Goal: Task Accomplishment & Management: Use online tool/utility

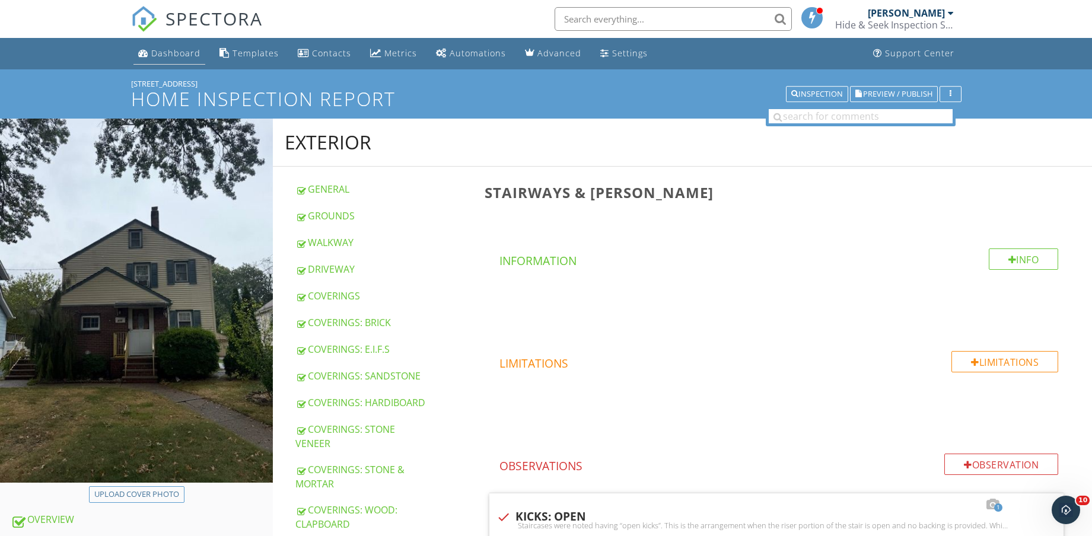
click at [171, 58] on div "Dashboard" at bounding box center [175, 52] width 49 height 11
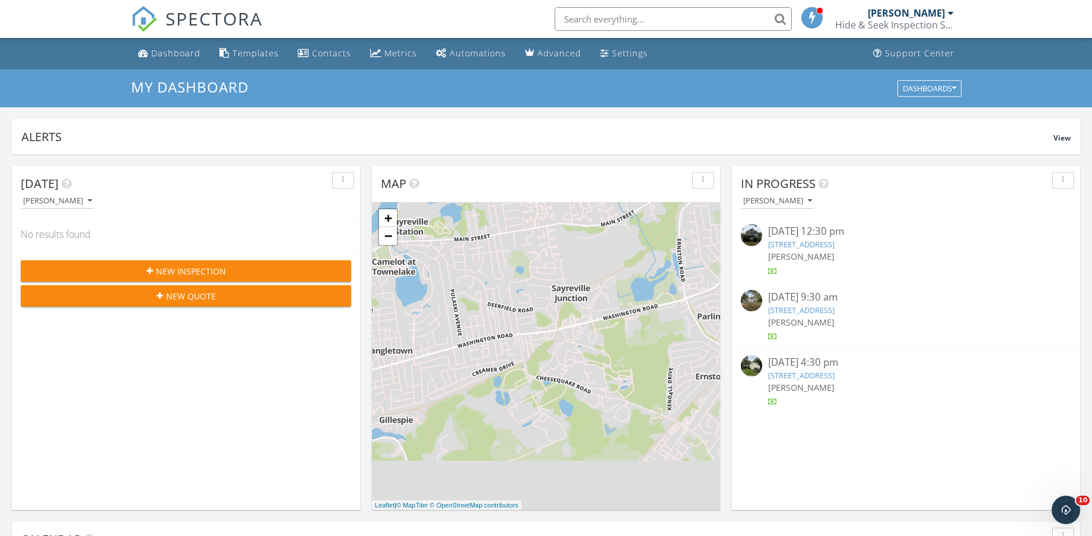
click at [835, 312] on link "[STREET_ADDRESS]" at bounding box center [801, 310] width 66 height 11
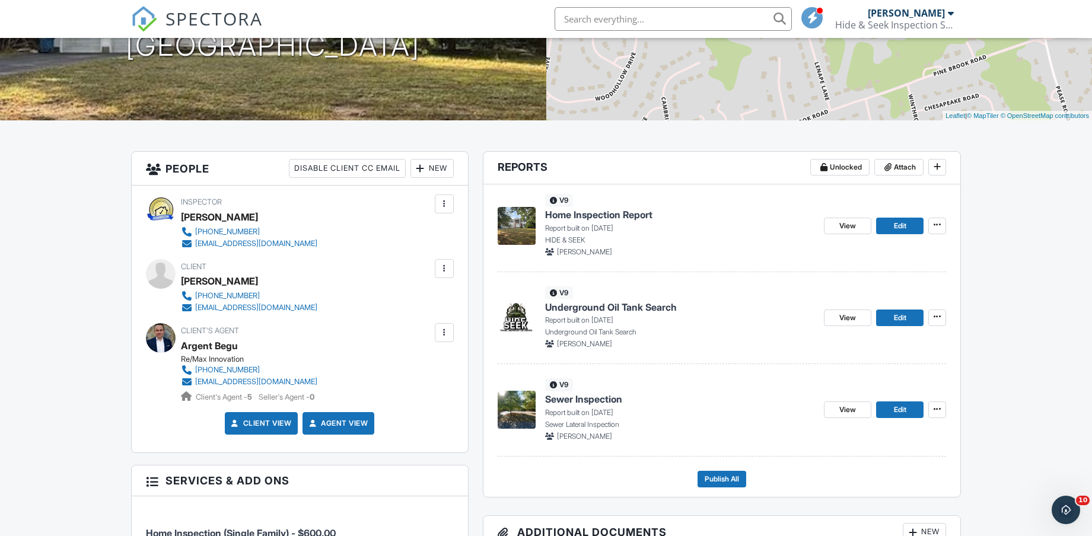
scroll to position [222, 0]
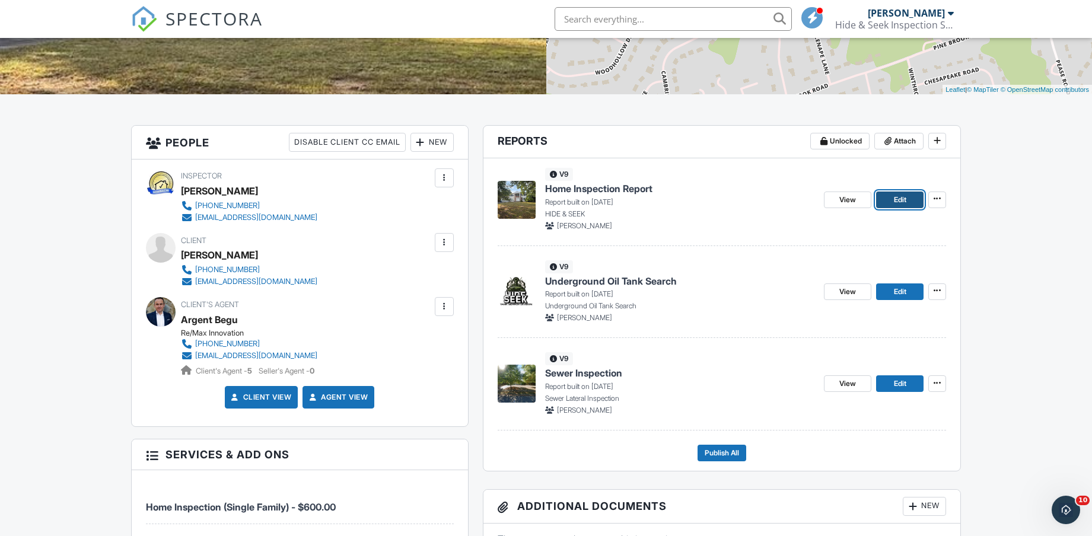
click at [896, 201] on span "Edit" at bounding box center [900, 200] width 12 height 12
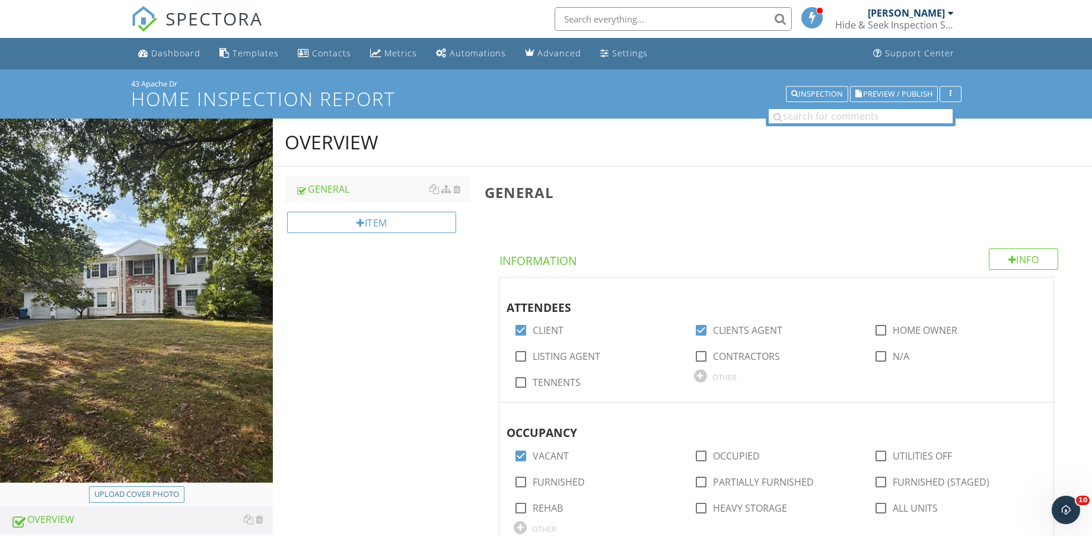
scroll to position [593, 0]
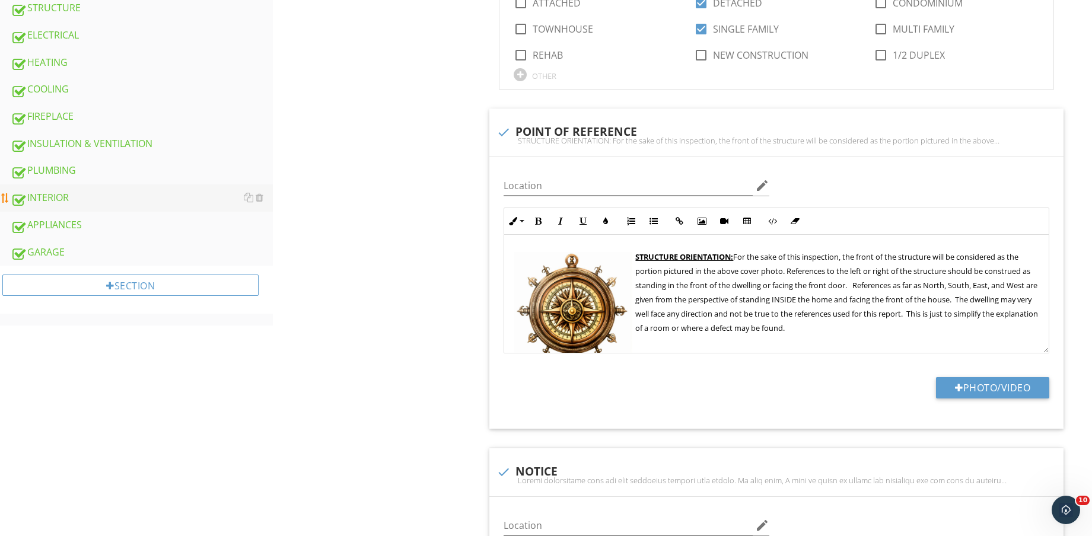
click at [101, 191] on div "INTERIOR" at bounding box center [142, 197] width 262 height 15
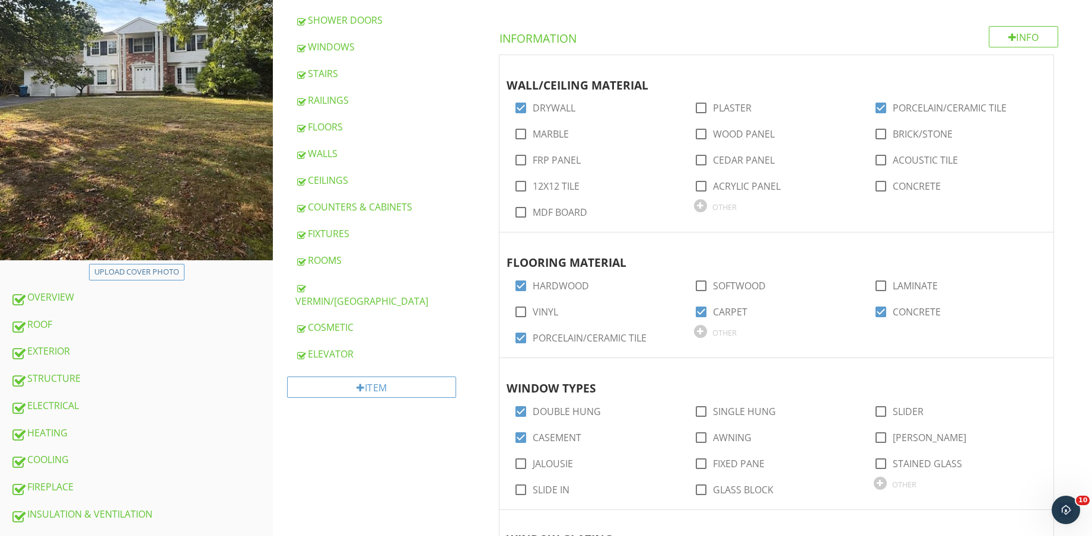
scroll to position [148, 0]
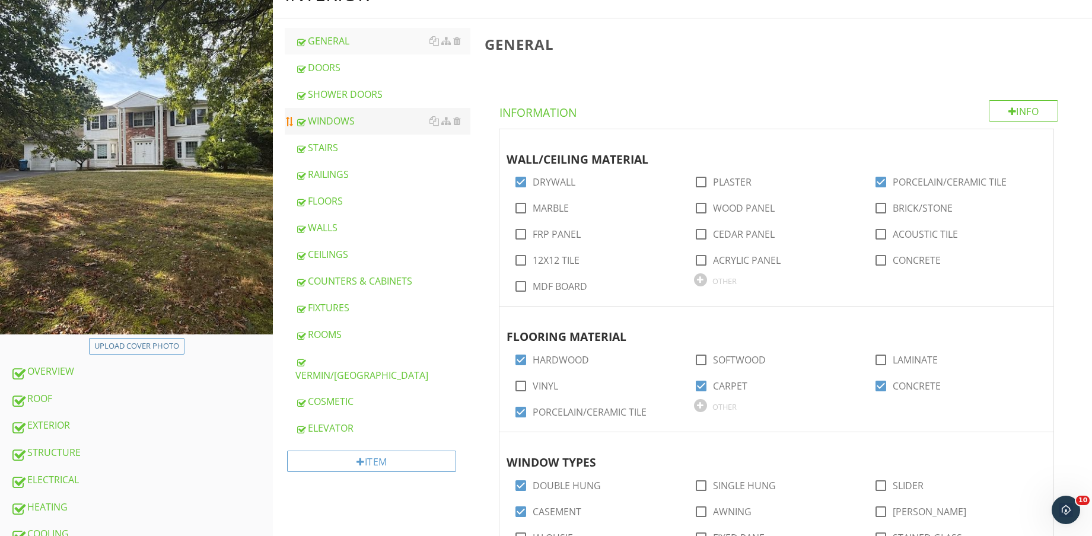
click at [361, 113] on link "WINDOWS" at bounding box center [382, 121] width 175 height 26
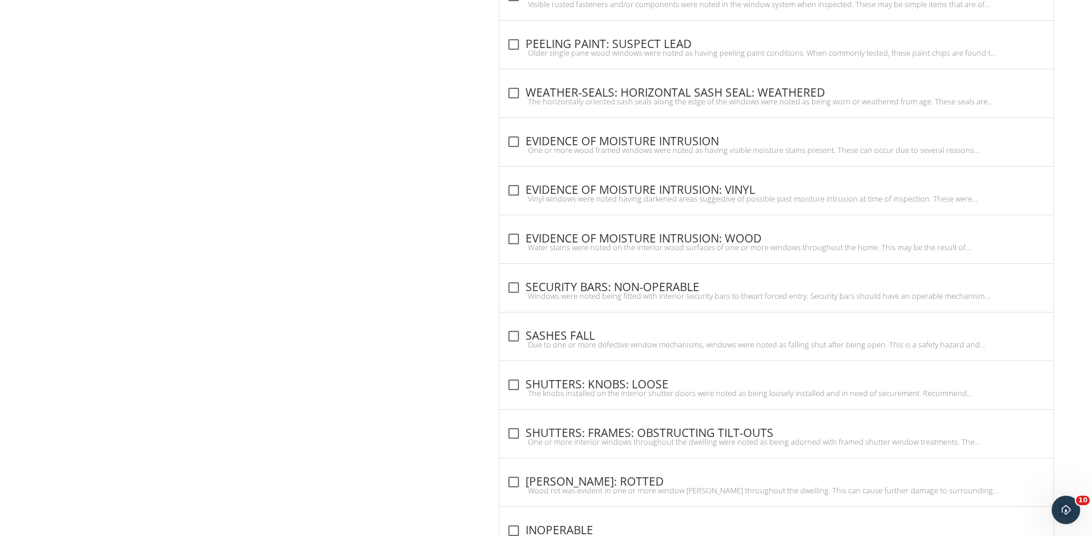
scroll to position [1265, 0]
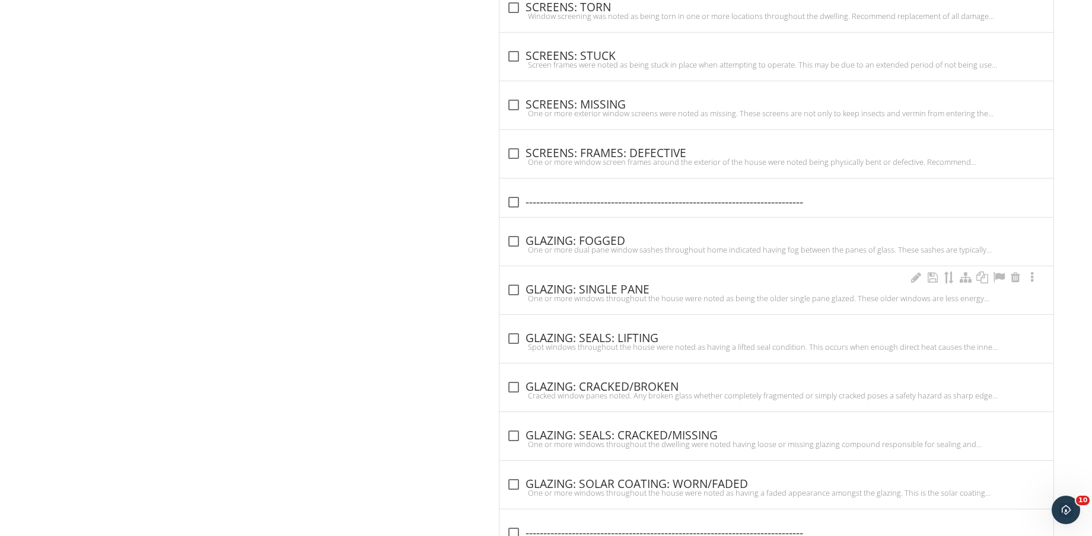
click at [607, 294] on div "One or more windows throughout the house were noted as being the older single p…" at bounding box center [777, 298] width 540 height 9
checkbox input "true"
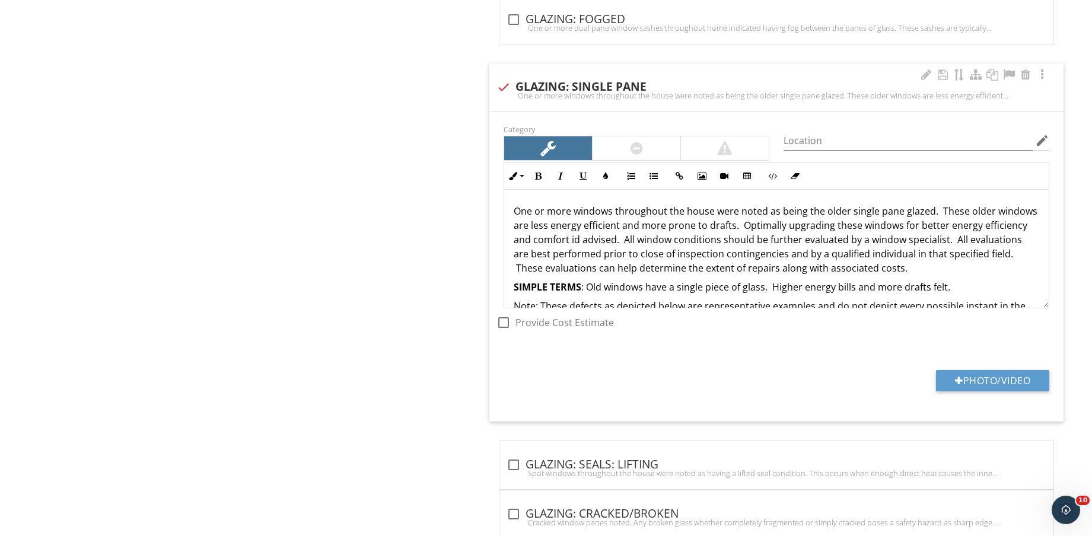
scroll to position [2463, 0]
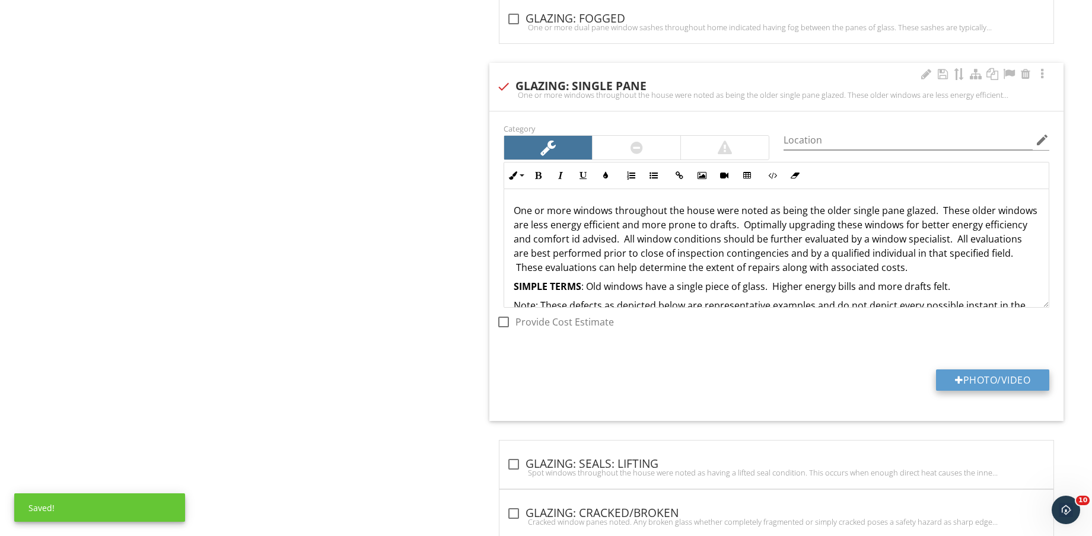
click at [975, 377] on button "Photo/Video" at bounding box center [992, 380] width 113 height 21
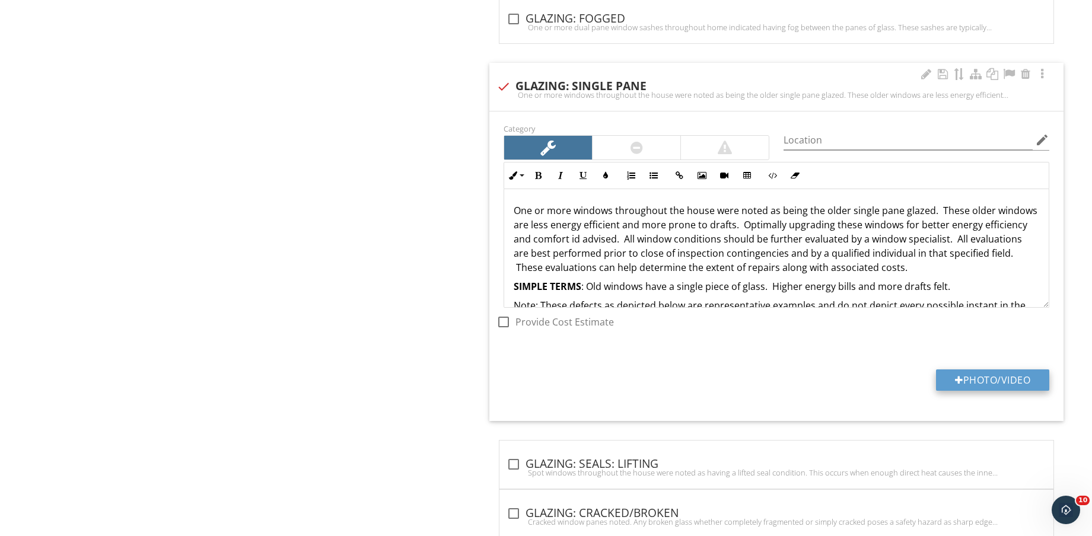
type input "C:\fakepath\IMG_8903.jpg"
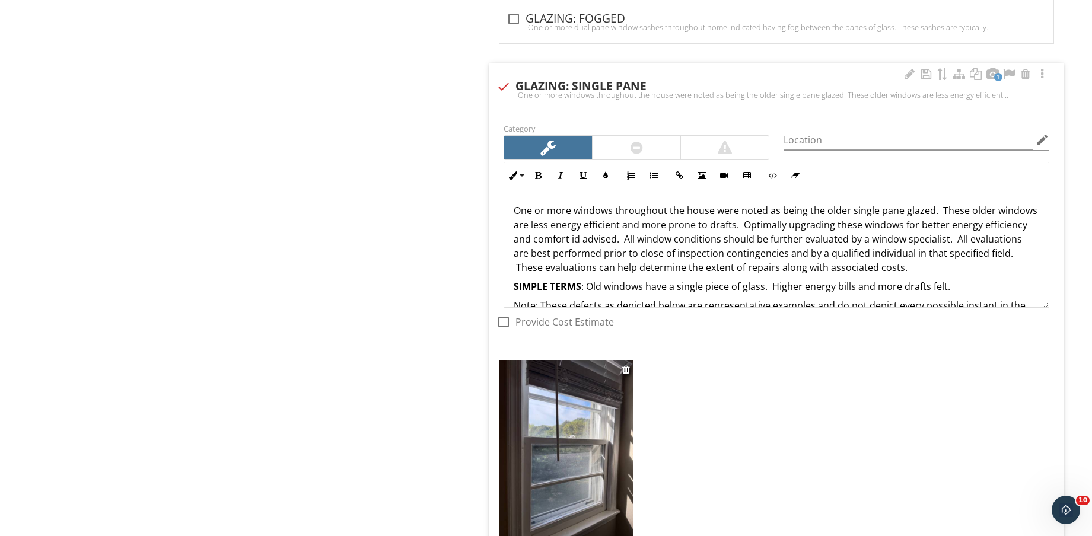
click at [585, 445] on img at bounding box center [567, 450] width 134 height 179
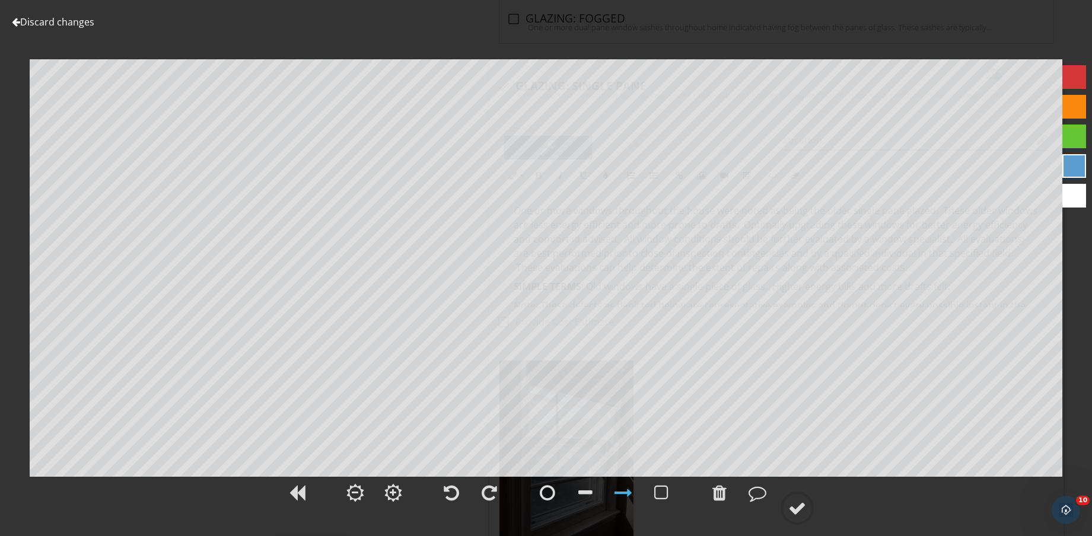
click at [797, 512] on div at bounding box center [797, 509] width 18 height 18
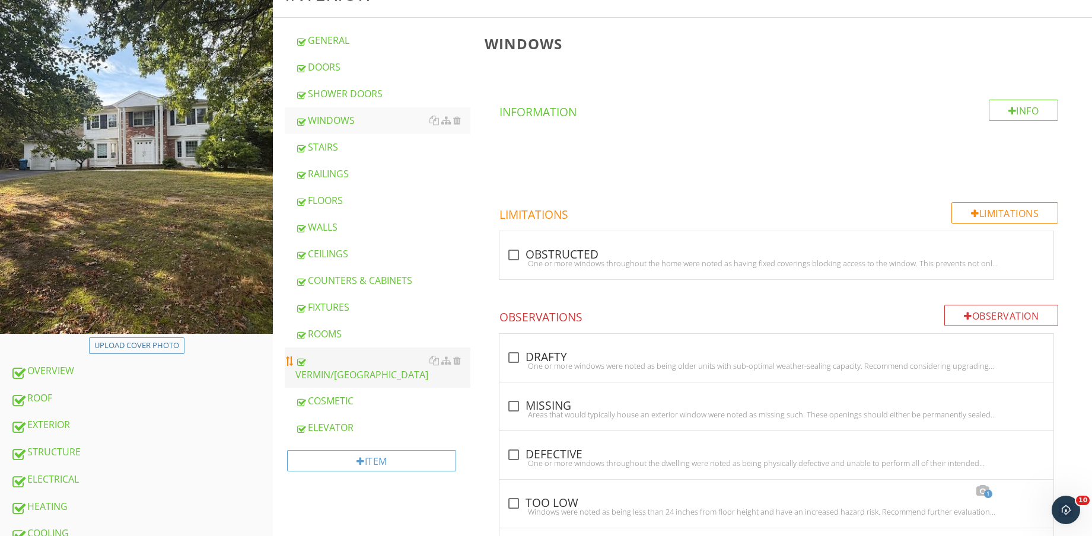
scroll to position [148, 0]
click at [345, 202] on div "FLOORS" at bounding box center [382, 201] width 175 height 14
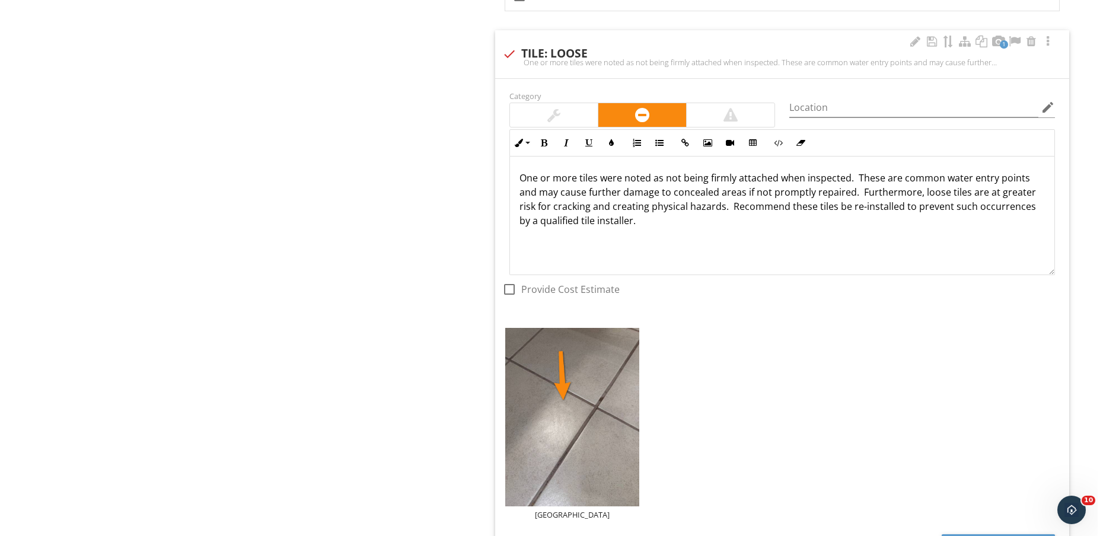
scroll to position [1662, 0]
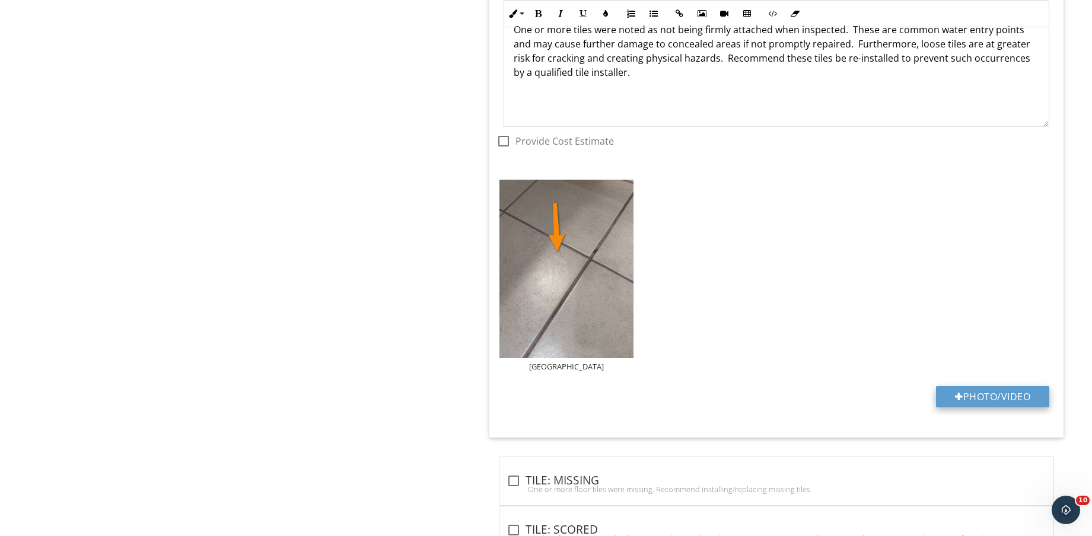
click at [1006, 403] on button "Photo/Video" at bounding box center [992, 396] width 113 height 21
type input "C:\fakepath\IMG_8904.jpg"
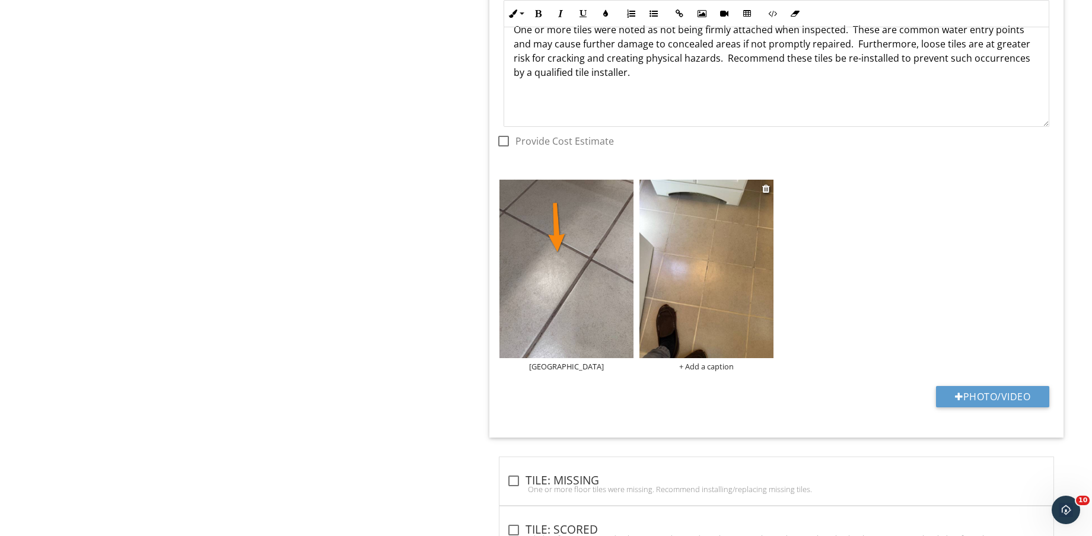
click at [695, 263] on img at bounding box center [707, 269] width 134 height 179
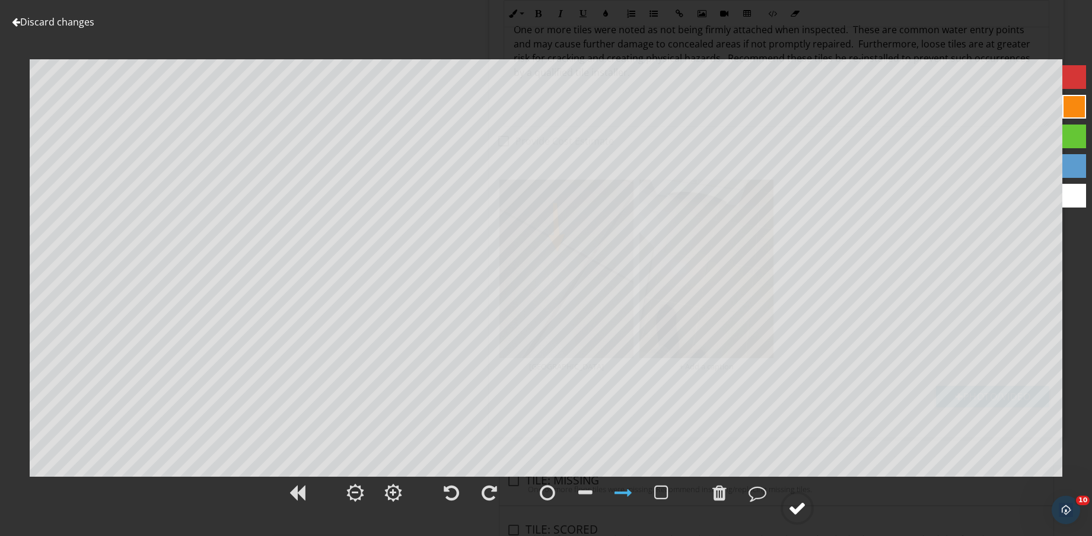
click at [796, 513] on div at bounding box center [797, 509] width 18 height 18
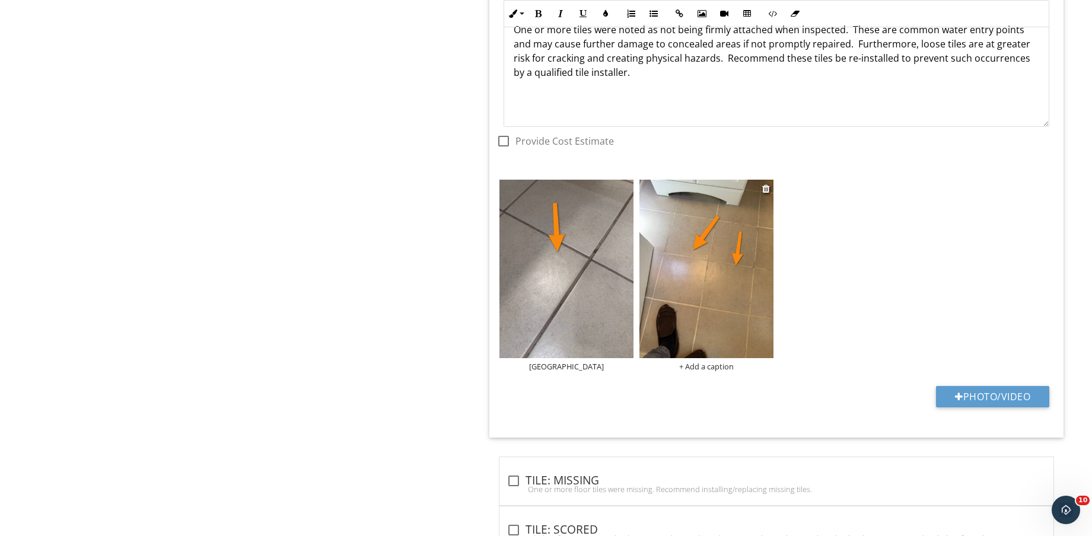
click at [714, 367] on div "+ Add a caption" at bounding box center [707, 366] width 134 height 9
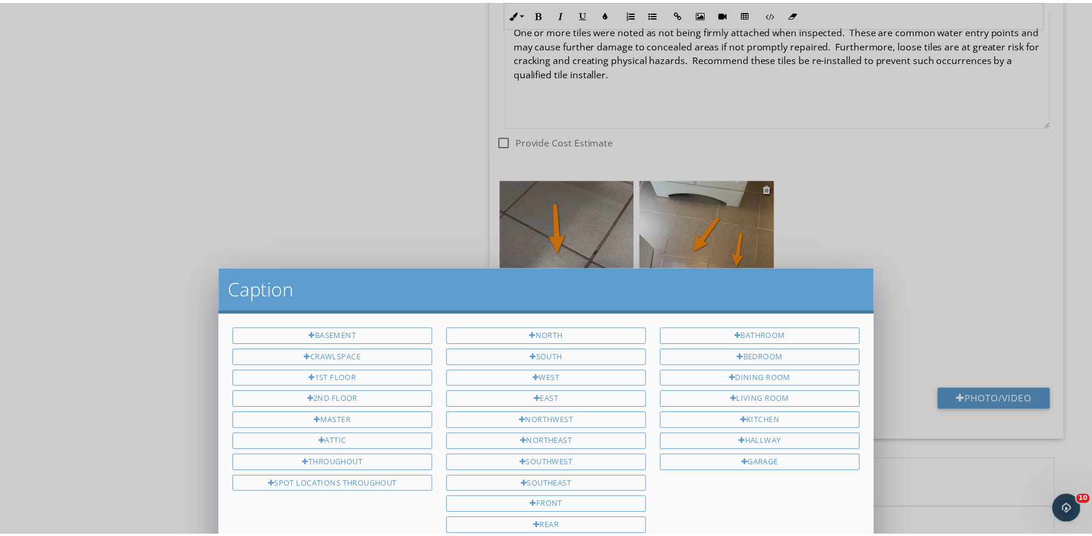
scroll to position [0, 0]
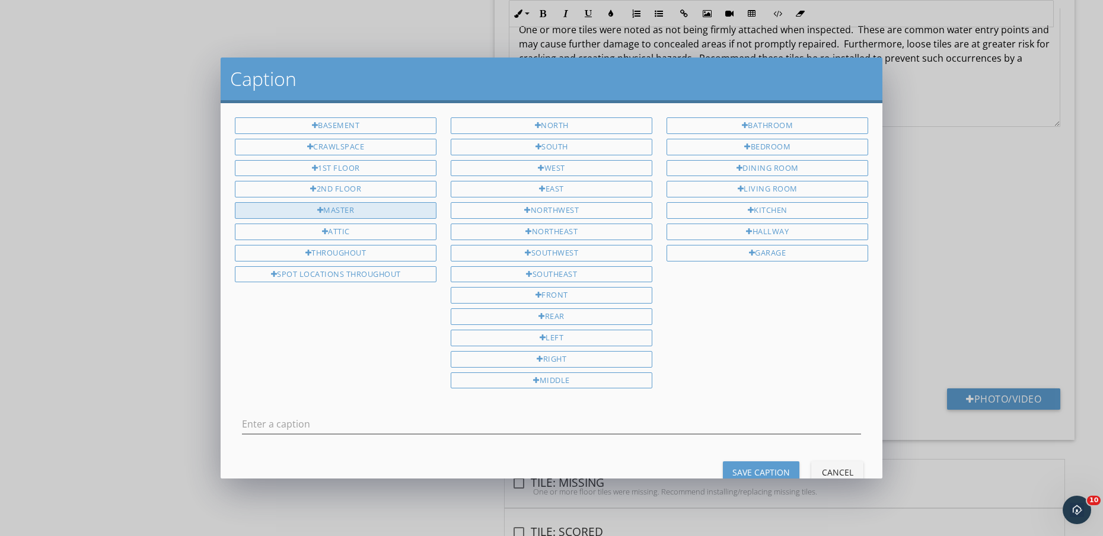
click at [369, 214] on div "MASTER" at bounding box center [336, 210] width 202 height 17
click at [761, 127] on div "BATHROOM" at bounding box center [768, 125] width 202 height 17
type input "MASTER BATHROOM"
click at [752, 467] on div "Save Caption" at bounding box center [762, 472] width 58 height 12
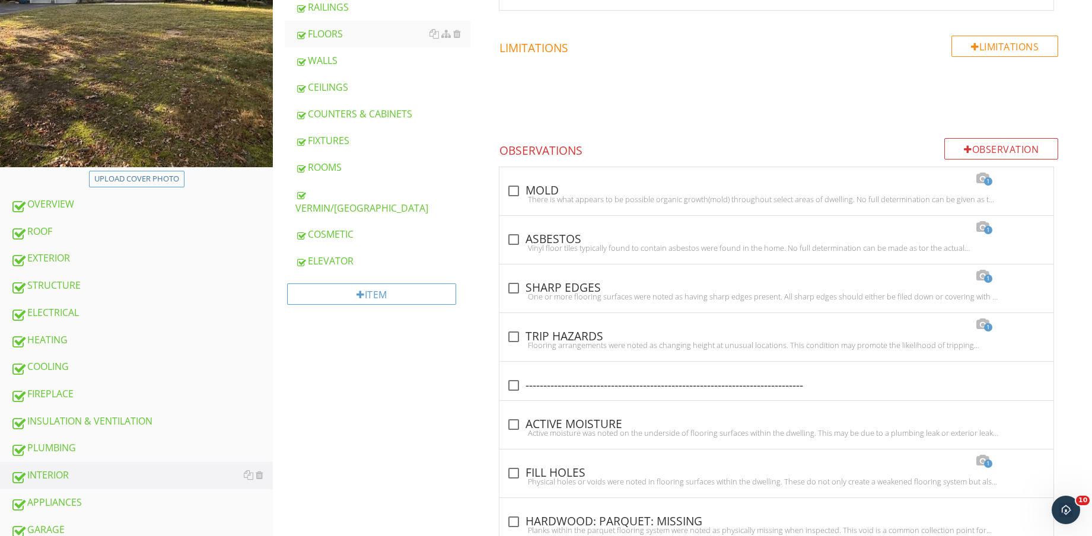
scroll to position [371, 0]
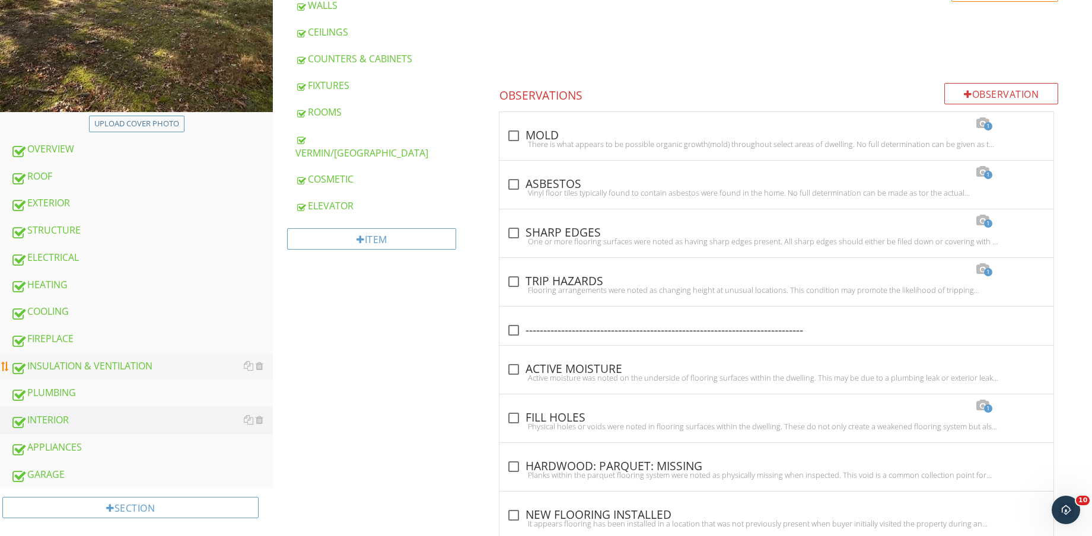
click at [98, 373] on div "INSULATION & VENTILATION" at bounding box center [142, 366] width 262 height 15
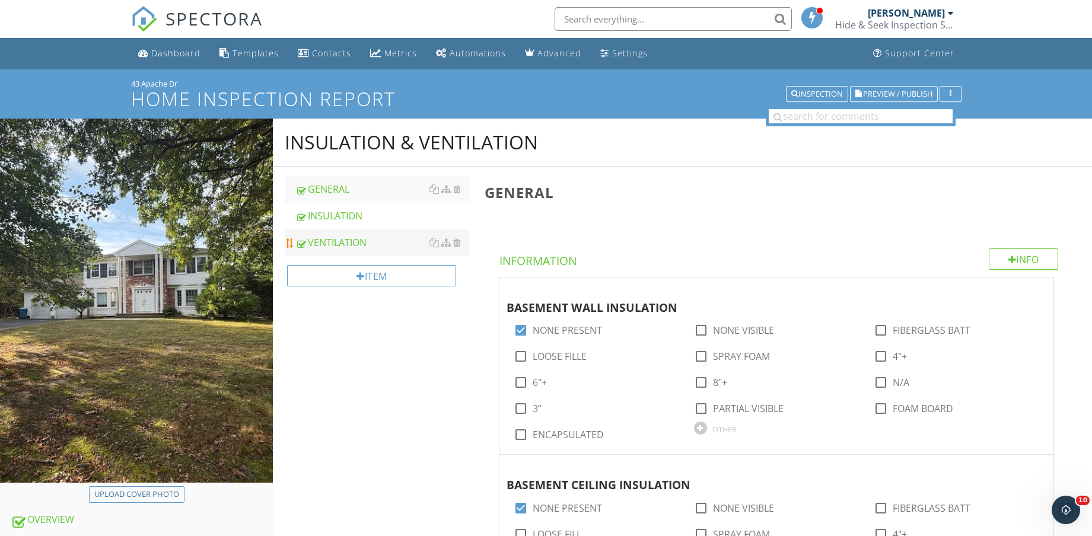
click at [364, 242] on div "VENTILATION" at bounding box center [382, 243] width 175 height 14
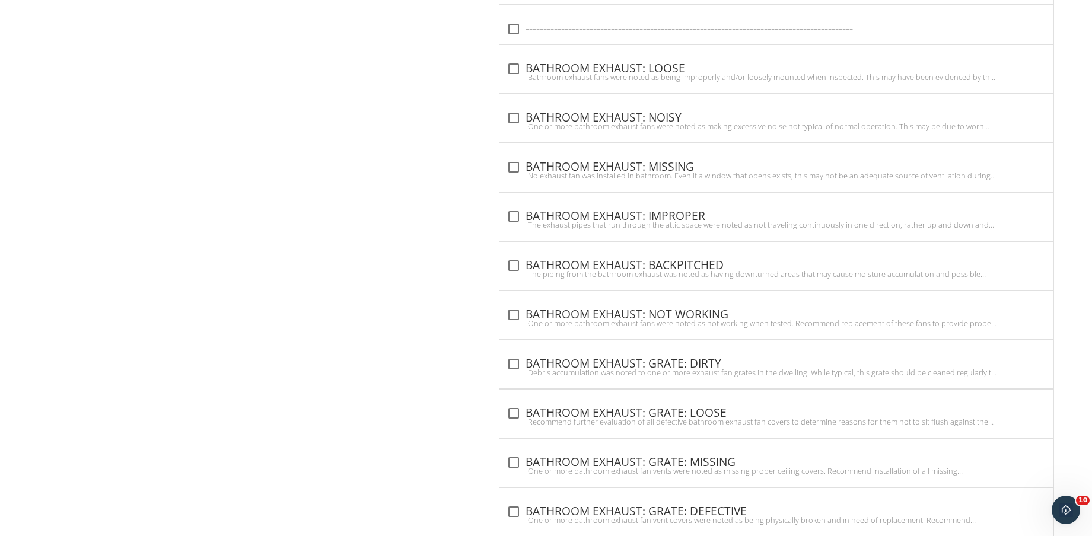
scroll to position [3384, 0]
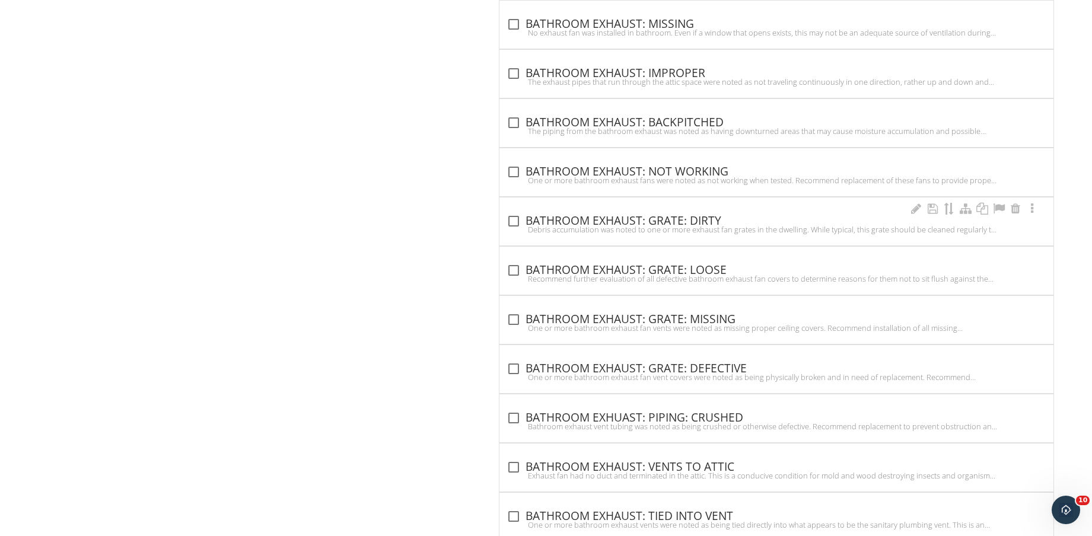
click at [682, 222] on div "check_box_outline_blank BATHROOM EXHAUST: GRATE: DIRTY" at bounding box center [777, 221] width 540 height 14
checkbox input "true"
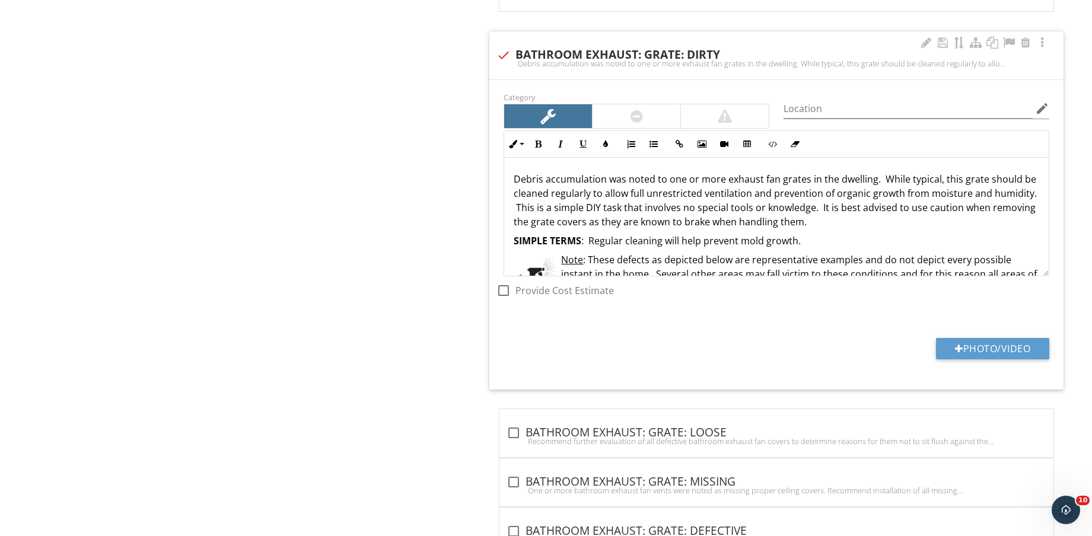
scroll to position [3681, 0]
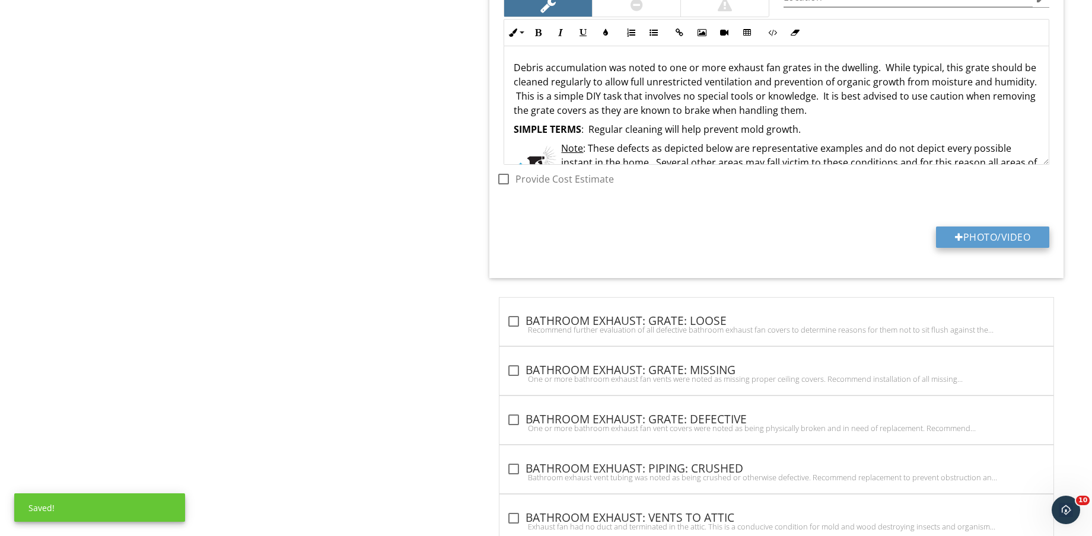
click at [993, 234] on button "Photo/Video" at bounding box center [992, 237] width 113 height 21
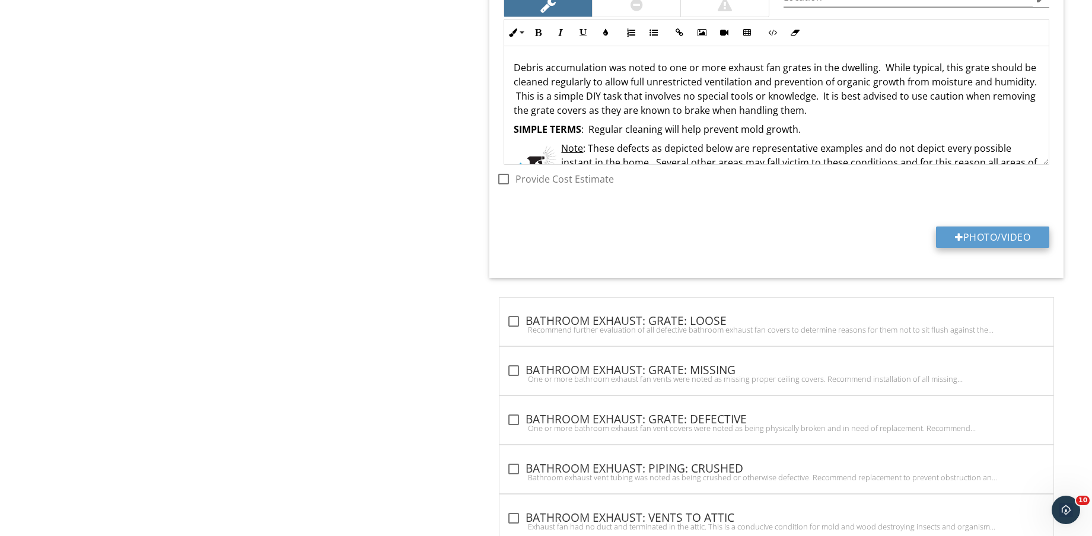
type input "C:\fakepath\IMG_8905.jpg"
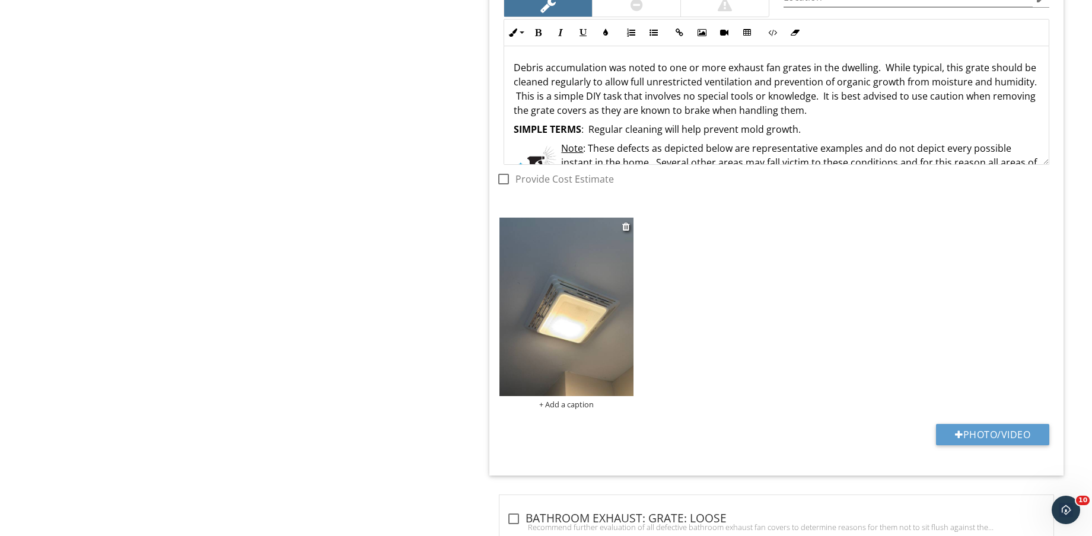
click at [587, 330] on img at bounding box center [567, 307] width 134 height 179
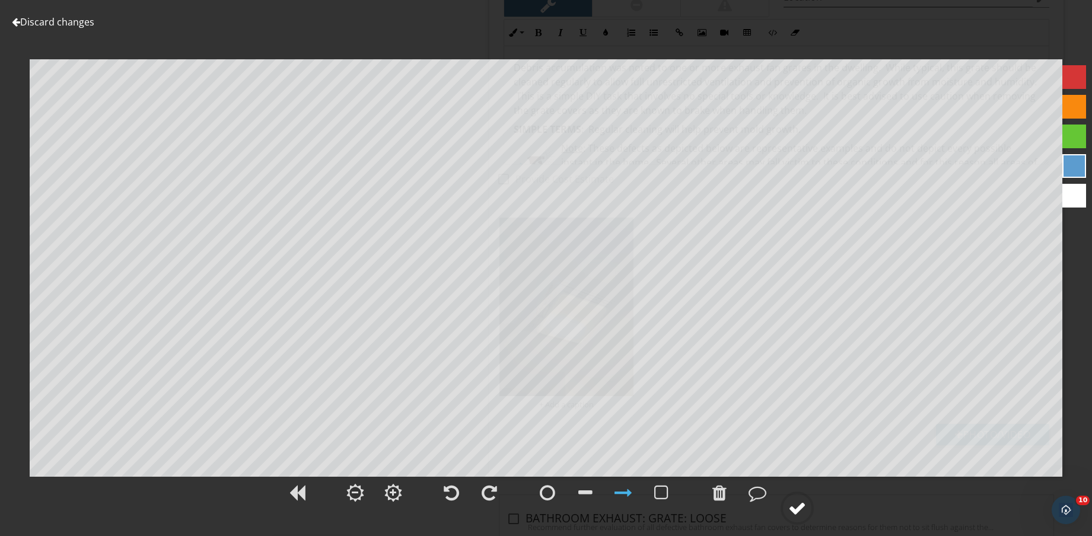
click at [796, 510] on div at bounding box center [797, 509] width 18 height 18
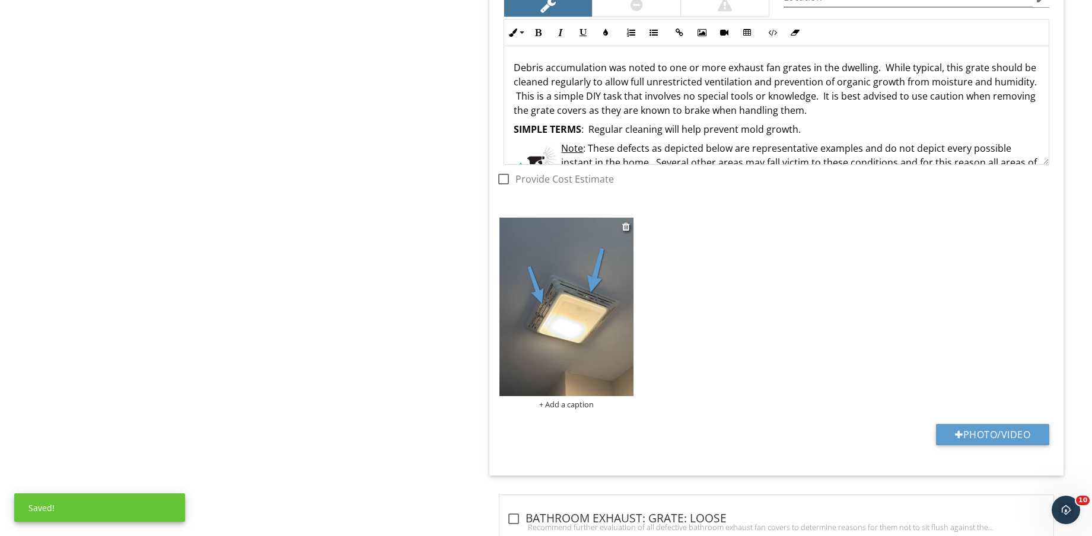
click at [573, 406] on div "+ Add a caption" at bounding box center [567, 404] width 134 height 9
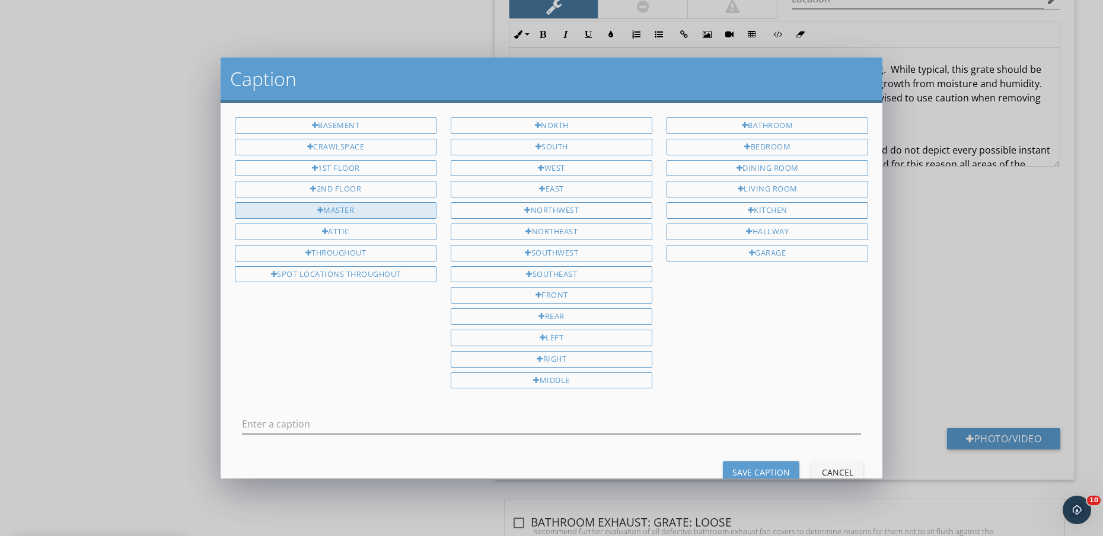
click at [359, 206] on div "MASTER" at bounding box center [336, 210] width 202 height 17
click at [760, 129] on div "BATHROOM" at bounding box center [768, 125] width 202 height 17
type input "MASTER BATHROOM"
drag, startPoint x: 751, startPoint y: 473, endPoint x: 762, endPoint y: 511, distance: 39.6
click at [751, 473] on div "Save Caption" at bounding box center [762, 472] width 58 height 12
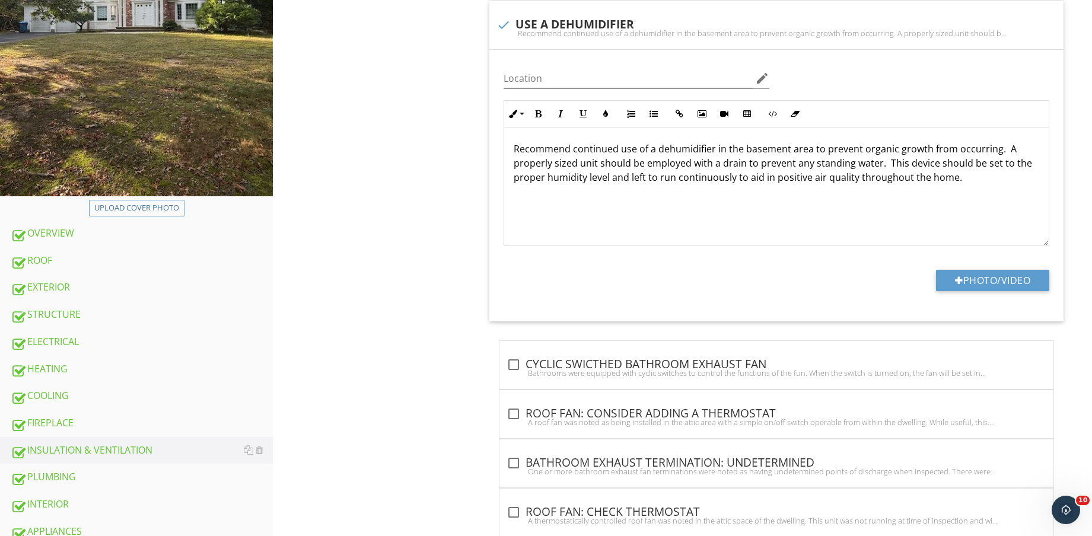
scroll to position [445, 0]
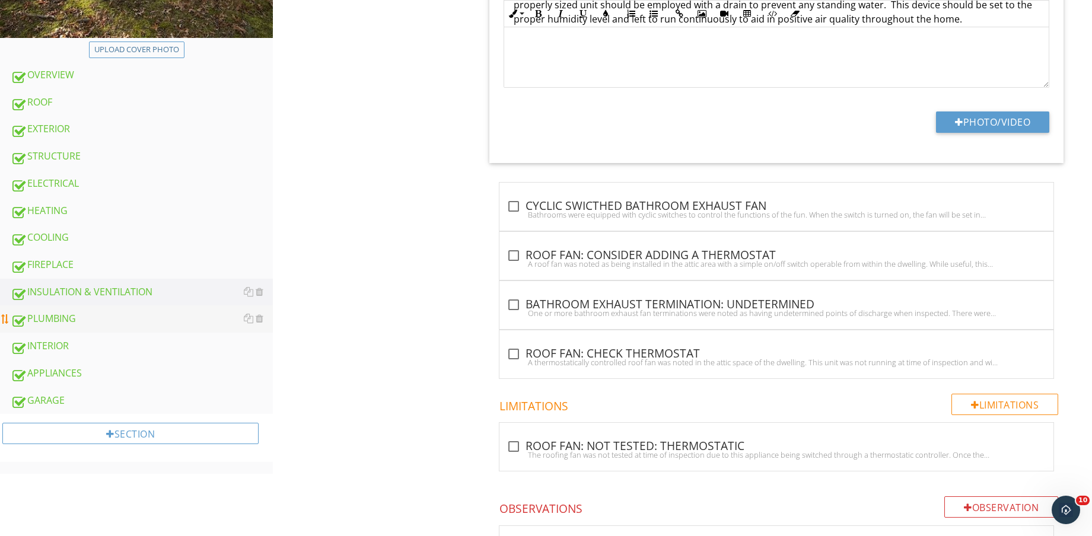
click at [155, 317] on div "PLUMBING" at bounding box center [142, 318] width 262 height 15
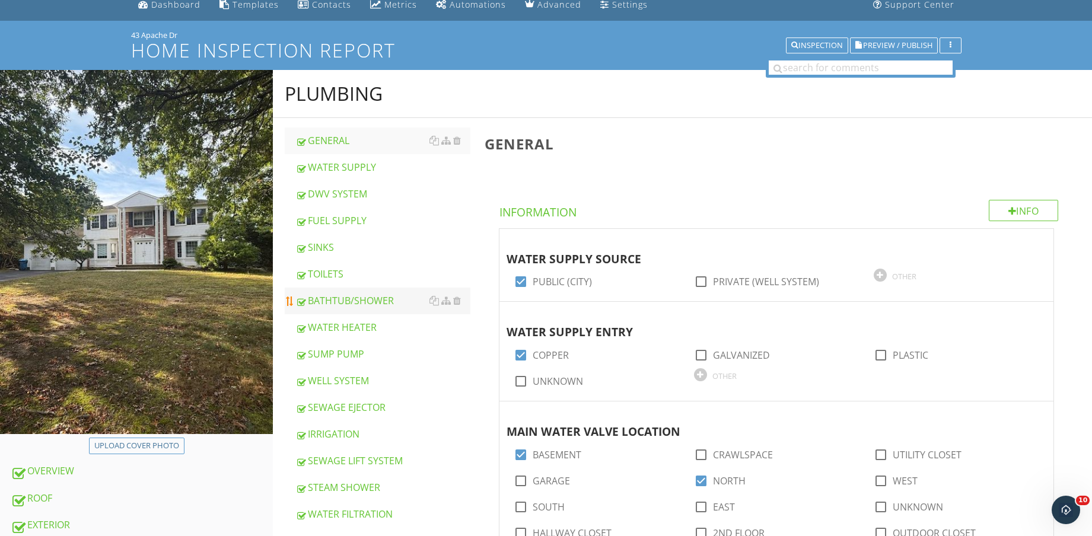
scroll to position [74, 0]
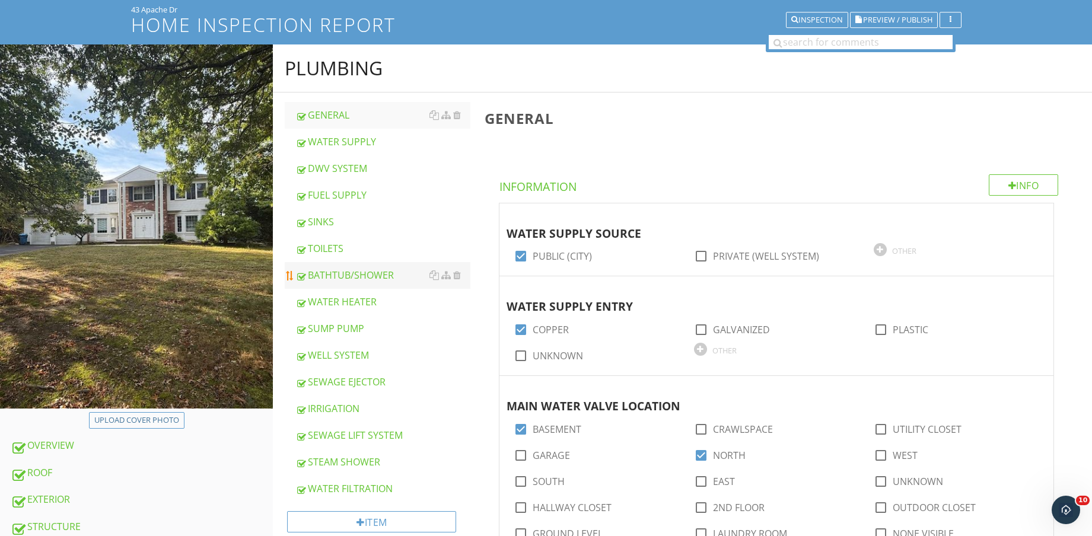
click at [386, 268] on div "BATHTUB/SHOWER" at bounding box center [382, 275] width 175 height 14
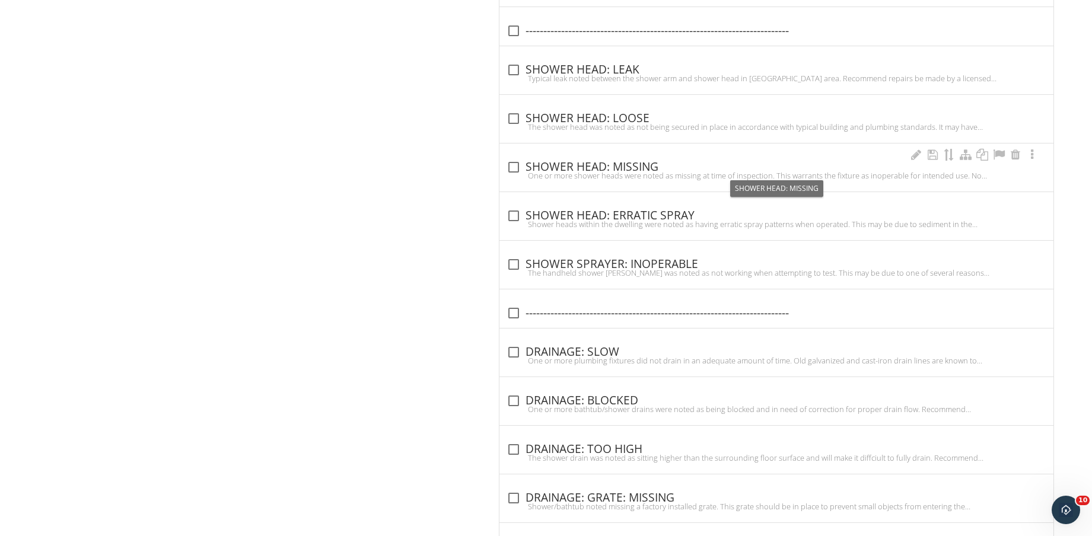
scroll to position [1893, 0]
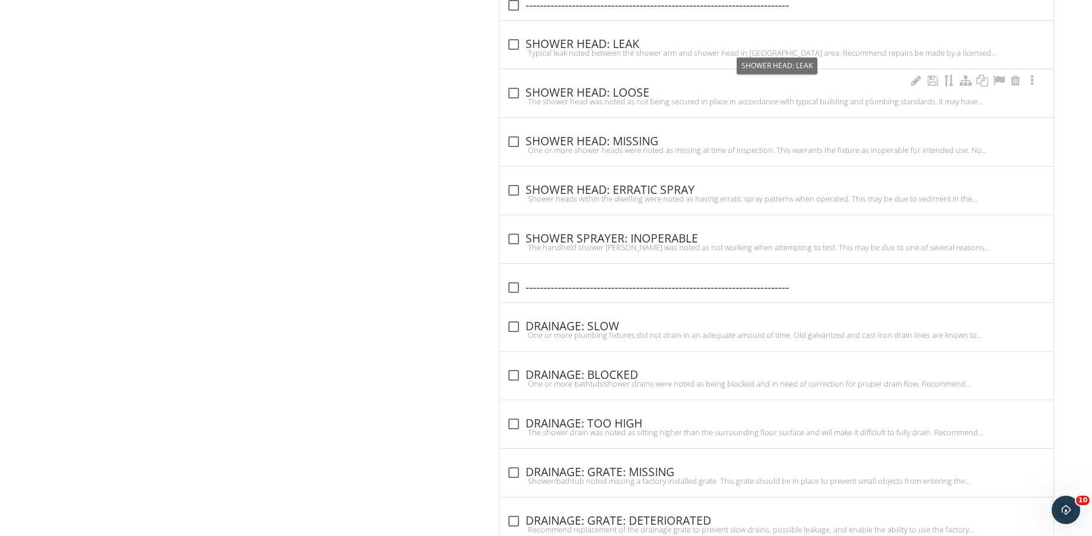
click at [643, 101] on div "The shower head was noted as not being secured in place in accordance with typi…" at bounding box center [777, 101] width 540 height 9
checkbox input "true"
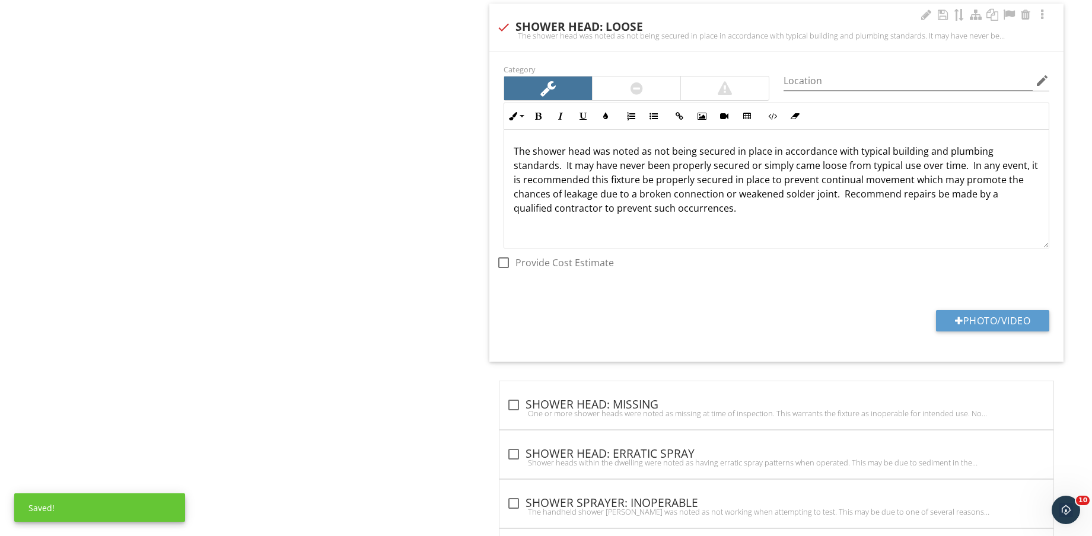
scroll to position [2041, 0]
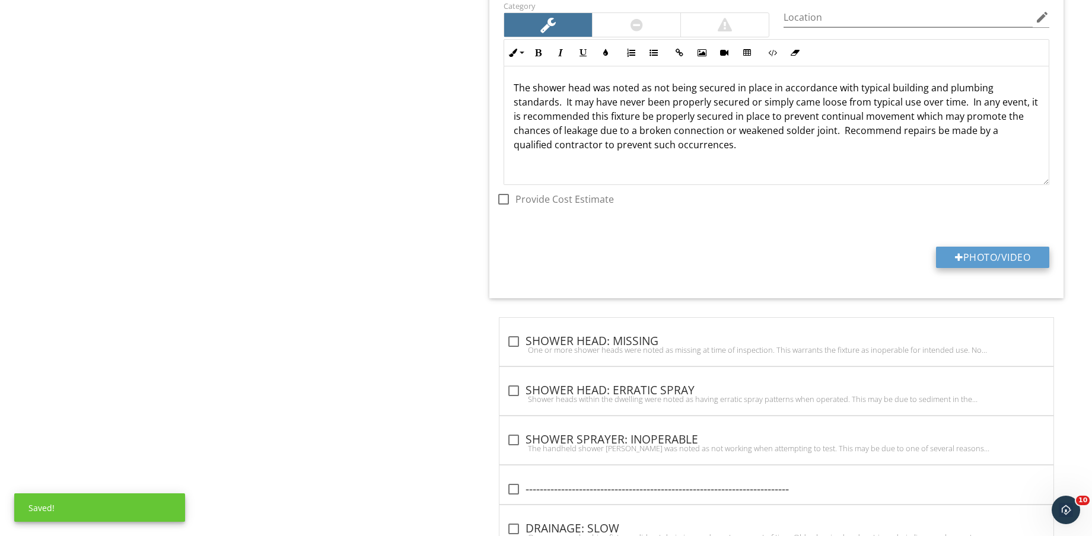
click at [982, 265] on button "Photo/Video" at bounding box center [992, 257] width 113 height 21
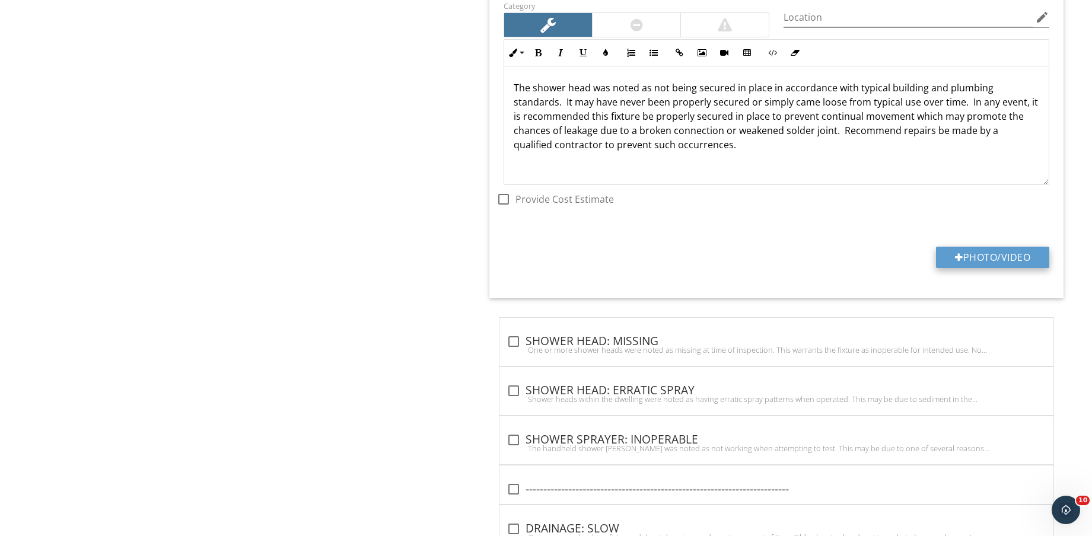
type input "C:\fakepath\IMG_8906.jpg"
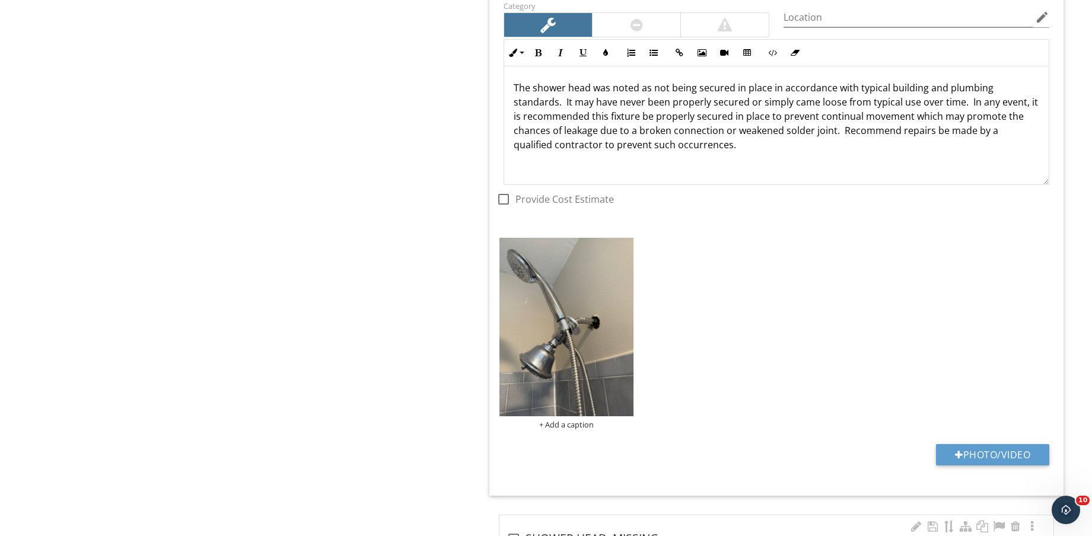
click at [590, 347] on img at bounding box center [567, 327] width 134 height 179
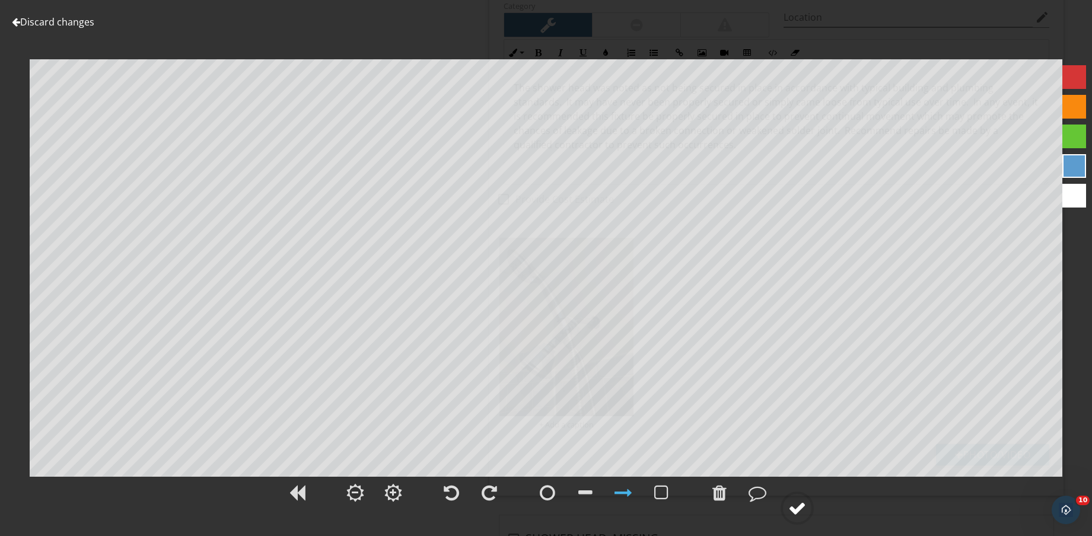
click at [800, 510] on div at bounding box center [797, 509] width 18 height 18
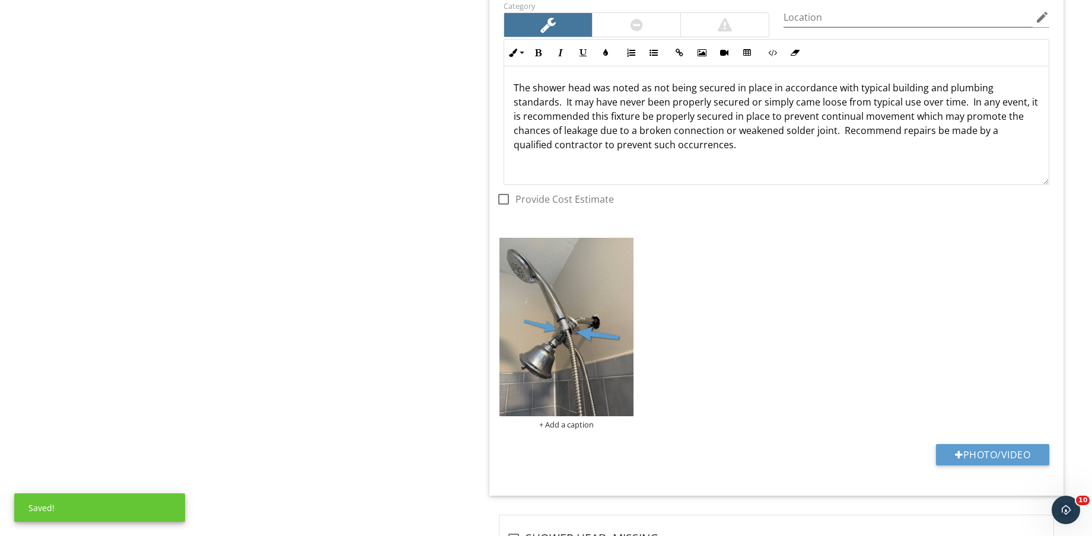
scroll to position [2116, 0]
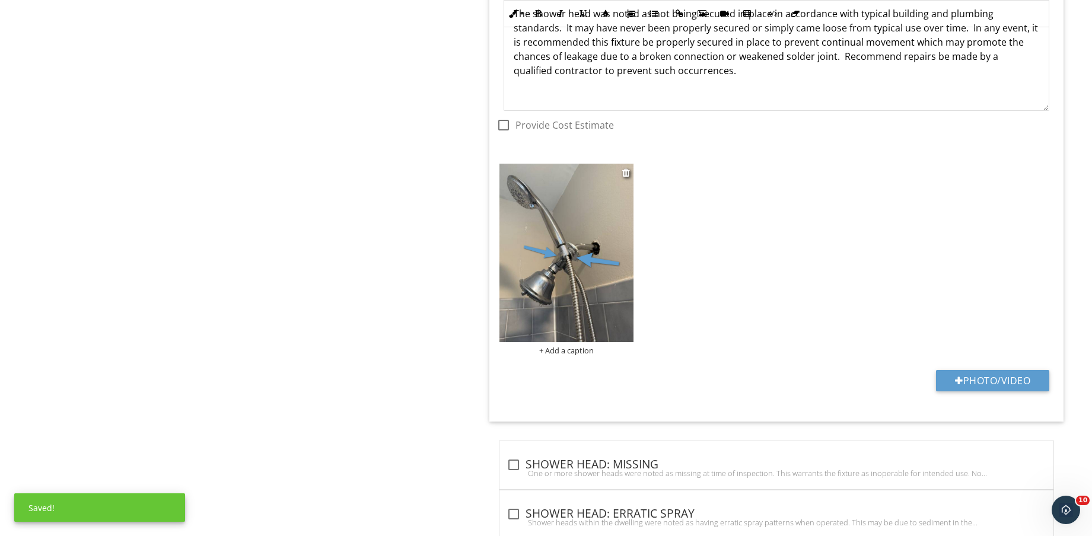
click at [578, 352] on div "+ Add a caption" at bounding box center [567, 350] width 134 height 9
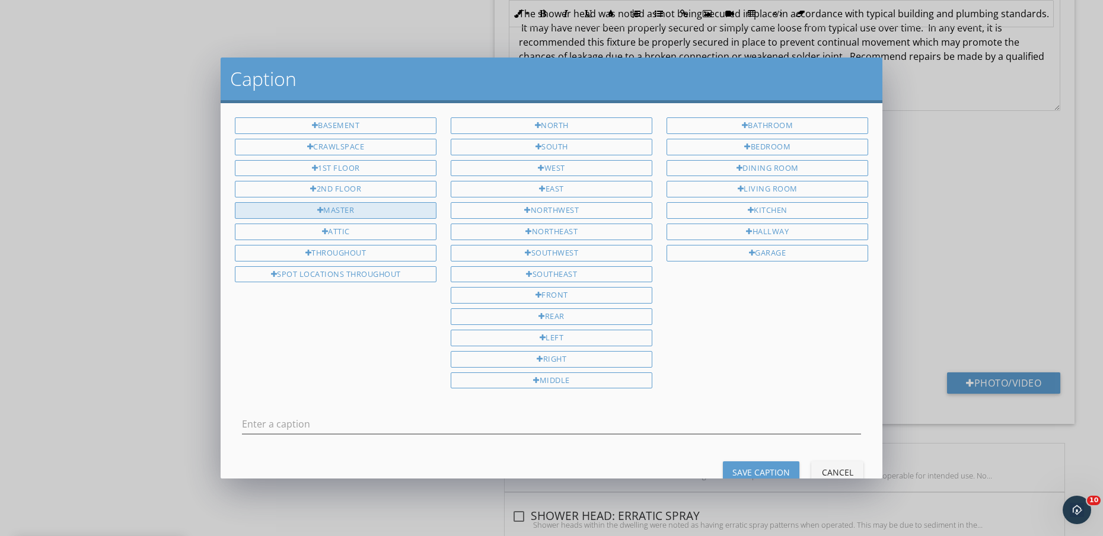
click at [326, 213] on div "MASTER" at bounding box center [336, 210] width 202 height 17
click at [796, 122] on div "BATHROOM" at bounding box center [768, 125] width 202 height 17
type input "MASTER BATHROOM"
click at [756, 477] on div "Save Caption" at bounding box center [762, 472] width 58 height 12
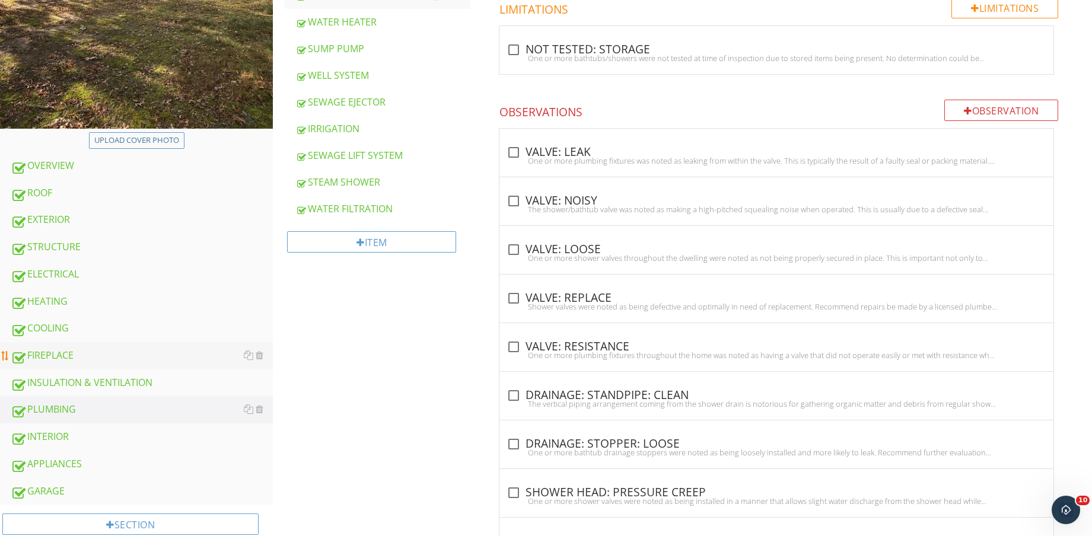
scroll to position [445, 0]
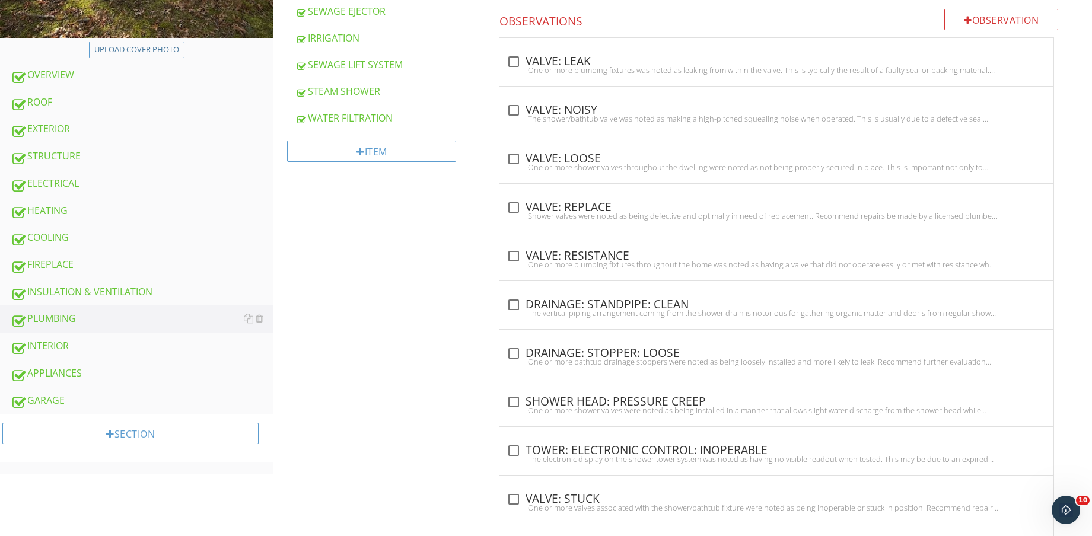
drag, startPoint x: 138, startPoint y: 354, endPoint x: 415, endPoint y: 315, distance: 279.7
click at [138, 355] on link "INTERIOR" at bounding box center [142, 346] width 262 height 27
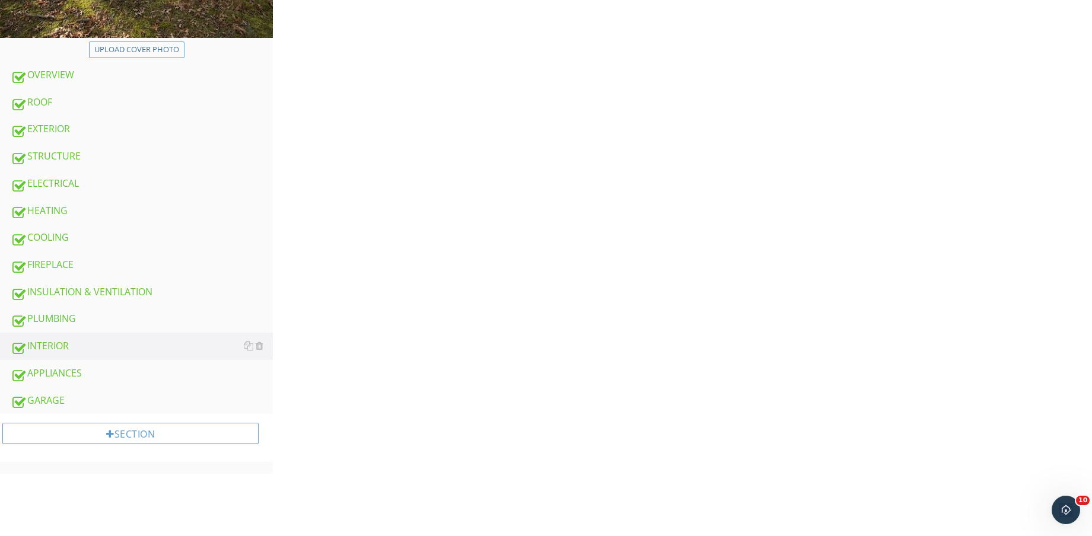
scroll to position [74, 0]
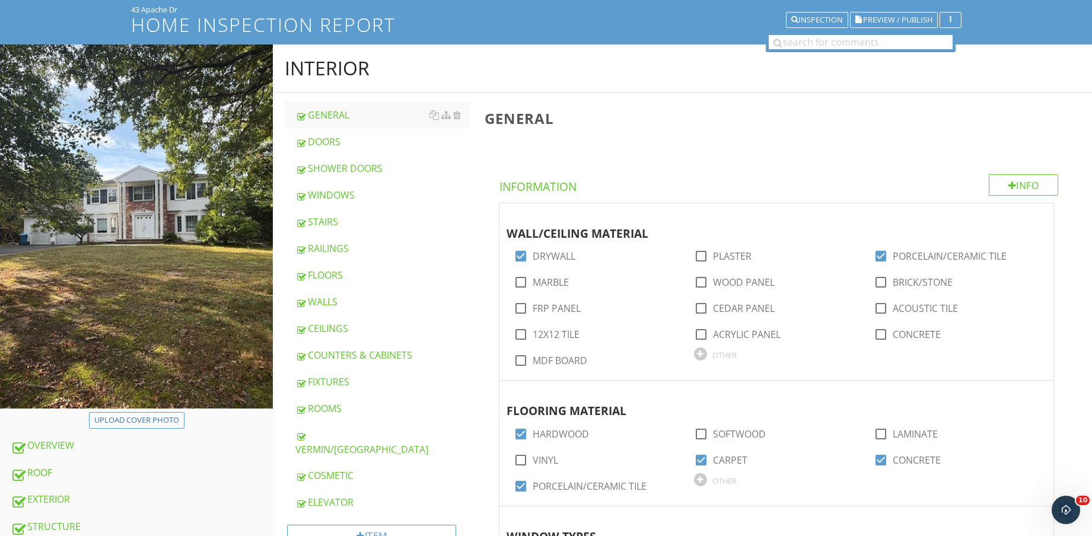
click at [343, 297] on div "WALLS" at bounding box center [382, 302] width 175 height 14
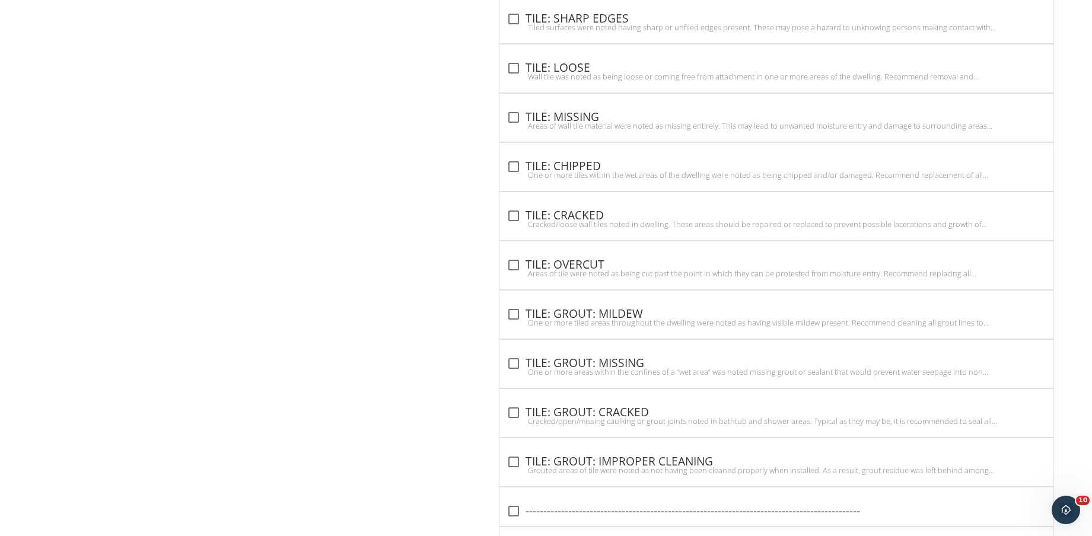
scroll to position [2592, 0]
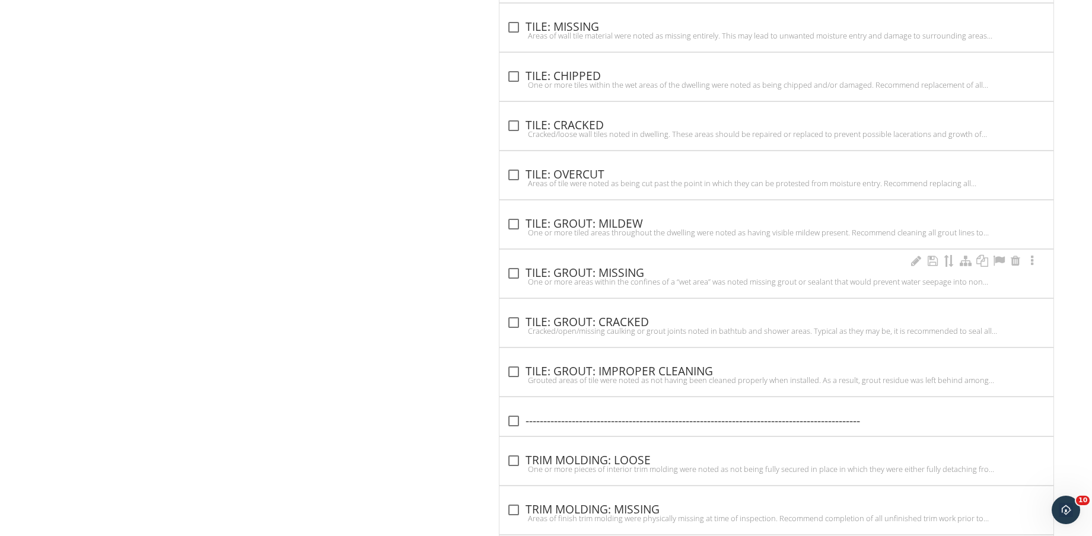
click at [620, 277] on div "One or more areas within the confines of a “wet area” was noted missing grout o…" at bounding box center [777, 281] width 540 height 9
checkbox input "true"
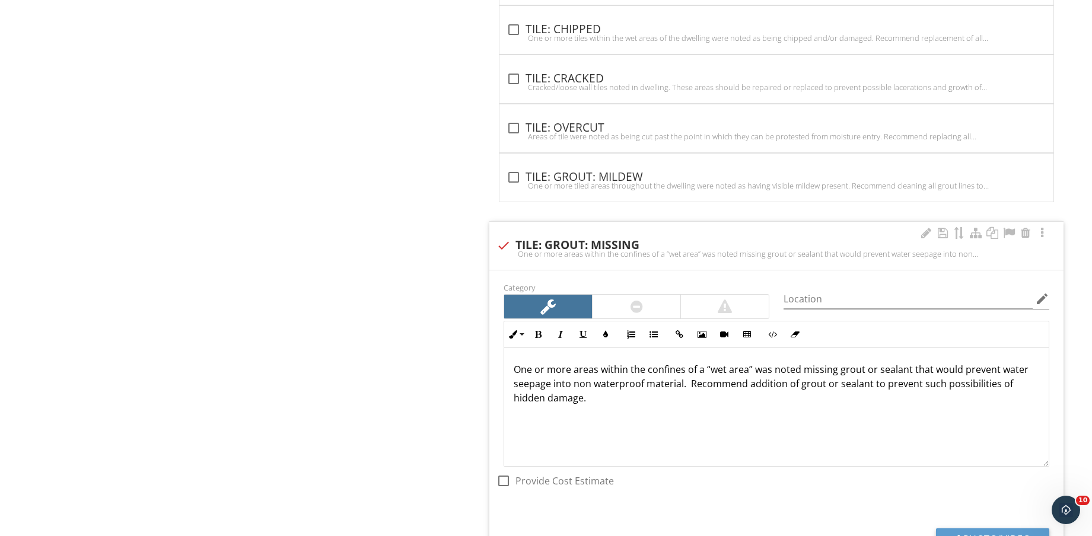
scroll to position [2814, 0]
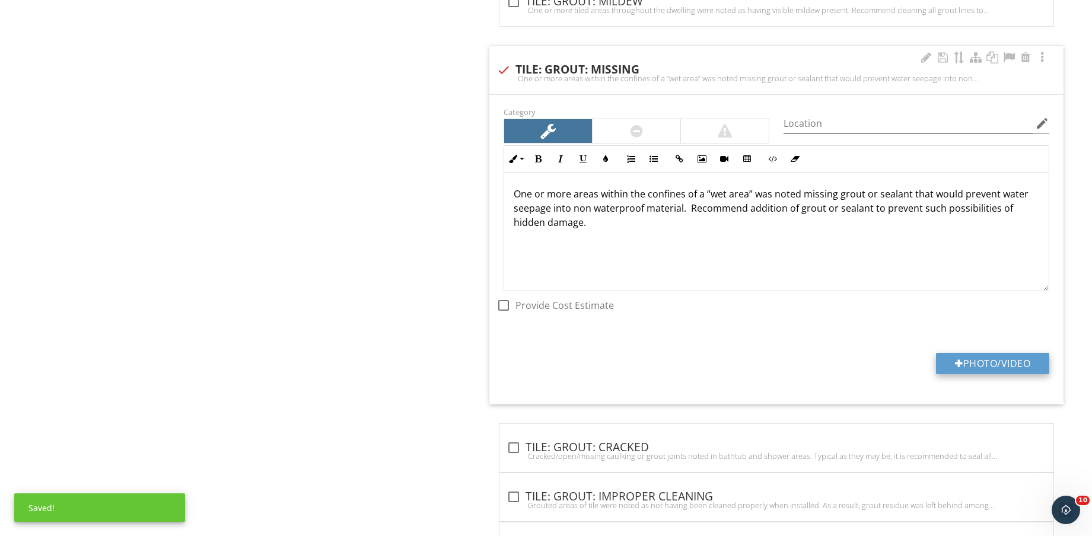
click at [994, 370] on button "Photo/Video" at bounding box center [992, 363] width 113 height 21
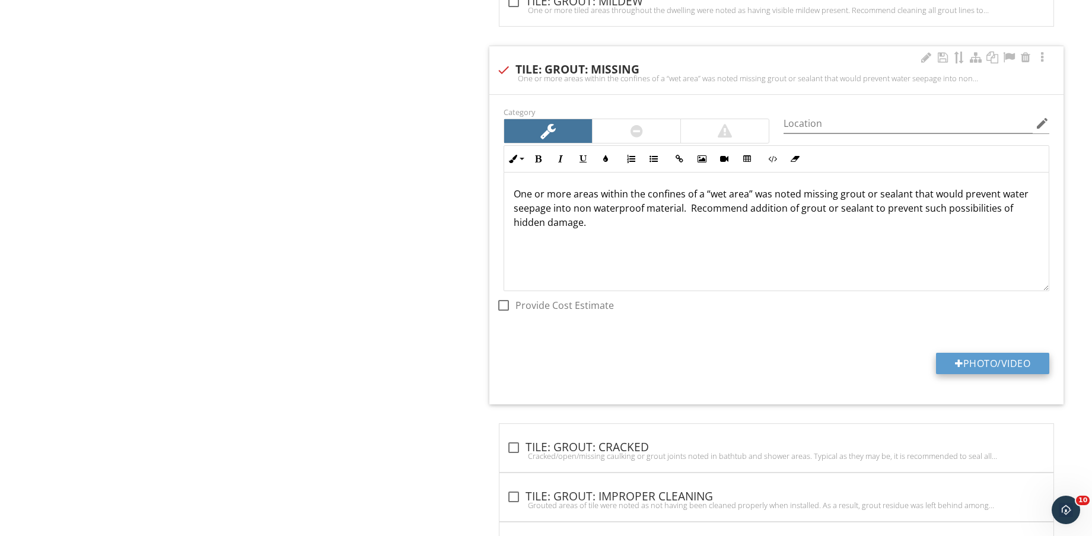
type input "C:\fakepath\IMG_8907.jpg"
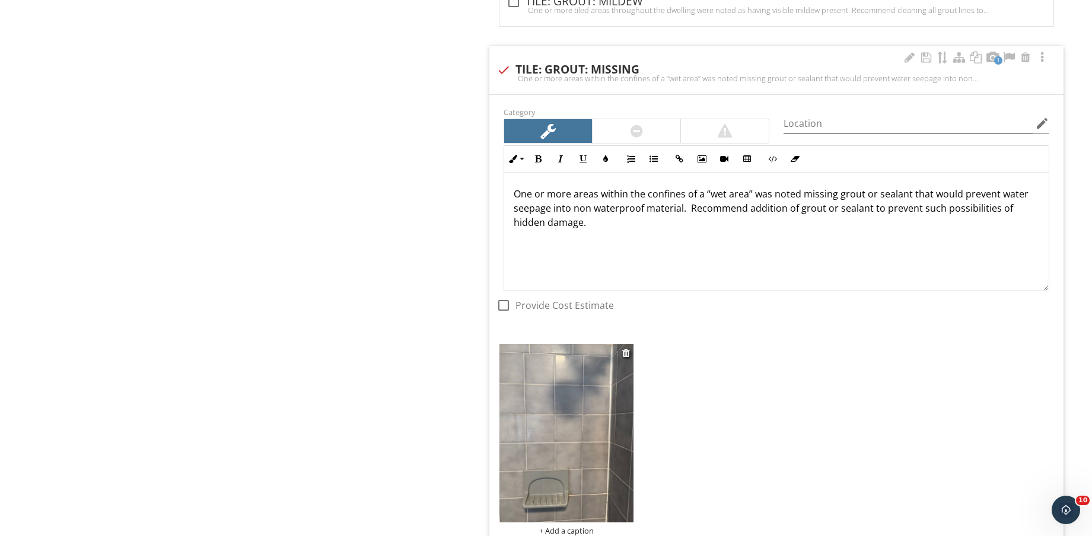
click at [553, 441] on img at bounding box center [567, 433] width 134 height 179
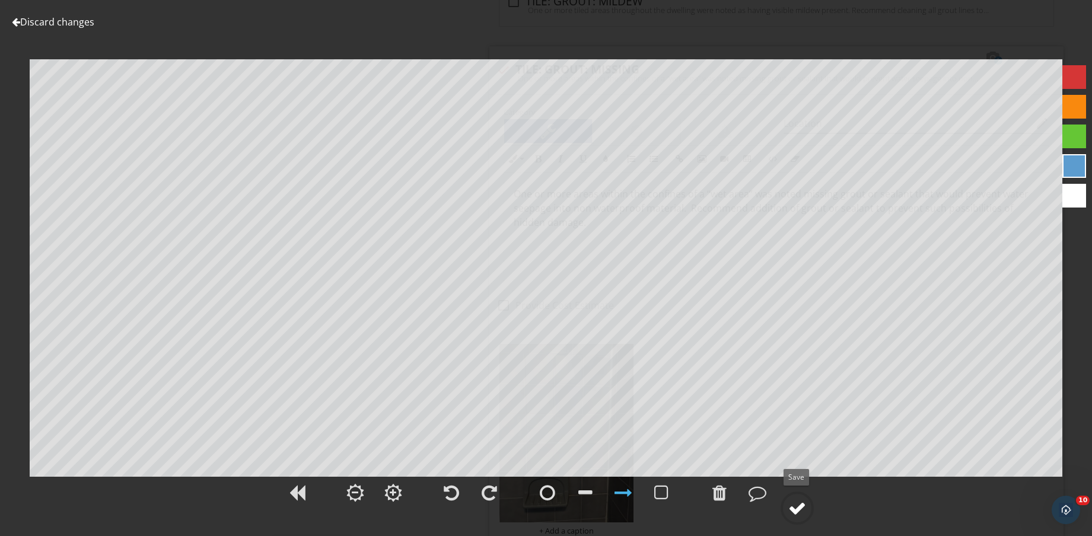
click at [805, 511] on div at bounding box center [797, 509] width 18 height 18
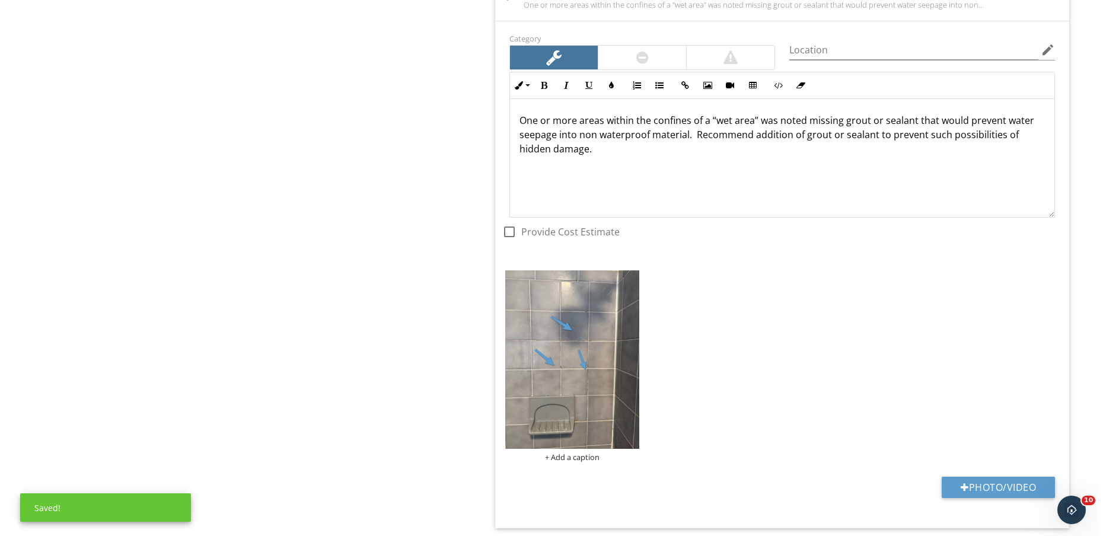
scroll to position [2889, 0]
click at [568, 455] on div "+ Add a caption" at bounding box center [567, 456] width 134 height 9
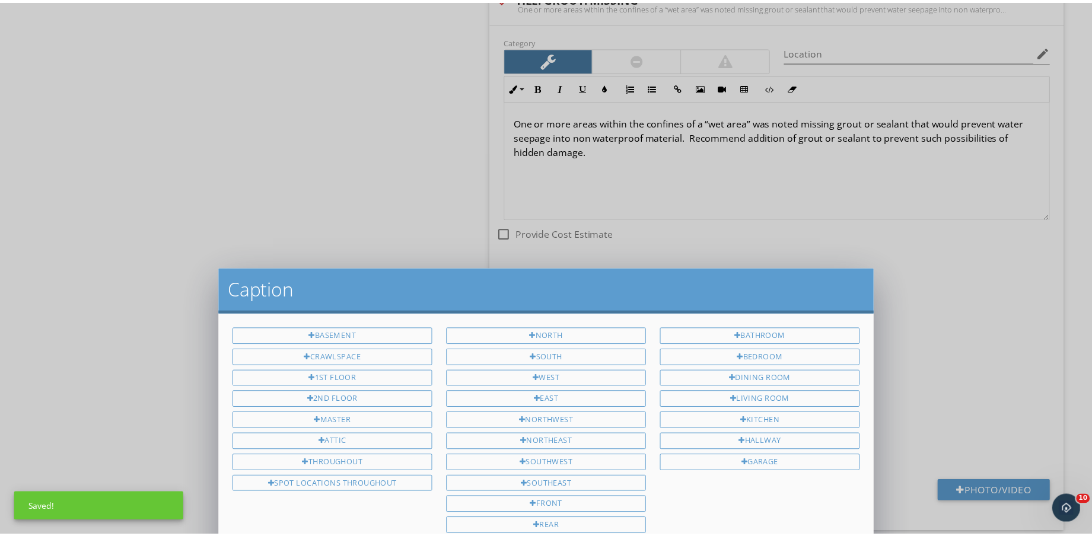
scroll to position [0, 0]
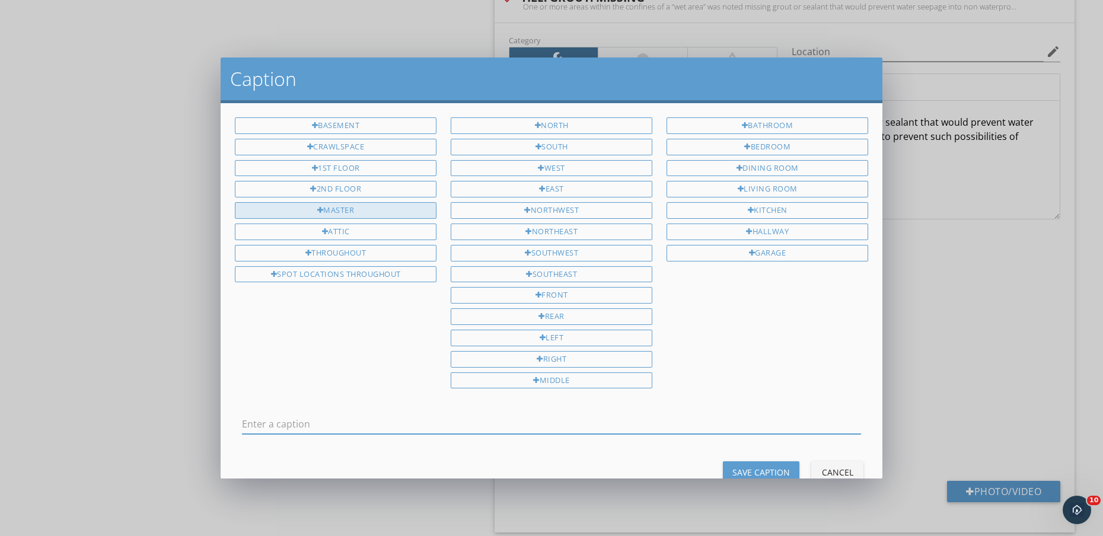
click at [355, 208] on div "MASTER" at bounding box center [336, 210] width 202 height 17
click at [748, 113] on div "BASEMENT CRAWLSPACE 1ST FLOOR 2ND FLOOR MASTER ATTIC THROUGHOUT SPOT LOCATIONS …" at bounding box center [552, 291] width 662 height 376
click at [753, 119] on div "BATHROOM" at bounding box center [768, 125] width 202 height 17
type input "MASTER BATHROOM"
click at [769, 470] on div "Save Caption" at bounding box center [762, 472] width 58 height 12
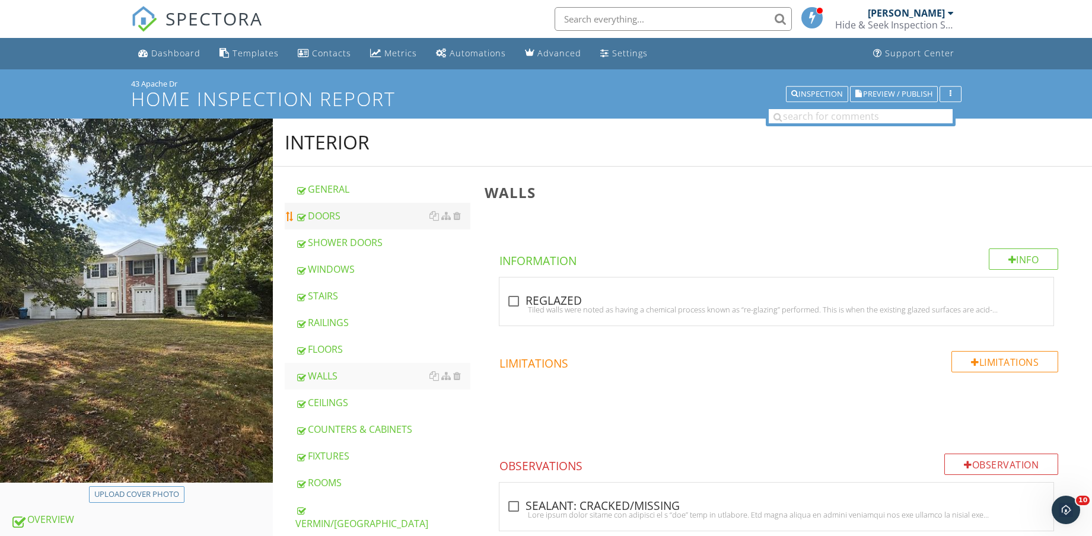
click at [371, 214] on div "DOORS" at bounding box center [382, 216] width 175 height 14
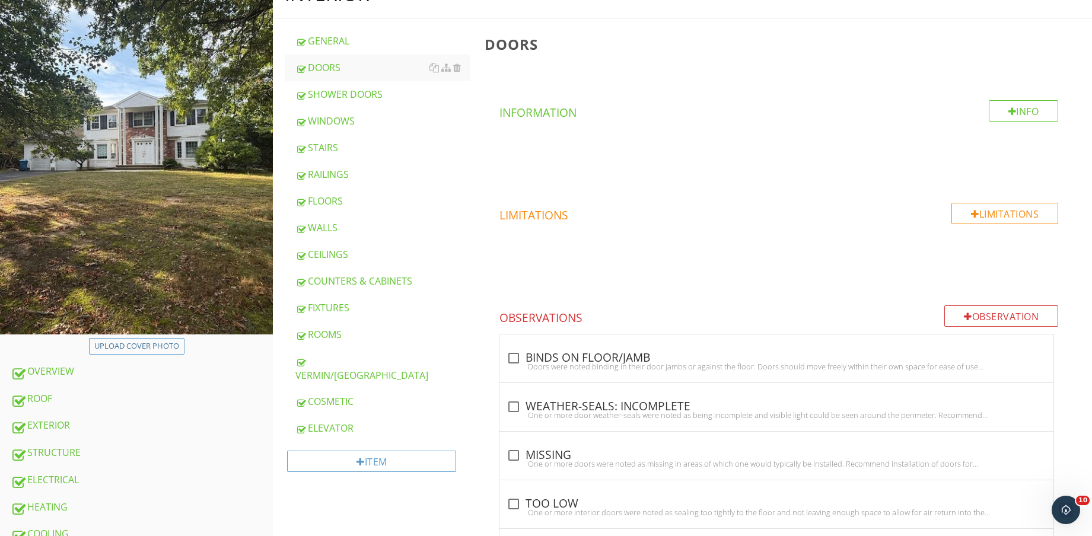
click at [619, 343] on div "check_box_outline_blank BINDS ON FLOOR/JAMB Doors were noted binding in their d…" at bounding box center [777, 359] width 554 height 48
checkbox input "true"
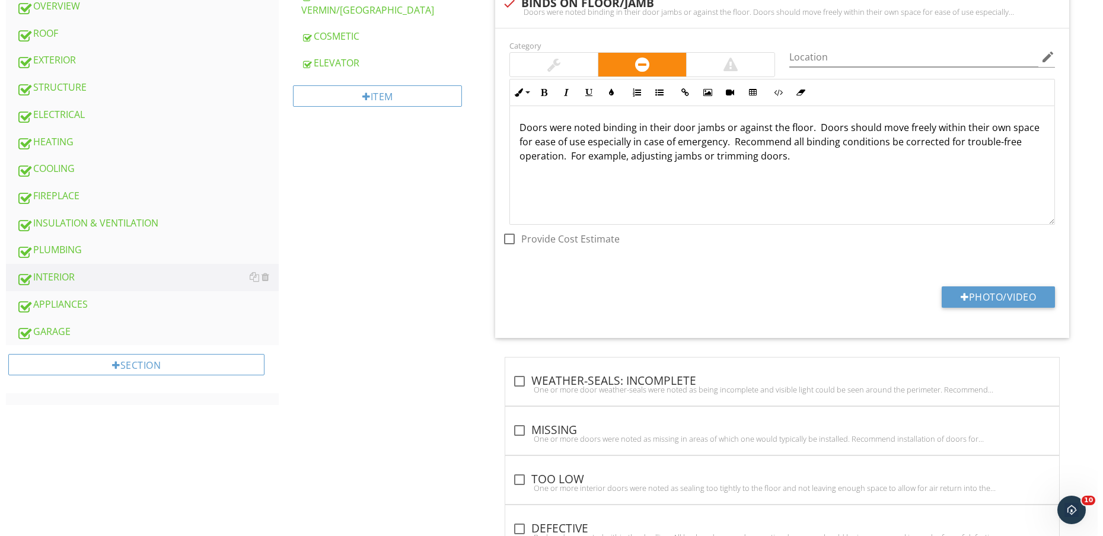
scroll to position [519, 0]
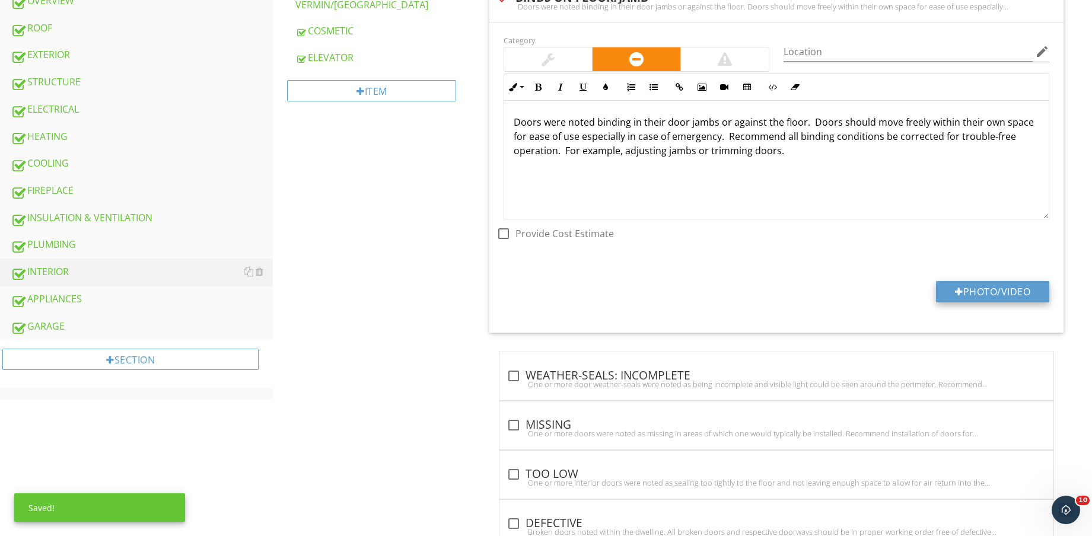
click at [994, 300] on button "Photo/Video" at bounding box center [992, 291] width 113 height 21
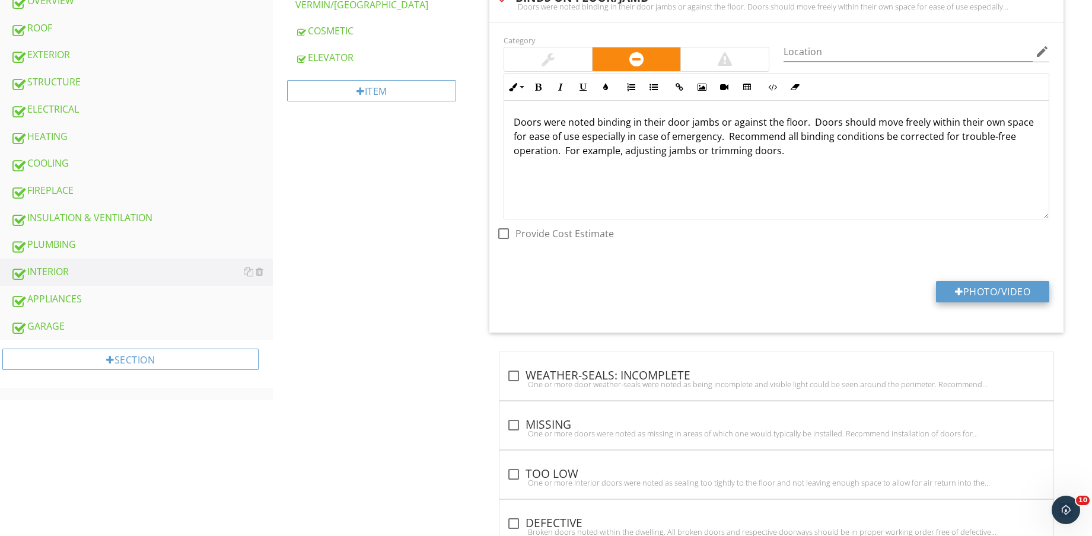
type input "C:\fakepath\IMG_8913.jpg"
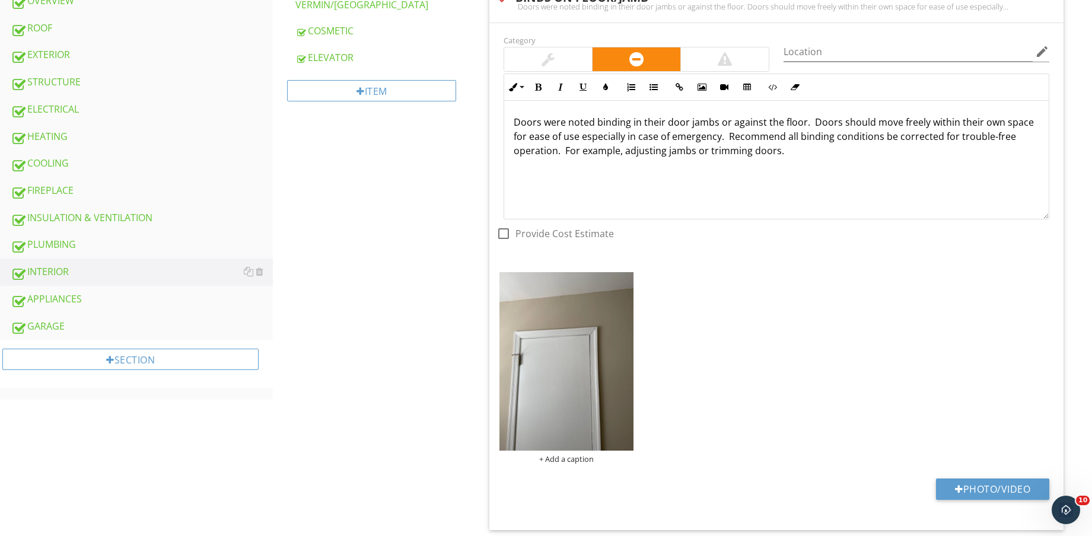
click at [558, 337] on img at bounding box center [567, 361] width 134 height 179
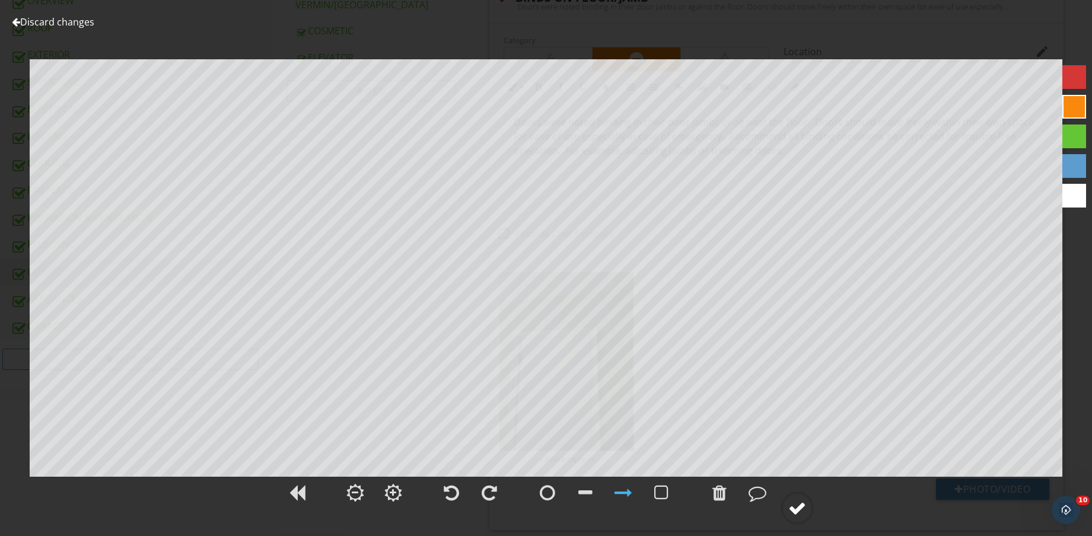
drag, startPoint x: 797, startPoint y: 506, endPoint x: 808, endPoint y: 508, distance: 10.9
click at [799, 507] on div at bounding box center [797, 509] width 18 height 18
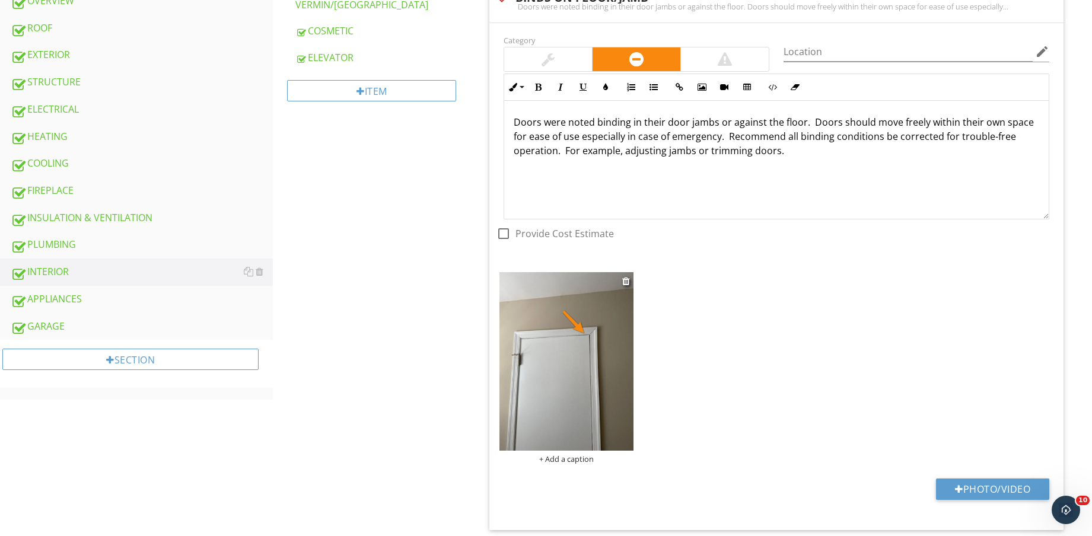
click at [560, 457] on div "+ Add a caption" at bounding box center [567, 458] width 134 height 9
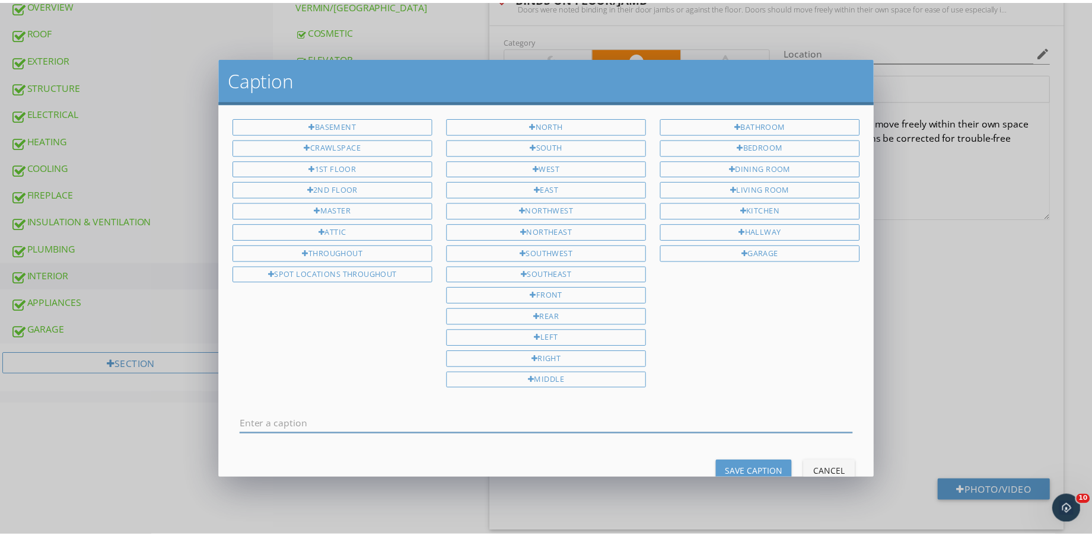
scroll to position [0, 0]
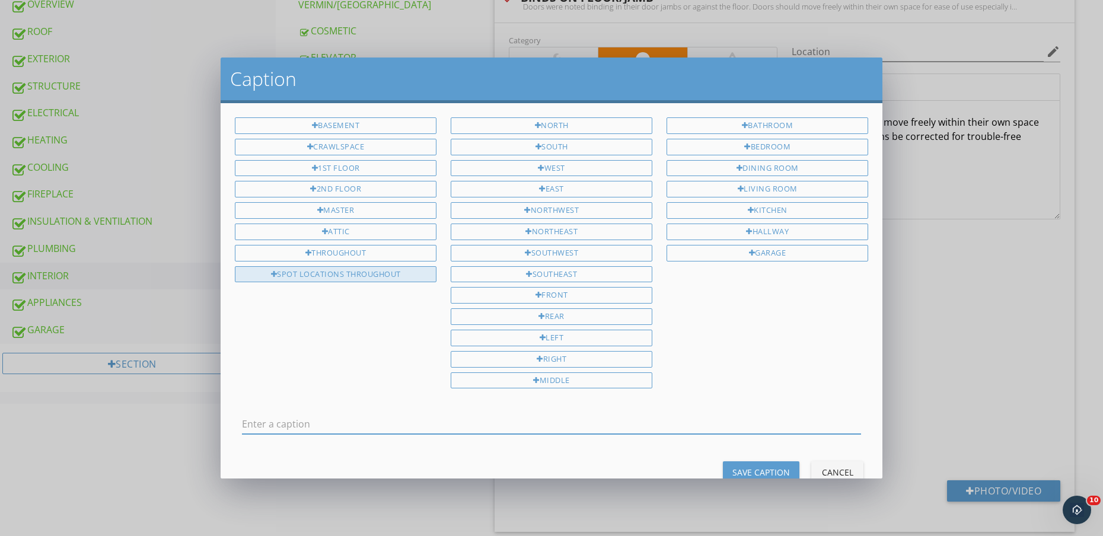
click at [378, 272] on div "SPOT LOCATIONS THROUGHOUT" at bounding box center [336, 274] width 202 height 17
type input "SPOT LOCATIONS THROUGHOUT"
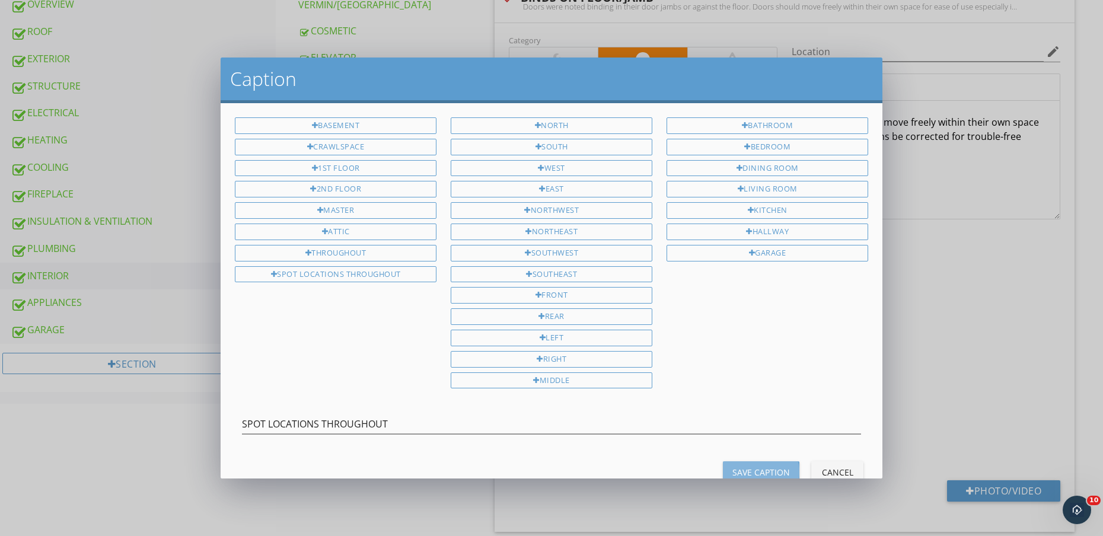
click at [765, 471] on div "Save Caption" at bounding box center [762, 472] width 58 height 12
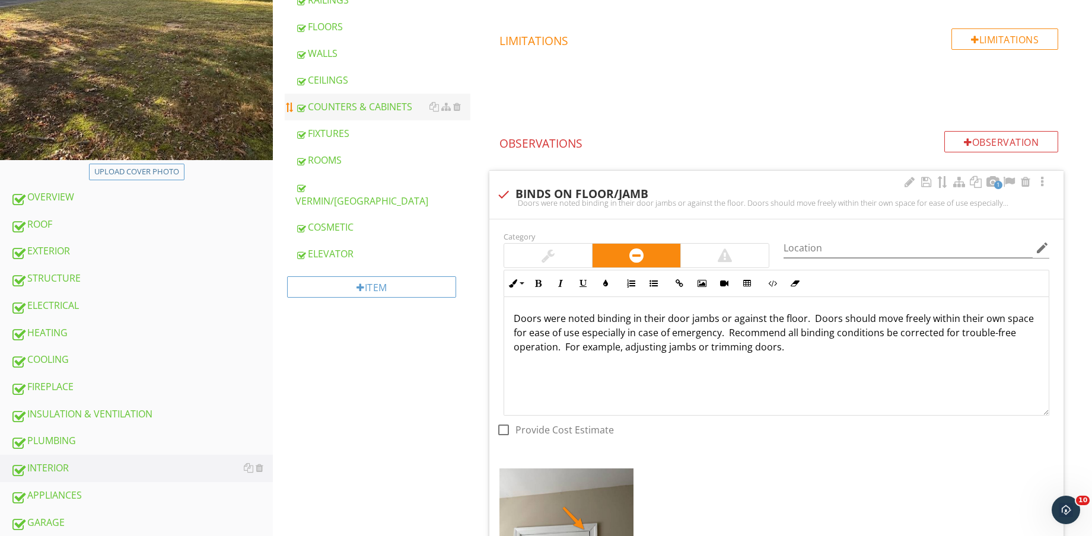
scroll to position [297, 0]
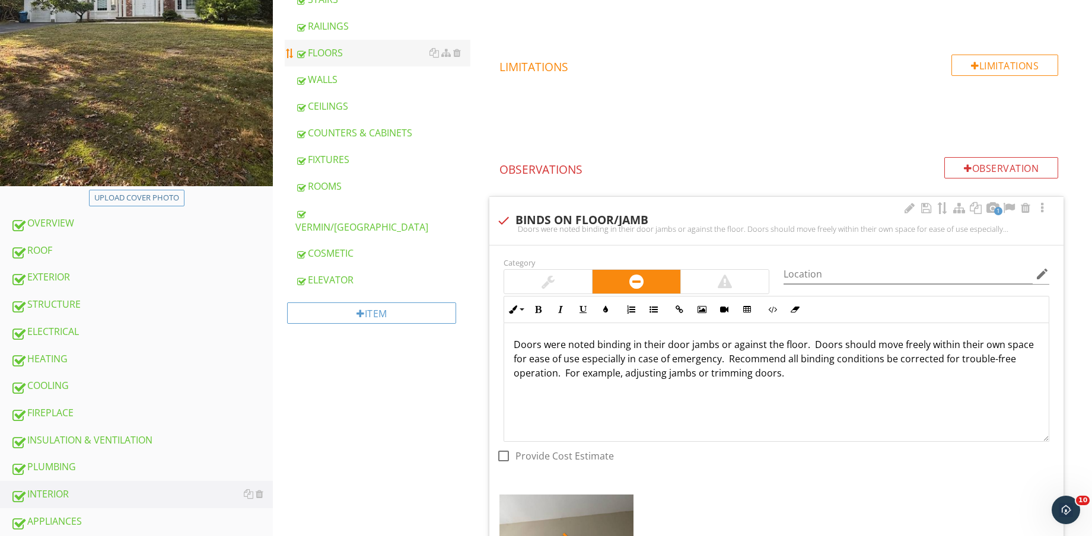
click at [359, 56] on div "FLOORS" at bounding box center [382, 53] width 175 height 14
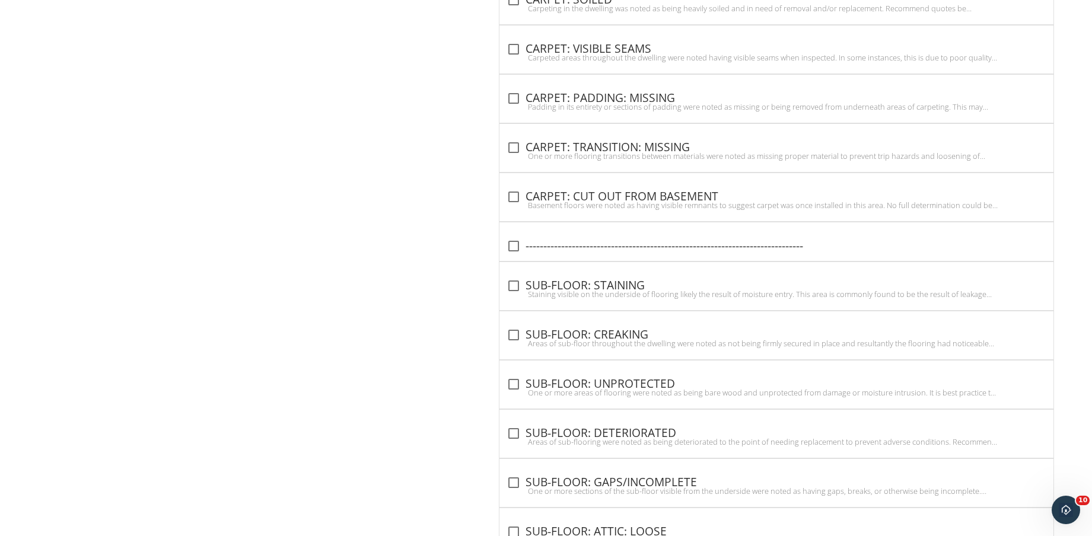
scroll to position [3641, 0]
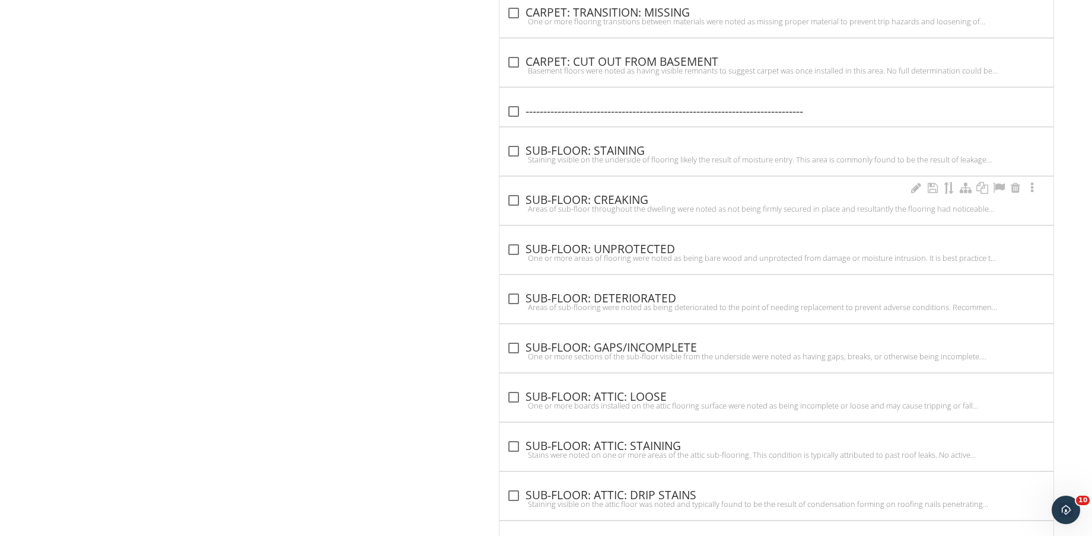
click at [618, 203] on div "check_box_outline_blank SUB-FLOOR: CREAKING" at bounding box center [777, 200] width 540 height 14
checkbox input "true"
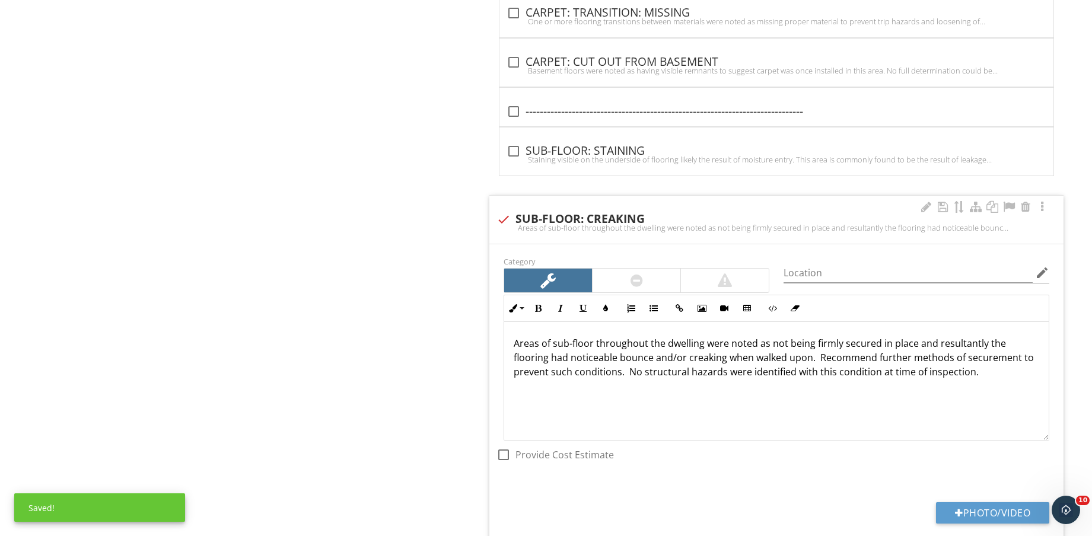
scroll to position [3789, 0]
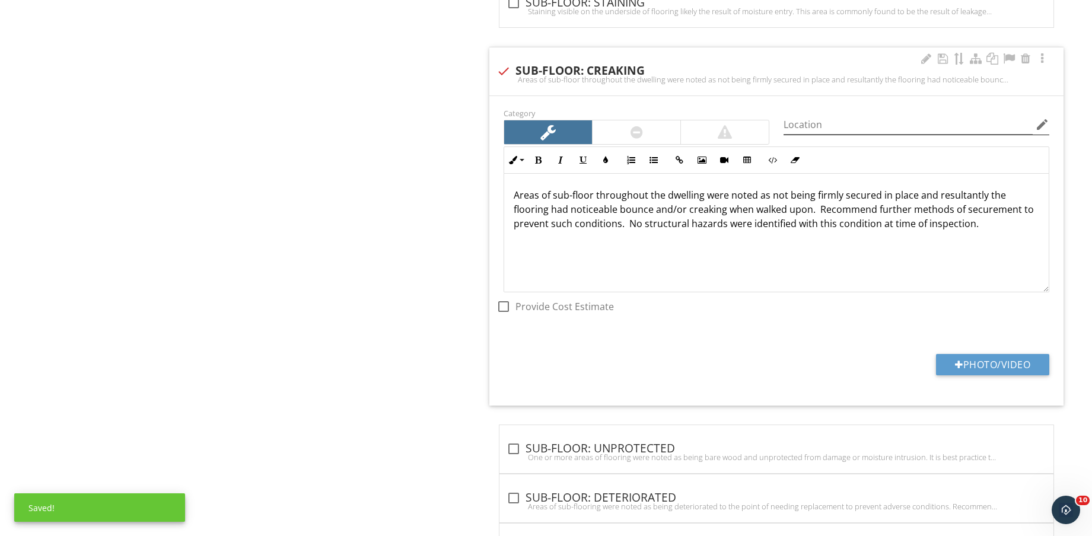
click at [1038, 126] on icon "edit" at bounding box center [1042, 124] width 14 height 14
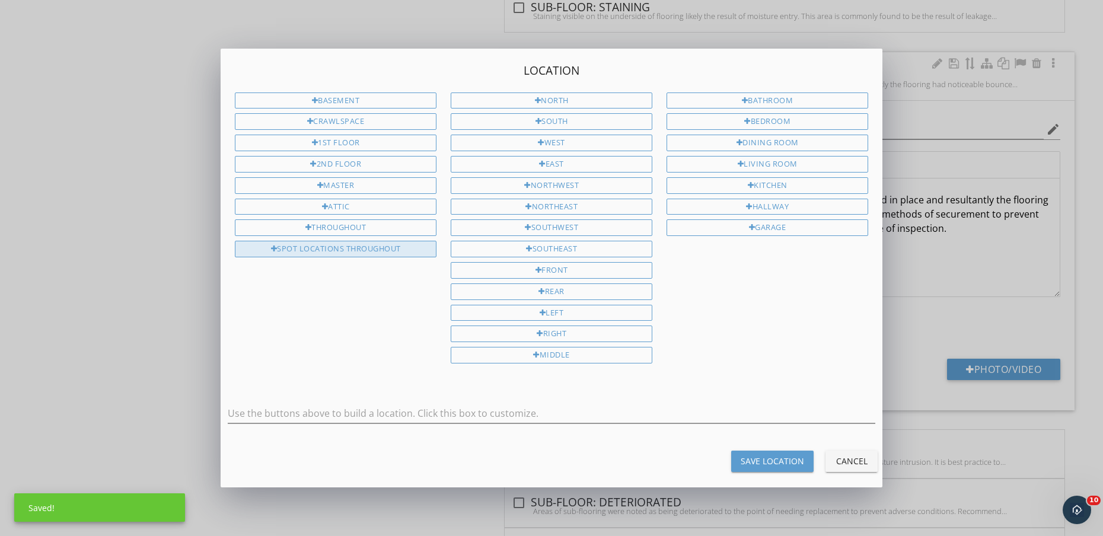
click at [295, 247] on div "SPOT LOCATIONS THROUGHOUT" at bounding box center [336, 249] width 202 height 17
type input "SPOT LOCATIONS THROUGHOUT"
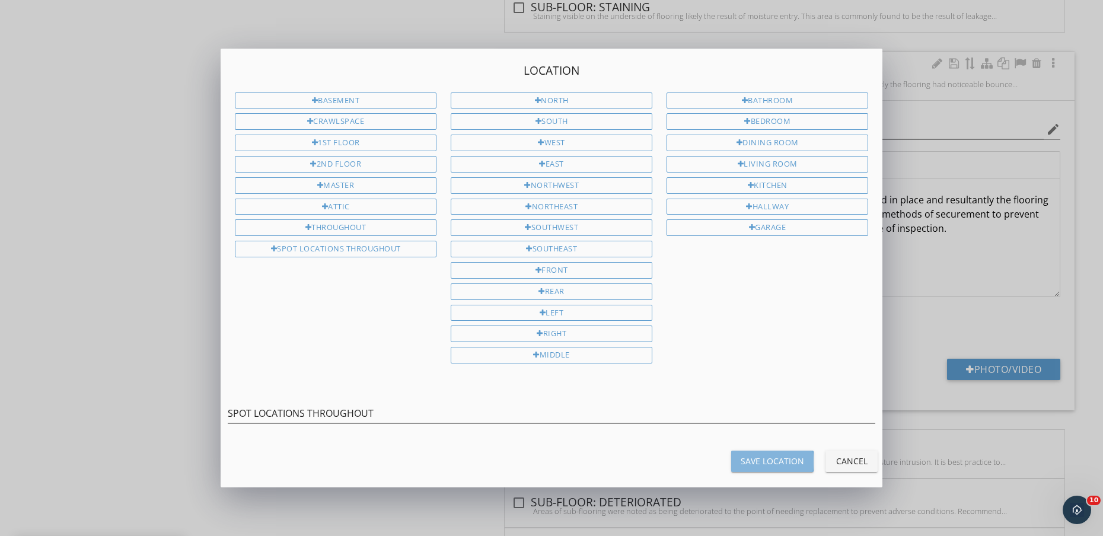
click at [769, 467] on div "Save Location" at bounding box center [772, 461] width 63 height 12
type input "SPOT LOCATIONS THROUGHOUT"
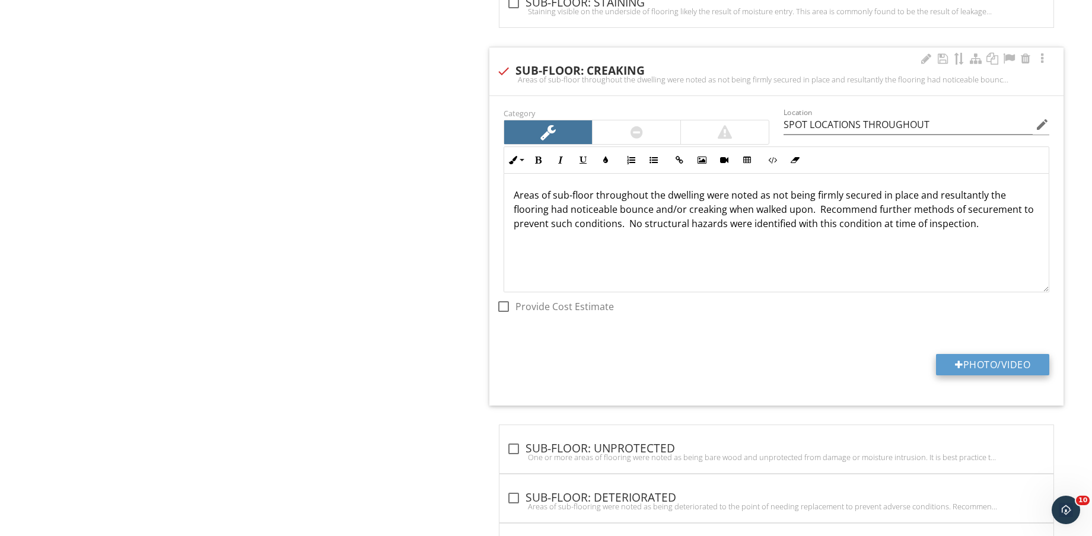
click at [971, 371] on button "Photo/Video" at bounding box center [992, 364] width 113 height 21
type input "C:\fakepath\IMG_8918.jpg"
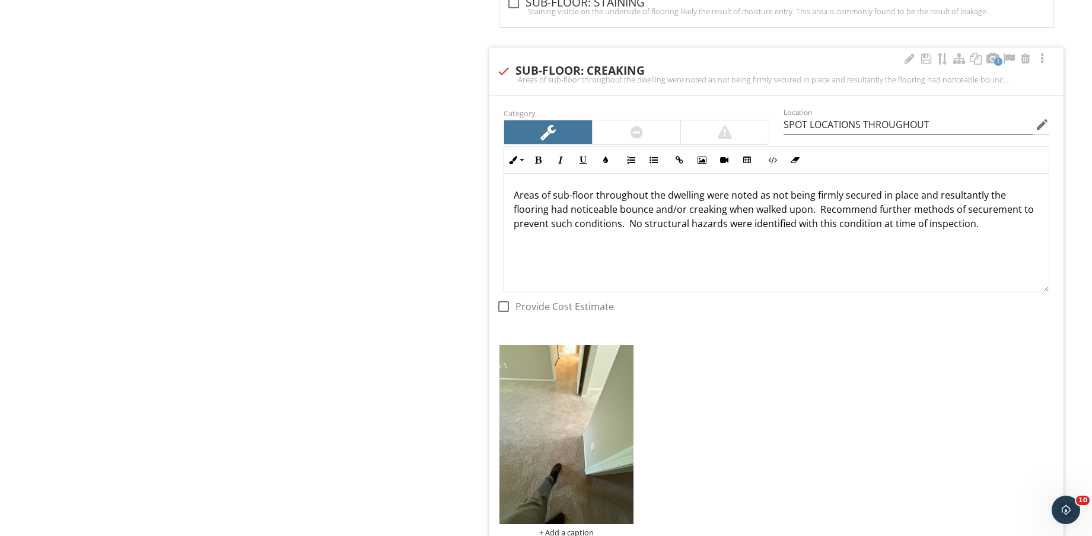
click at [580, 433] on img at bounding box center [567, 434] width 134 height 179
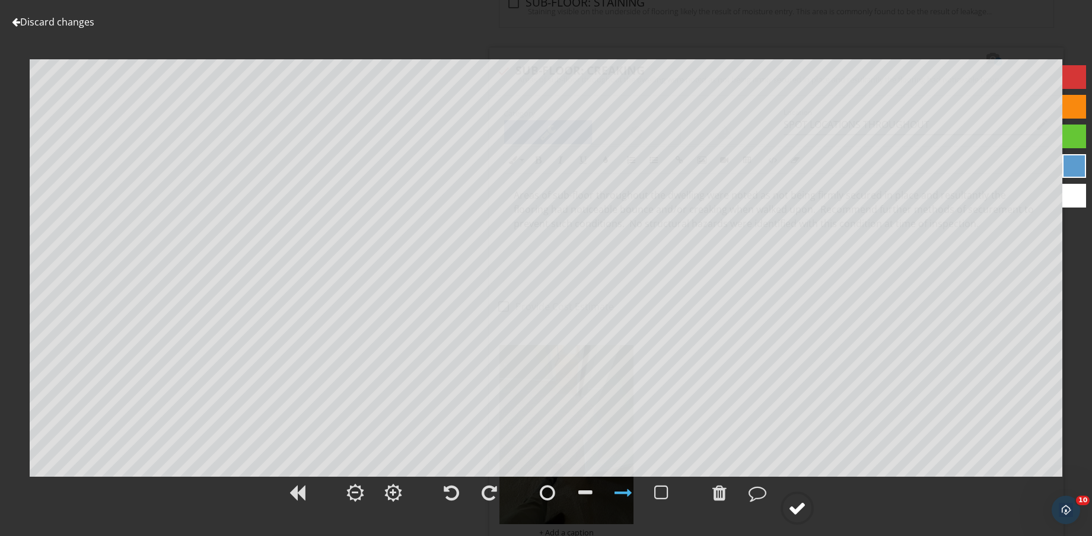
click at [802, 507] on div at bounding box center [797, 509] width 18 height 18
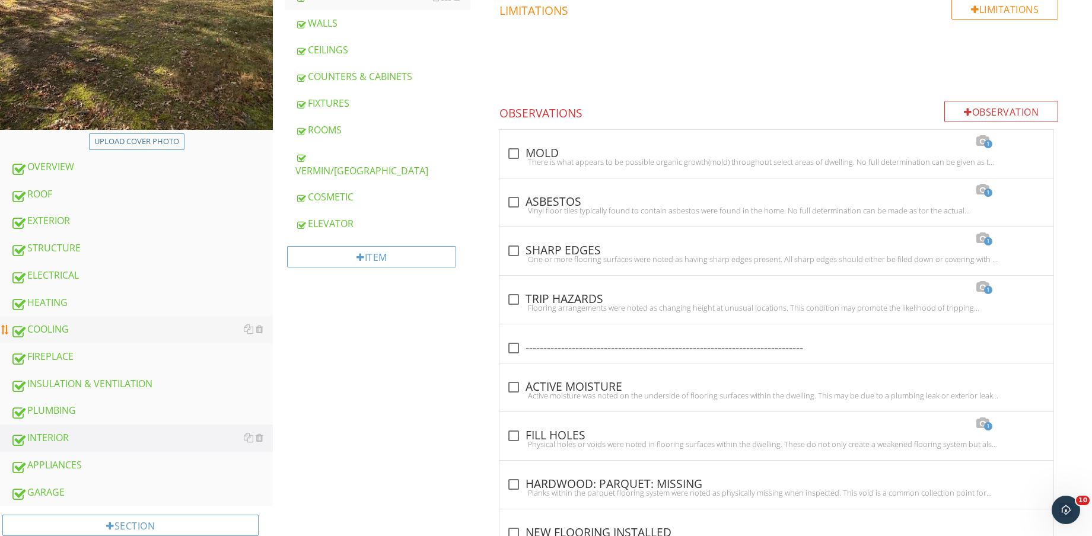
scroll to position [371, 0]
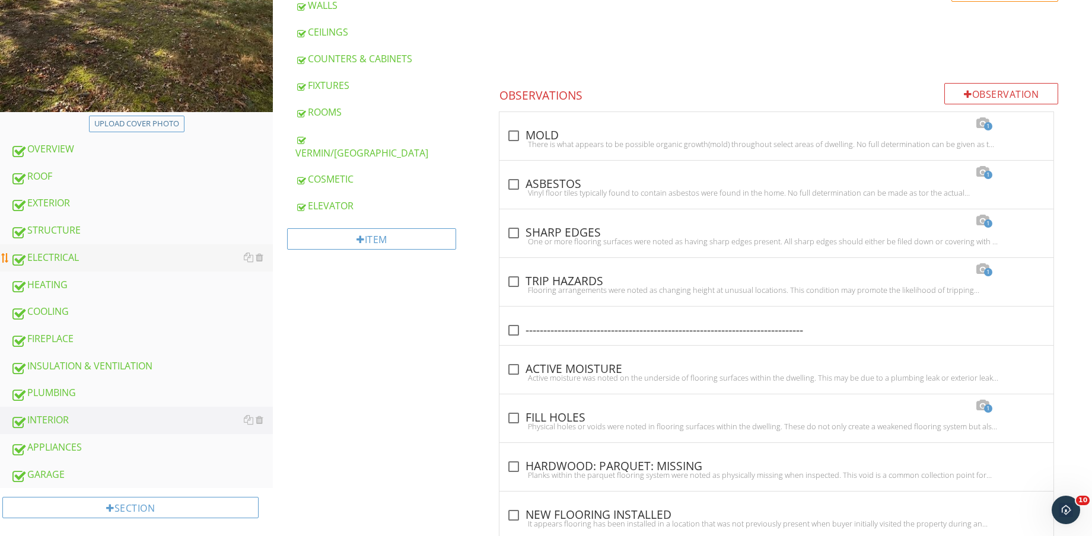
click at [106, 256] on div "ELECTRICAL" at bounding box center [142, 257] width 262 height 15
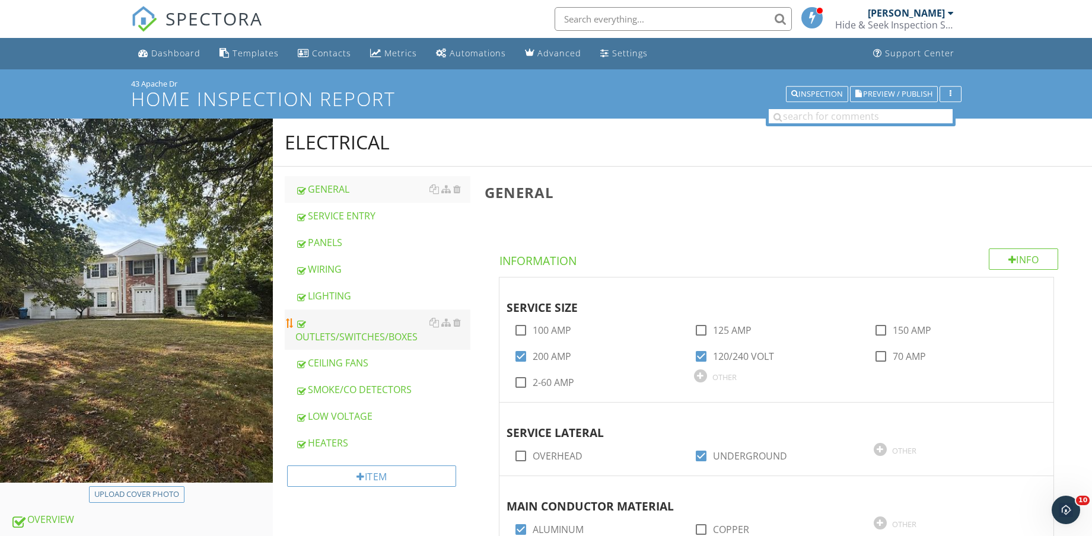
click at [360, 335] on div "OUTLETS/SWITCHES/BOXES" at bounding box center [382, 330] width 175 height 28
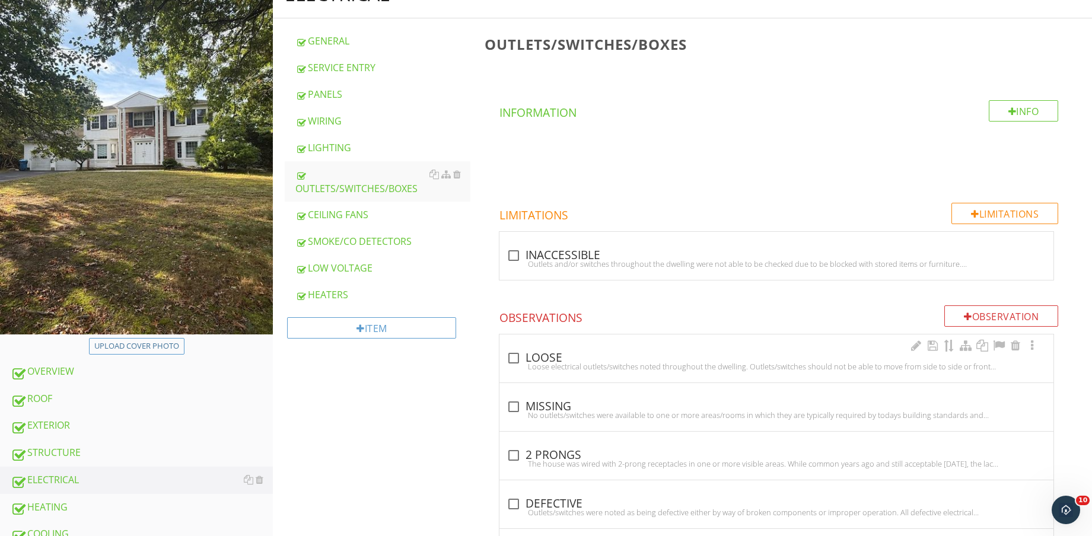
click at [559, 367] on div "Loose electrical outlets/switches noted throughout the dwelling. Outlets/switch…" at bounding box center [777, 366] width 540 height 9
checkbox input "true"
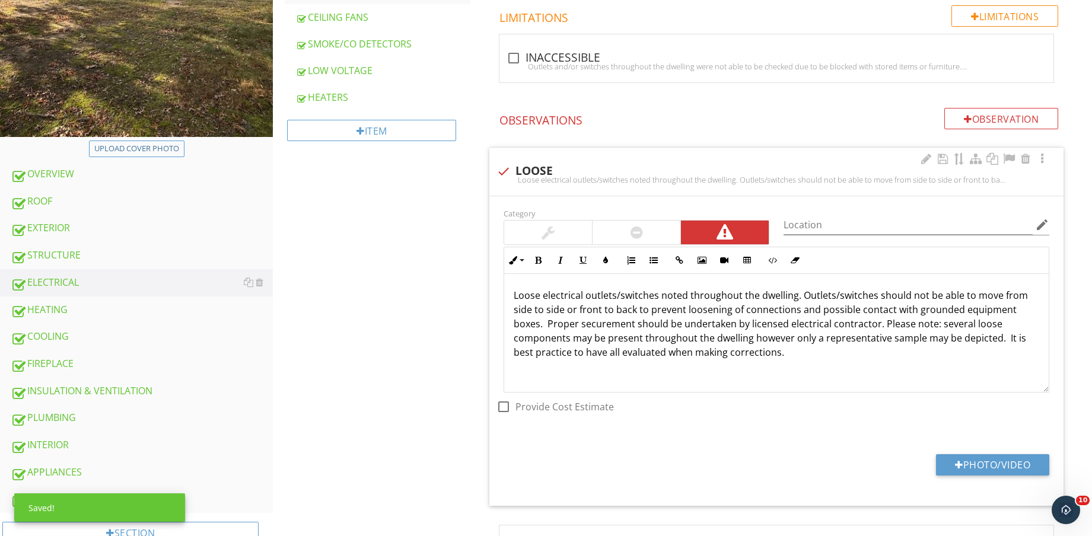
scroll to position [371, 0]
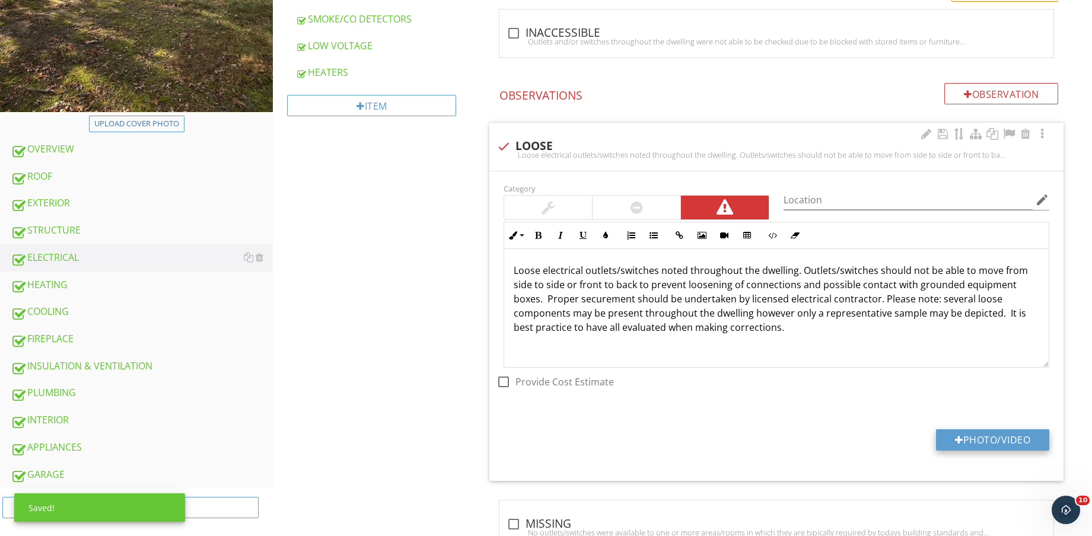
click at [1001, 438] on button "Photo/Video" at bounding box center [992, 440] width 113 height 21
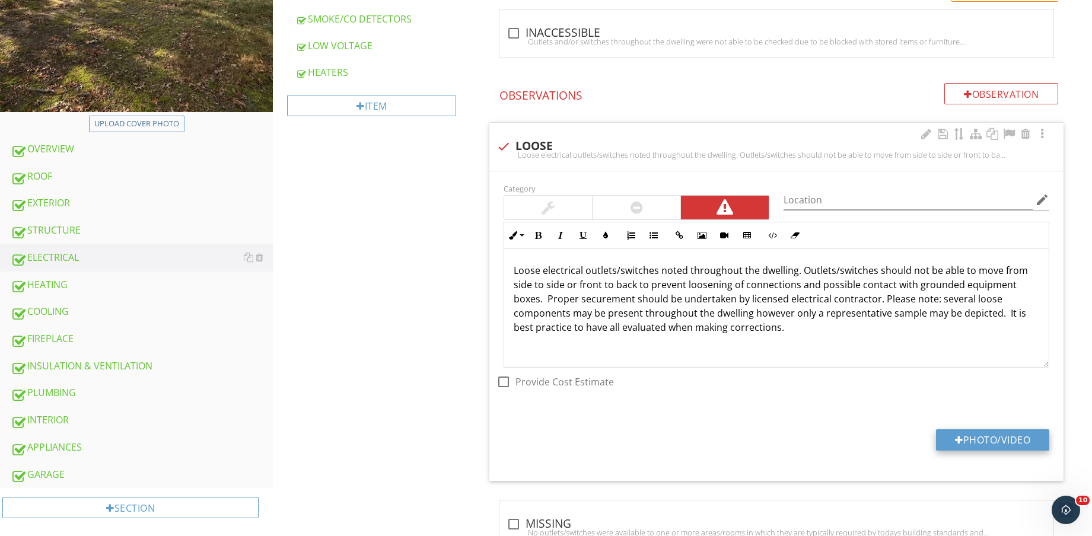
type input "C:\fakepath\IMG_8928.jpg"
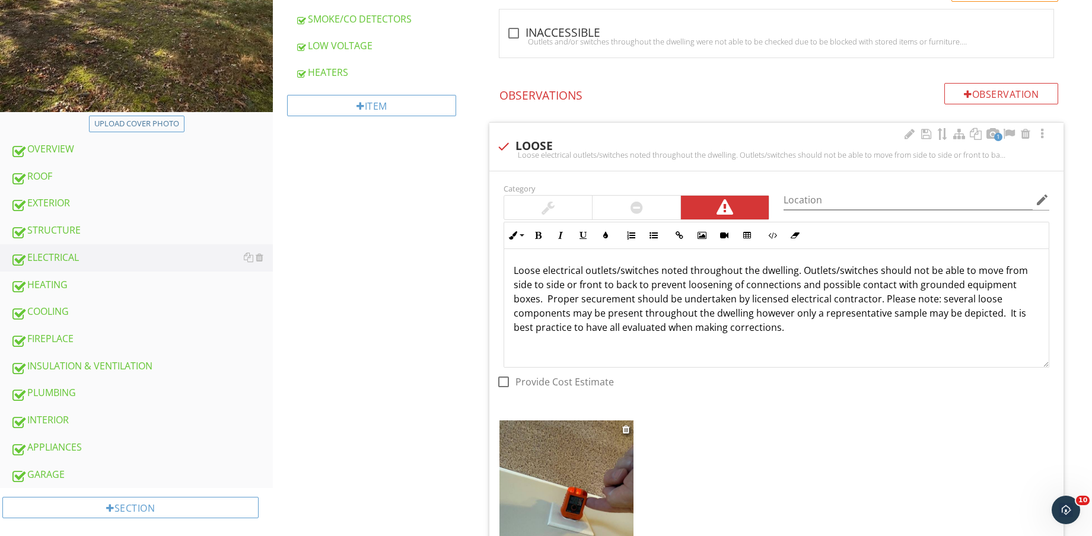
click at [574, 482] on img at bounding box center [567, 510] width 134 height 179
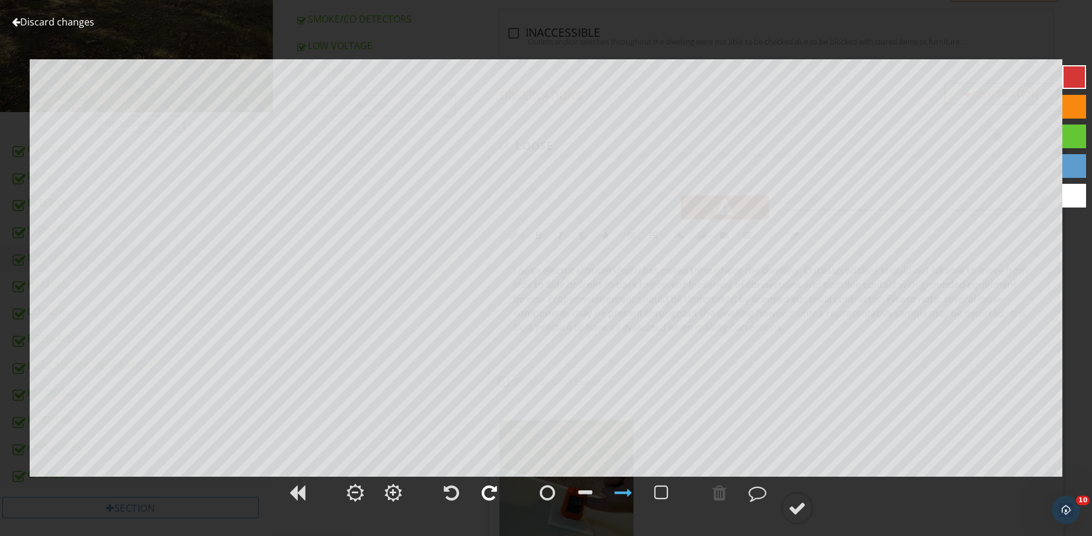
click at [492, 493] on div at bounding box center [489, 493] width 15 height 18
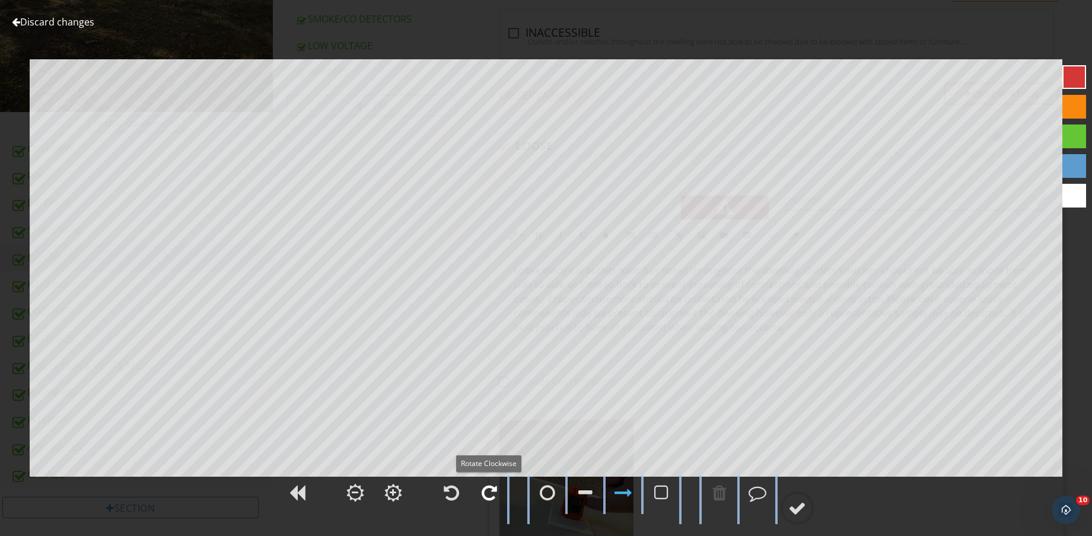
click at [492, 494] on div at bounding box center [489, 493] width 15 height 18
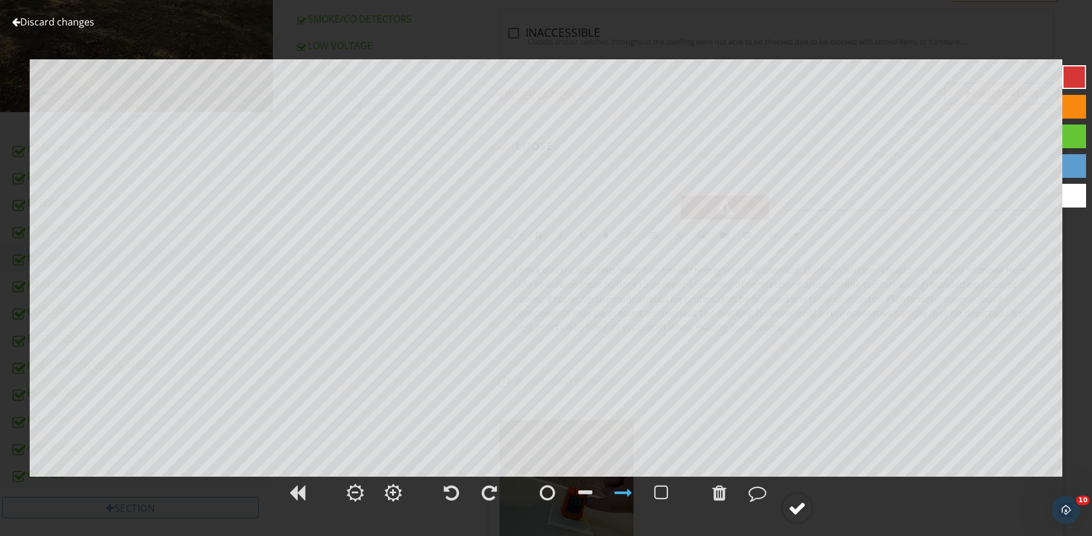
click at [801, 516] on div at bounding box center [797, 509] width 18 height 18
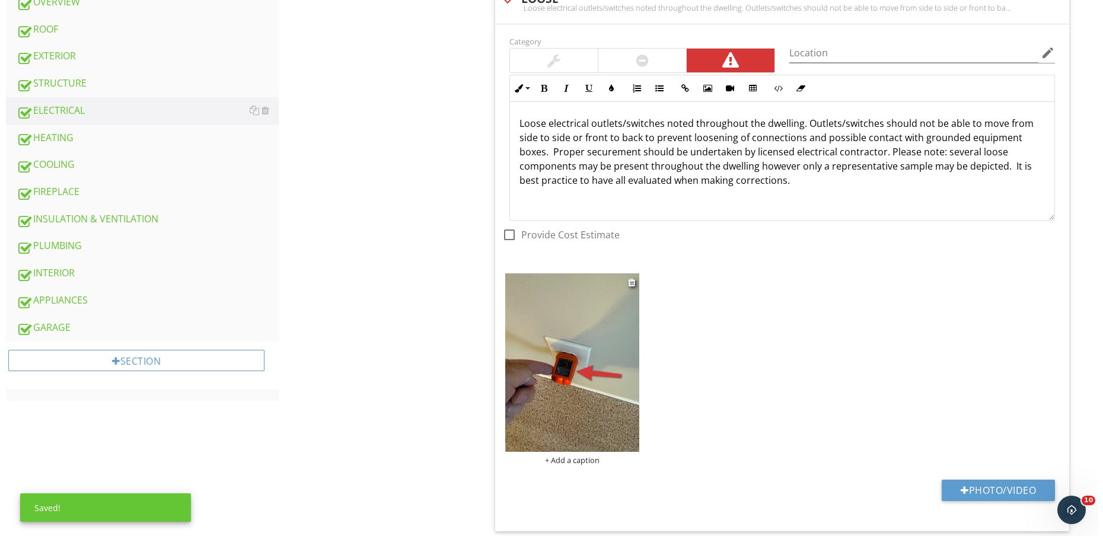
scroll to position [519, 0]
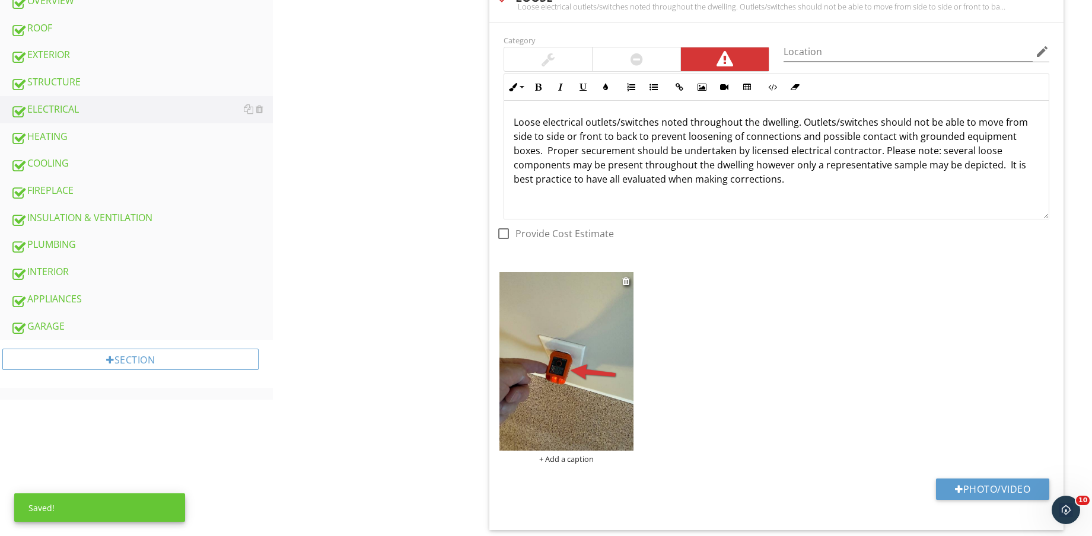
click at [576, 457] on div "+ Add a caption" at bounding box center [567, 458] width 134 height 9
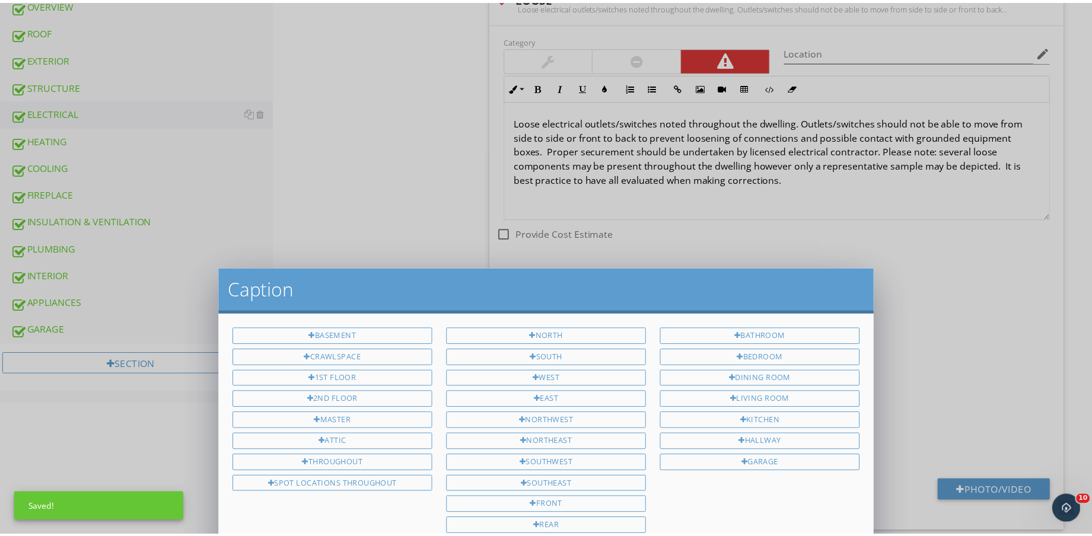
scroll to position [0, 0]
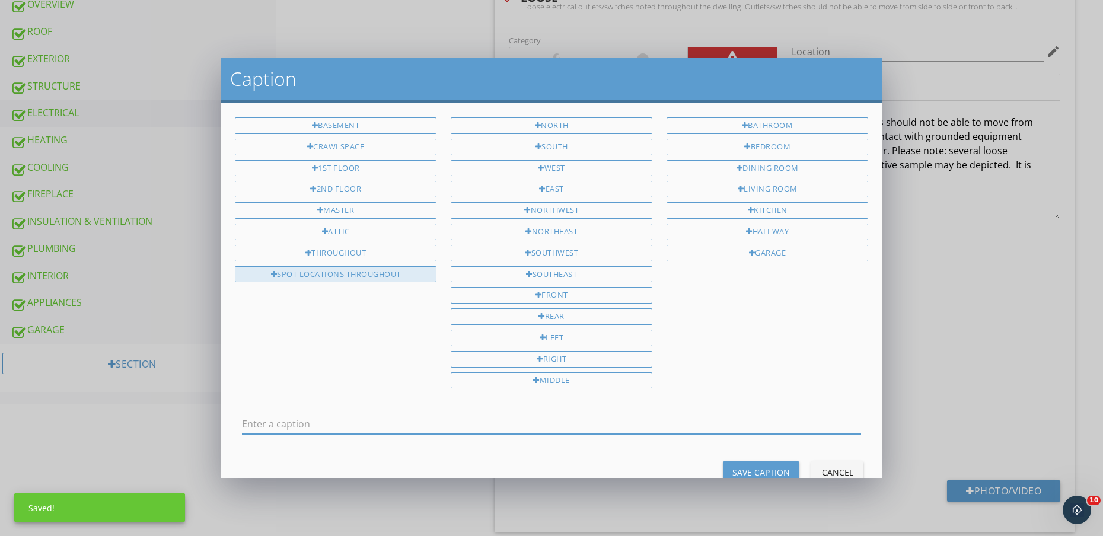
click at [368, 270] on div "SPOT LOCATIONS THROUGHOUT" at bounding box center [336, 274] width 202 height 17
type input "SPOT LOCATIONS THROUGHOUT"
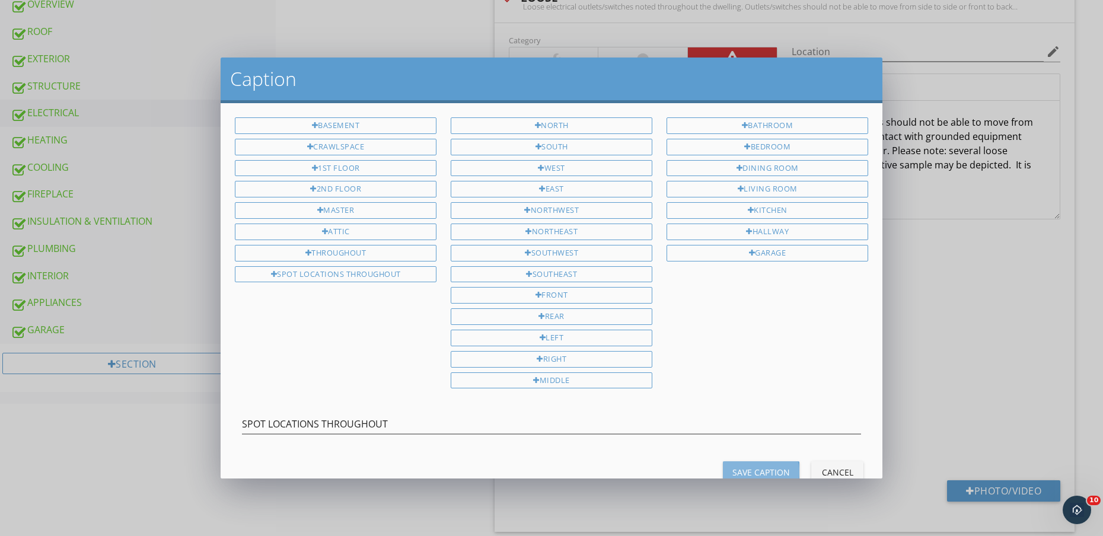
click at [767, 465] on button "Save Caption" at bounding box center [761, 472] width 77 height 21
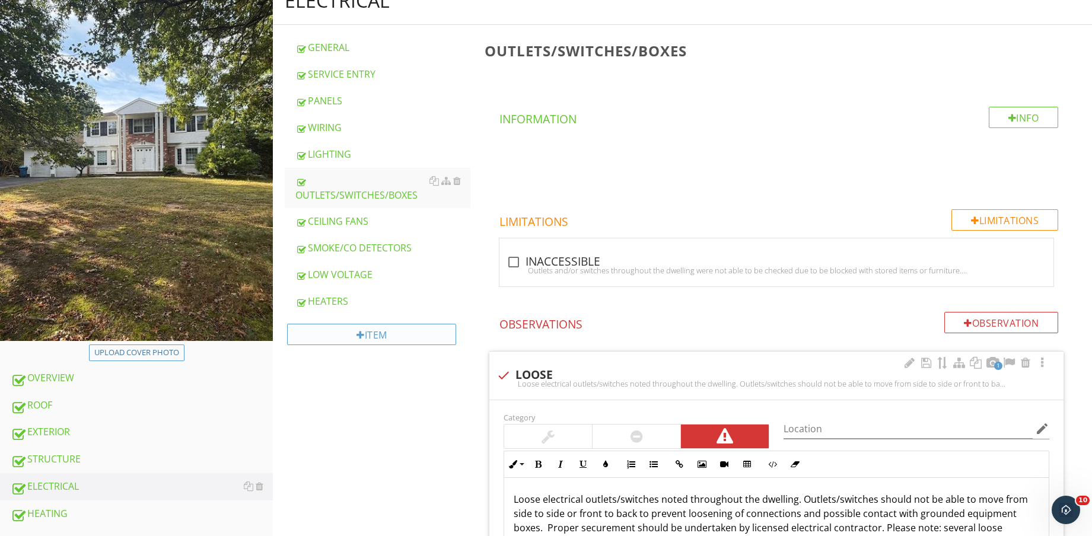
scroll to position [371, 0]
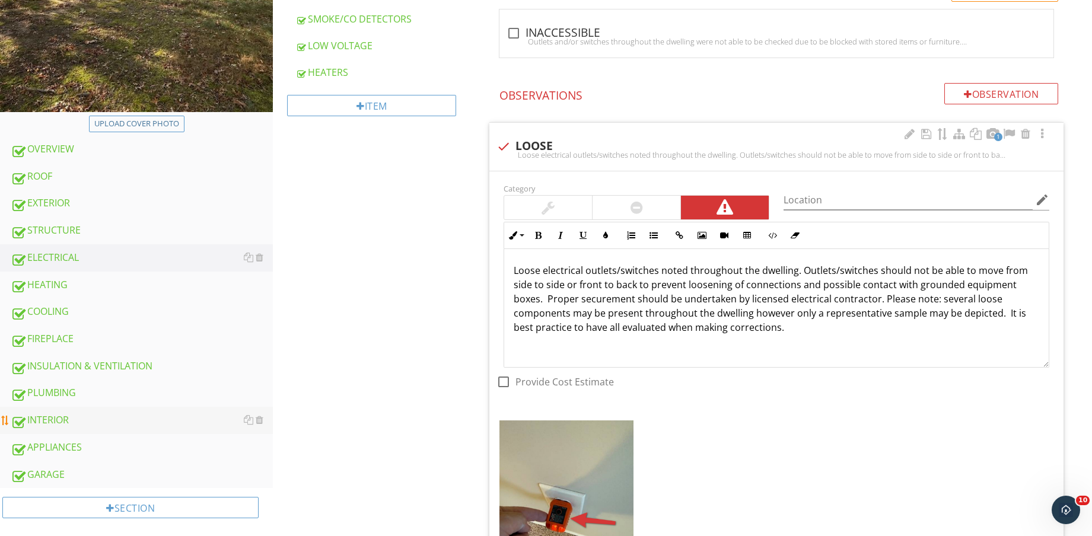
click at [94, 418] on div "INTERIOR" at bounding box center [142, 420] width 262 height 15
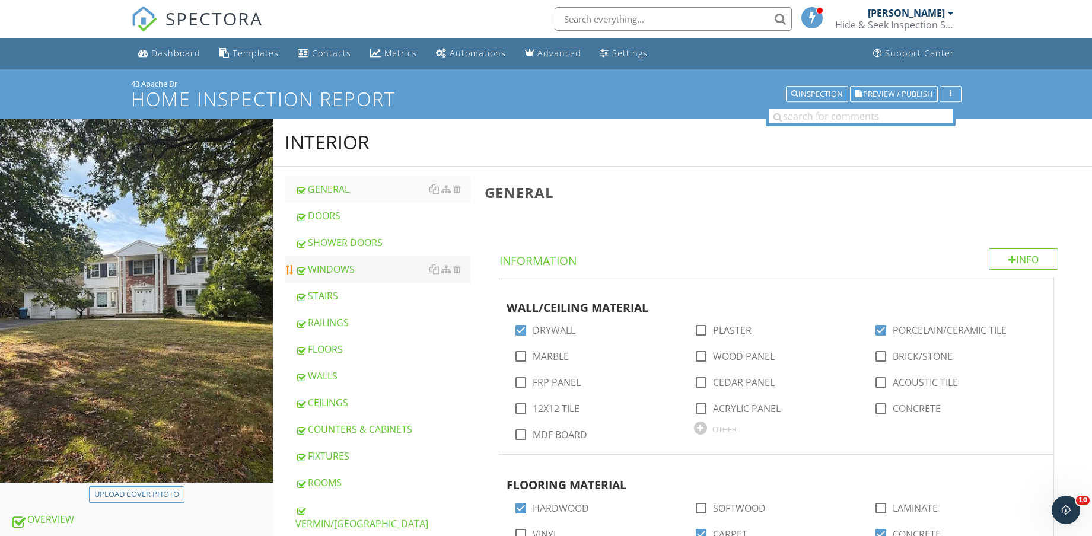
click at [380, 270] on div "WINDOWS" at bounding box center [382, 269] width 175 height 14
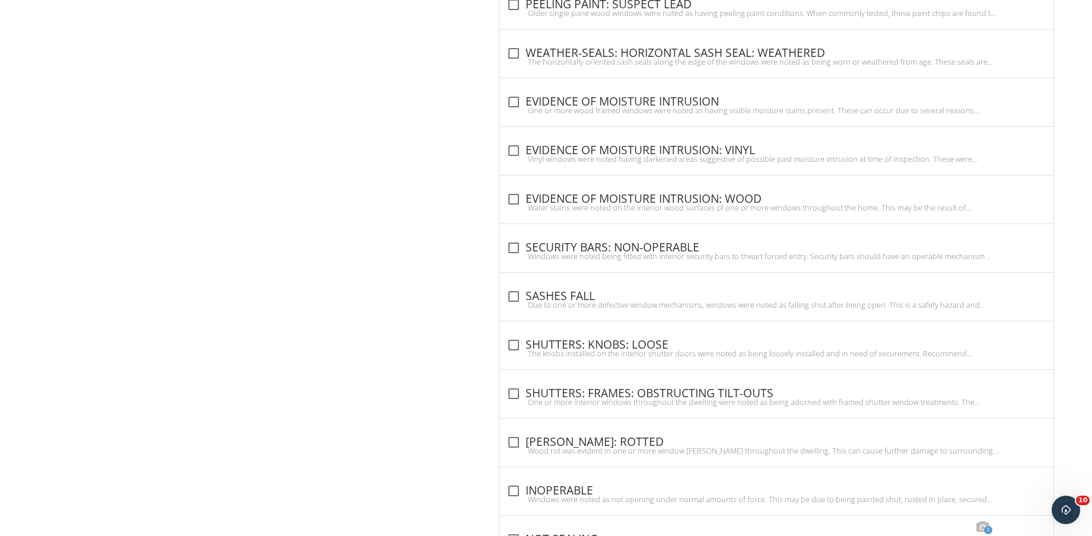
scroll to position [1097, 0]
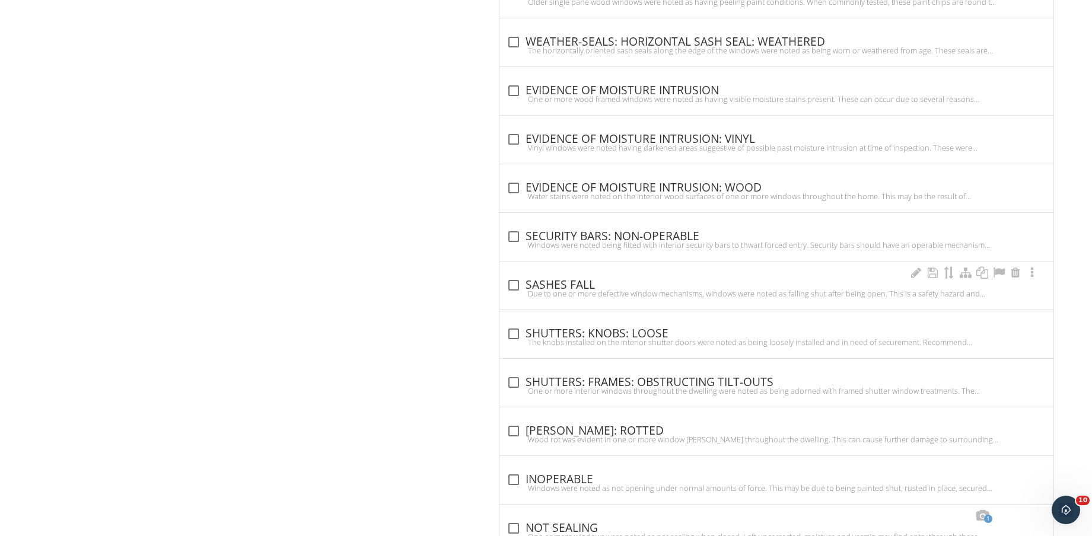
click at [593, 284] on div "check_box_outline_blank SASHES FALL" at bounding box center [777, 285] width 540 height 14
checkbox input "true"
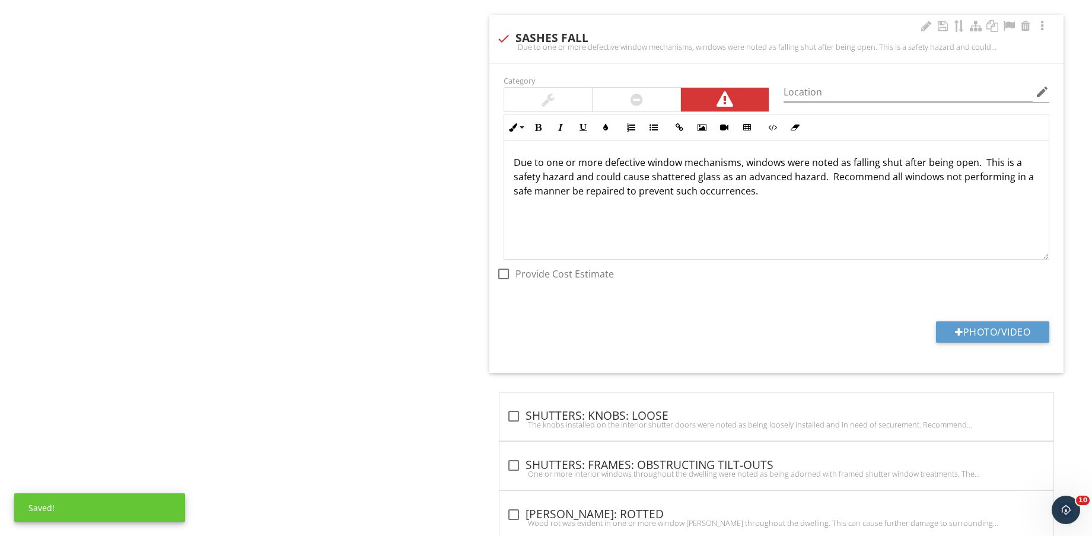
scroll to position [1394, 0]
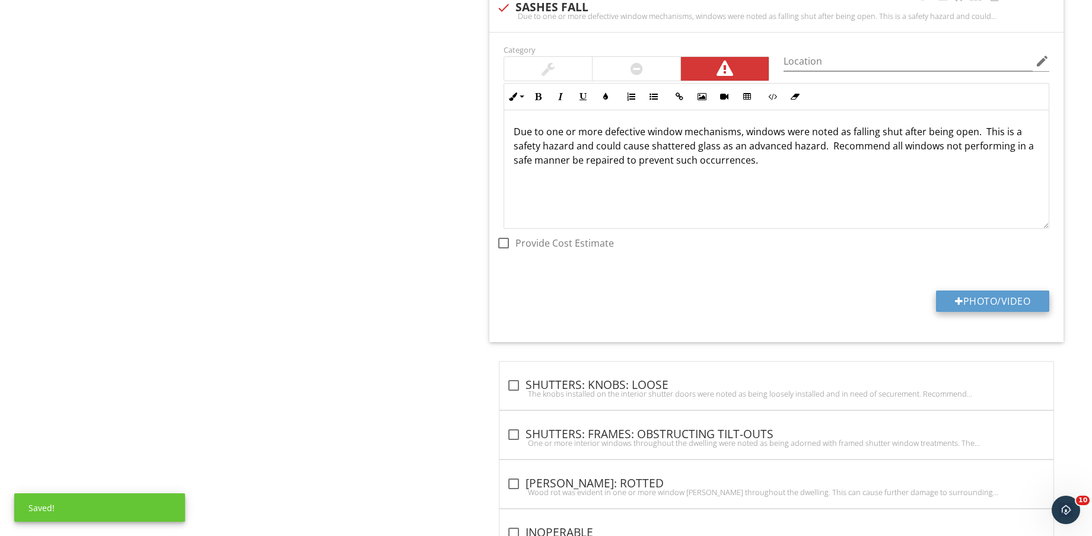
click at [1010, 306] on button "Photo/Video" at bounding box center [992, 301] width 113 height 21
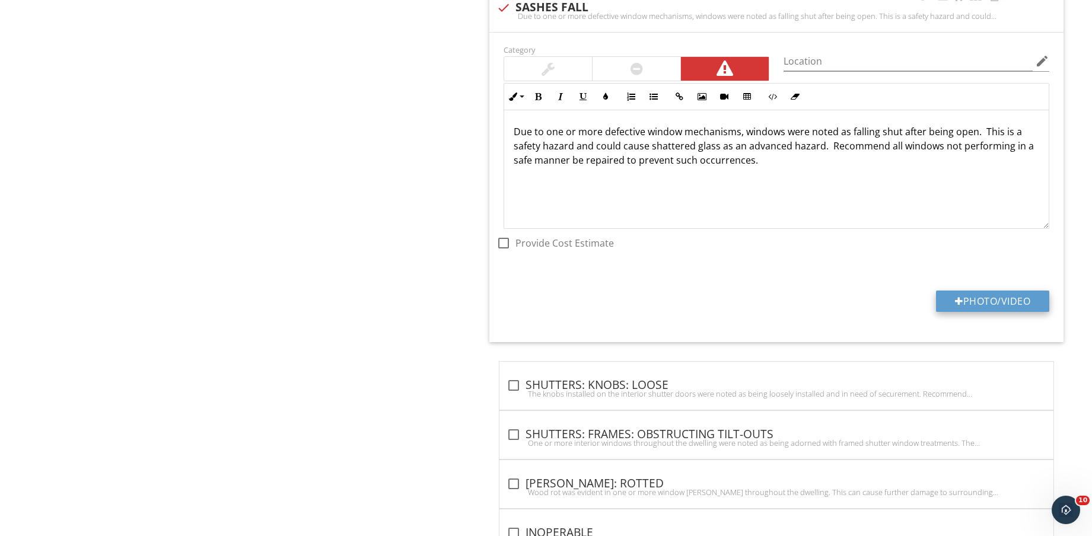
type input "C:\fakepath\IMG_8930.jpg"
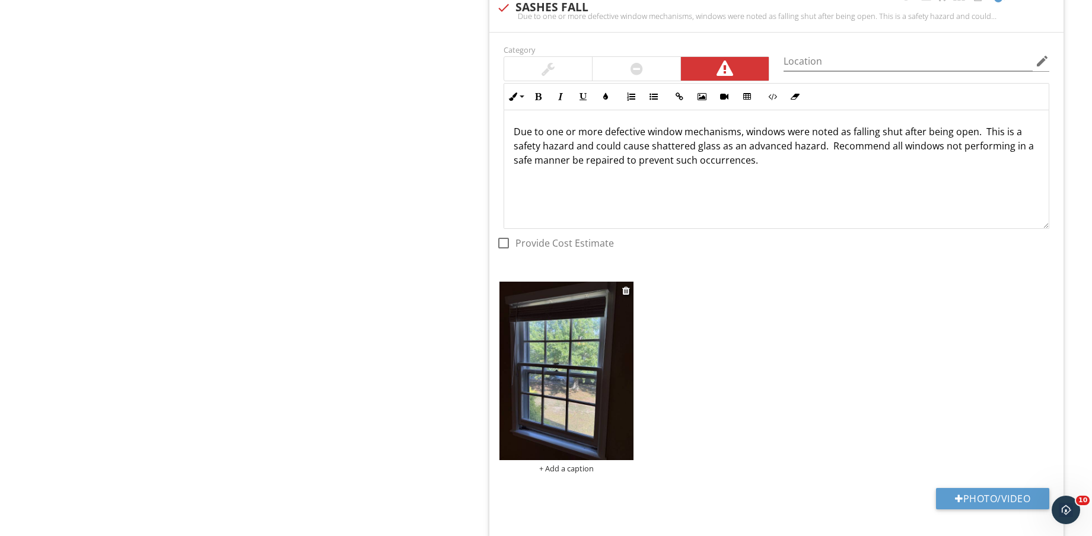
click at [542, 403] on img at bounding box center [567, 371] width 134 height 179
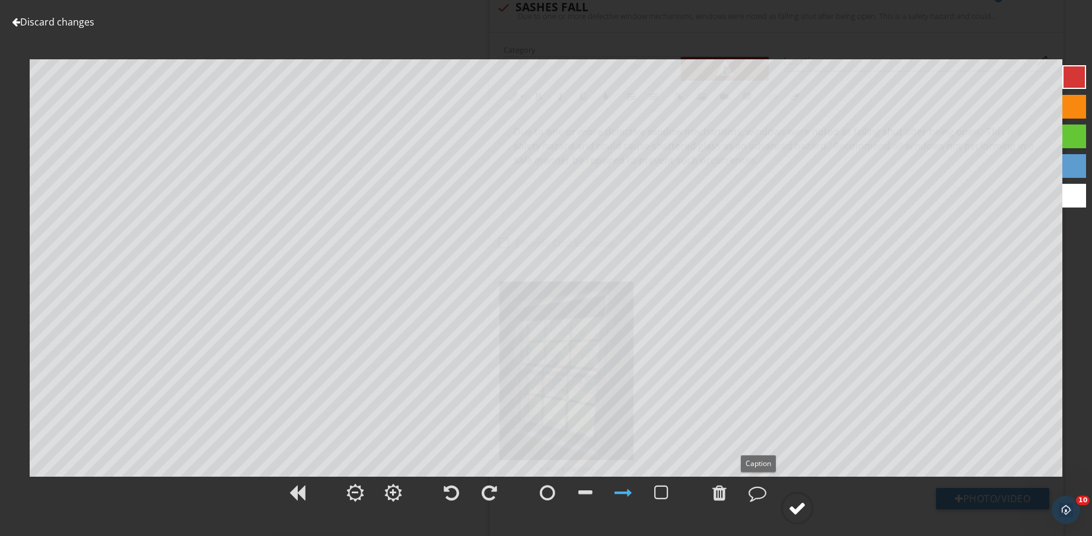
click at [792, 504] on div at bounding box center [797, 509] width 18 height 18
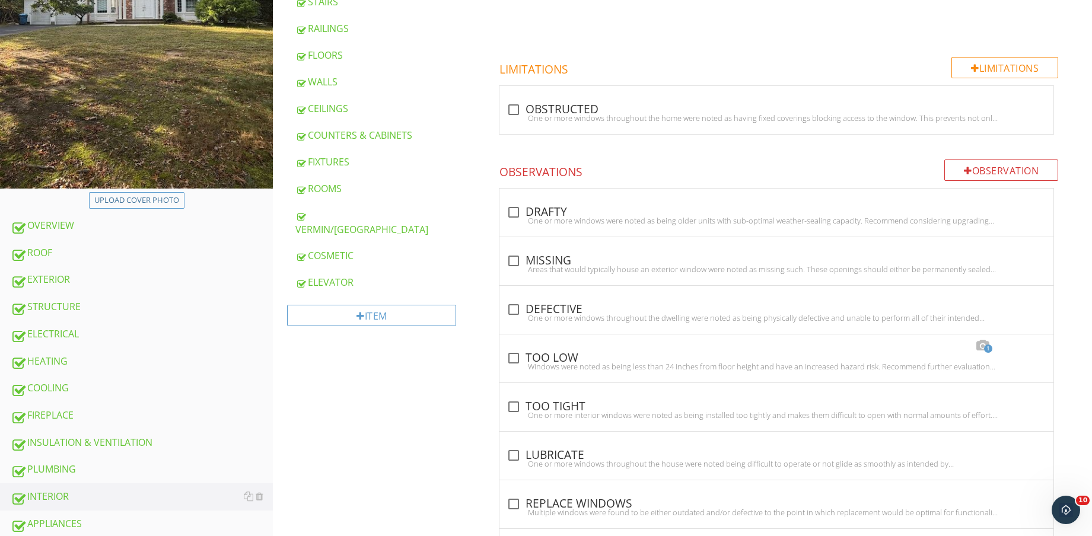
scroll to position [148, 0]
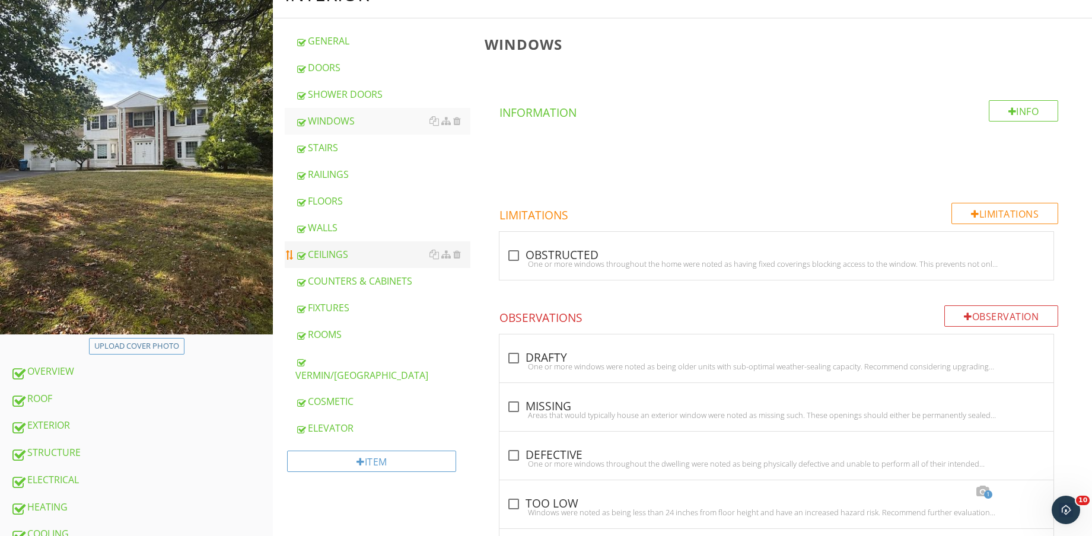
click at [357, 249] on div "CEILINGS" at bounding box center [382, 254] width 175 height 14
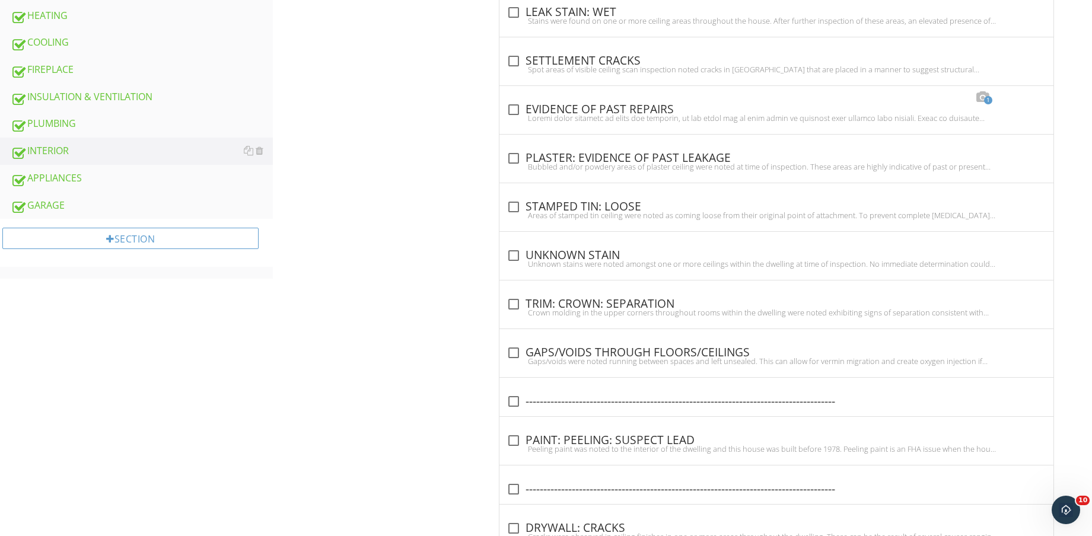
scroll to position [431, 0]
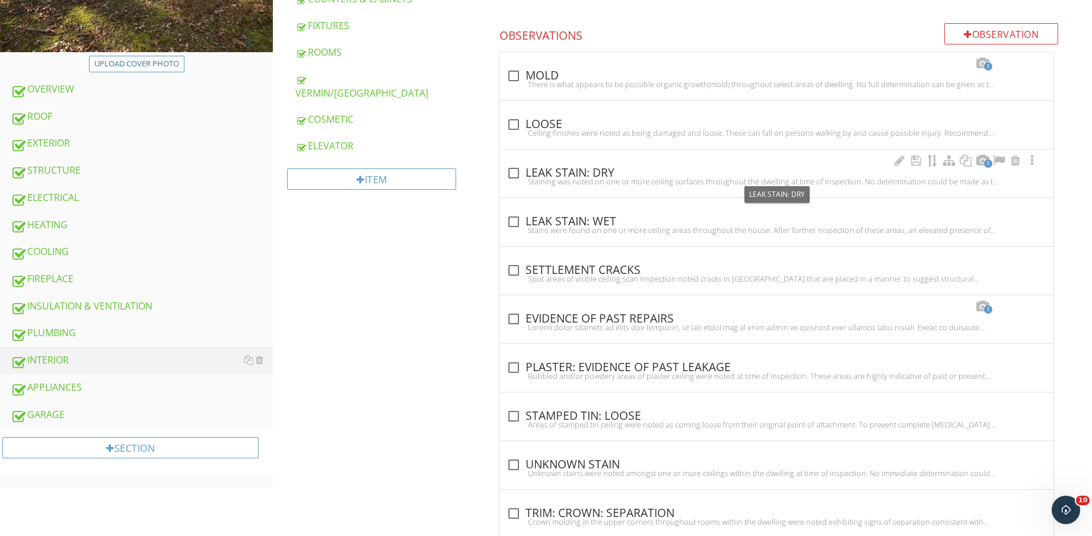
click at [599, 176] on div "check_box_outline_blank LEAK STAIN: DRY" at bounding box center [777, 173] width 540 height 14
checkbox input "true"
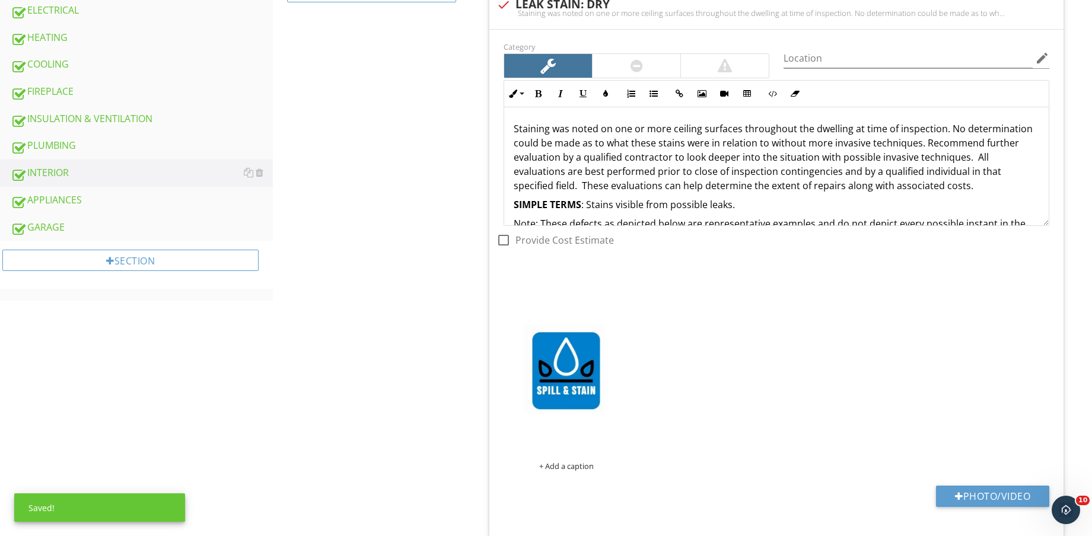
scroll to position [653, 0]
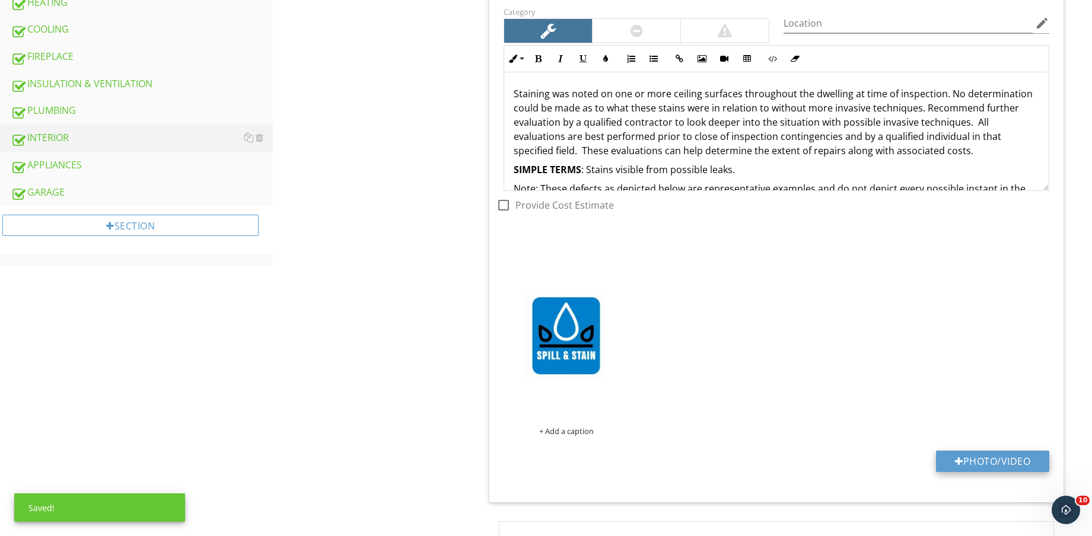
click at [998, 465] on button "Photo/Video" at bounding box center [992, 461] width 113 height 21
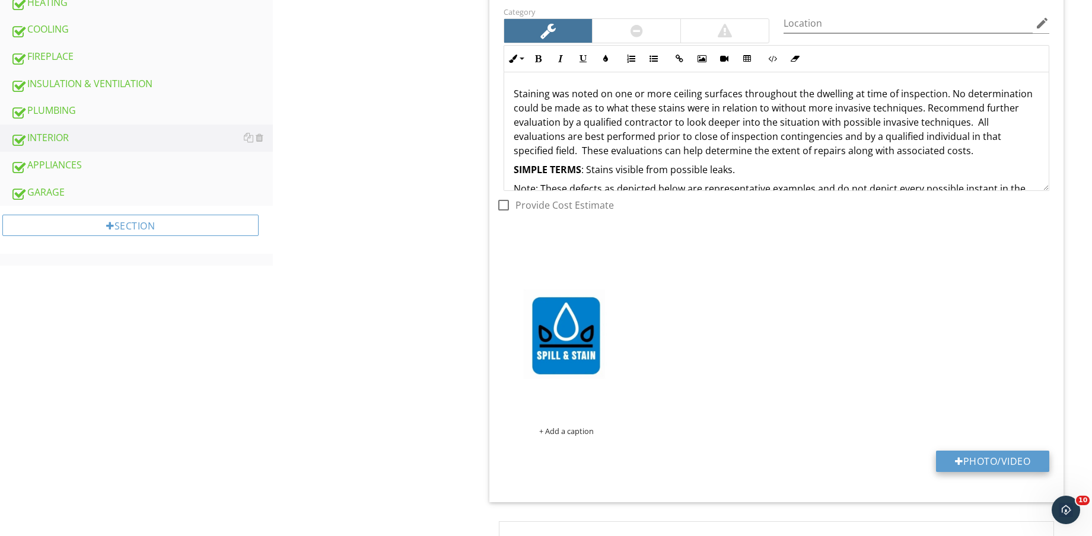
type input "C:\fakepath\IMG_8931.jpg"
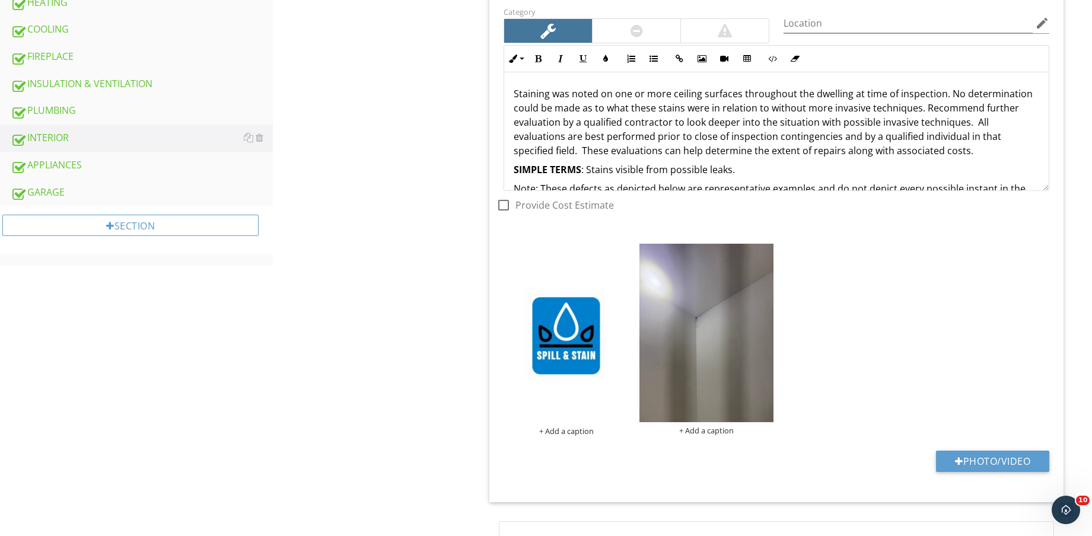
click at [715, 352] on img at bounding box center [707, 333] width 134 height 179
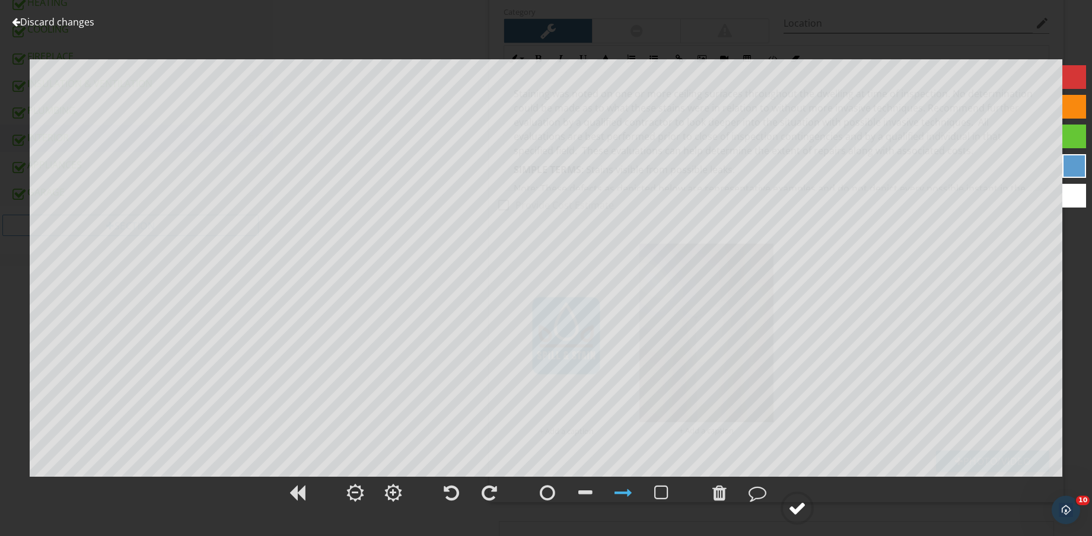
click at [793, 513] on div at bounding box center [797, 509] width 18 height 18
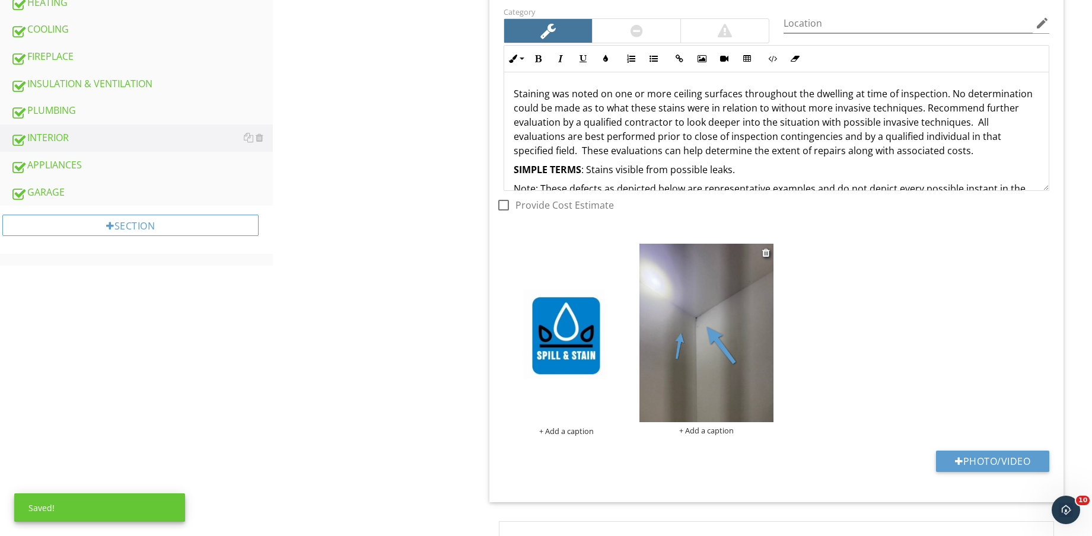
click at [711, 432] on div "+ Add a caption" at bounding box center [707, 430] width 134 height 9
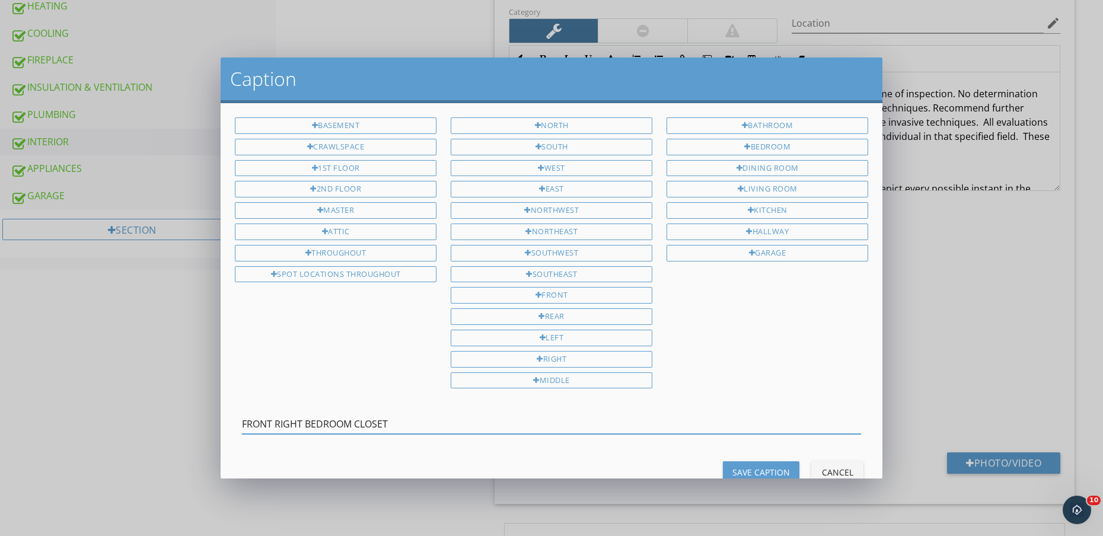
type input "FRONT RIGHT BEDROOM CLOSET"
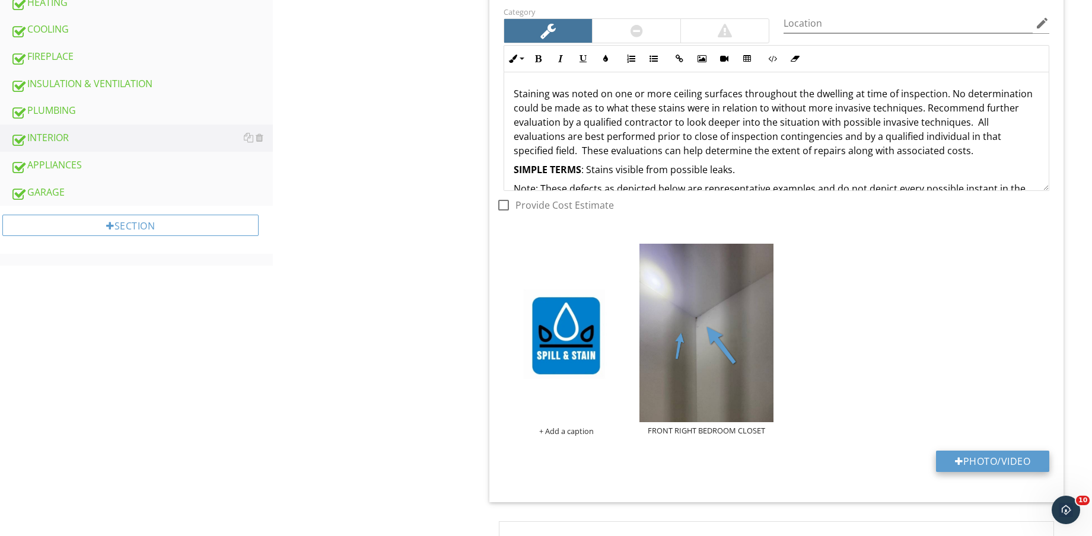
click at [970, 469] on button "Photo/Video" at bounding box center [992, 461] width 113 height 21
type input "C:\fakepath\IMG_8932.jpg"
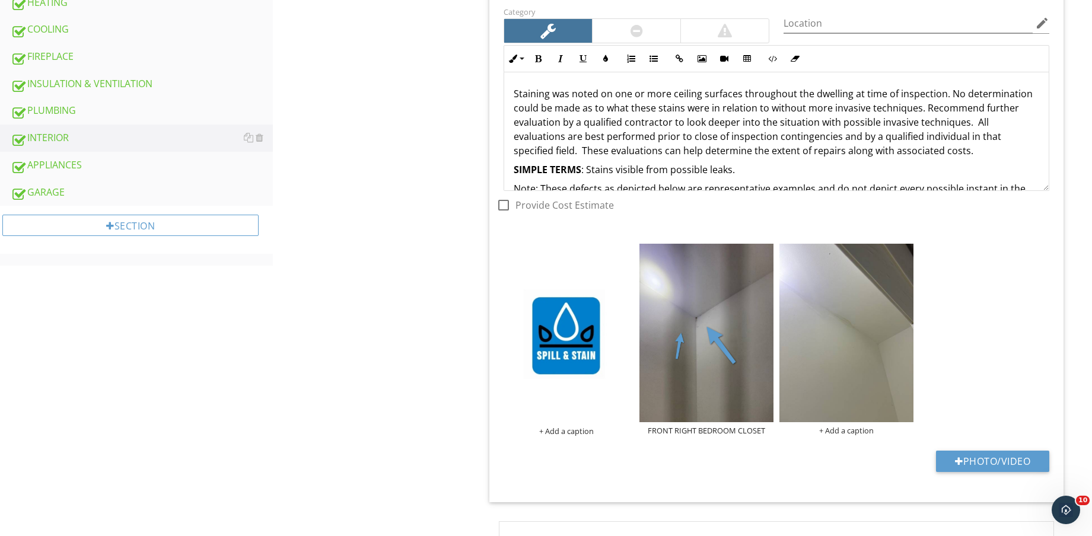
click at [858, 357] on img at bounding box center [847, 333] width 134 height 179
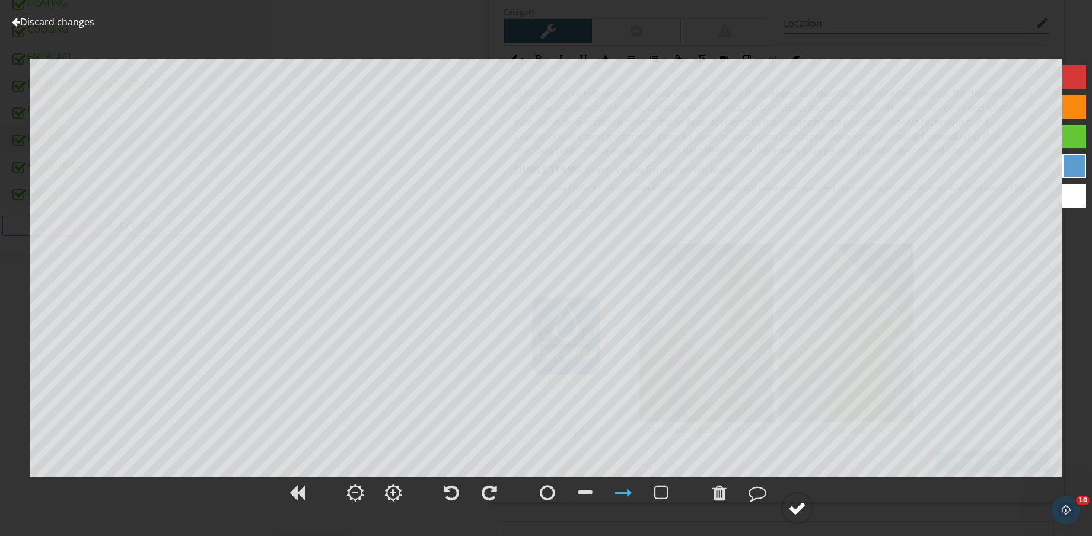
click at [803, 508] on div at bounding box center [797, 509] width 18 height 18
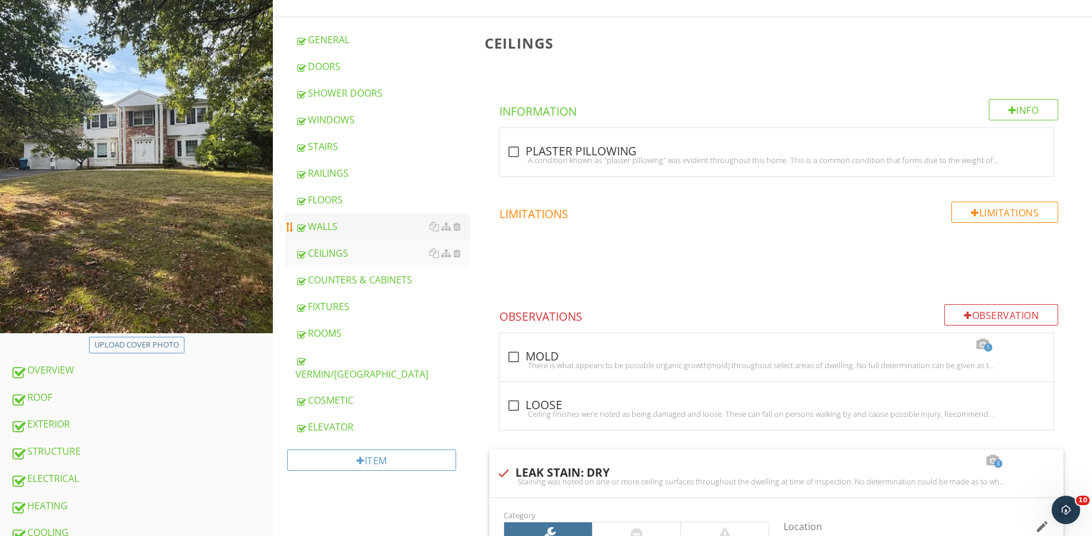
scroll to position [148, 0]
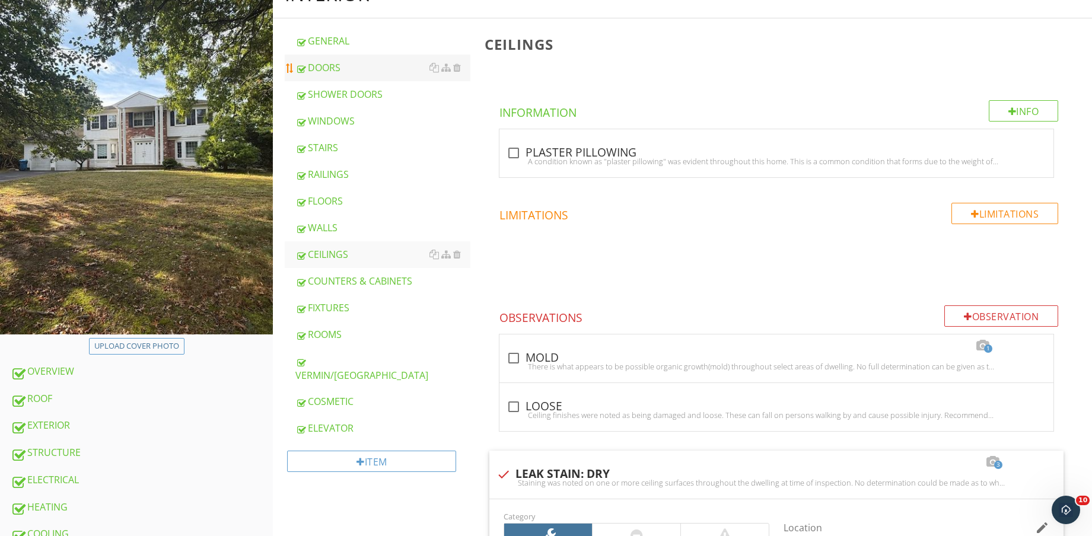
click at [348, 71] on div "DOORS" at bounding box center [382, 68] width 175 height 14
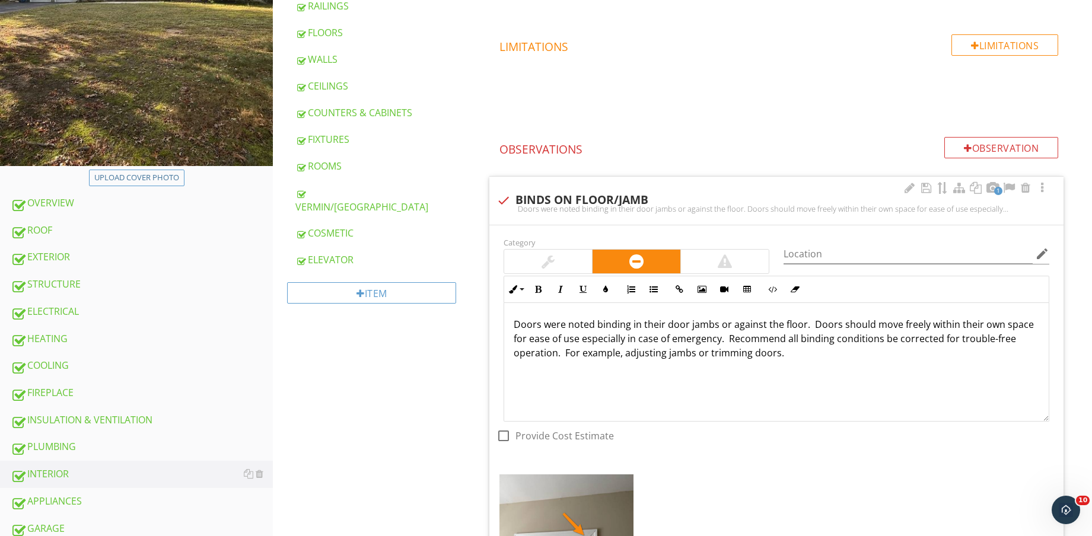
scroll to position [519, 0]
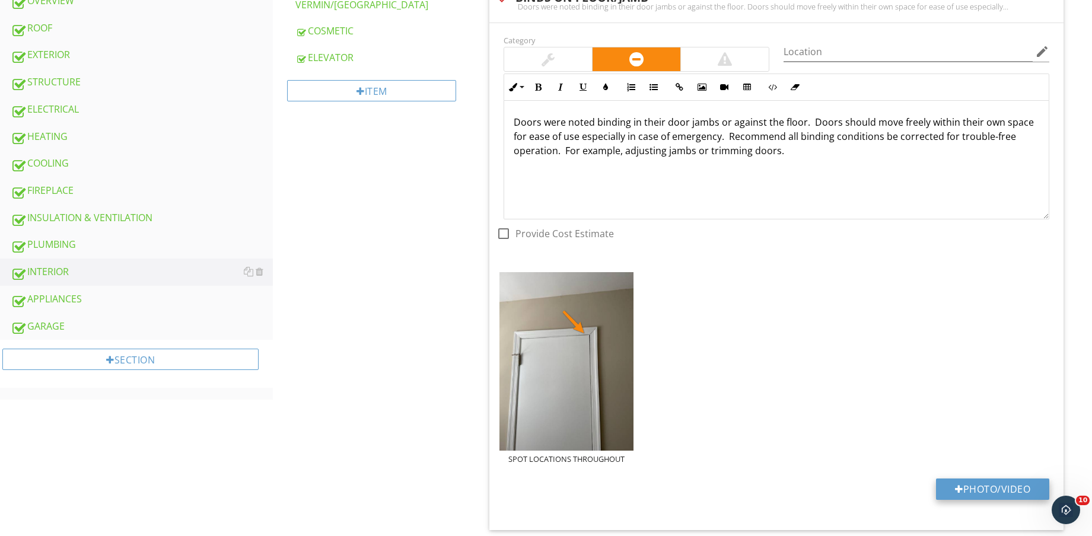
click at [988, 482] on button "Photo/Video" at bounding box center [992, 489] width 113 height 21
type input "C:\fakepath\IMG_8966.jpg"
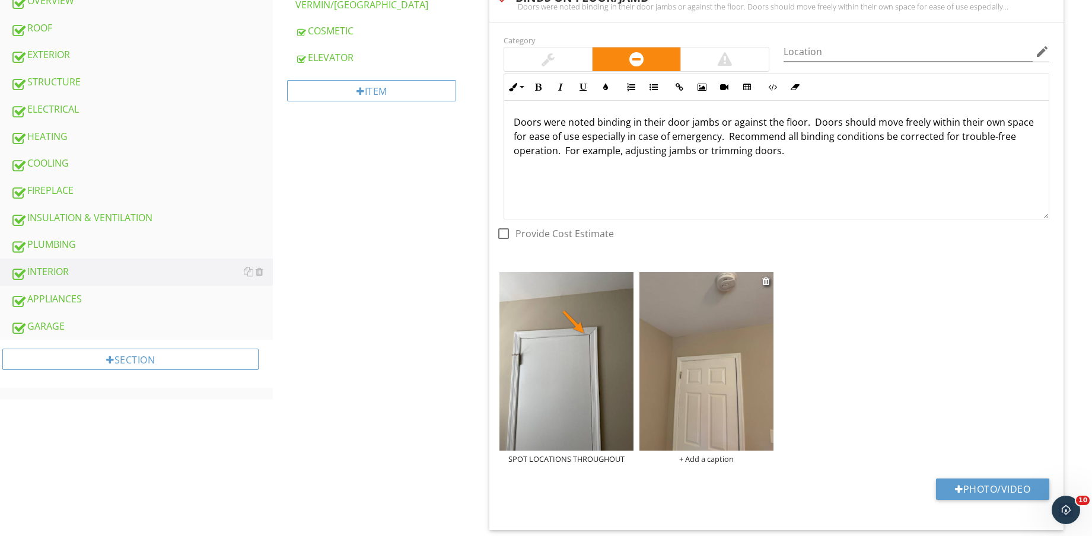
click at [724, 370] on img at bounding box center [707, 361] width 134 height 179
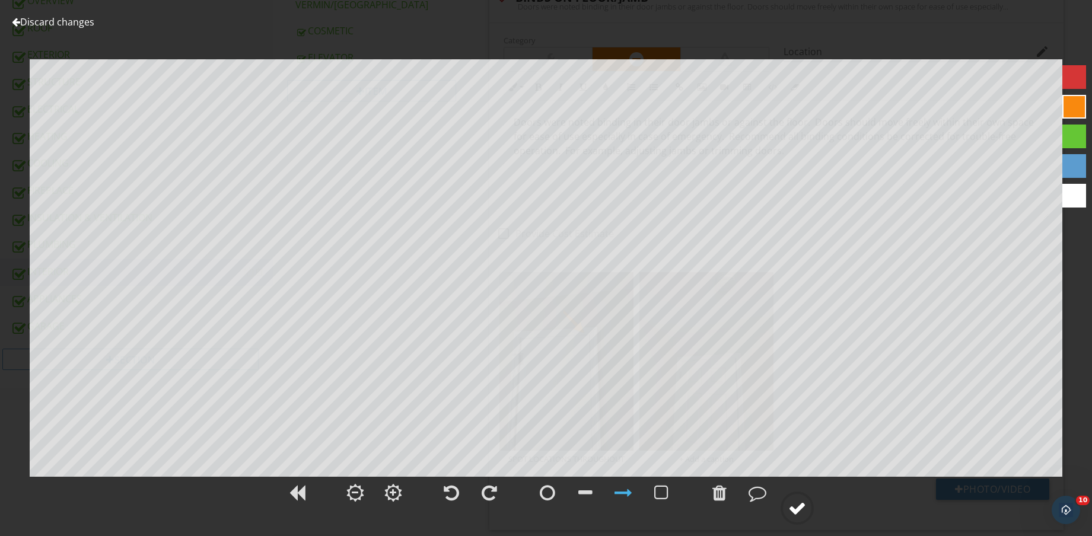
click at [810, 508] on circle at bounding box center [797, 508] width 31 height 31
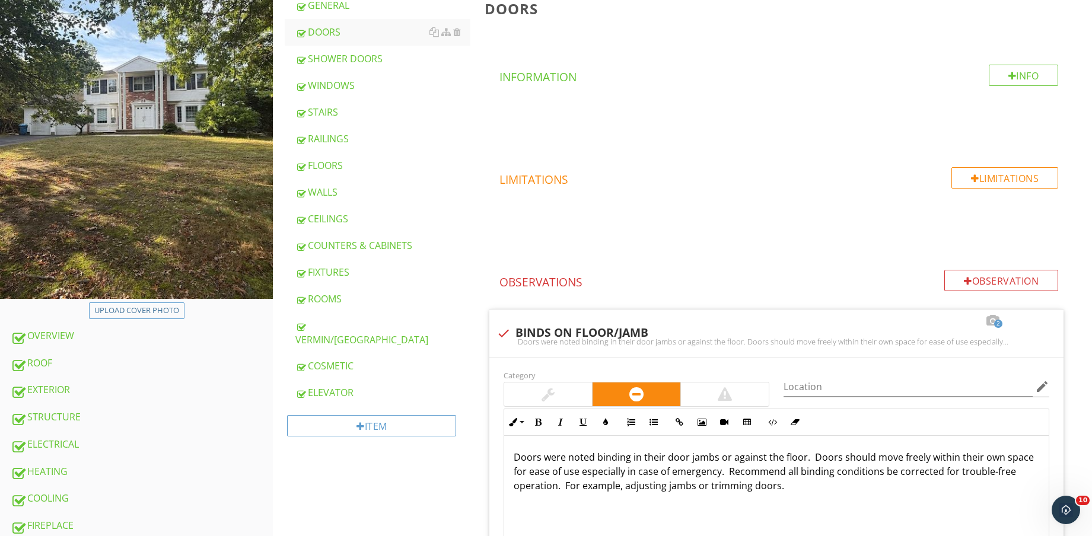
scroll to position [0, 0]
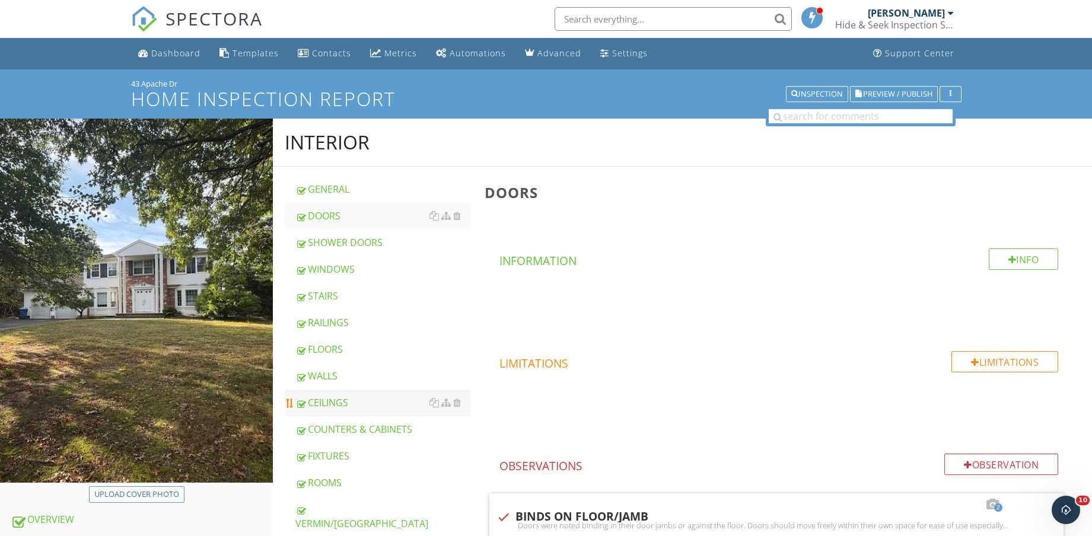
click at [373, 408] on div "CEILINGS" at bounding box center [382, 403] width 175 height 14
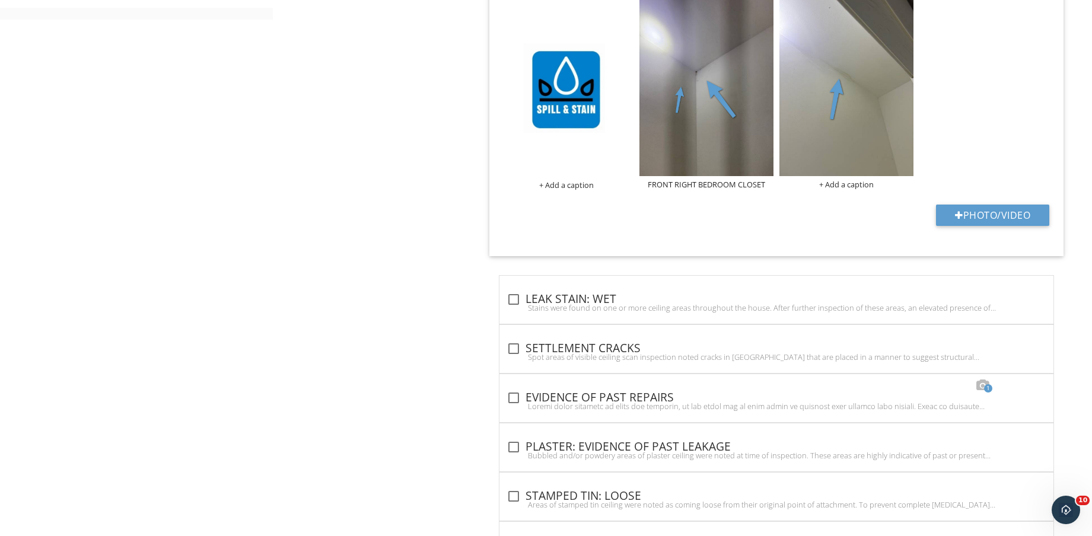
scroll to position [878, 0]
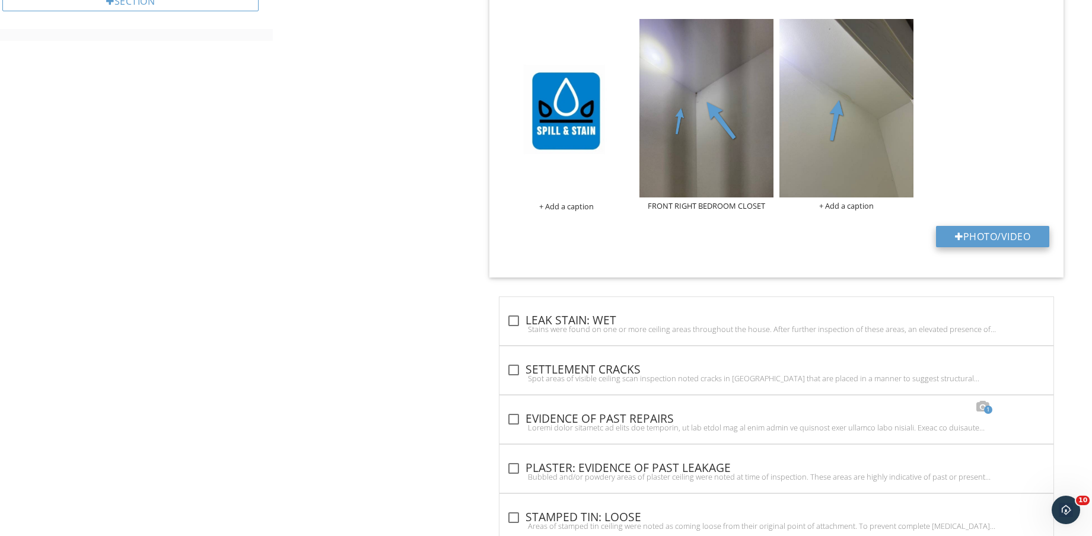
click at [996, 244] on button "Photo/Video" at bounding box center [992, 236] width 113 height 21
type input "C:\fakepath\IMG_8968.jpg"
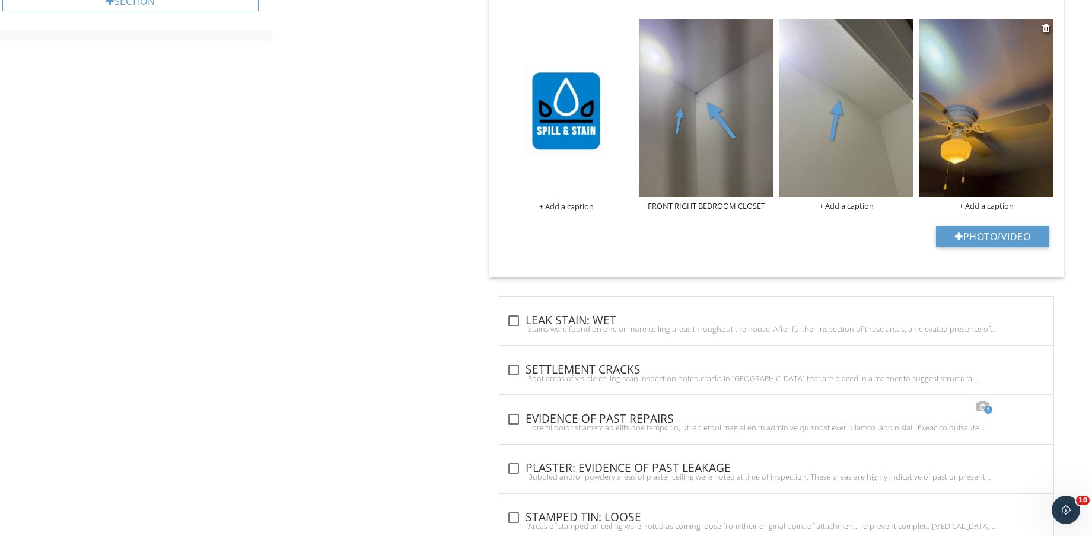
click at [1025, 152] on img at bounding box center [987, 108] width 134 height 179
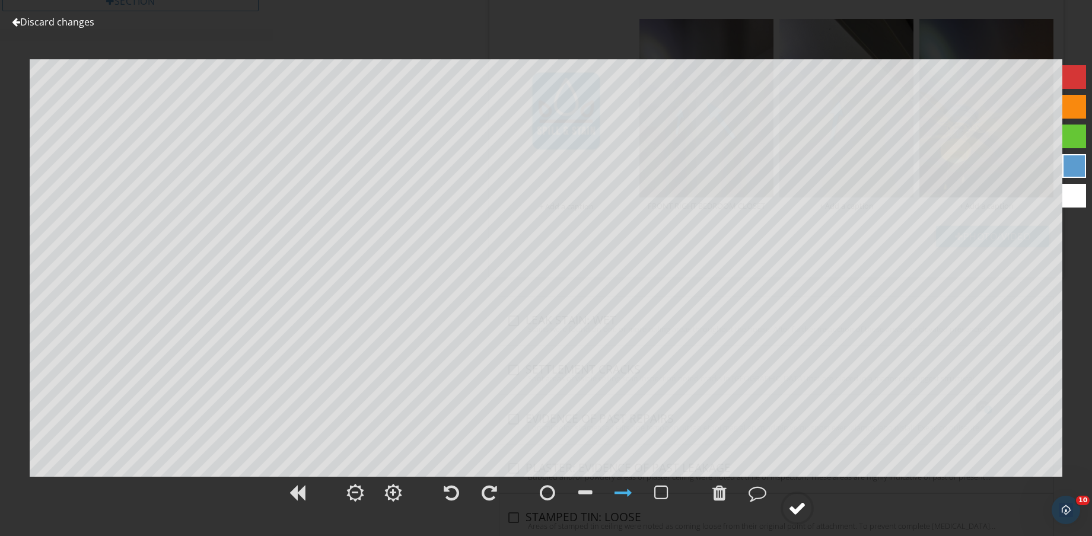
click at [808, 516] on div at bounding box center [797, 508] width 33 height 33
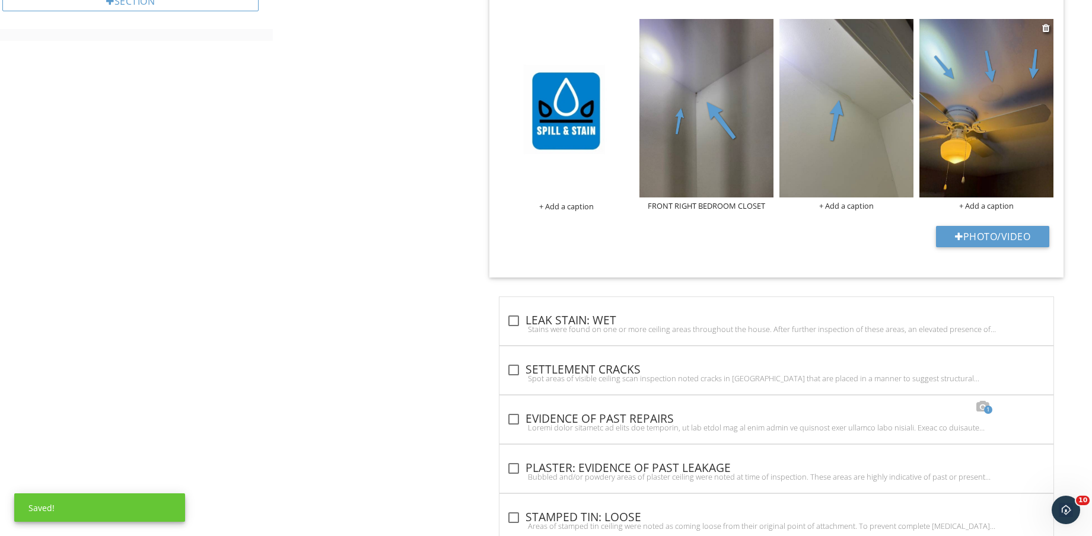
click at [999, 206] on div "+ Add a caption" at bounding box center [987, 205] width 134 height 9
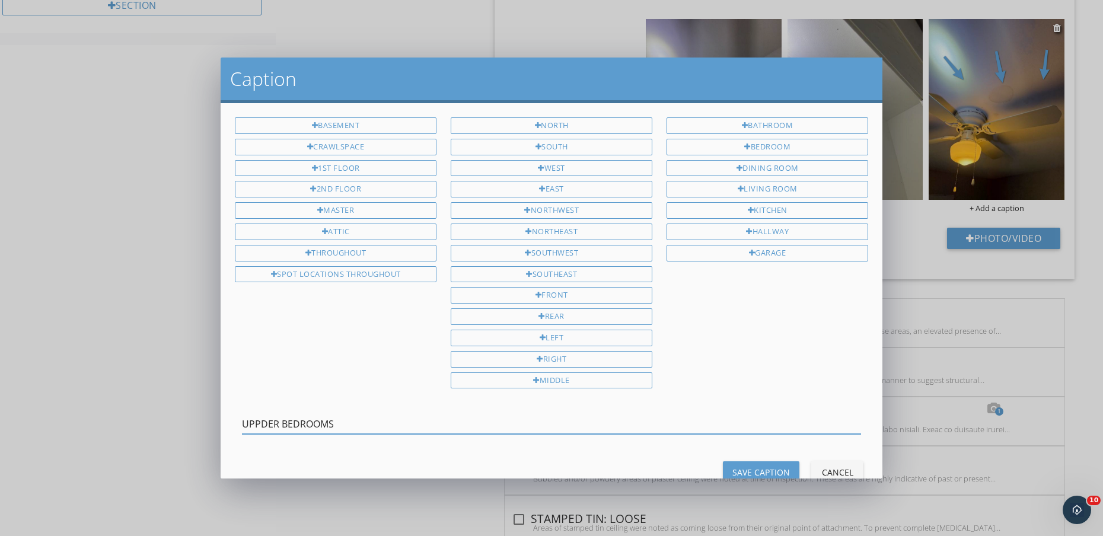
type input "UPPDER BEDROOMS"
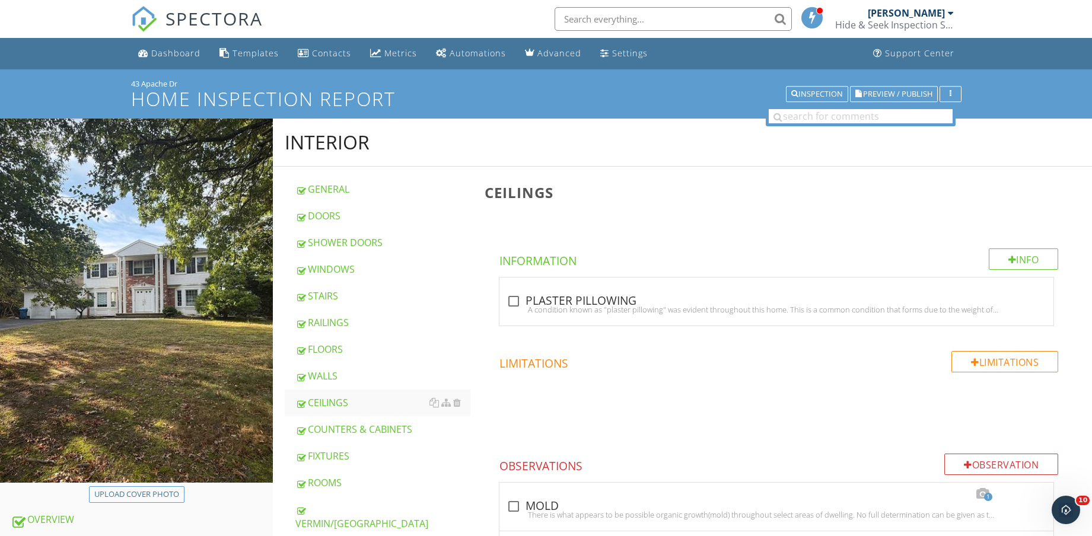
scroll to position [297, 0]
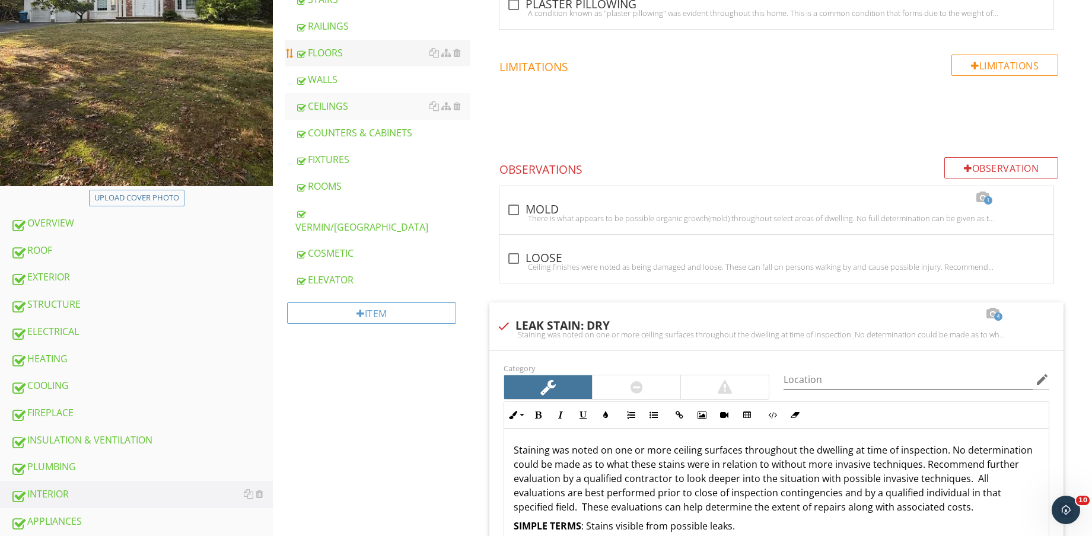
click at [358, 55] on div "FLOORS" at bounding box center [382, 53] width 175 height 14
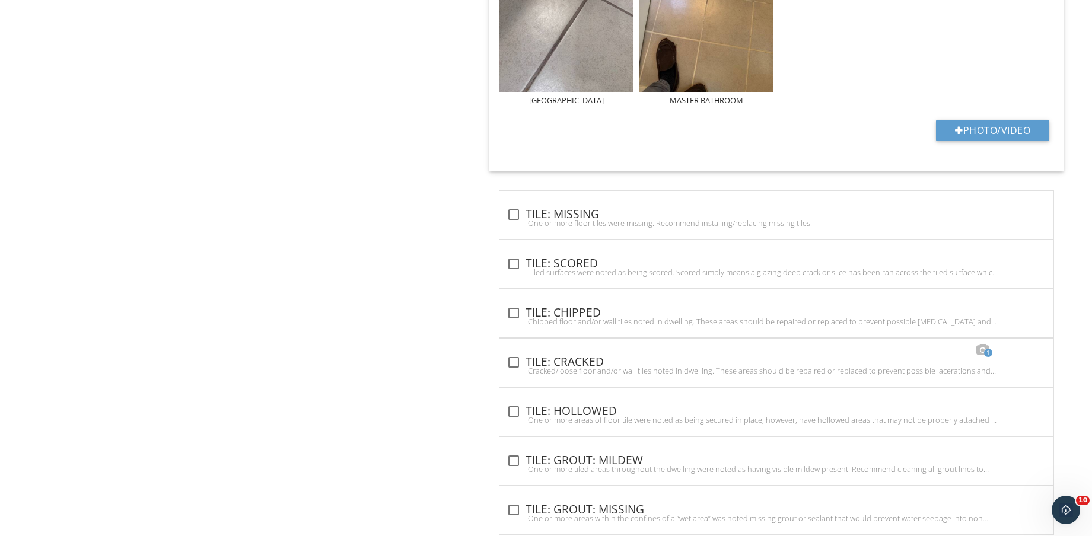
click at [597, 354] on div "check_box_outline_blank TILE: CRACKED" at bounding box center [777, 361] width 540 height 17
checkbox input "true"
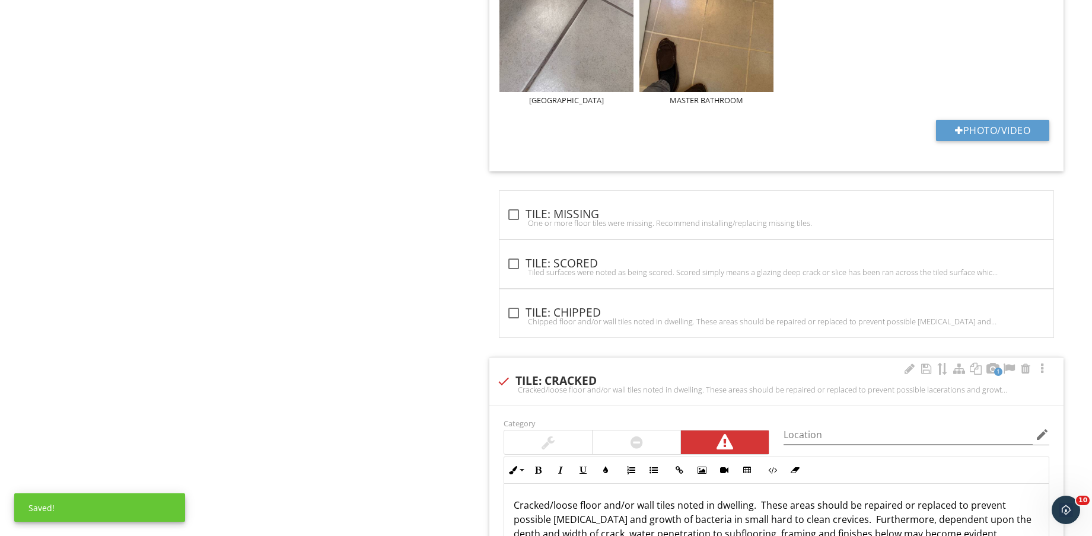
scroll to position [2225, 0]
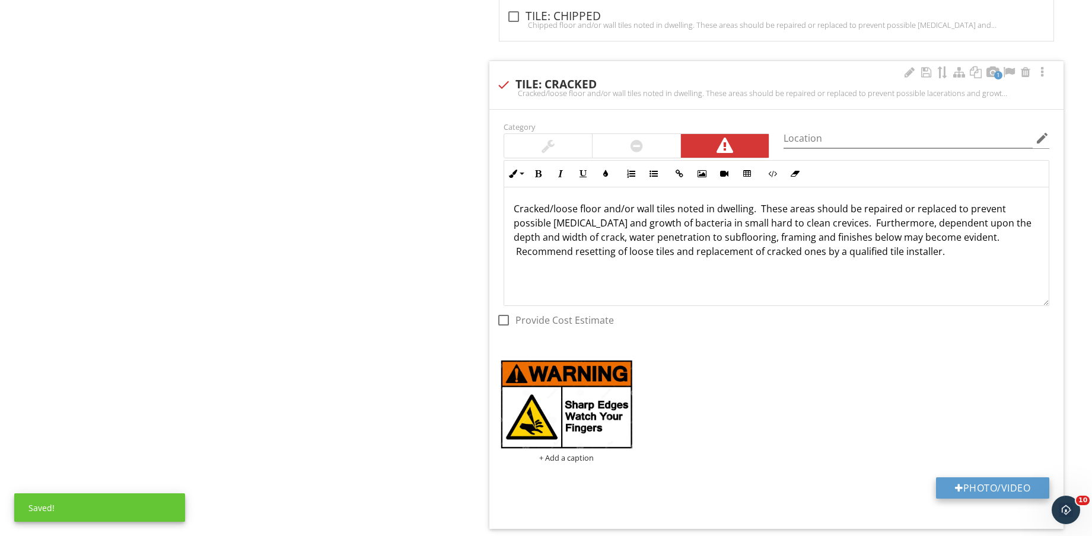
click at [982, 484] on button "Photo/Video" at bounding box center [992, 488] width 113 height 21
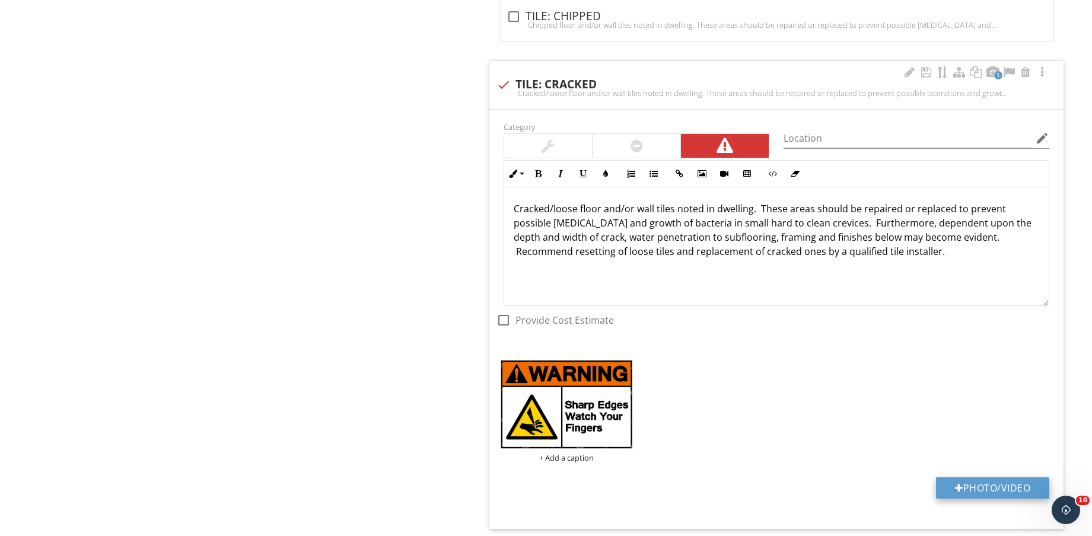
type input "C:\fakepath\IMG_8986.jpg"
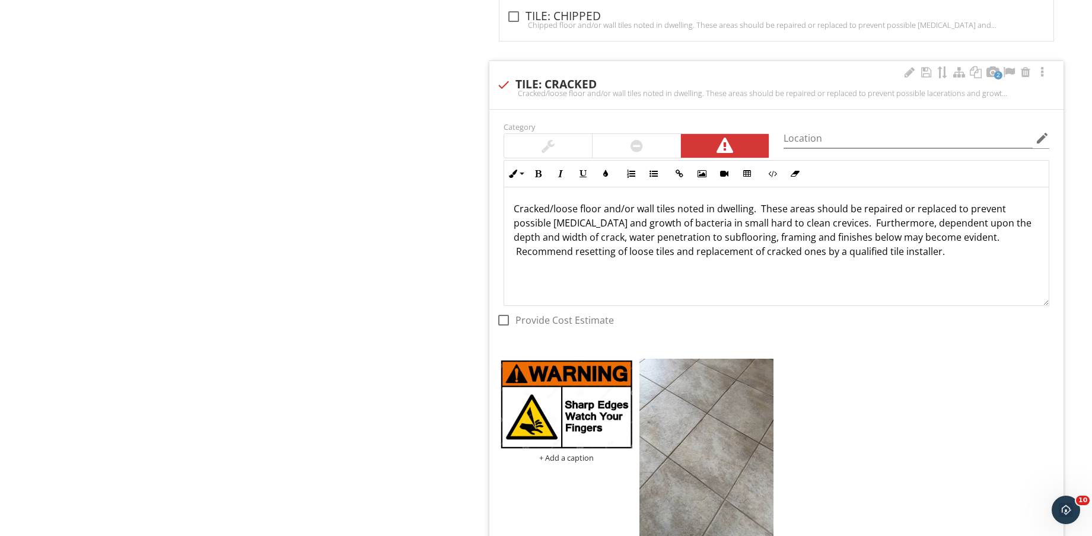
click at [714, 415] on img at bounding box center [707, 448] width 134 height 179
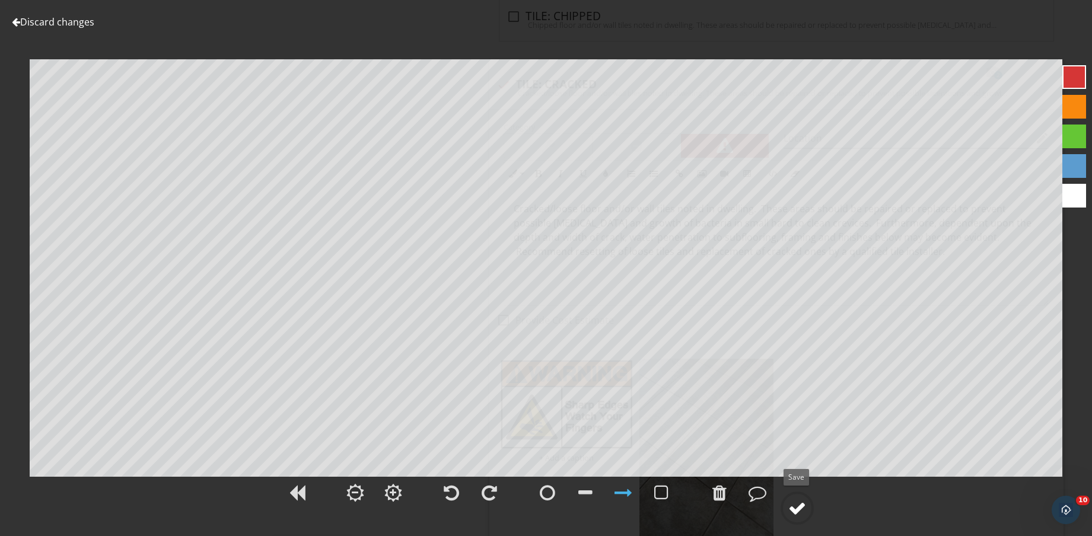
click at [799, 510] on div at bounding box center [797, 509] width 18 height 18
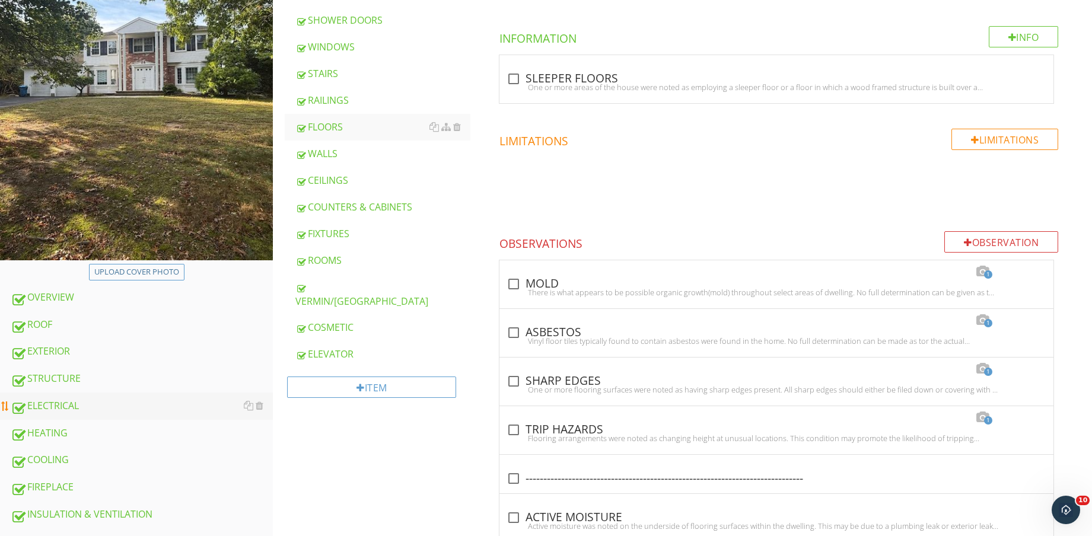
scroll to position [371, 0]
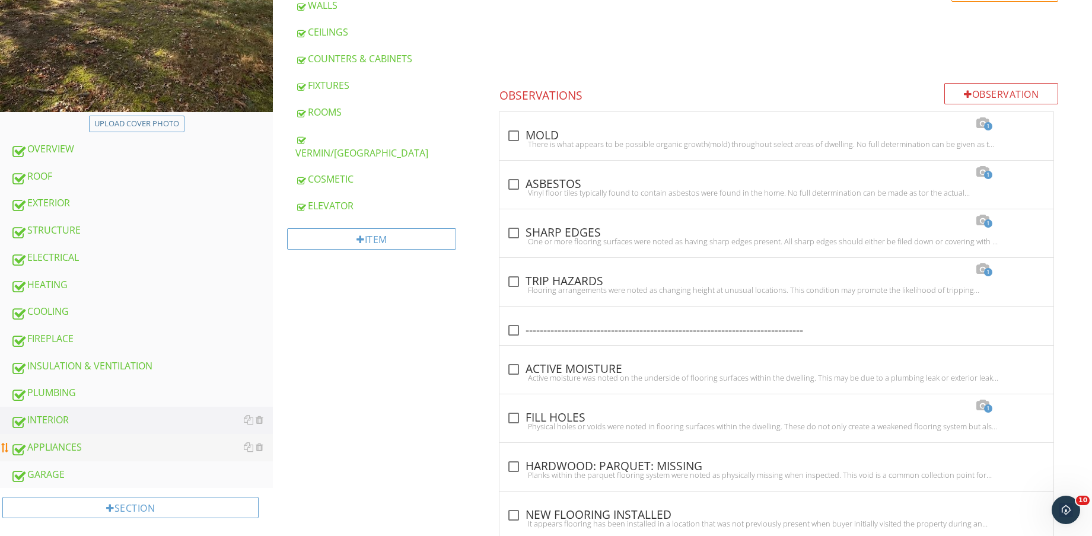
click at [85, 444] on div "APPLIANCES" at bounding box center [142, 447] width 262 height 15
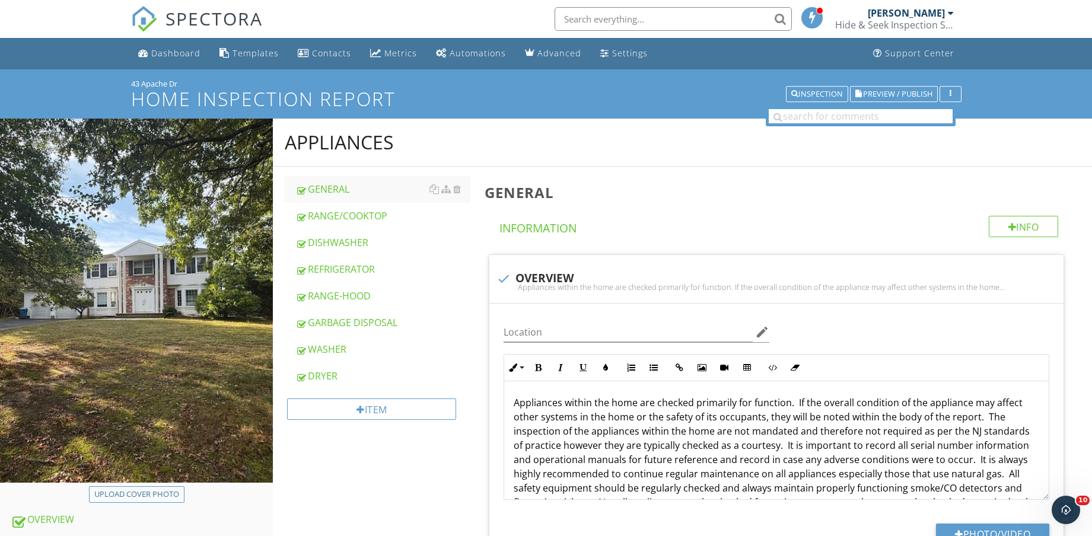
drag, startPoint x: 361, startPoint y: 216, endPoint x: 619, endPoint y: 250, distance: 259.7
click at [361, 215] on div "RANGE/COOKTOP" at bounding box center [382, 216] width 175 height 14
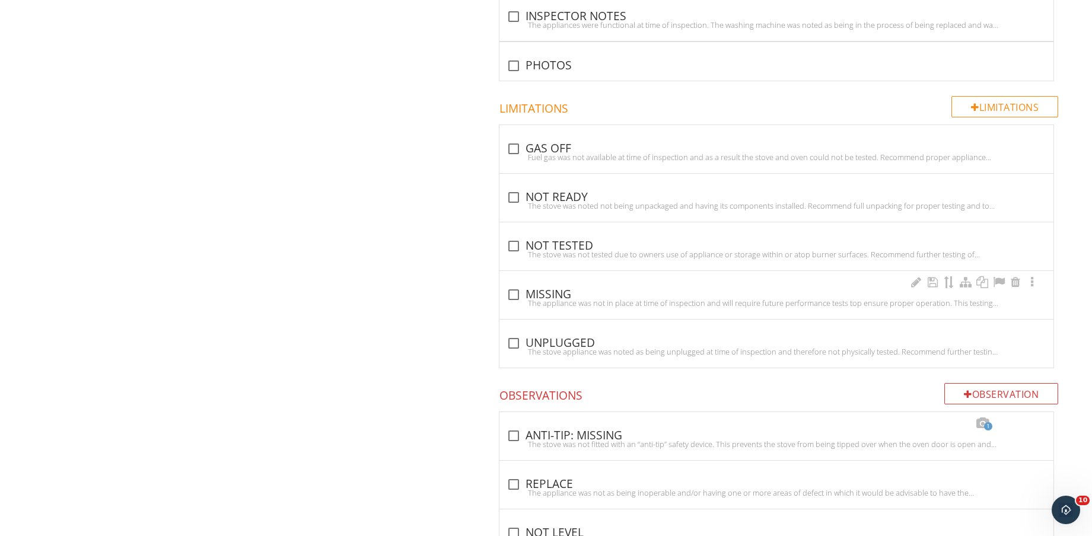
scroll to position [1186, 0]
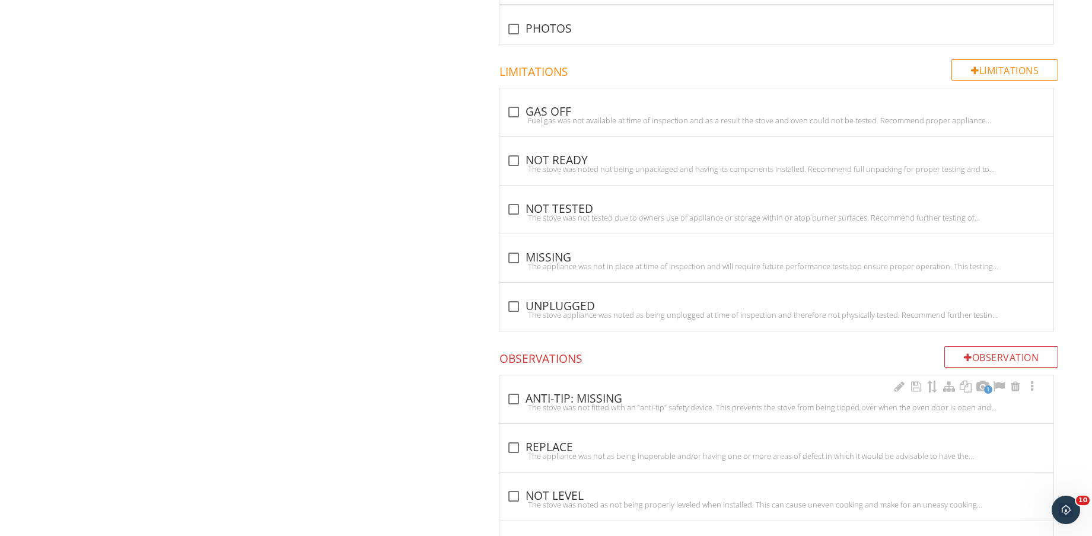
click at [599, 402] on div "check_box_outline_blank ANTI-TIP: MISSING" at bounding box center [777, 399] width 540 height 14
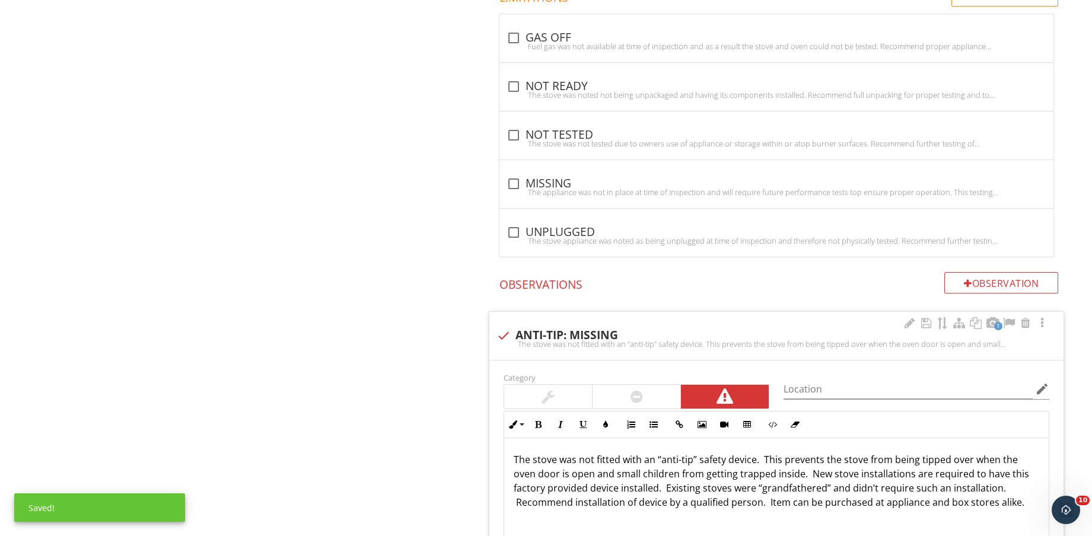
click at [568, 328] on div "check ANTI-TIP: MISSING" at bounding box center [777, 334] width 560 height 17
checkbox input "true"
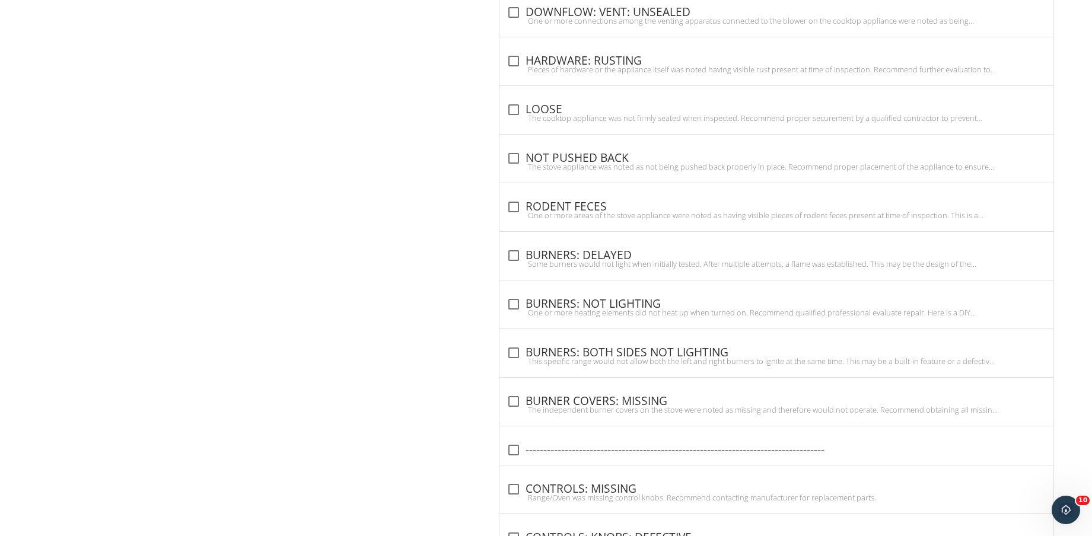
scroll to position [2151, 0]
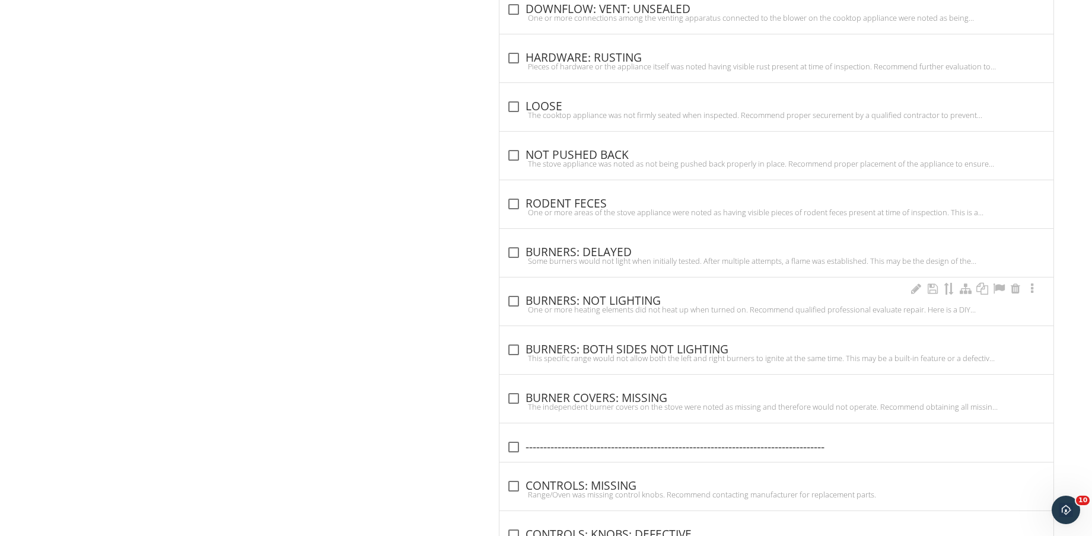
click at [634, 306] on div "One or more heating elements did not heat up when turned on. Recommend qualifie…" at bounding box center [777, 309] width 540 height 9
checkbox input "true"
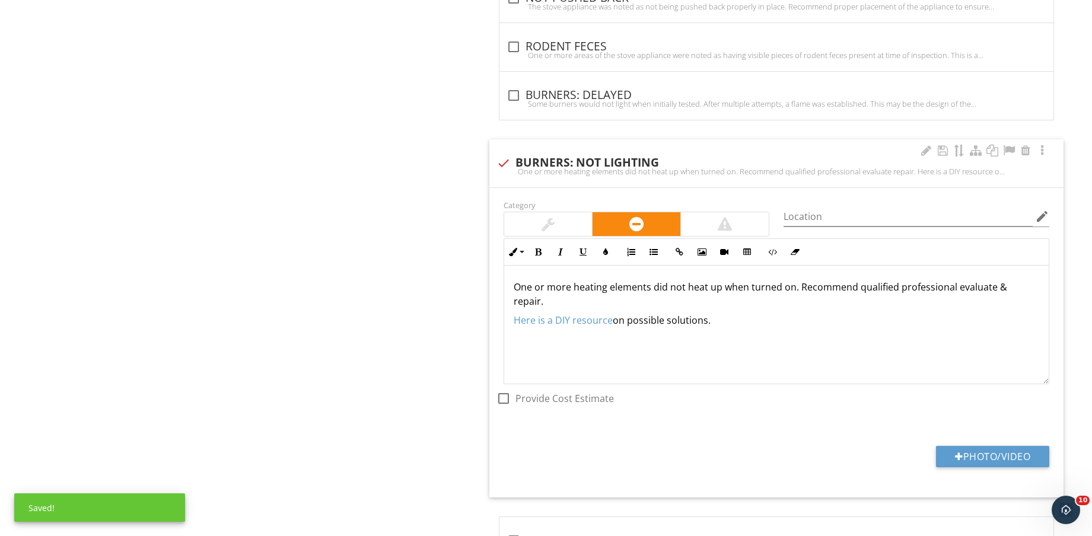
scroll to position [2373, 0]
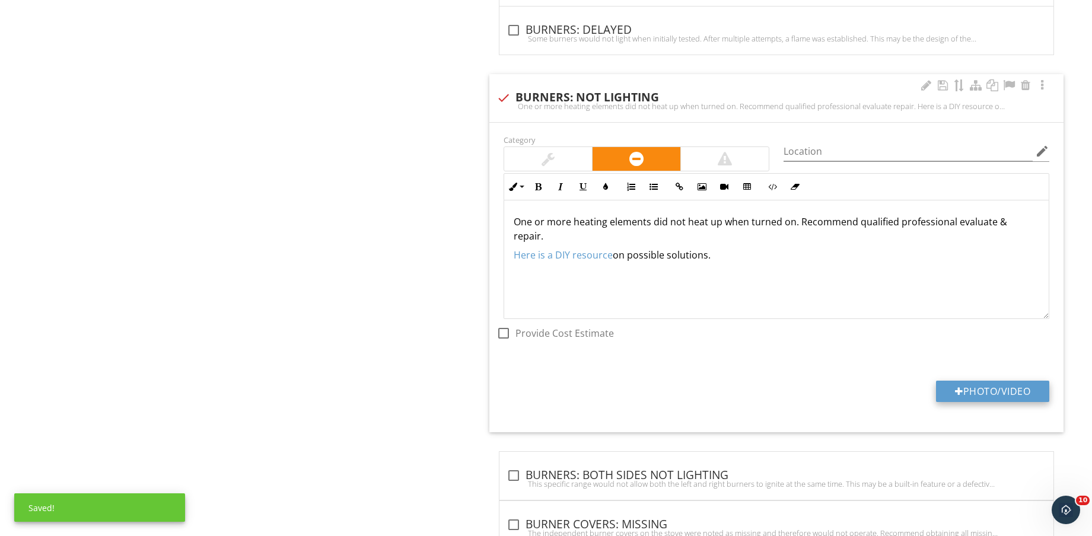
click at [994, 392] on button "Photo/Video" at bounding box center [992, 391] width 113 height 21
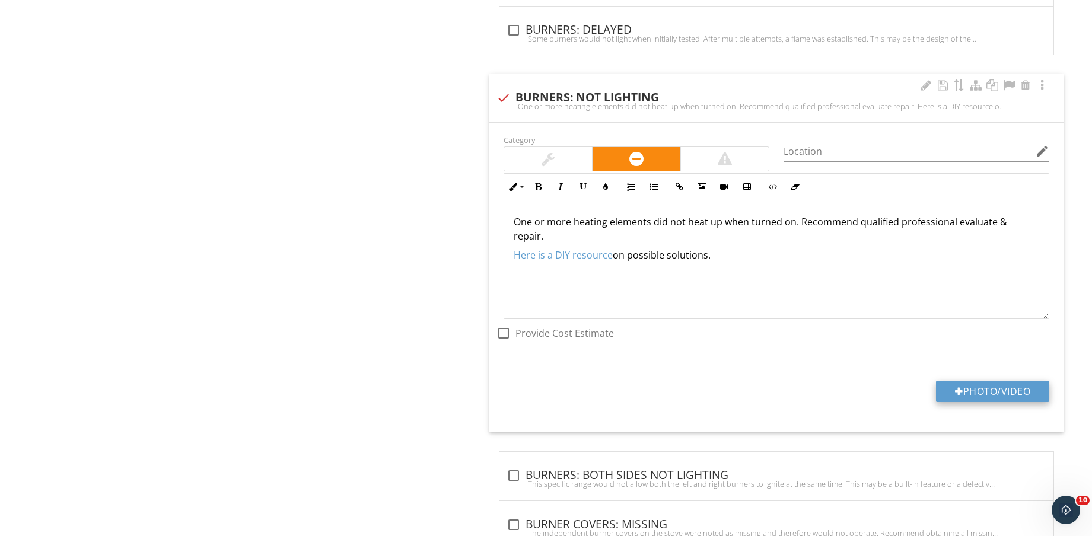
type input "C:\fakepath\IMG_8988.jpg"
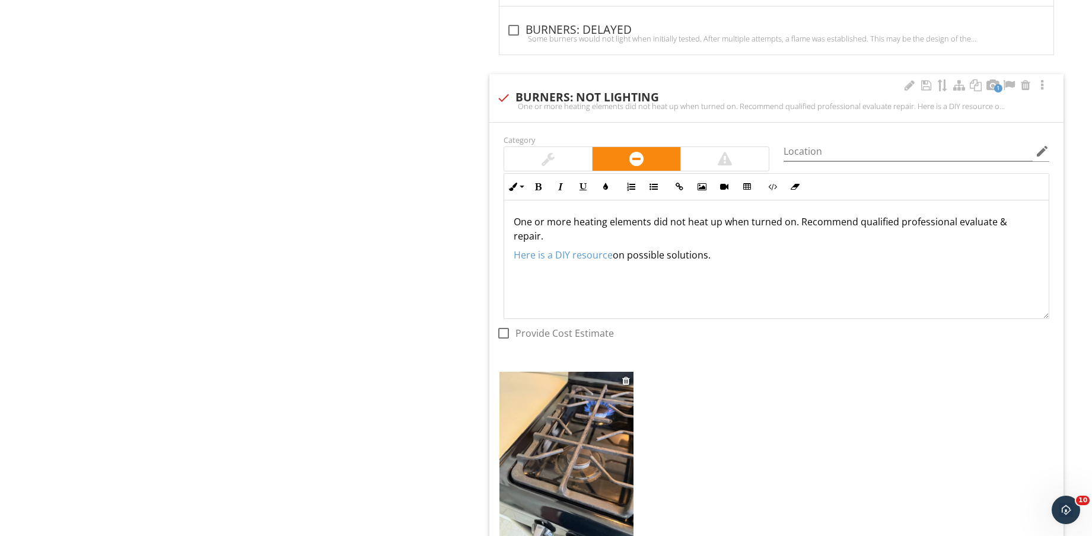
click at [570, 453] on img at bounding box center [567, 461] width 134 height 179
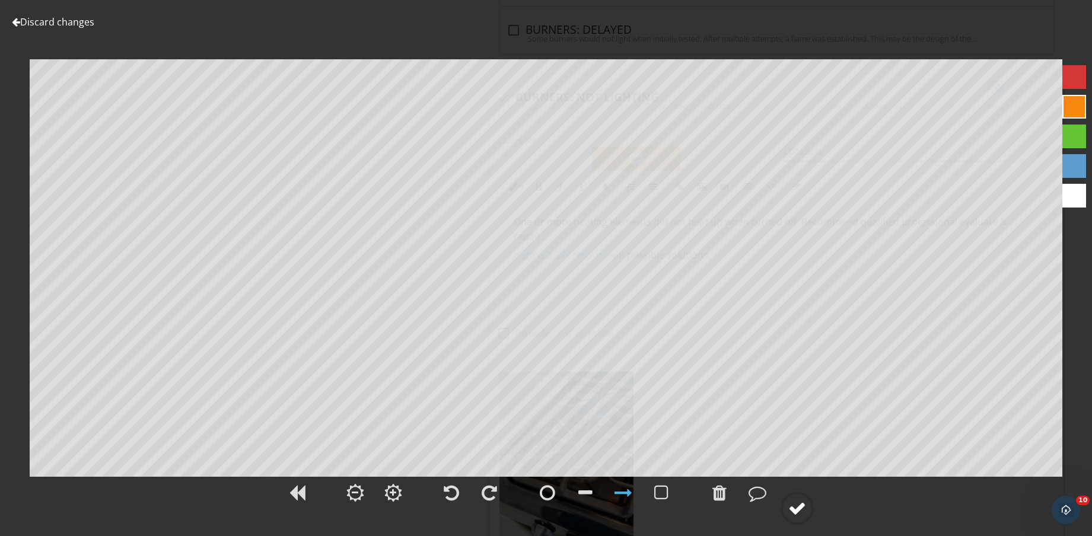
click at [802, 516] on div at bounding box center [797, 509] width 18 height 18
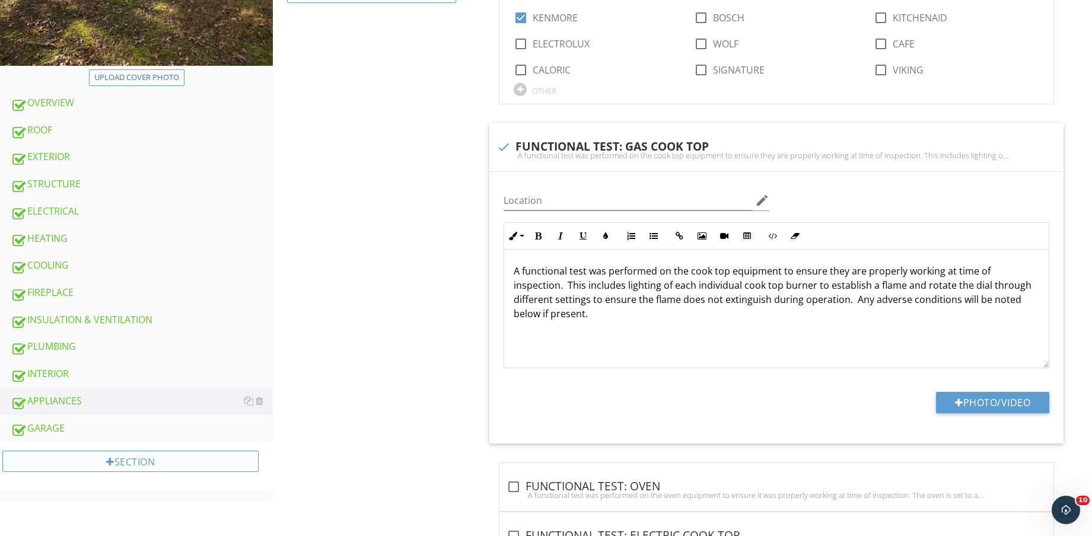
scroll to position [445, 0]
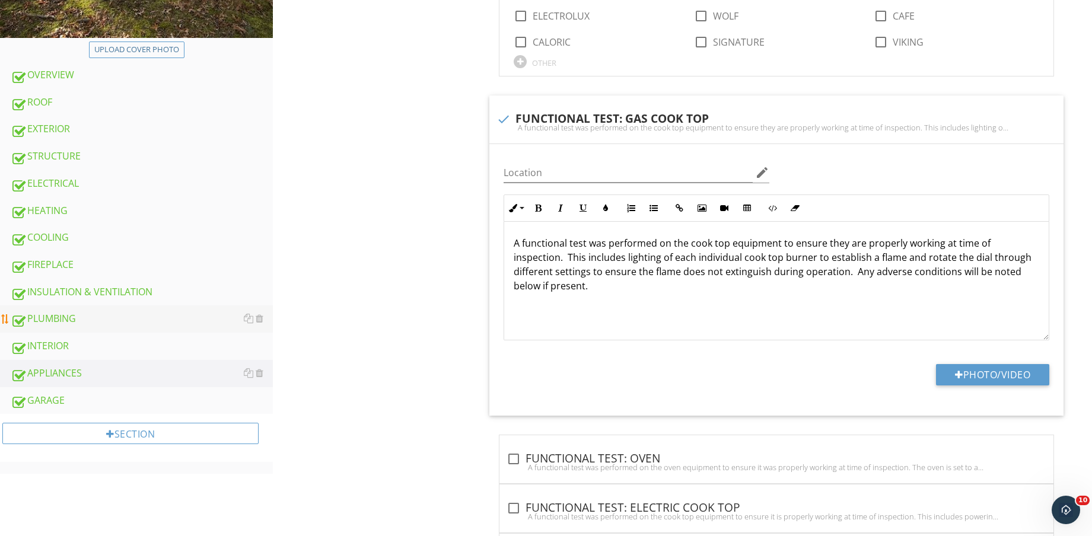
click at [78, 325] on div "PLUMBING" at bounding box center [142, 318] width 262 height 15
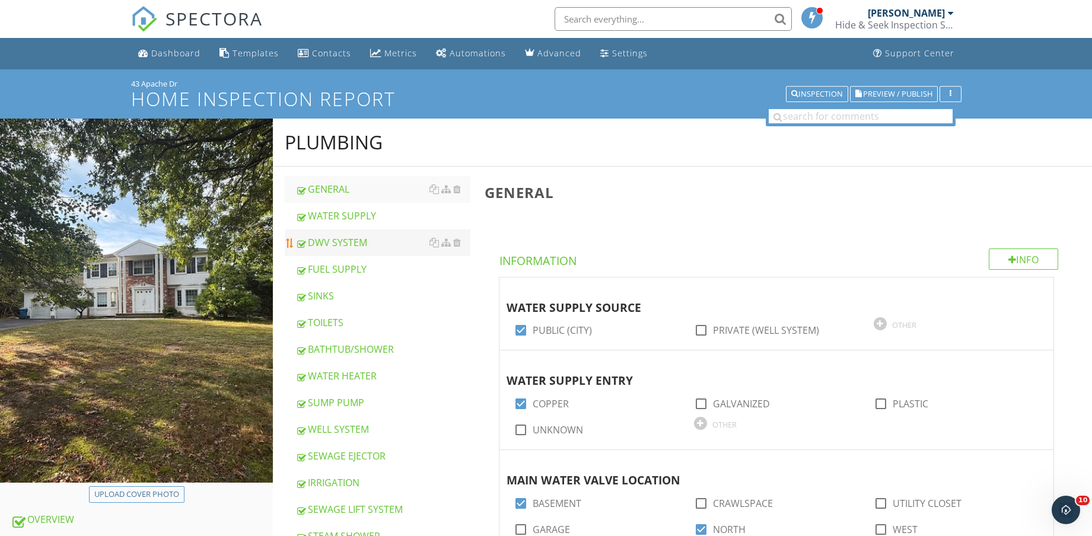
click at [362, 243] on div "DWV SYSTEM" at bounding box center [382, 243] width 175 height 14
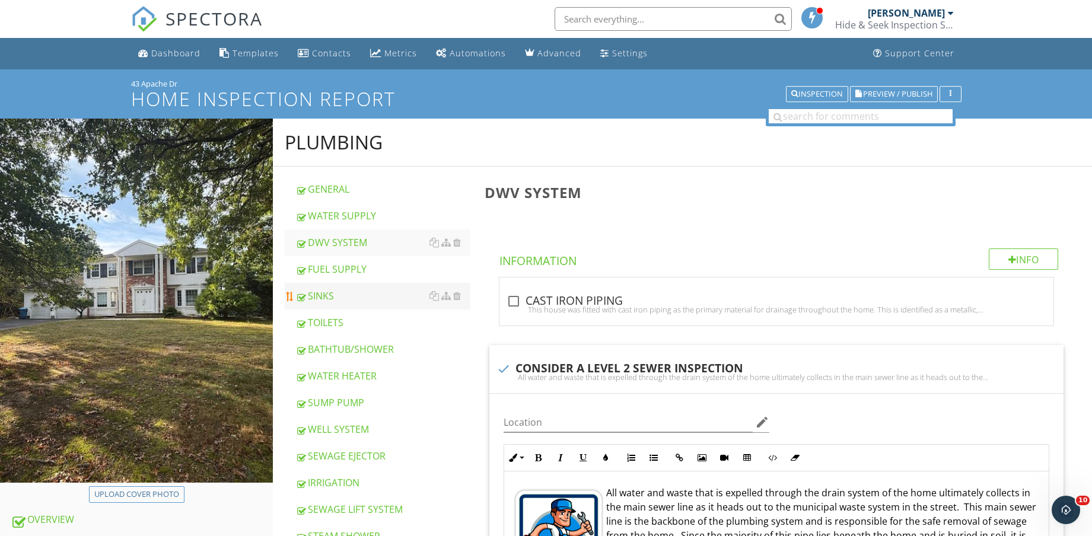
click at [341, 302] on div "SINKS" at bounding box center [382, 296] width 175 height 14
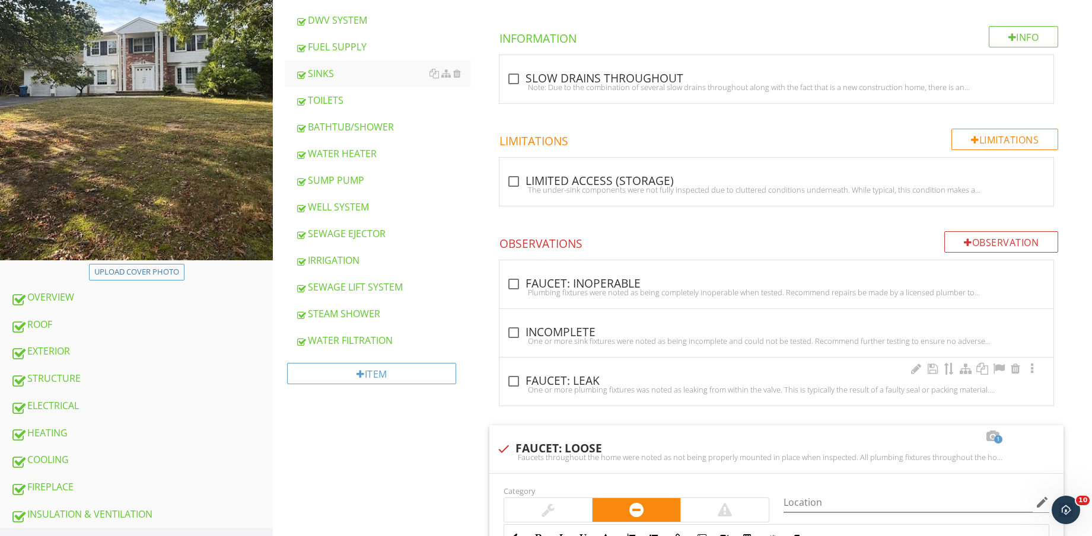
click at [590, 394] on div "One or more plumbing fixtures was noted as leaking from within the valve. This …" at bounding box center [777, 389] width 540 height 9
checkbox input "true"
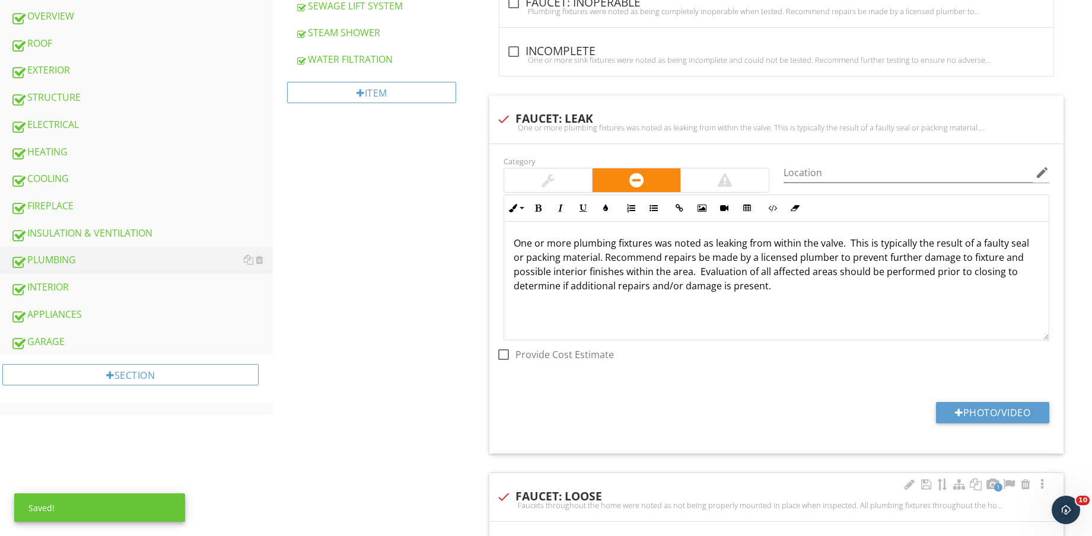
scroll to position [593, 0]
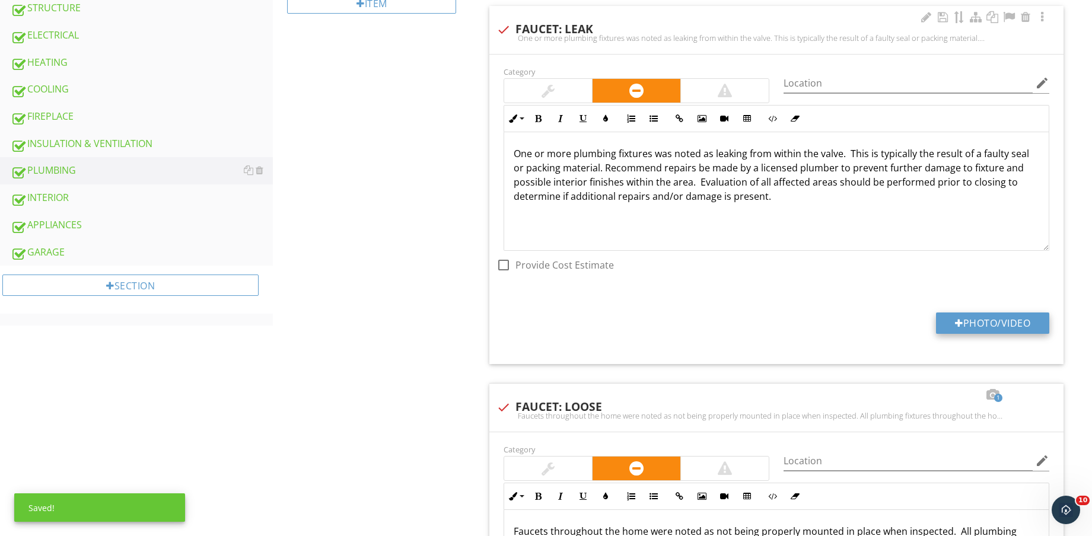
click at [1000, 319] on button "Photo/Video" at bounding box center [992, 323] width 113 height 21
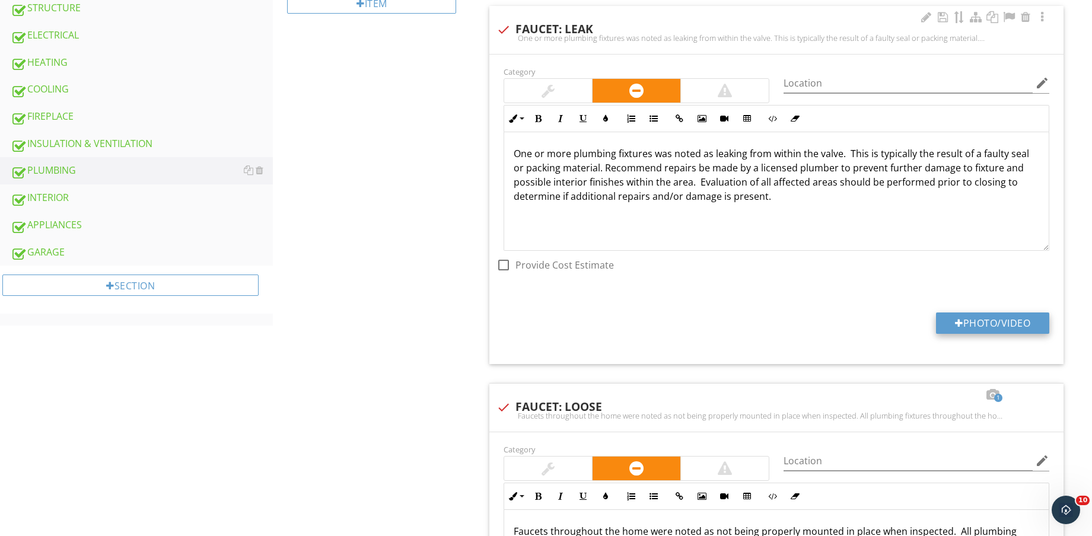
type input "C:\fakepath\IMG_8989.jpg"
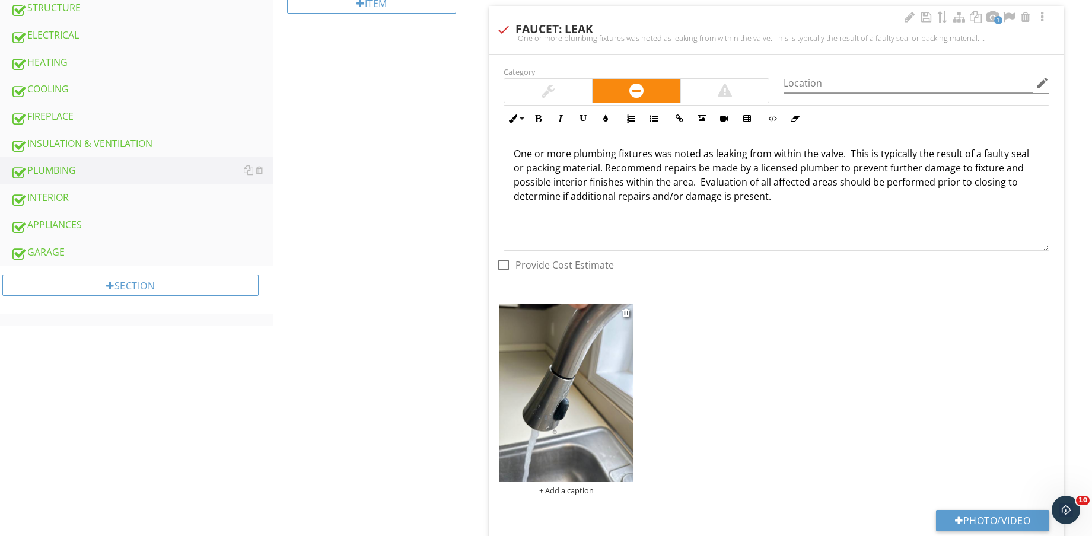
click at [577, 409] on img at bounding box center [567, 393] width 134 height 179
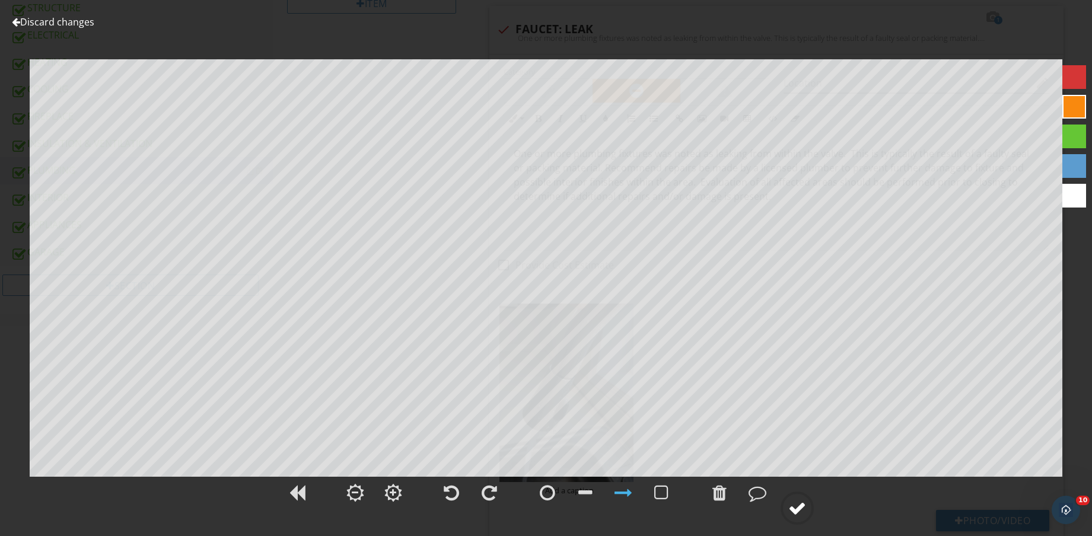
click at [797, 506] on div at bounding box center [797, 509] width 18 height 18
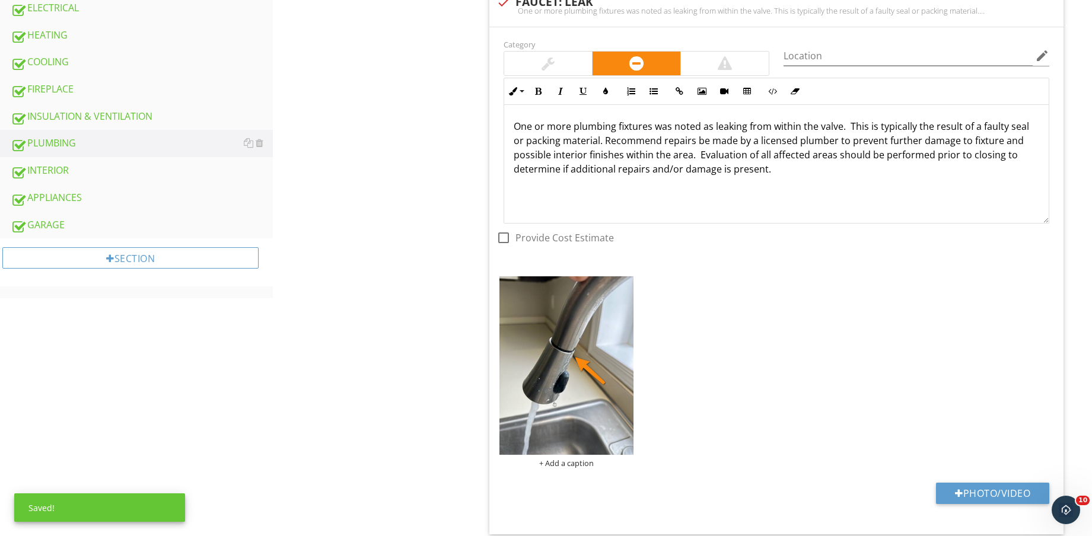
scroll to position [667, 0]
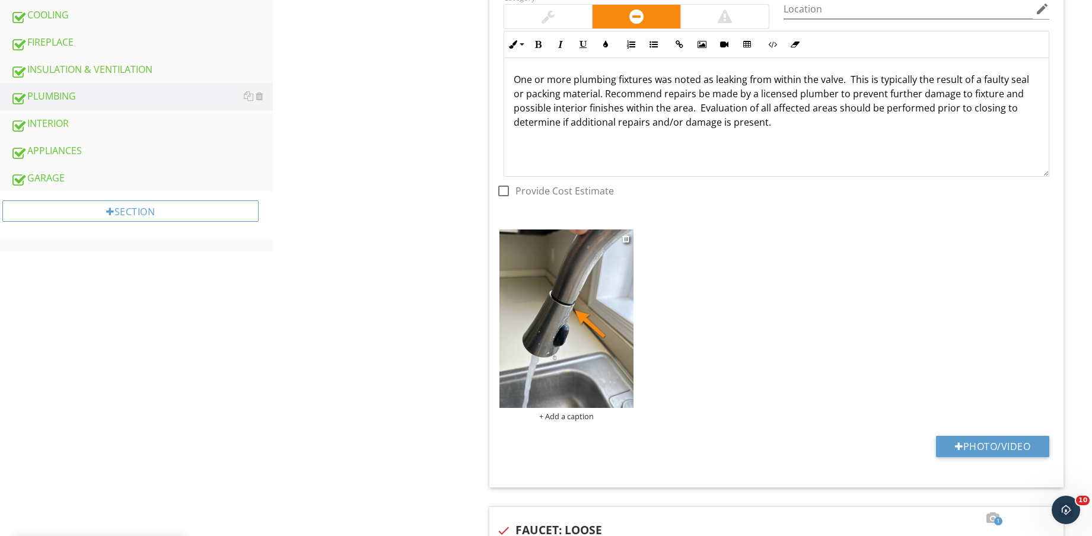
click at [574, 419] on div "+ Add a caption" at bounding box center [567, 416] width 134 height 9
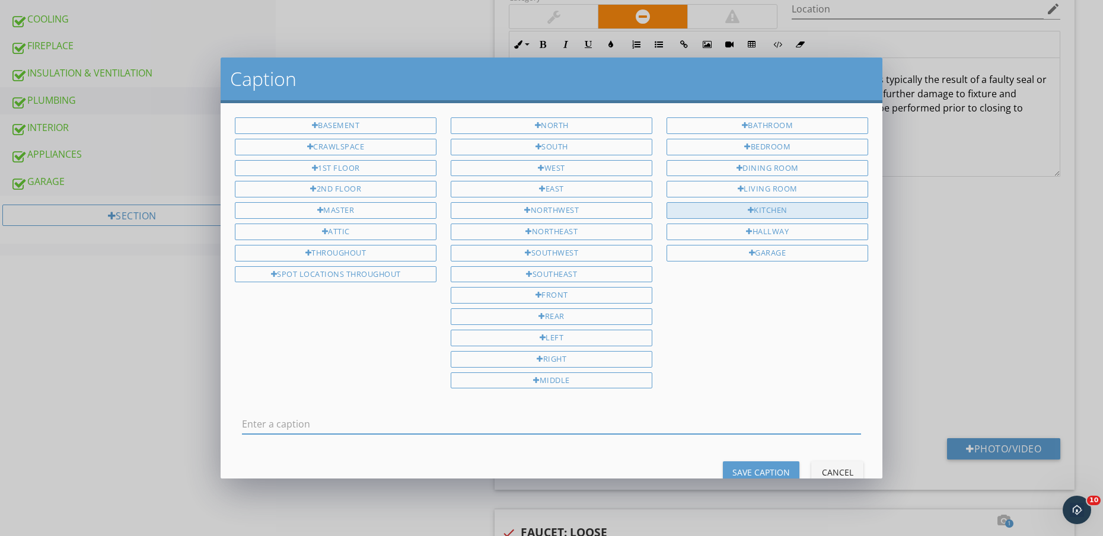
click at [800, 211] on div "KITCHEN" at bounding box center [768, 210] width 202 height 17
type input "KITCHEN"
click at [743, 471] on div "Save Caption" at bounding box center [762, 472] width 58 height 12
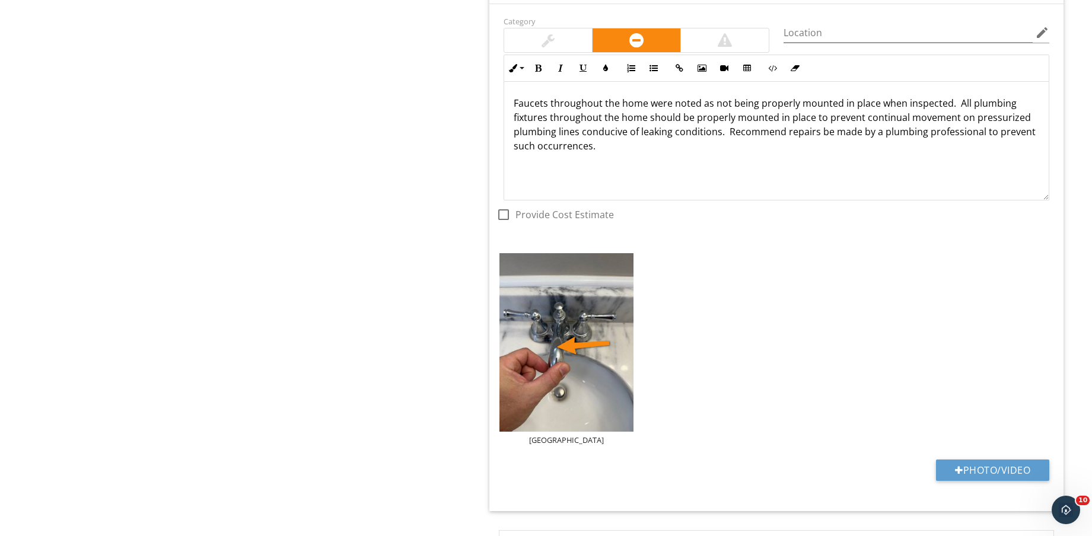
scroll to position [1335, 0]
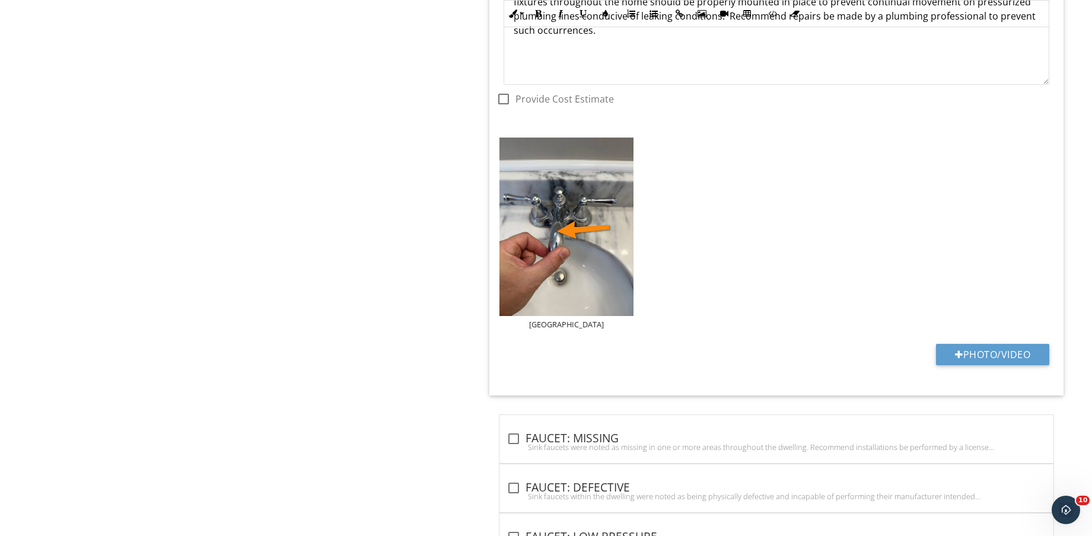
click at [990, 367] on div "Photo/Video" at bounding box center [777, 359] width 560 height 30
click at [992, 365] on button "Photo/Video" at bounding box center [992, 354] width 113 height 21
type input "C:\fakepath\IMG_8990.jpg"
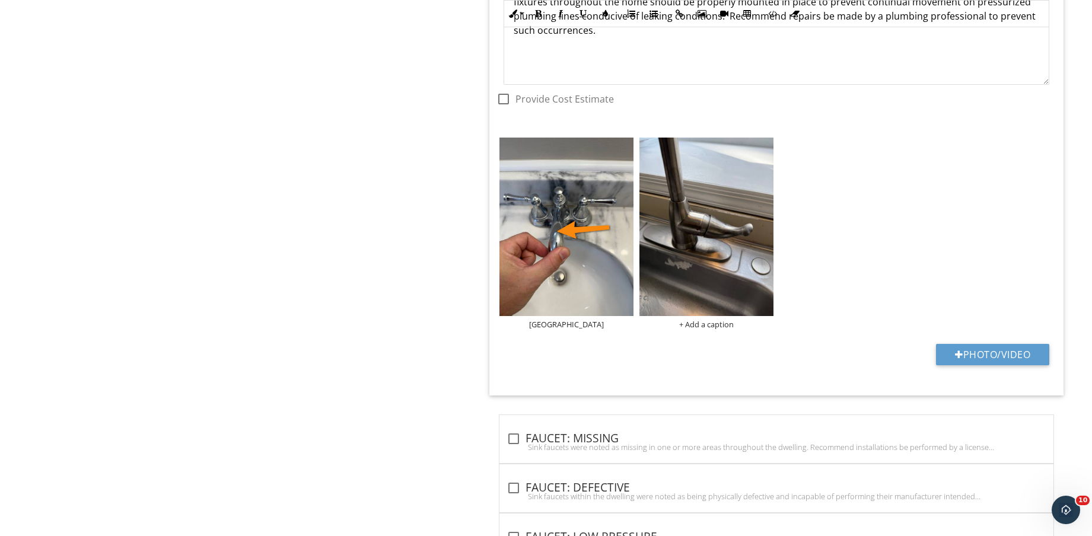
click at [703, 256] on img at bounding box center [707, 227] width 134 height 179
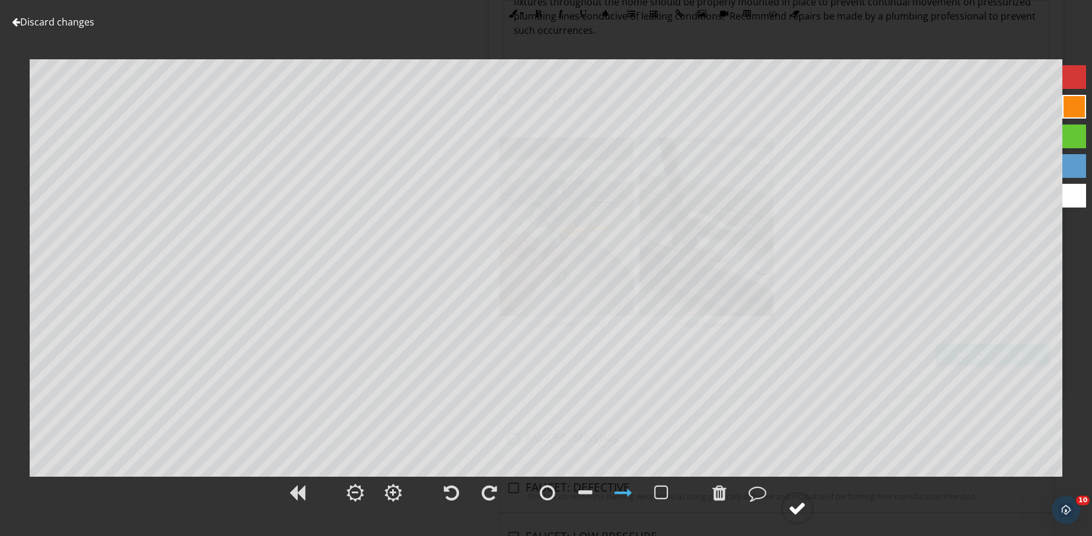
click at [797, 513] on div at bounding box center [797, 509] width 18 height 18
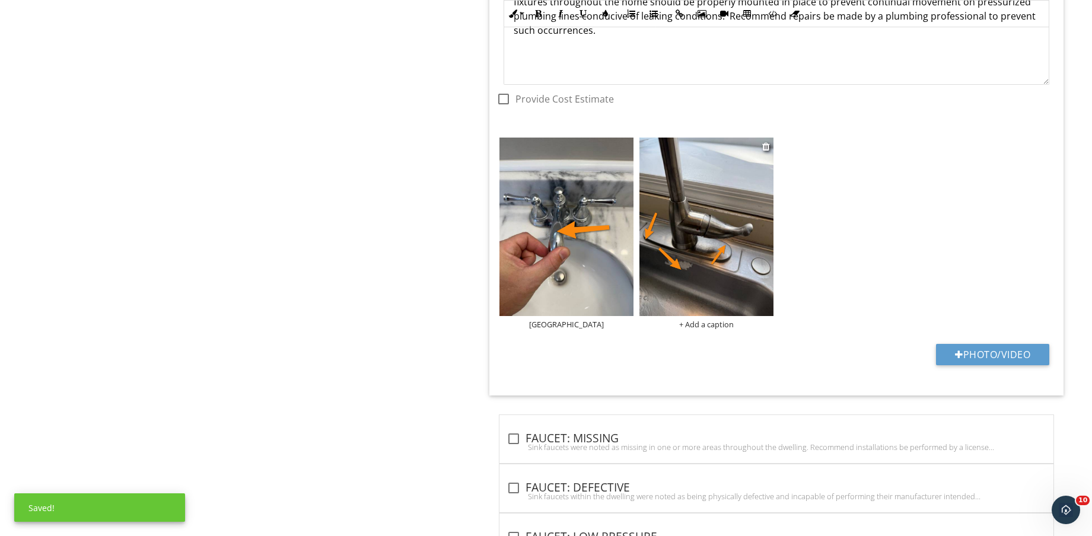
click at [712, 325] on div "+ Add a caption" at bounding box center [707, 324] width 134 height 9
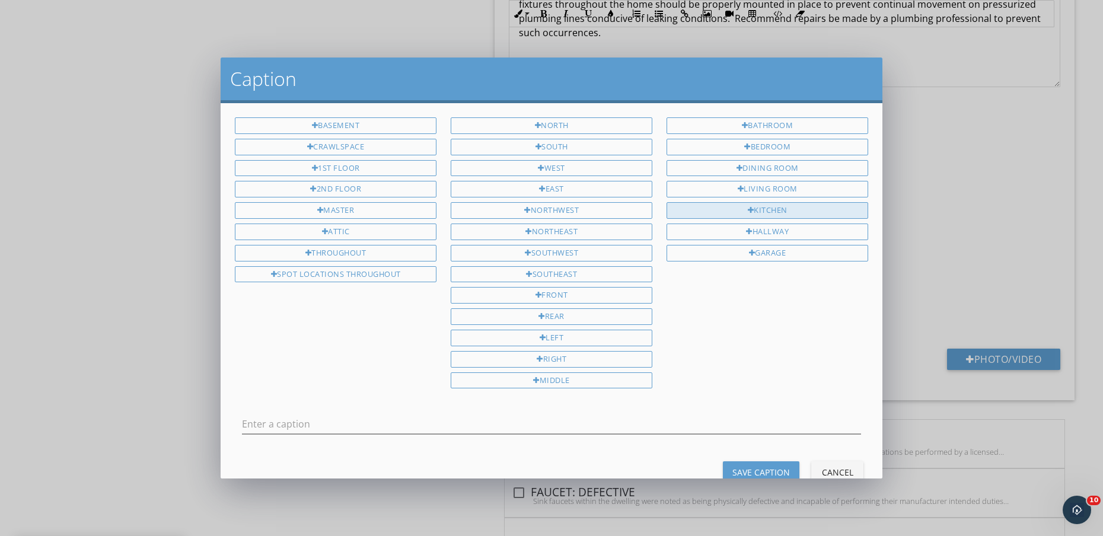
click at [787, 212] on div "KITCHEN" at bounding box center [768, 210] width 202 height 17
type input "KITCHEN"
click at [768, 470] on div "Save Caption" at bounding box center [762, 472] width 58 height 12
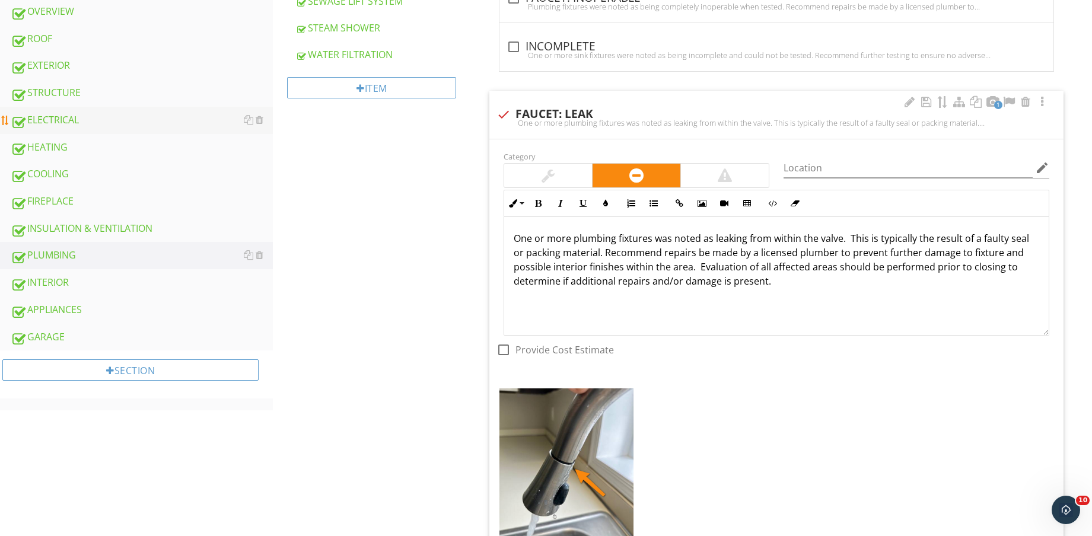
scroll to position [519, 0]
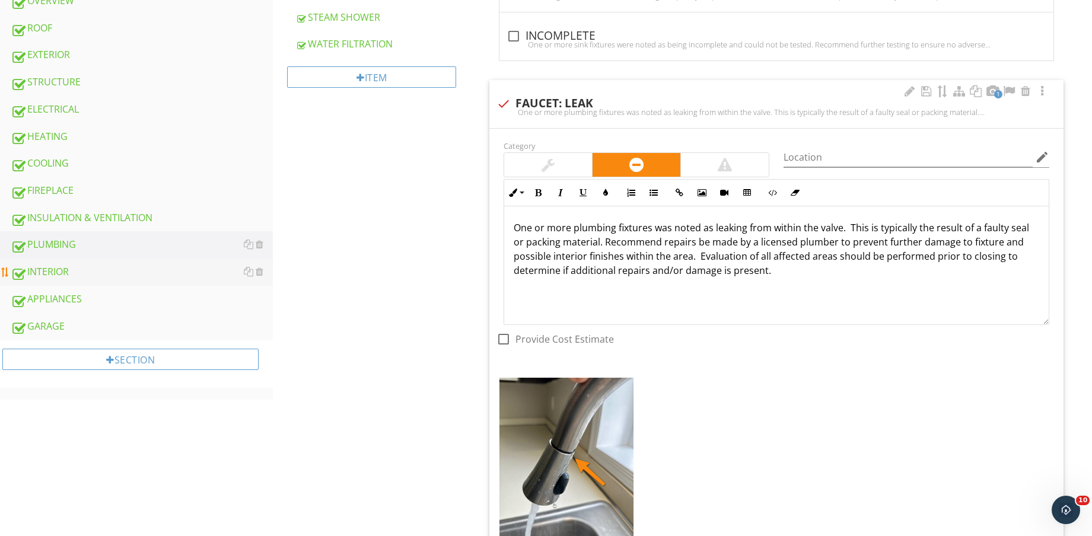
click at [81, 266] on div "INTERIOR" at bounding box center [142, 272] width 262 height 15
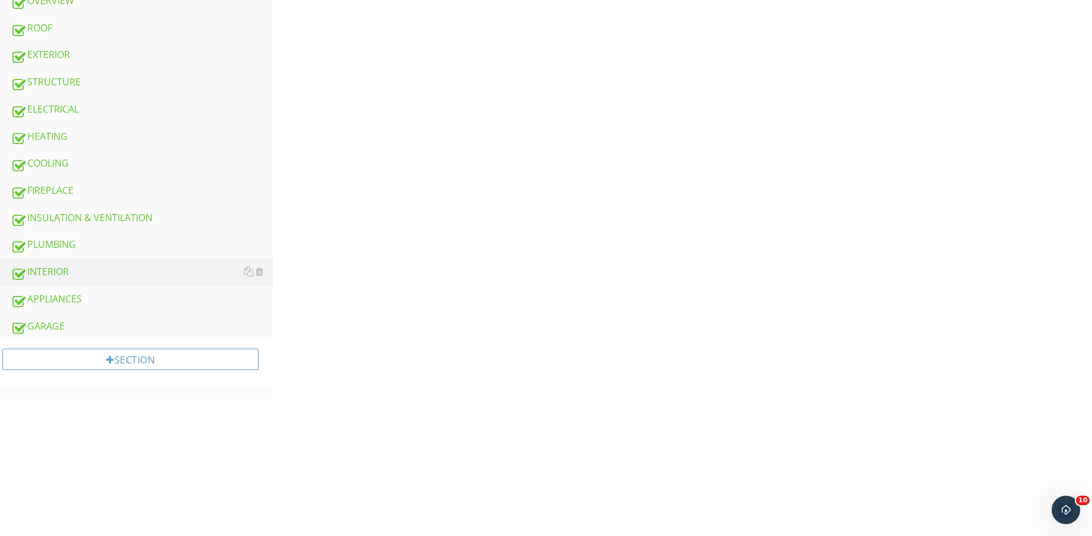
scroll to position [148, 0]
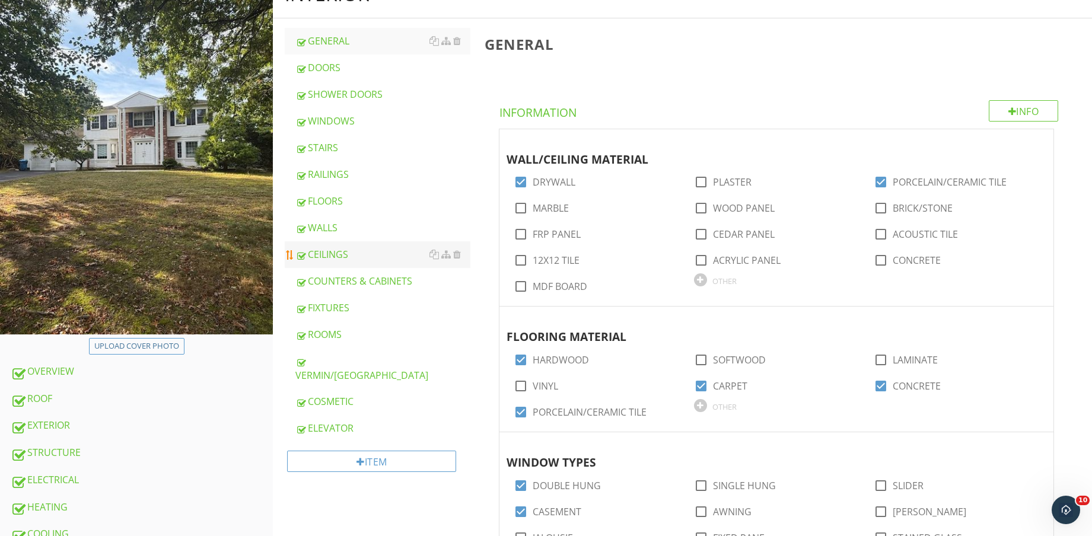
click at [352, 245] on link "CEILINGS" at bounding box center [382, 254] width 175 height 26
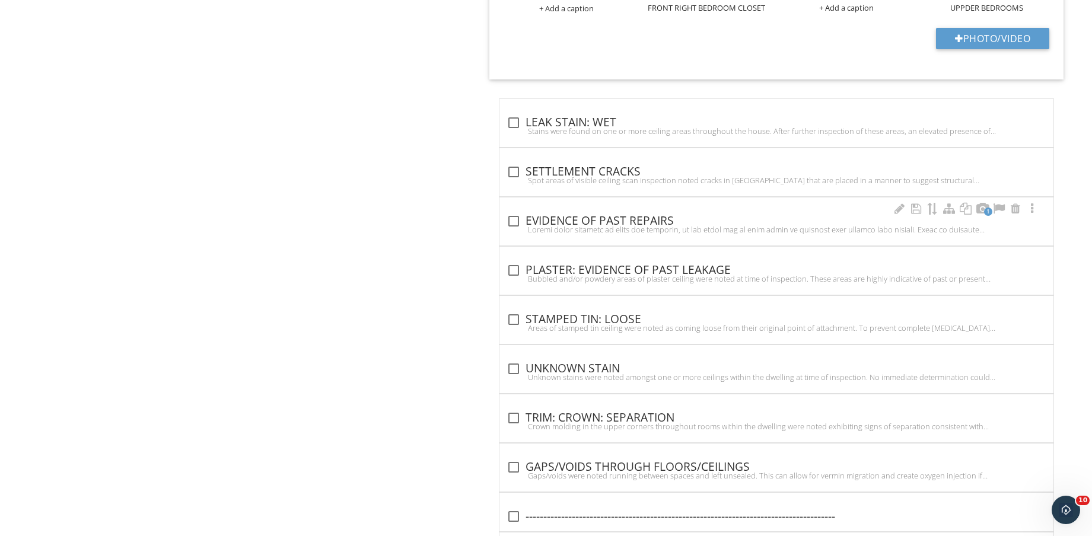
click at [600, 221] on div "check_box_outline_blank EVIDENCE OF PAST REPAIRS" at bounding box center [777, 221] width 540 height 14
checkbox input "true"
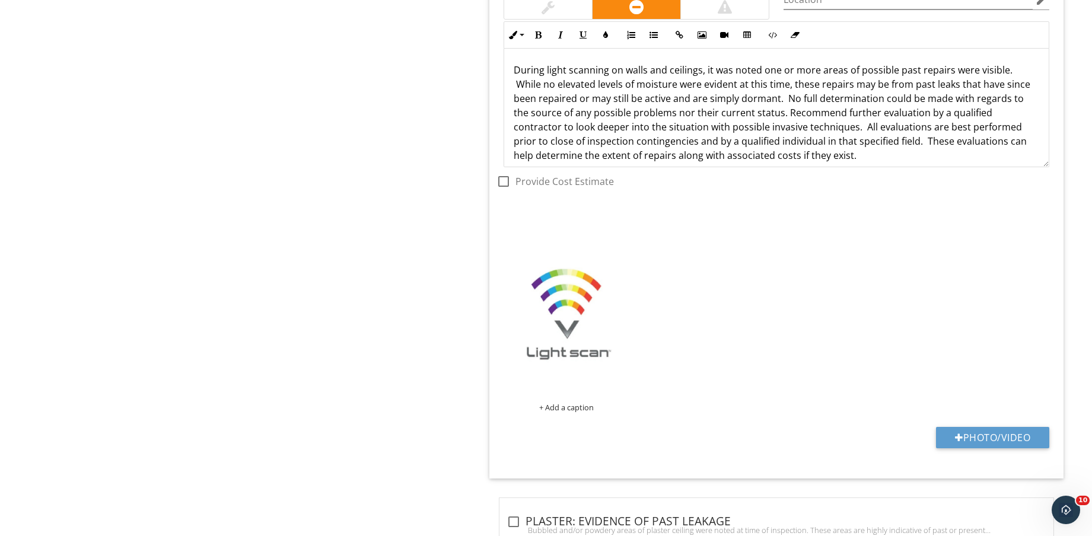
scroll to position [1373, 0]
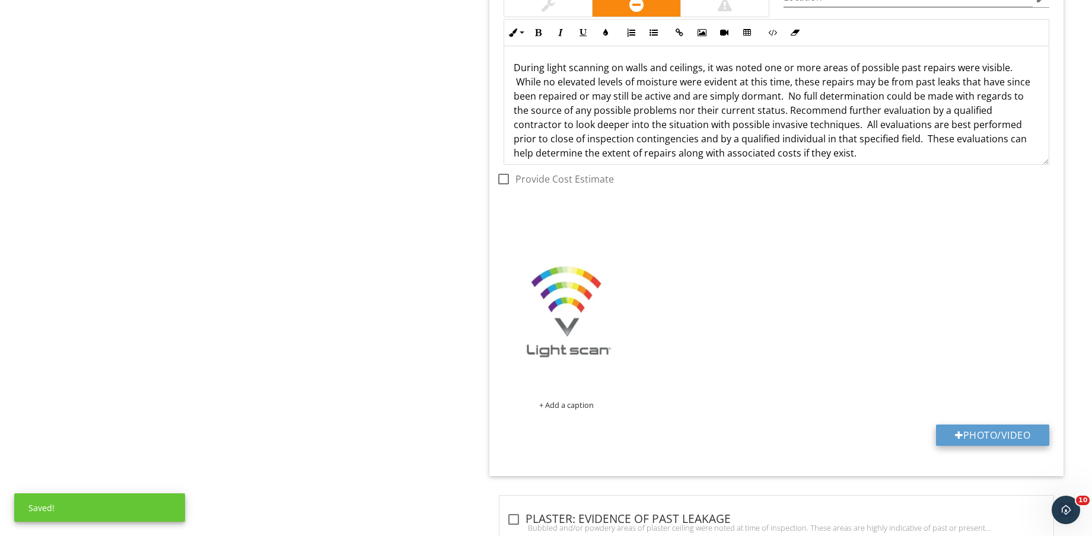
click at [990, 438] on button "Photo/Video" at bounding box center [992, 435] width 113 height 21
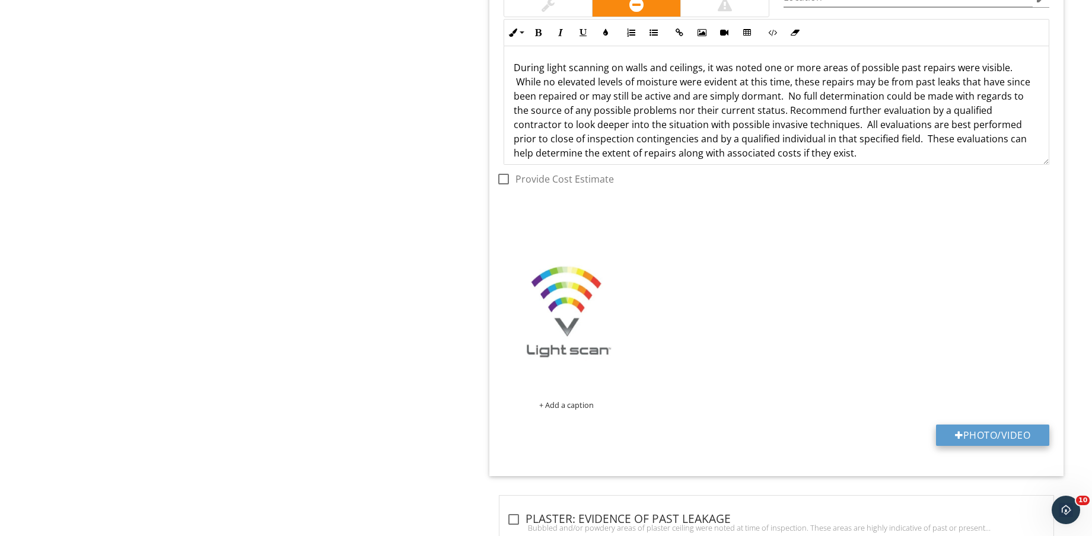
type input "C:\fakepath\IMG_8991.jpg"
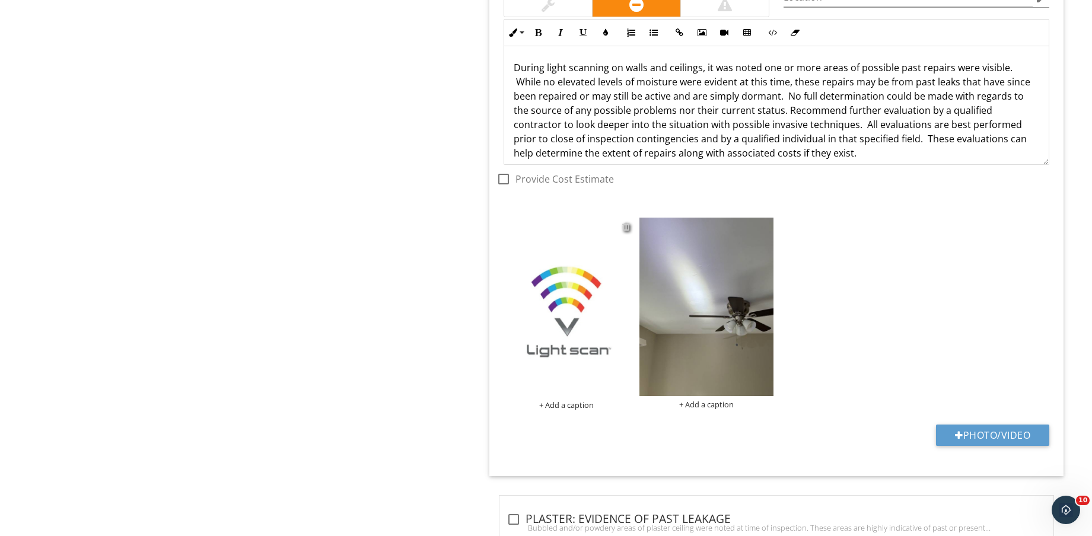
click at [626, 228] on div at bounding box center [626, 226] width 8 height 9
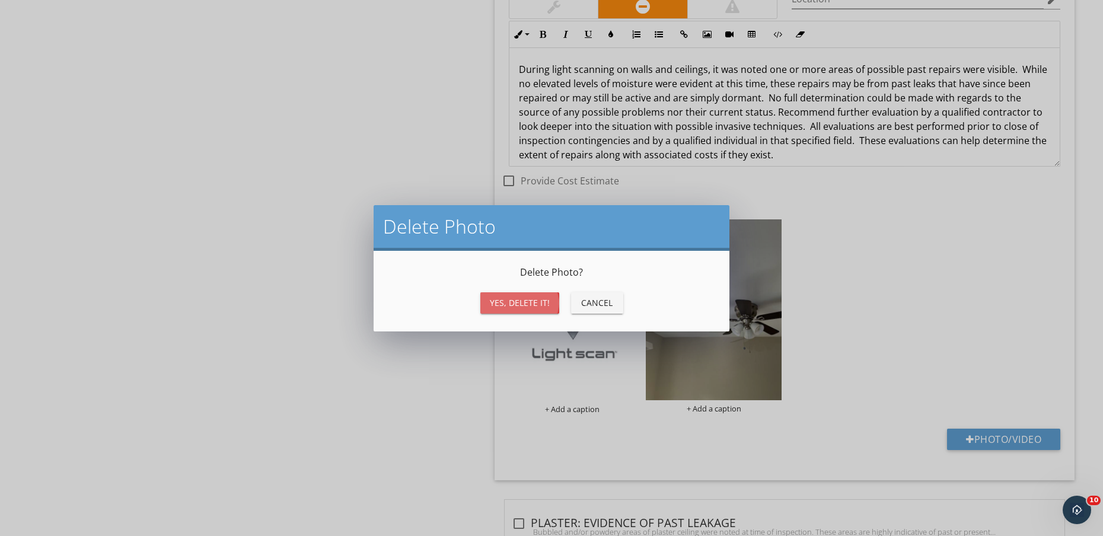
click at [529, 300] on div "Yes, Delete it!" at bounding box center [520, 303] width 60 height 12
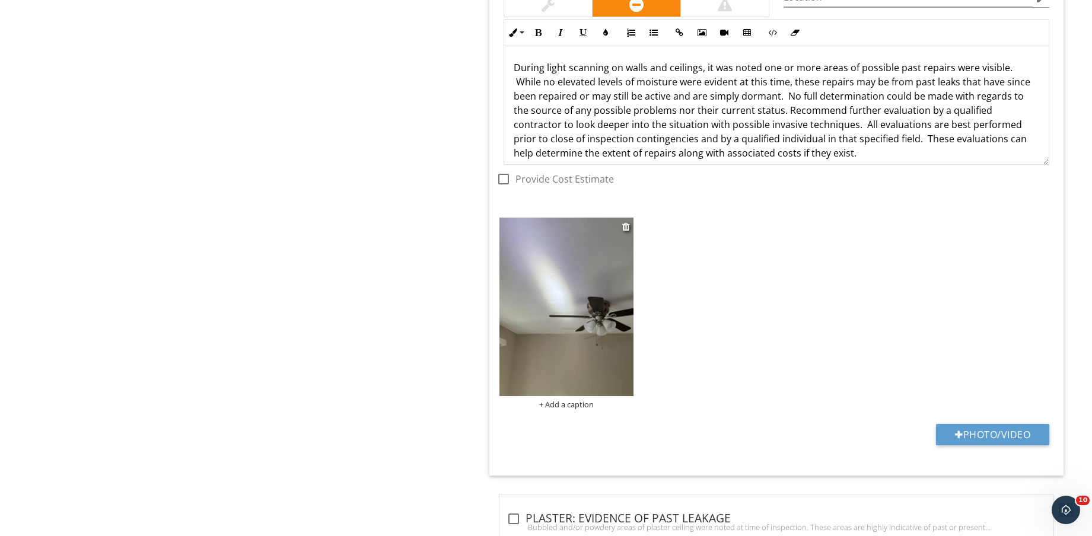
click at [593, 317] on img at bounding box center [567, 307] width 134 height 179
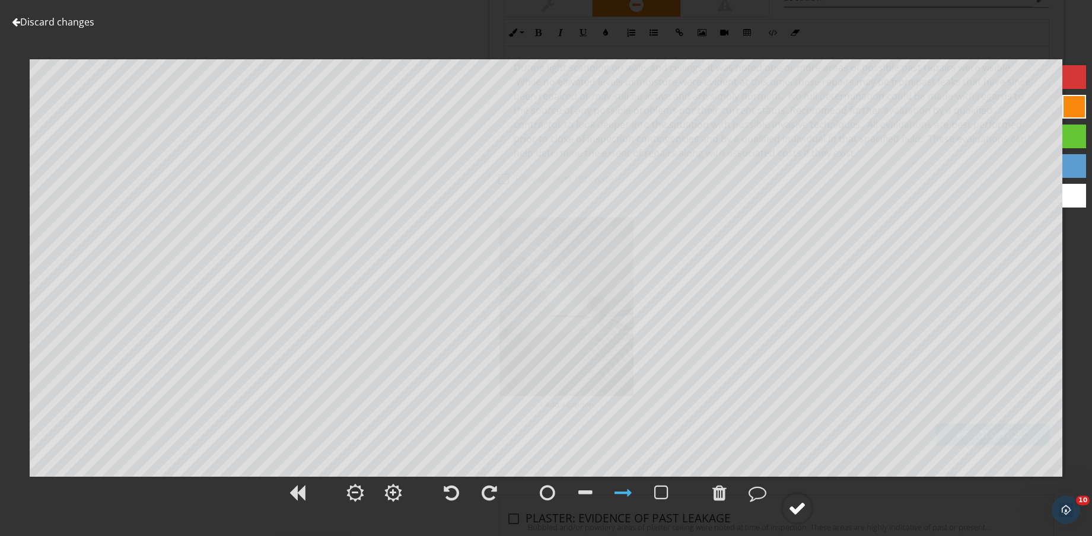
click at [804, 505] on div at bounding box center [797, 509] width 18 height 18
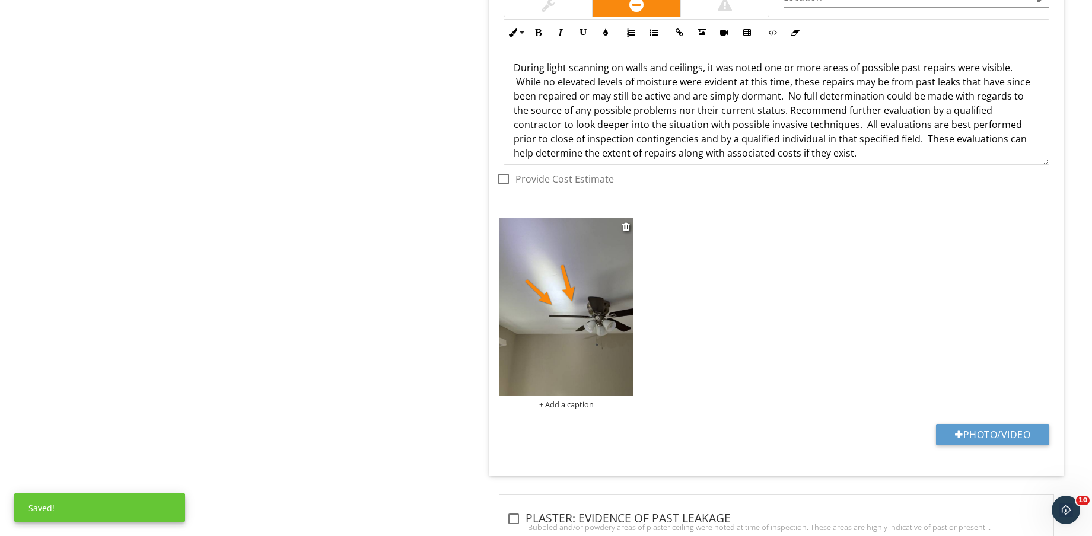
click at [550, 407] on div "+ Add a caption" at bounding box center [567, 404] width 134 height 9
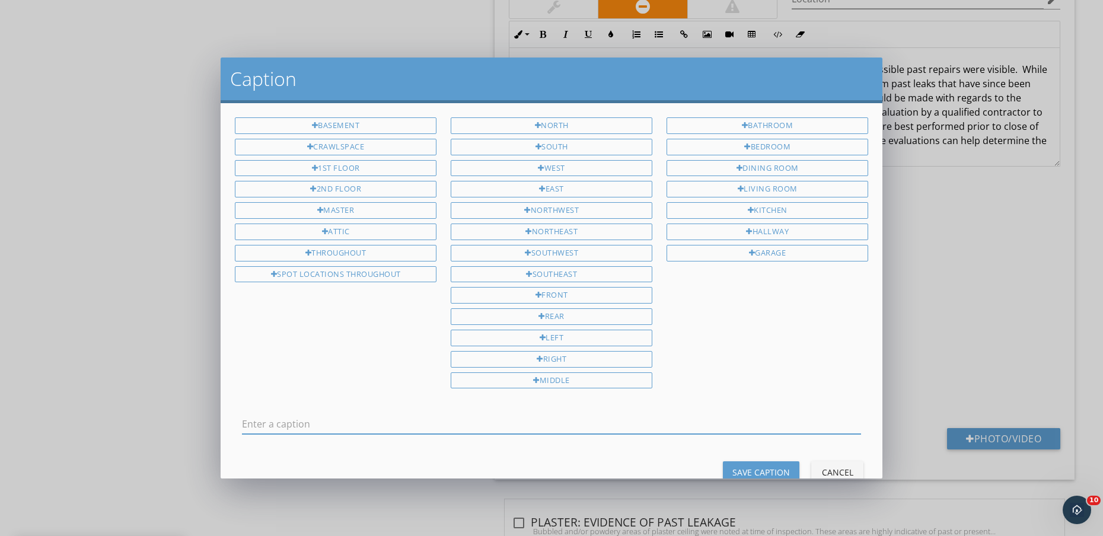
click at [586, 423] on input "text" at bounding box center [551, 425] width 619 height 20
type input "KITCHEN DINING AREA"
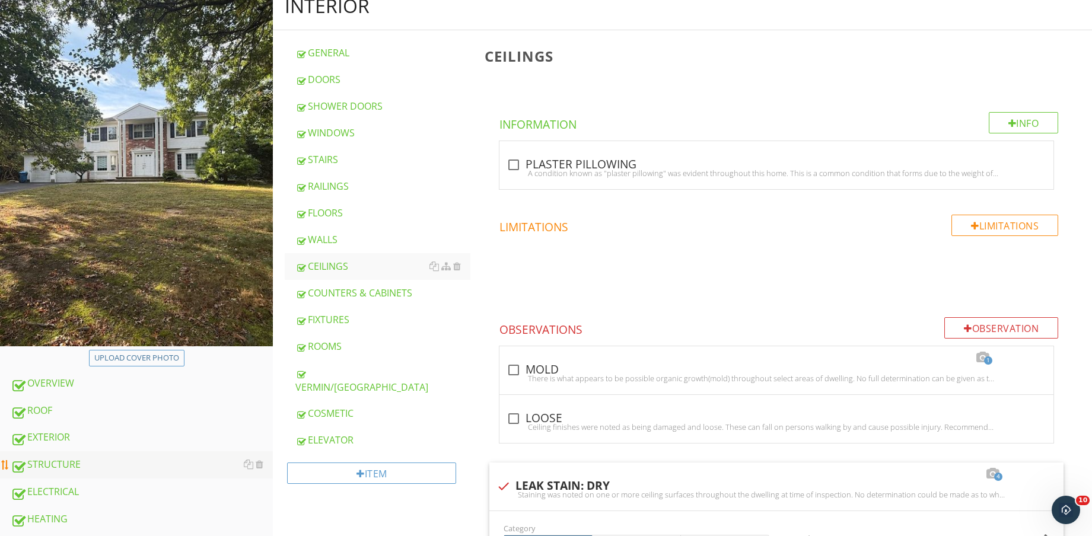
scroll to position [297, 0]
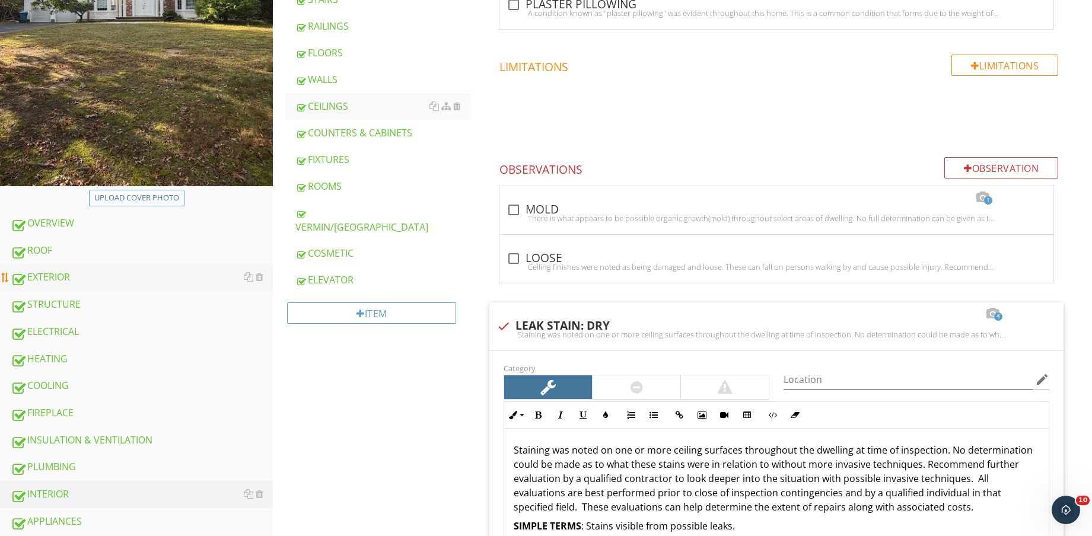
click at [73, 276] on div "EXTERIOR" at bounding box center [142, 277] width 262 height 15
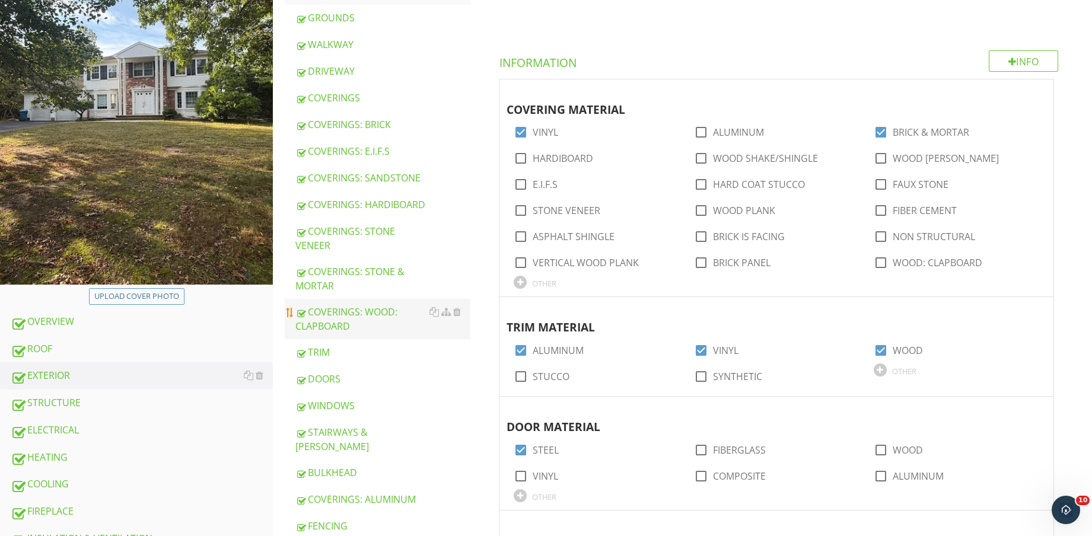
scroll to position [222, 0]
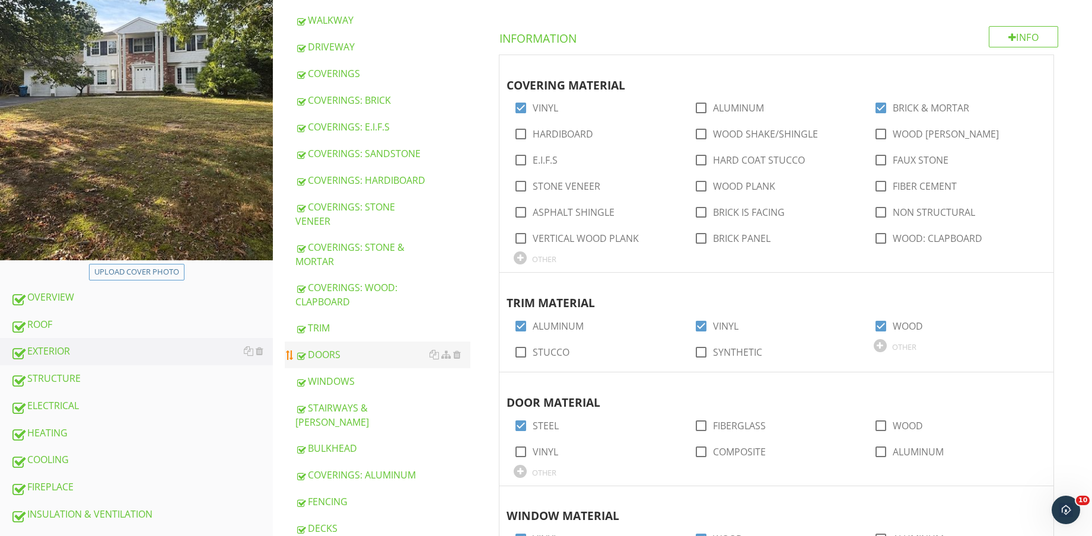
click at [349, 361] on div "DOORS" at bounding box center [382, 355] width 175 height 14
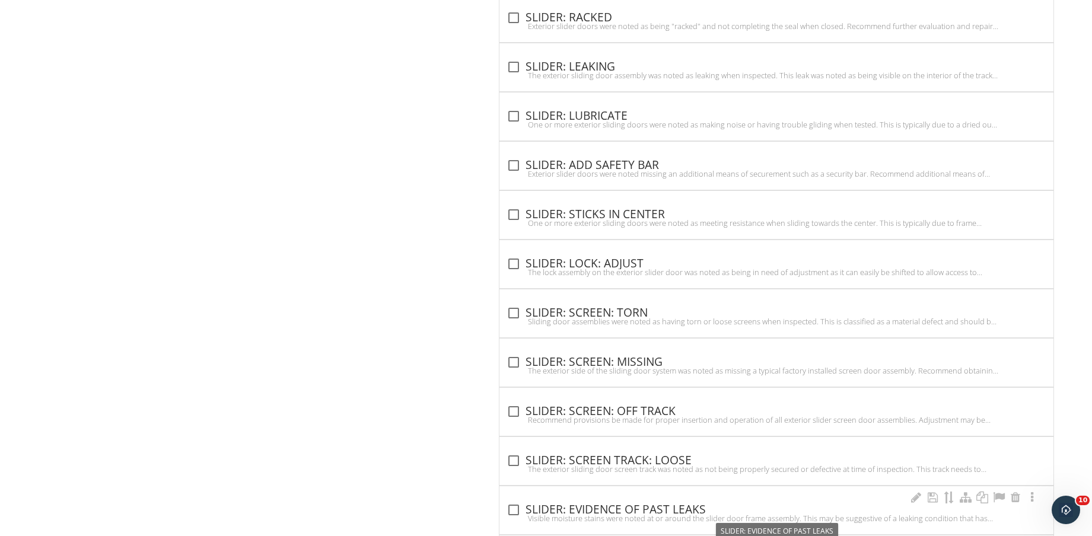
scroll to position [2051, 0]
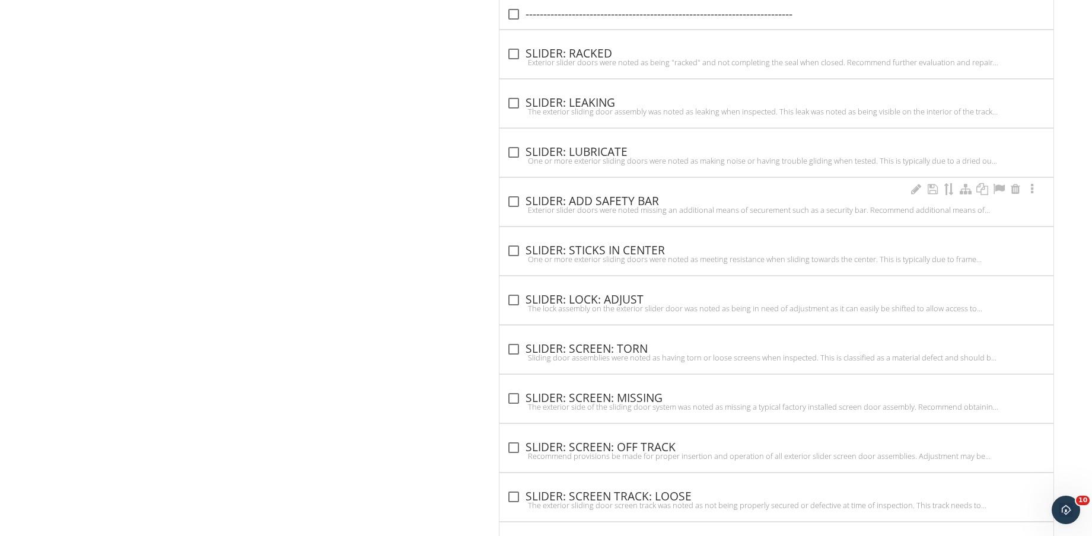
click at [634, 195] on div "check_box_outline_blank SLIDER: ADD SAFETY BAR" at bounding box center [777, 202] width 540 height 14
checkbox input "true"
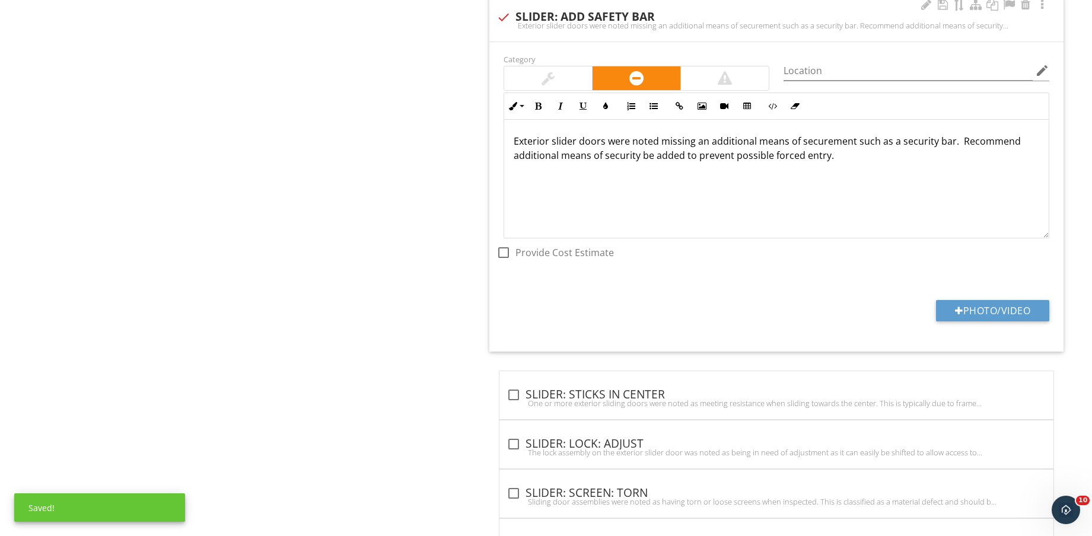
scroll to position [2347, 0]
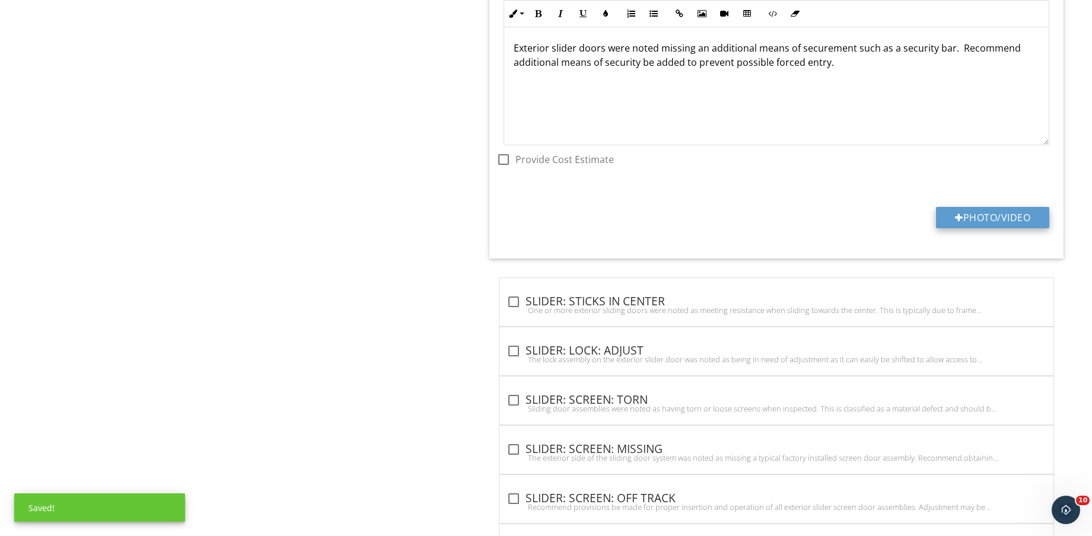
click at [988, 207] on button "Photo/Video" at bounding box center [992, 217] width 113 height 21
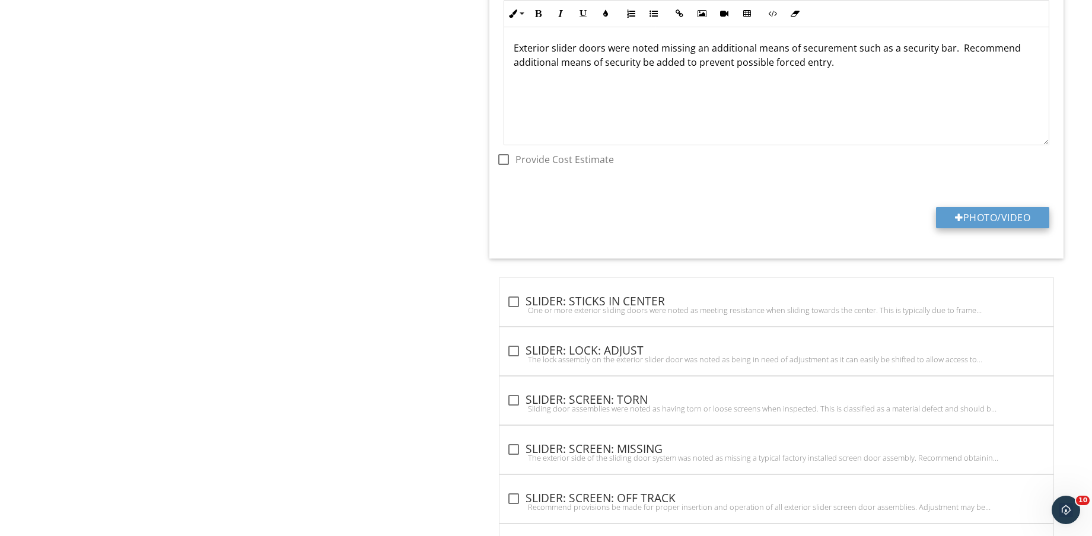
type input "C:\fakepath\IMG_8992.jpg"
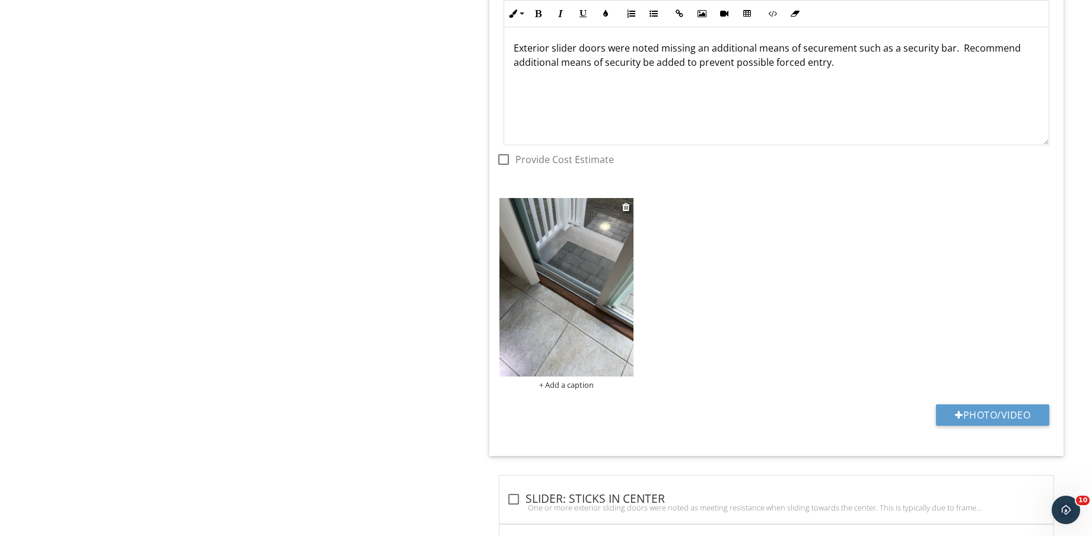
click at [578, 319] on img at bounding box center [567, 287] width 134 height 179
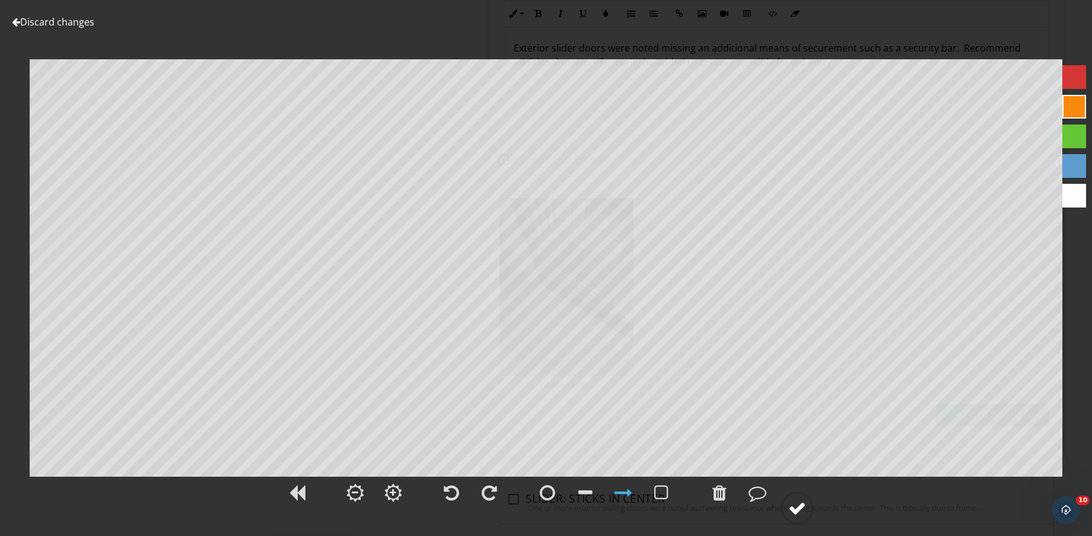
click at [797, 520] on div at bounding box center [797, 508] width 33 height 33
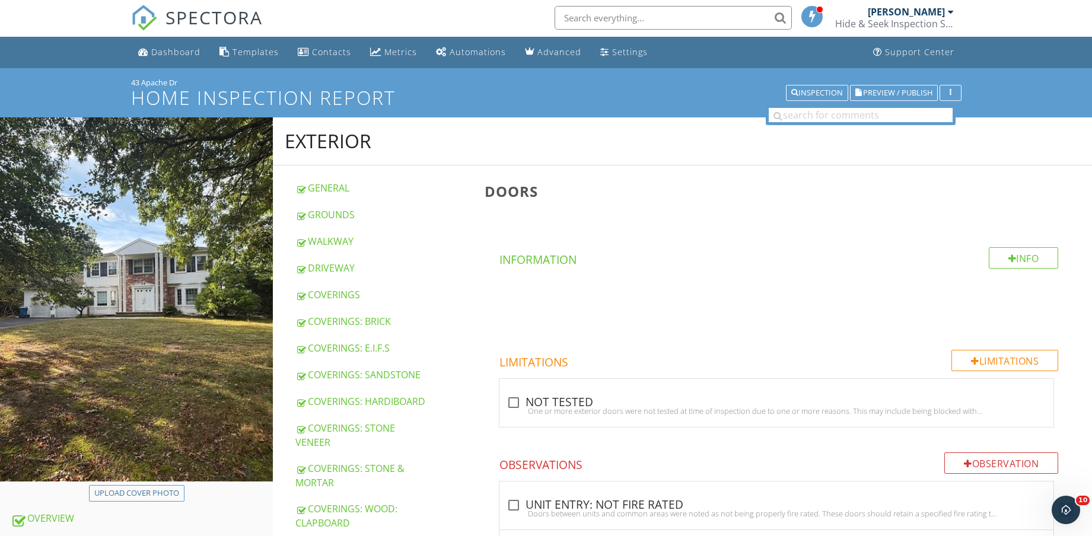
scroll to position [445, 0]
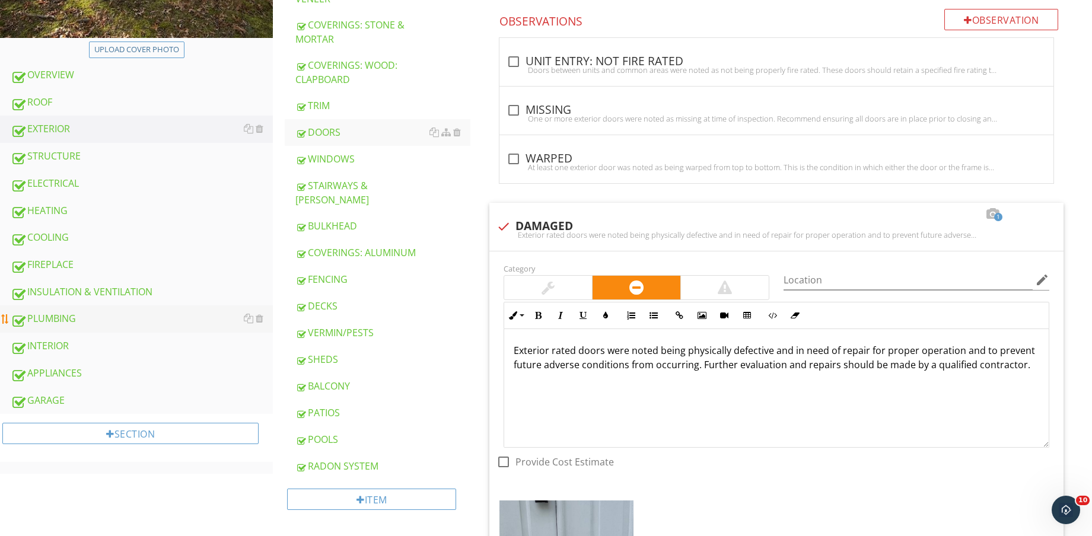
click at [124, 323] on div "PLUMBING" at bounding box center [142, 318] width 262 height 15
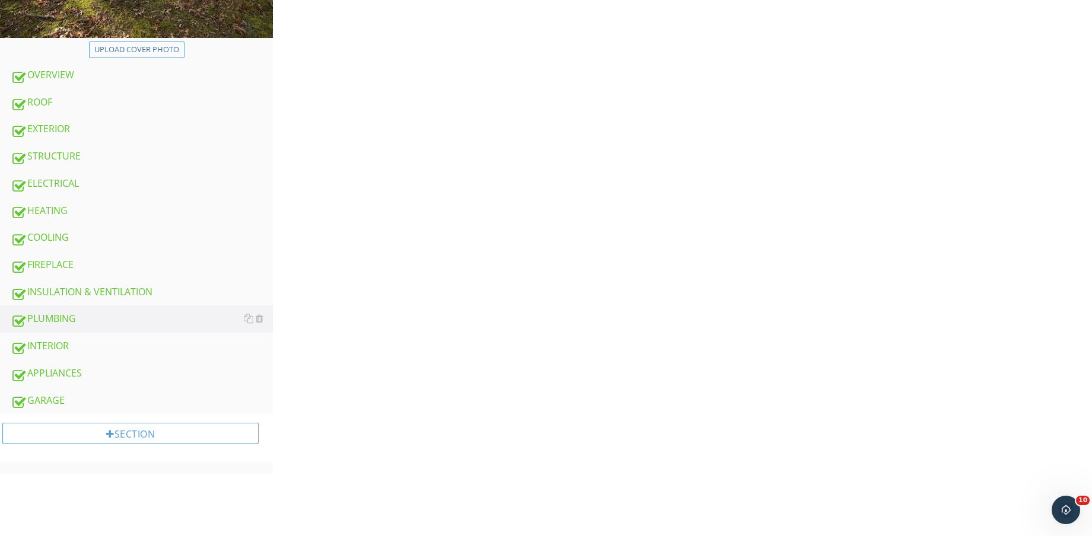
scroll to position [74, 0]
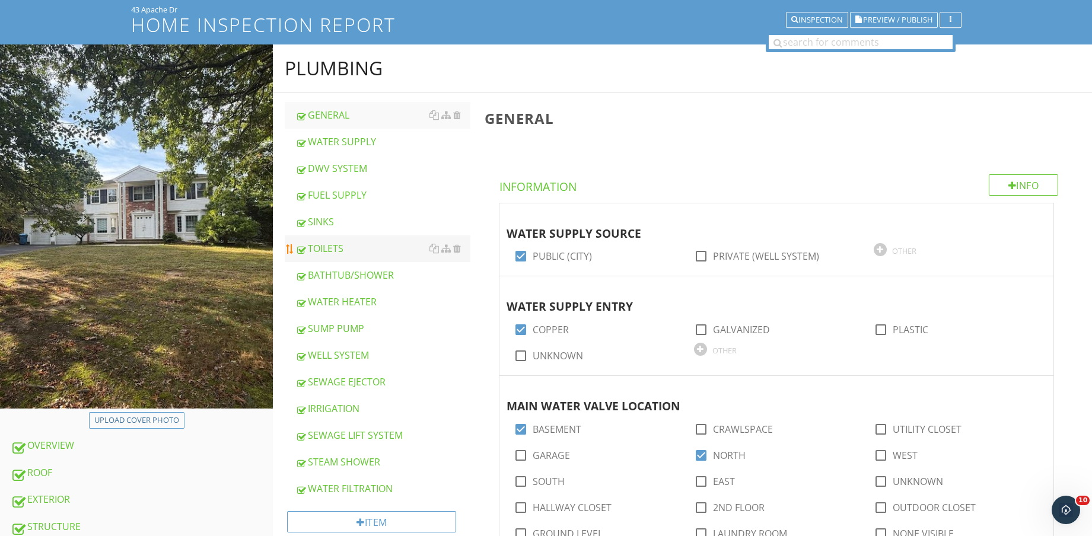
click at [356, 251] on div "TOILETS" at bounding box center [382, 248] width 175 height 14
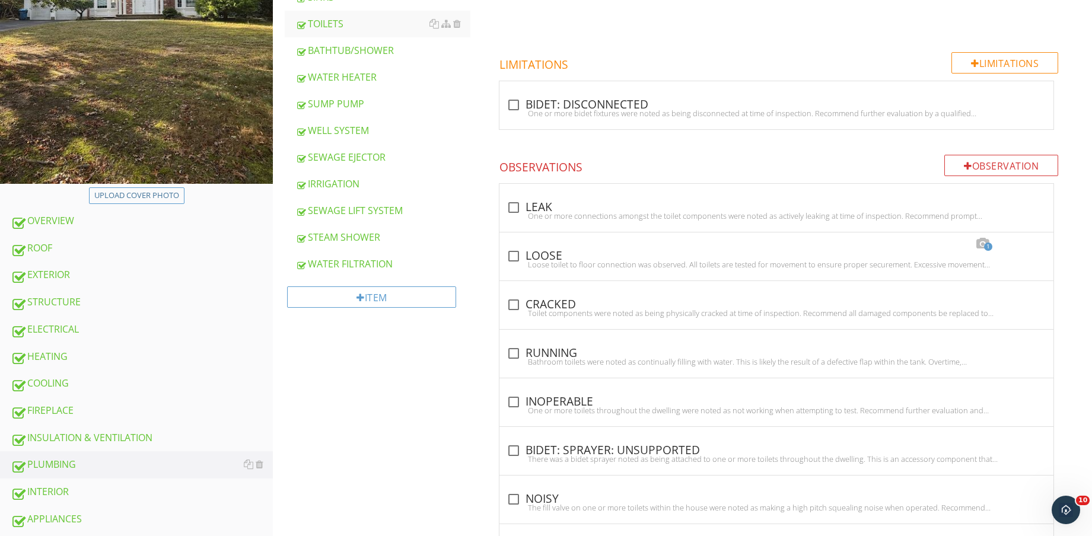
scroll to position [277, 0]
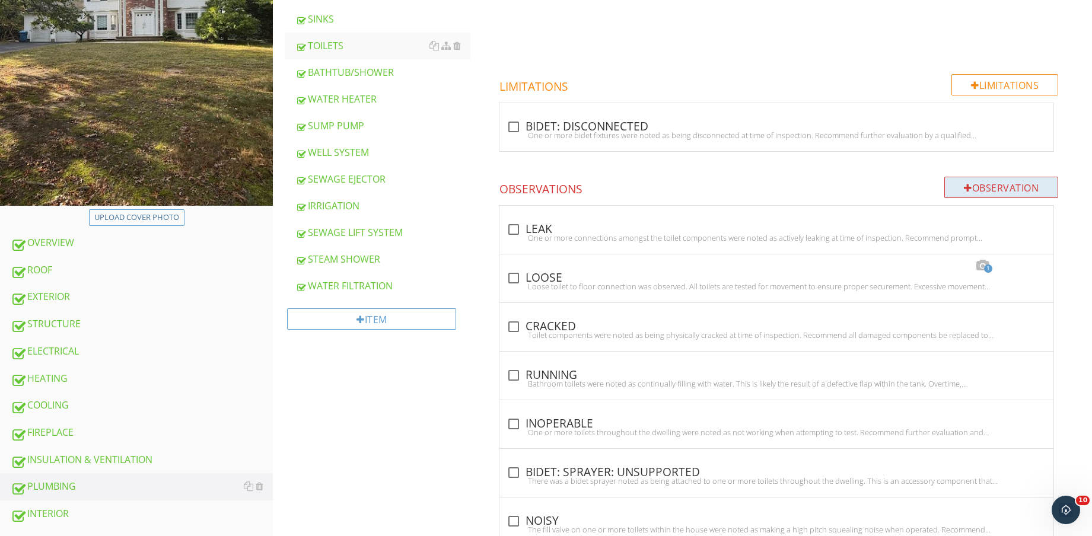
click at [1015, 190] on div "Observation" at bounding box center [1001, 187] width 114 height 21
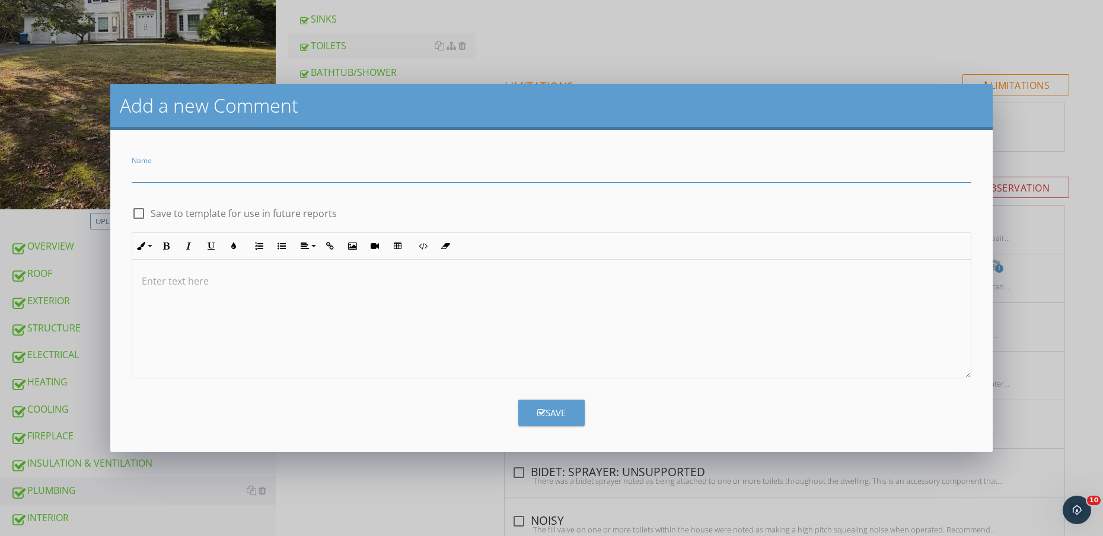
click at [424, 174] on input "Name" at bounding box center [552, 173] width 840 height 20
type input "FLUSH BUTTON: DEFECTIVE"
drag, startPoint x: 215, startPoint y: 217, endPoint x: 281, endPoint y: 285, distance: 94.4
click at [216, 217] on label "Save to template for use in future reports" at bounding box center [244, 214] width 186 height 12
checkbox input "true"
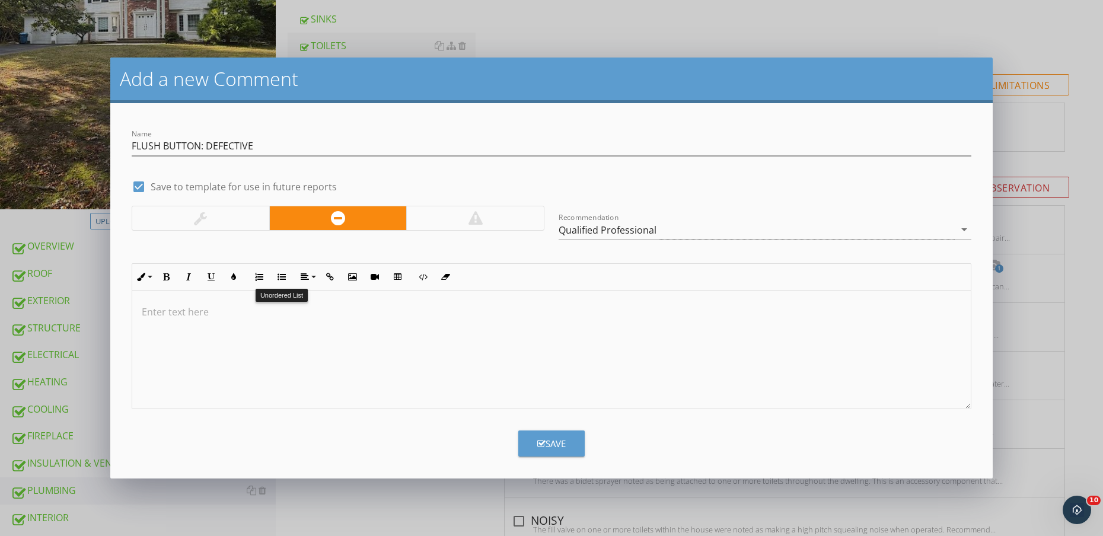
click at [298, 301] on div at bounding box center [551, 350] width 839 height 119
click at [694, 314] on p "The flush button on the toilet was noted as having one or more defects that pre…" at bounding box center [552, 312] width 820 height 14
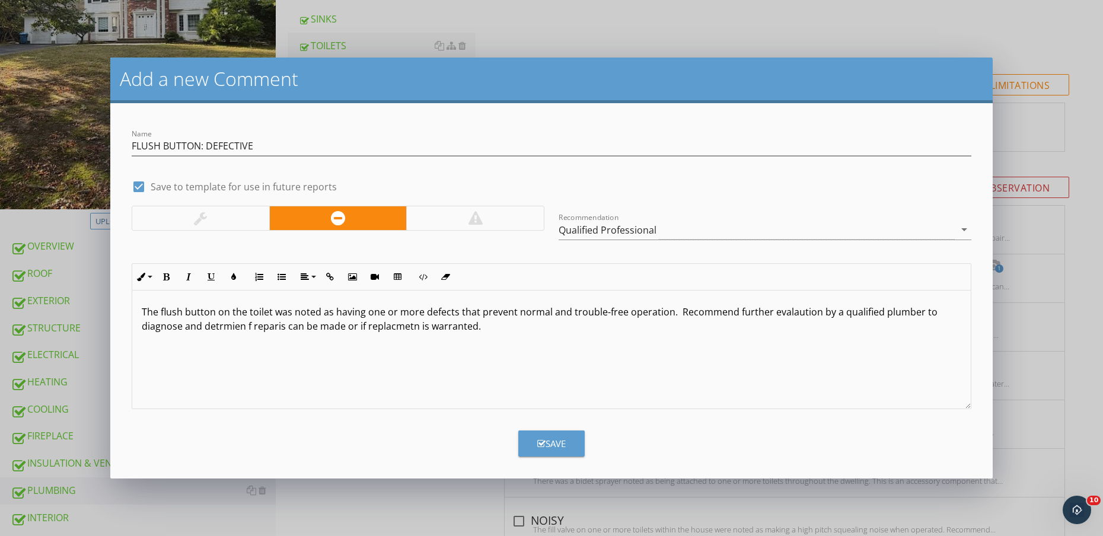
click at [400, 329] on p "The flush button on the toilet was noted as having one or more defects that pre…" at bounding box center [552, 319] width 820 height 28
click at [259, 341] on div "The flush button on the toilet was noted as having one or more defects that pre…" at bounding box center [551, 350] width 839 height 119
click at [246, 328] on p "The flush button on the toilet was noted as having one or more defects that pre…" at bounding box center [552, 319] width 820 height 28
click at [643, 341] on div "The flush button on the toilet was noted as having one or more defects that pre…" at bounding box center [551, 350] width 839 height 119
click at [561, 441] on button "Save" at bounding box center [551, 444] width 66 height 26
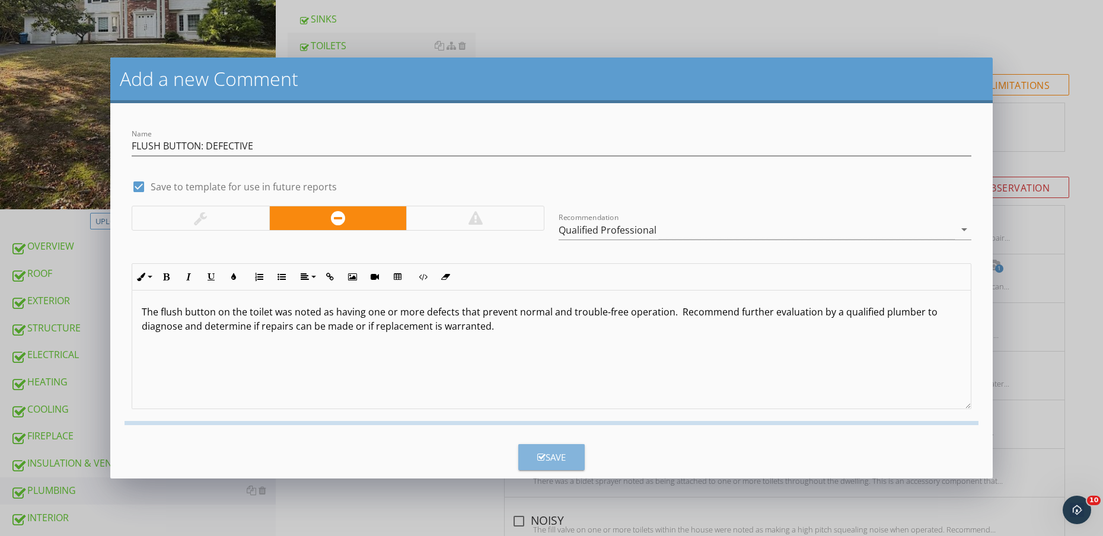
checkbox input "false"
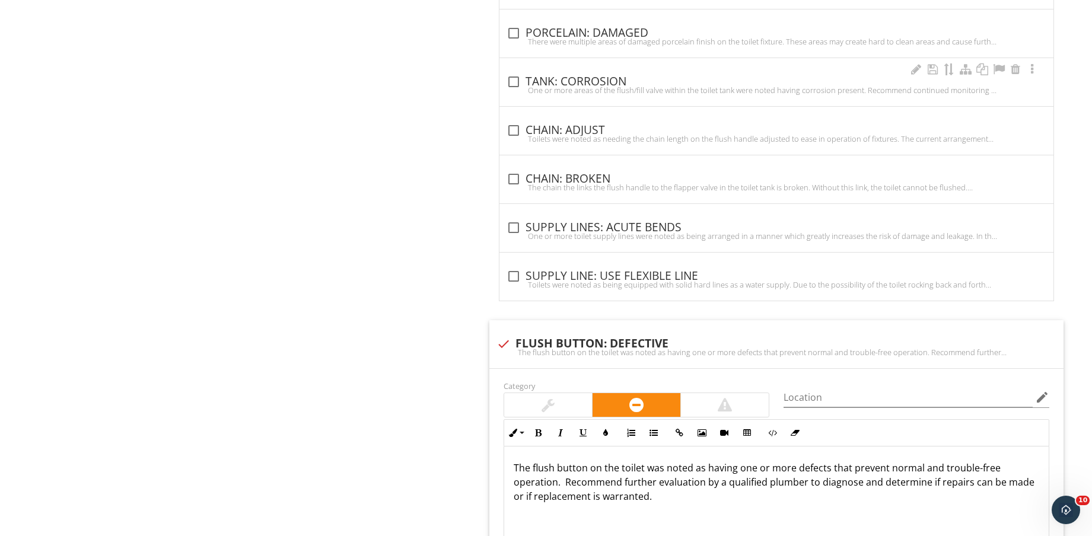
scroll to position [1637, 0]
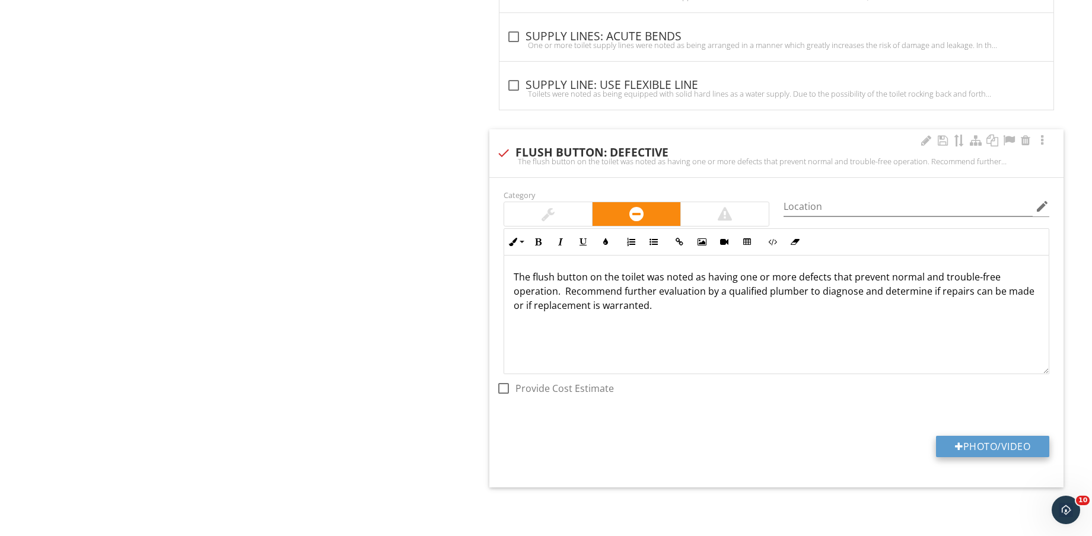
click at [1016, 444] on button "Photo/Video" at bounding box center [992, 446] width 113 height 21
type input "C:\fakepath\IMG_8998.jpg"
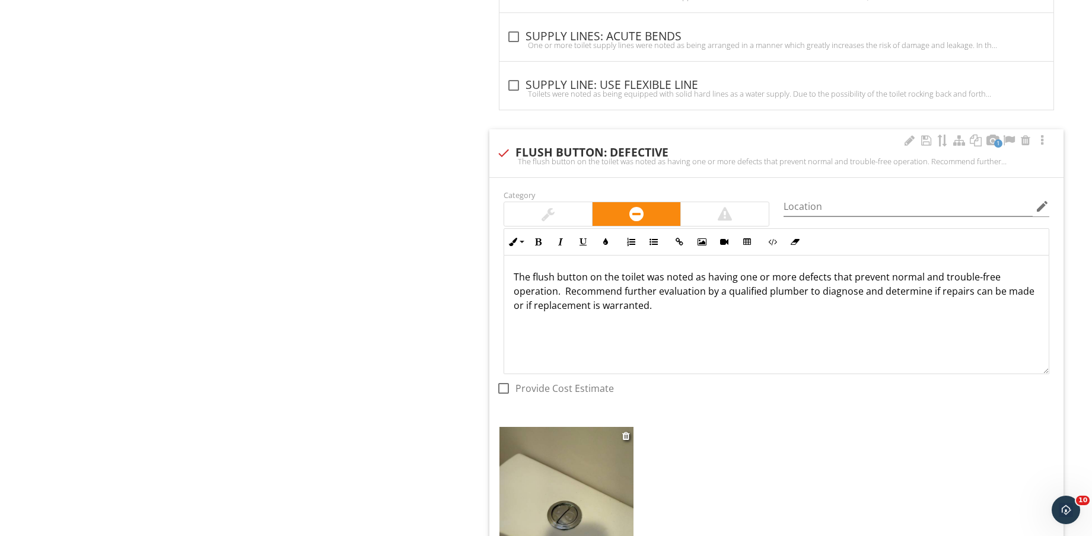
click at [577, 463] on img at bounding box center [567, 516] width 134 height 179
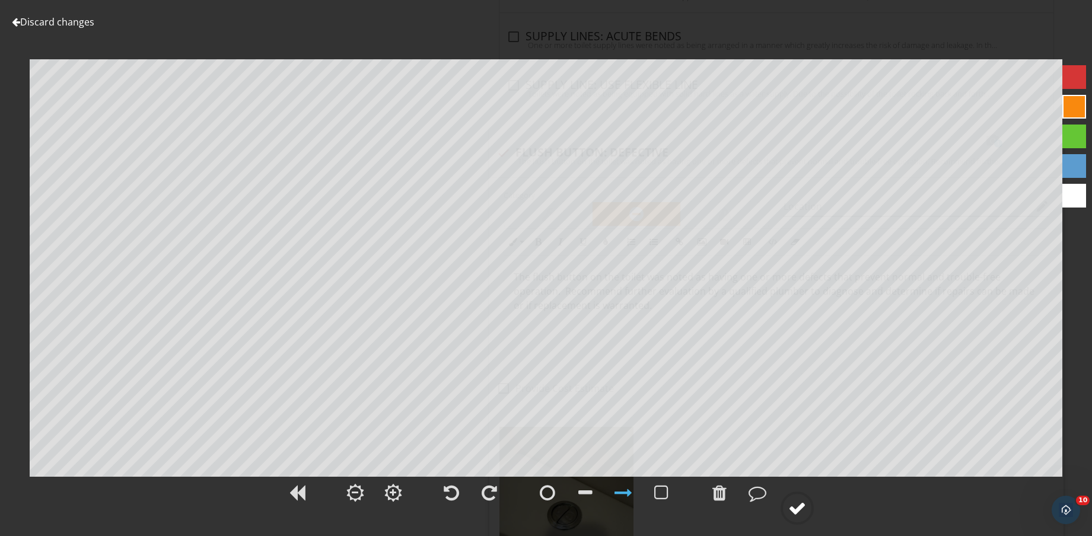
click at [800, 504] on div at bounding box center [797, 509] width 18 height 18
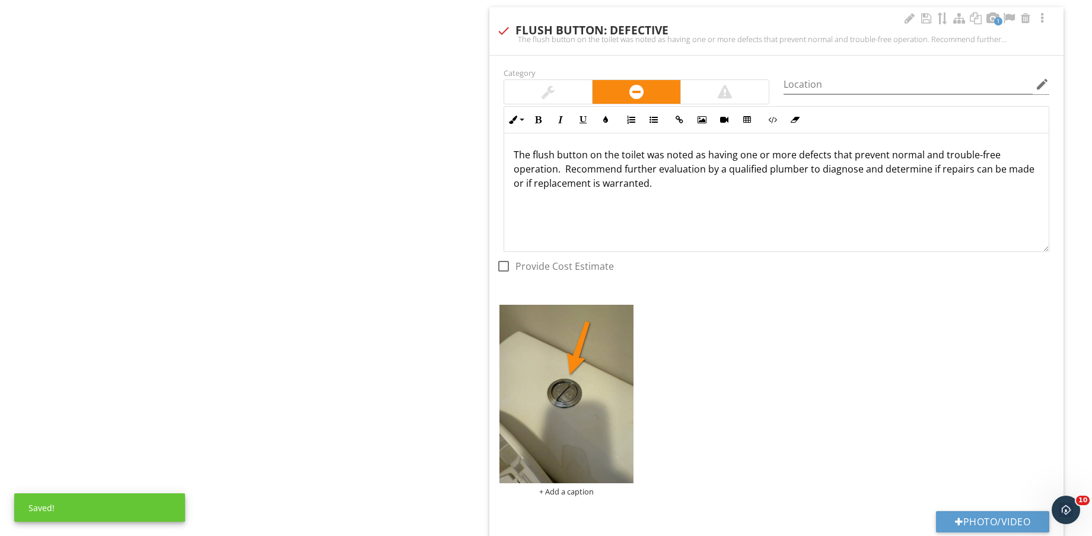
scroll to position [1835, 0]
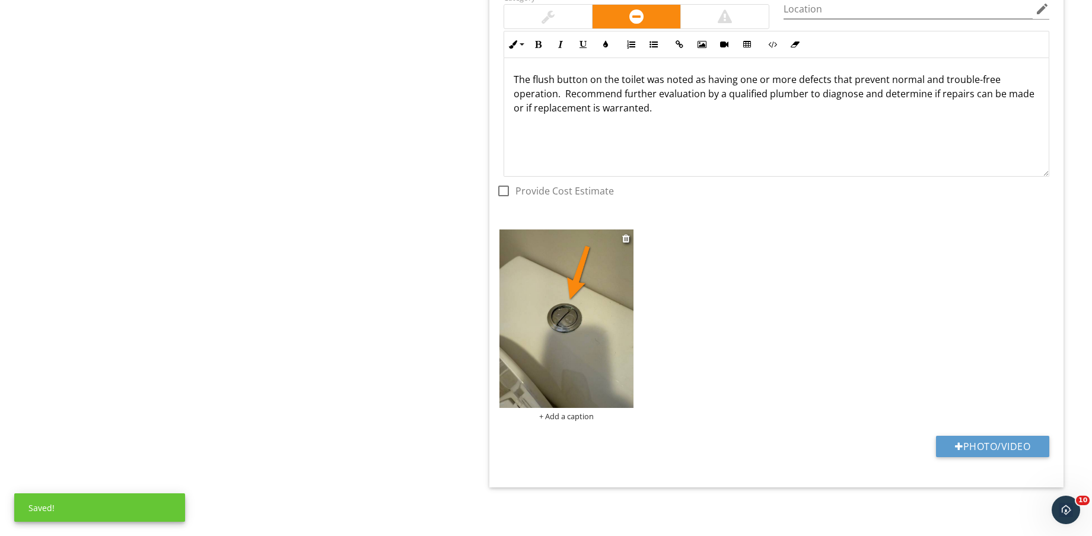
click at [567, 412] on div "+ Add a caption" at bounding box center [567, 416] width 134 height 9
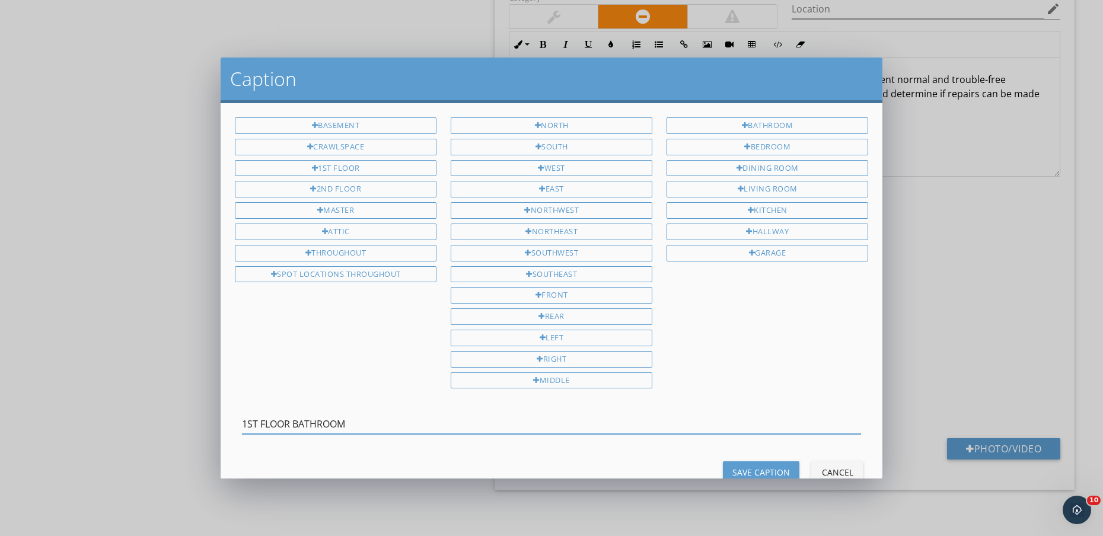
type input "1ST FLOOR BATHROOM"
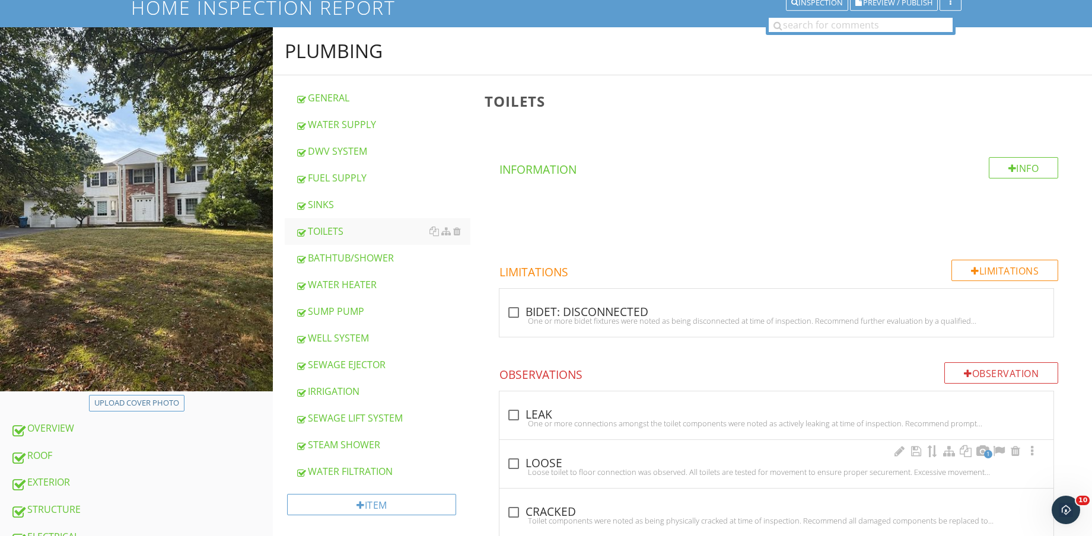
scroll to position [148, 0]
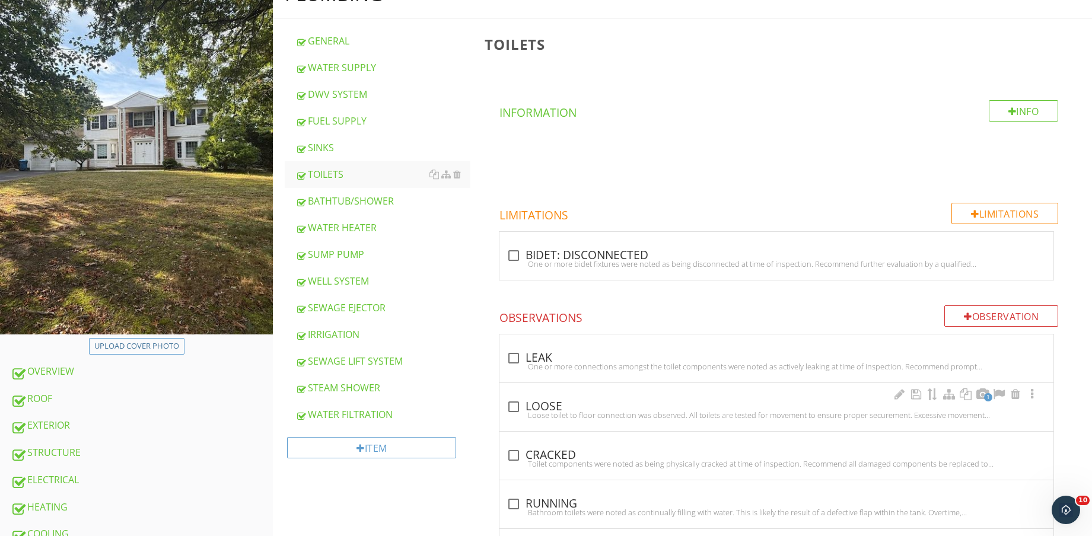
click at [553, 394] on div "1 check_box_outline_blank LOOSE Loose toilet to floor connection was observed. …" at bounding box center [777, 407] width 554 height 48
checkbox input "true"
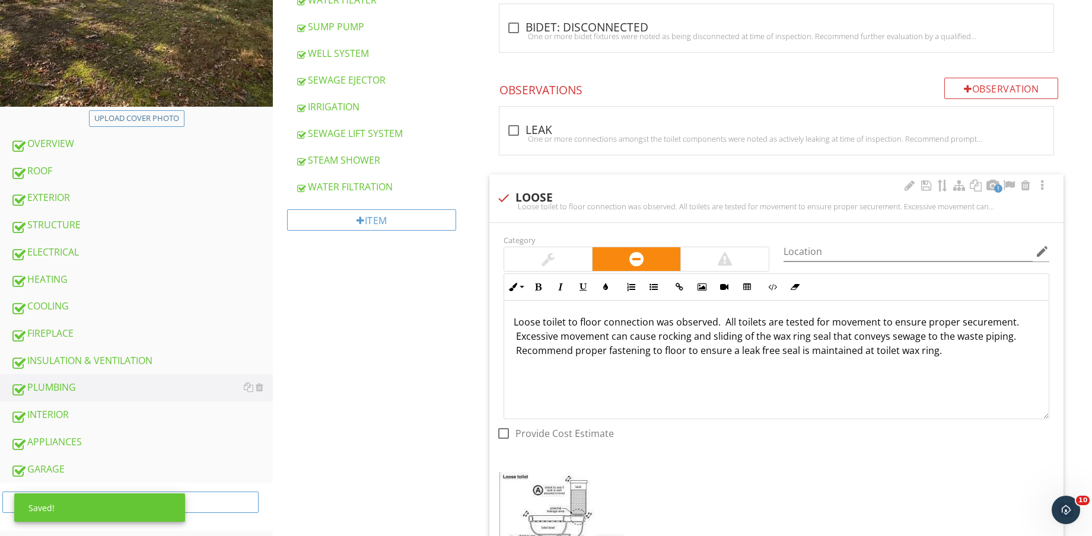
scroll to position [593, 0]
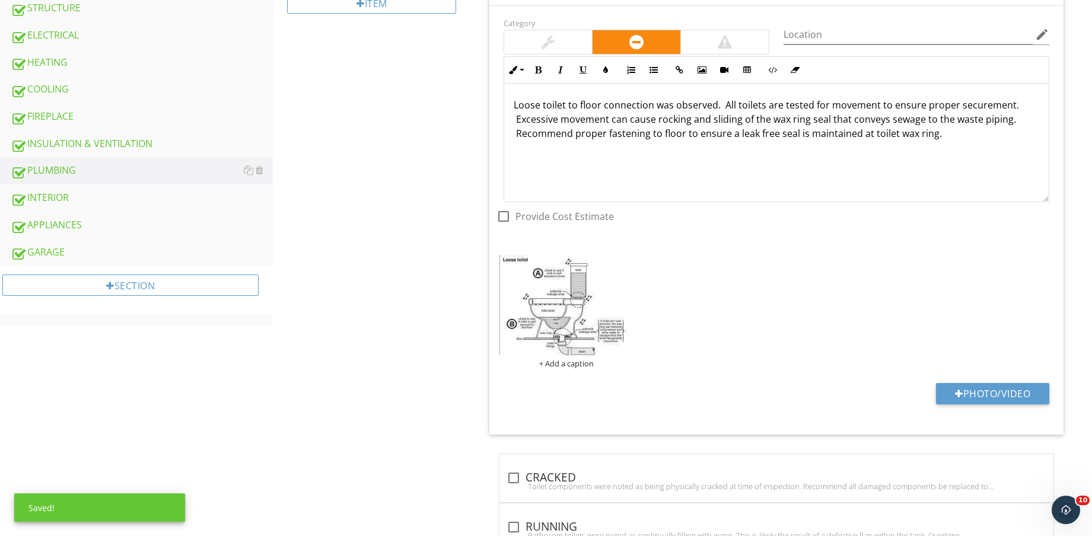
click at [1005, 381] on div "Category Location edit Inline Style XLarge Large Normal Small Light Small/Light…" at bounding box center [776, 220] width 574 height 429
click at [1010, 393] on button "Photo/Video" at bounding box center [992, 393] width 113 height 21
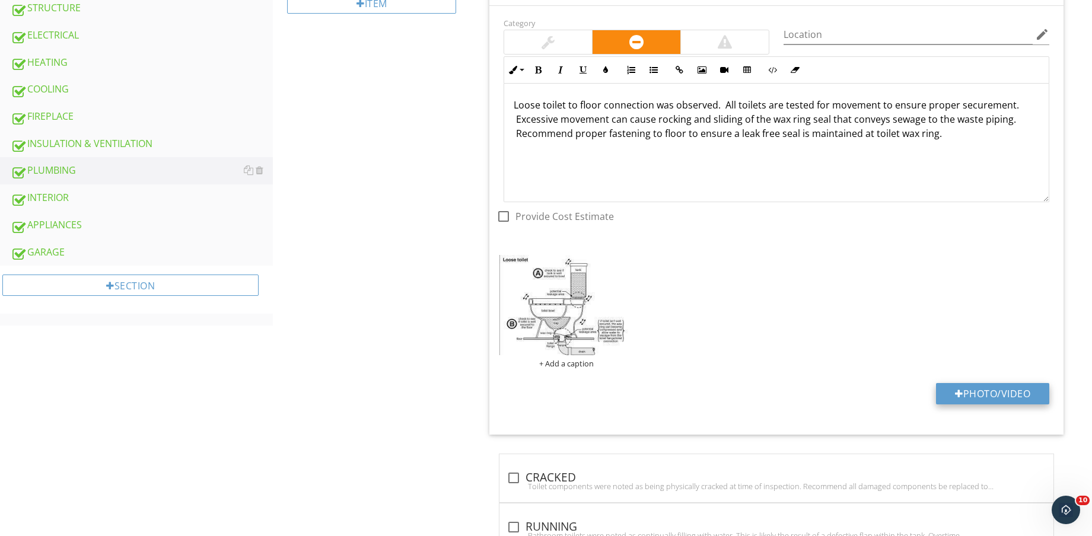
type input "C:\fakepath\IMG_8999.jpg"
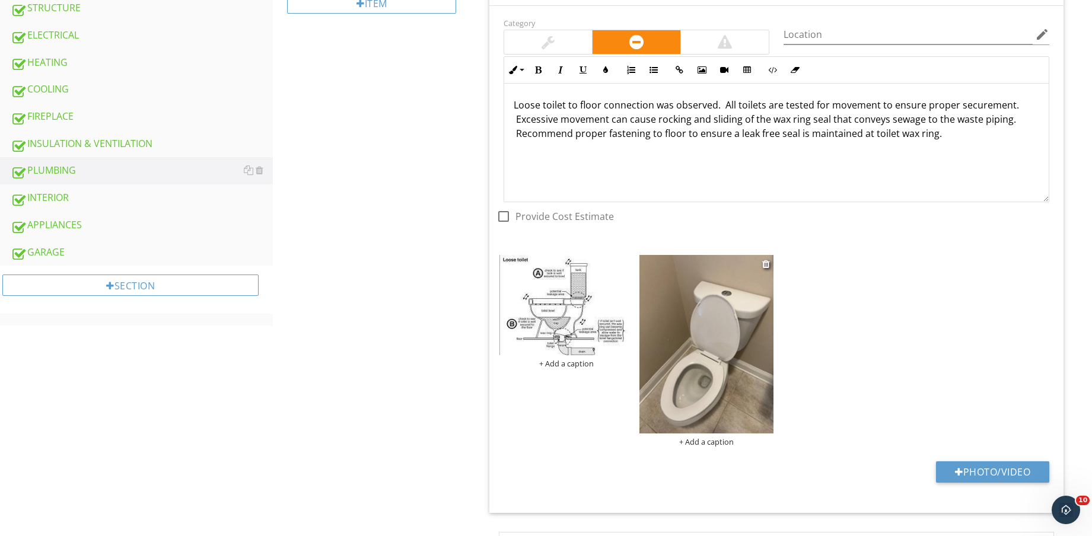
click at [710, 389] on img at bounding box center [707, 344] width 134 height 179
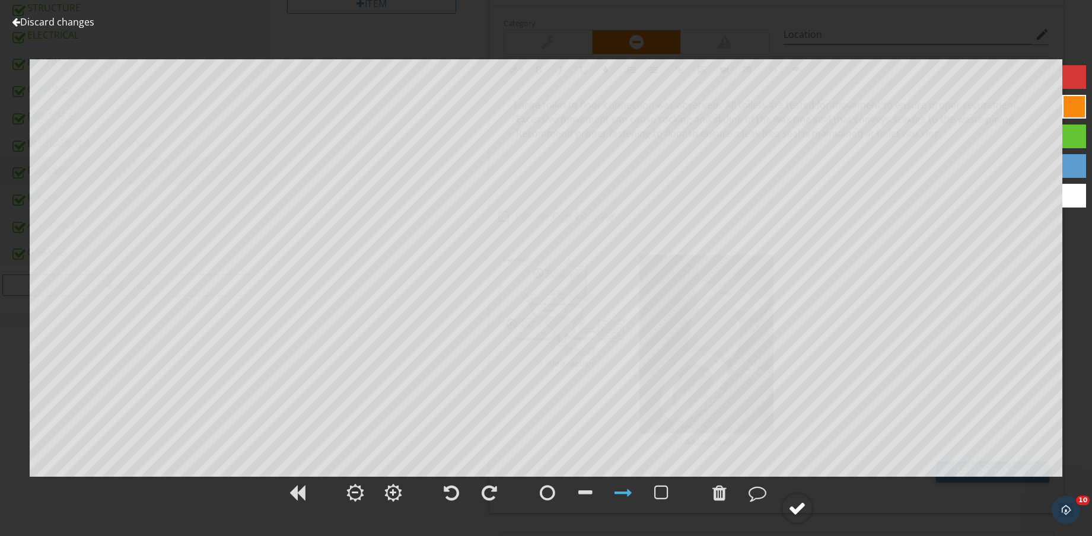
click at [794, 506] on div at bounding box center [797, 509] width 18 height 18
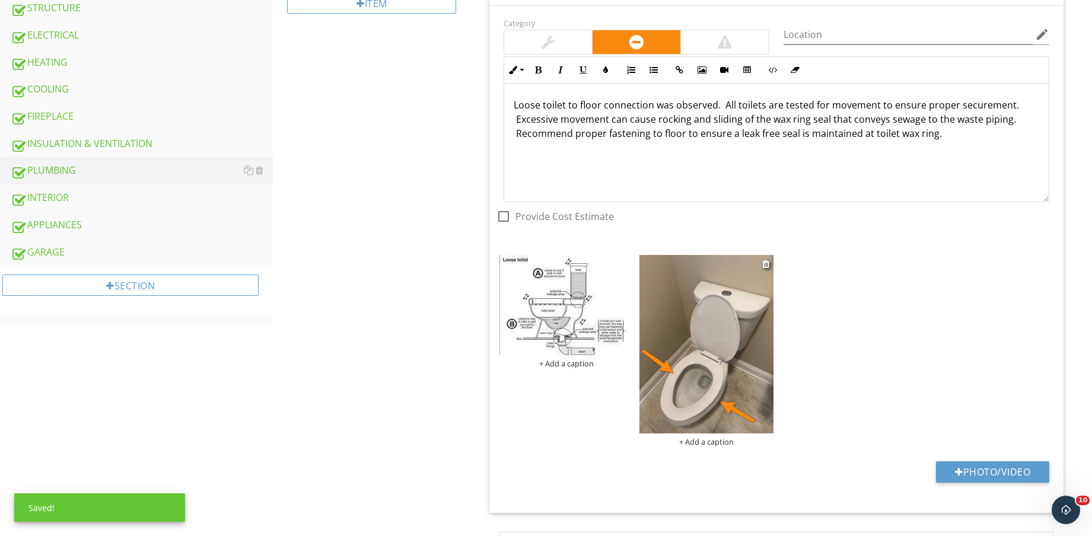
click at [714, 446] on div "+ Add a caption" at bounding box center [707, 441] width 134 height 9
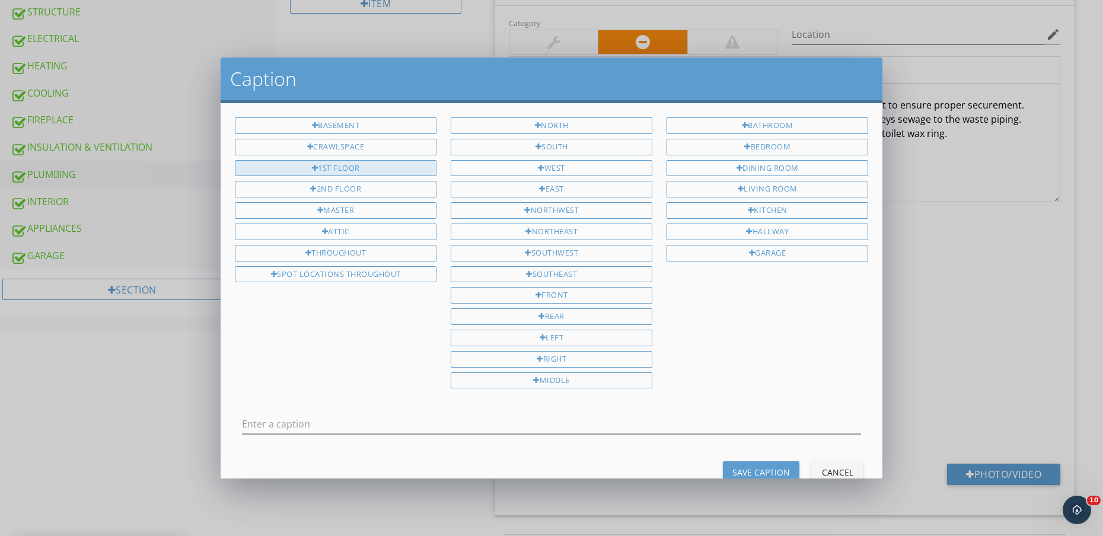
click at [351, 166] on div "1ST FLOOR" at bounding box center [336, 168] width 202 height 17
click at [624, 423] on input "1ST FLOOR" at bounding box center [551, 425] width 619 height 20
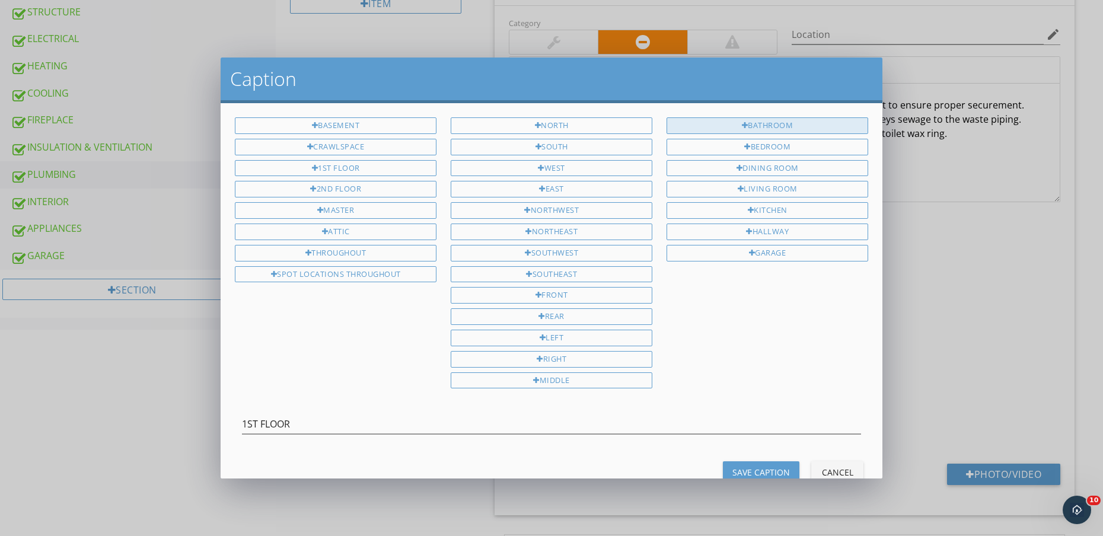
click at [787, 122] on div "BATHROOM" at bounding box center [768, 125] width 202 height 17
type input "1ST FLOOR BATHROOM"
click at [762, 466] on div "Save Caption" at bounding box center [762, 472] width 58 height 12
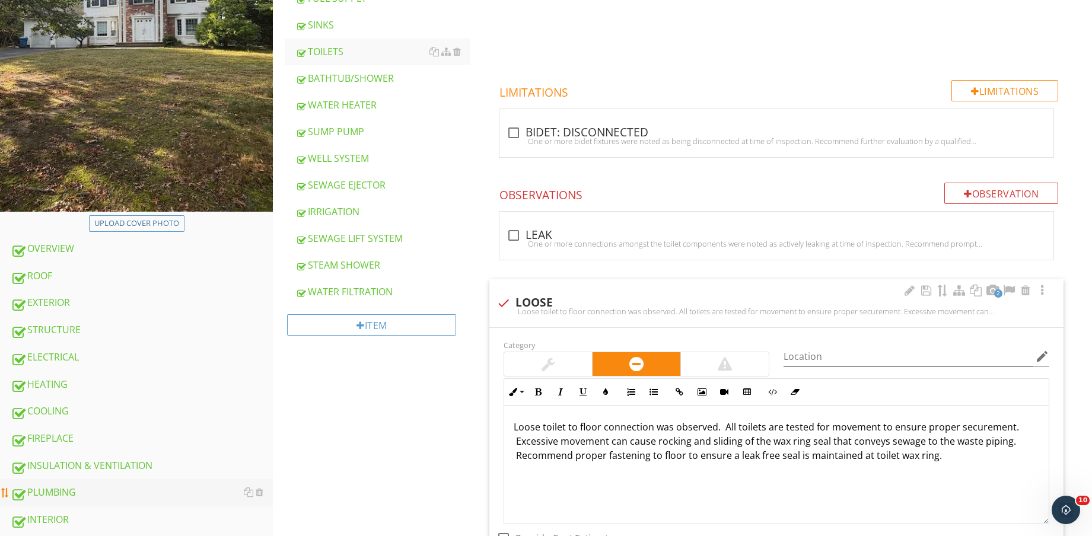
scroll to position [371, 0]
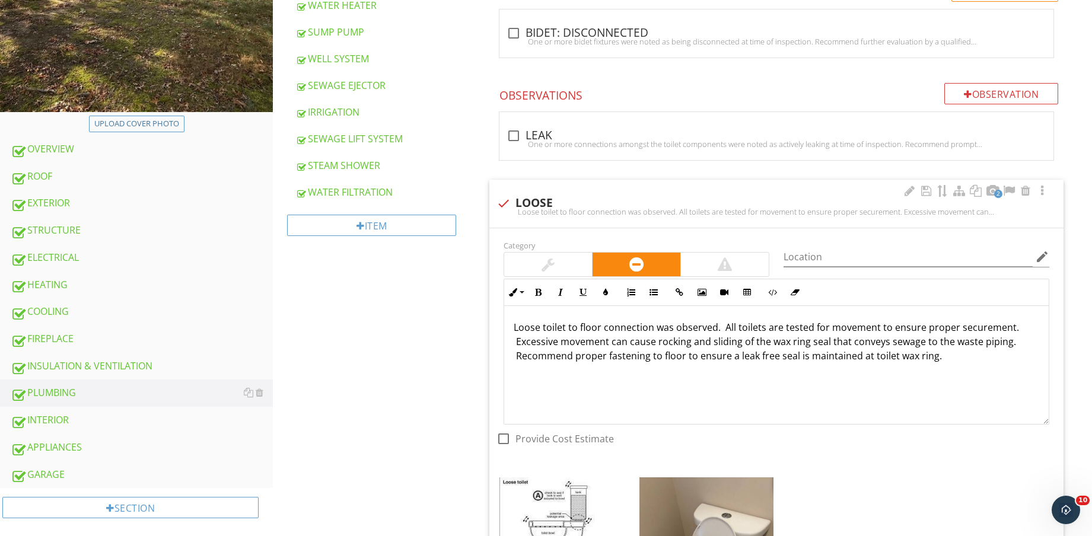
click at [65, 411] on link "INTERIOR" at bounding box center [142, 420] width 262 height 27
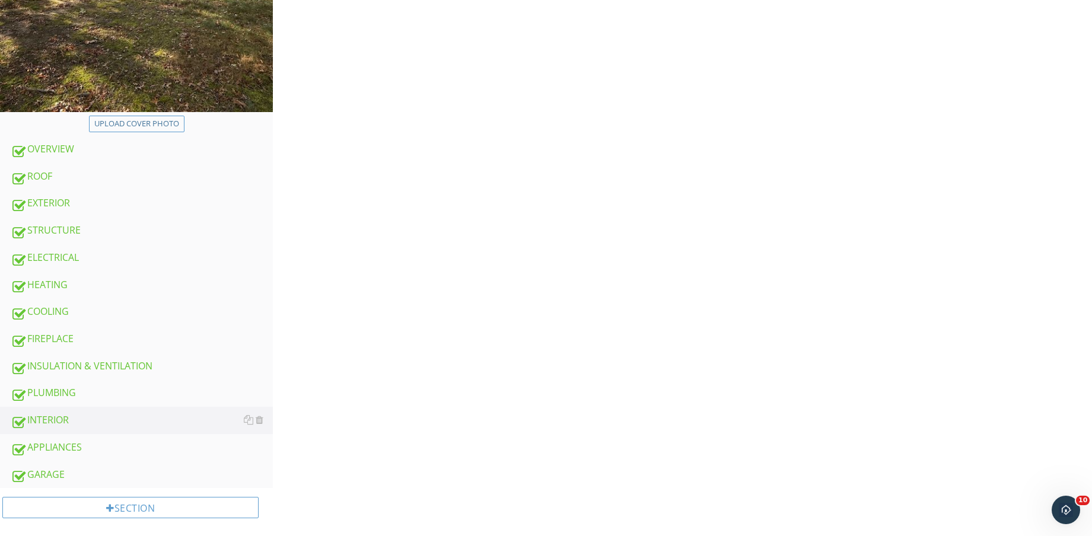
scroll to position [74, 0]
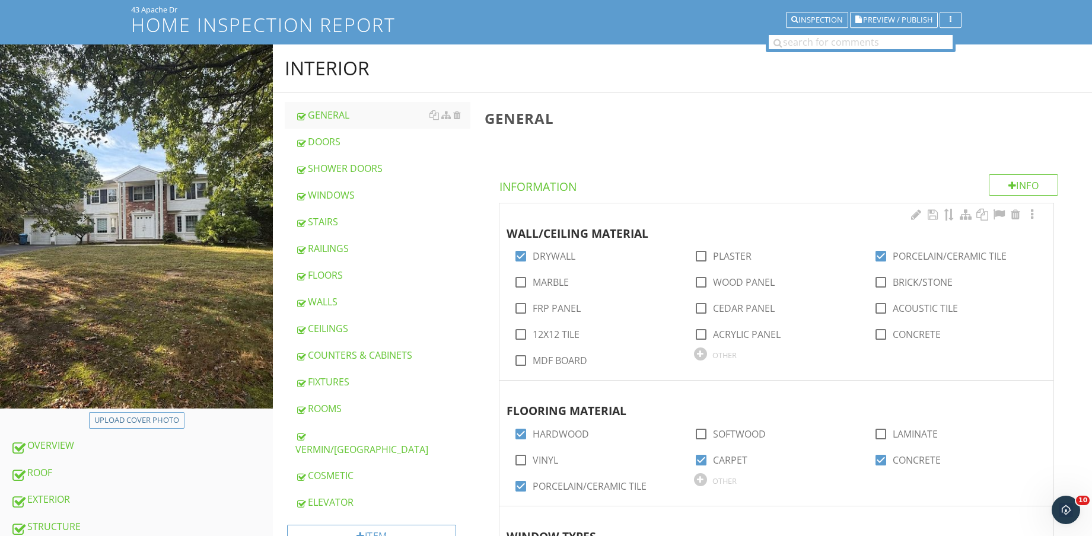
drag, startPoint x: 338, startPoint y: 301, endPoint x: 1013, endPoint y: 212, distance: 681.5
click at [338, 301] on div "WALLS" at bounding box center [382, 302] width 175 height 14
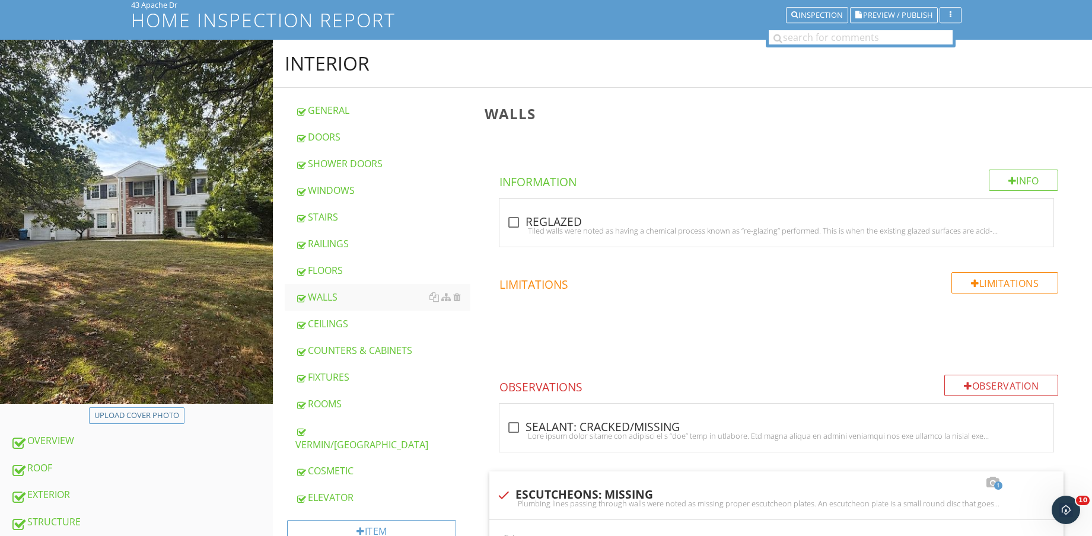
scroll to position [55, 0]
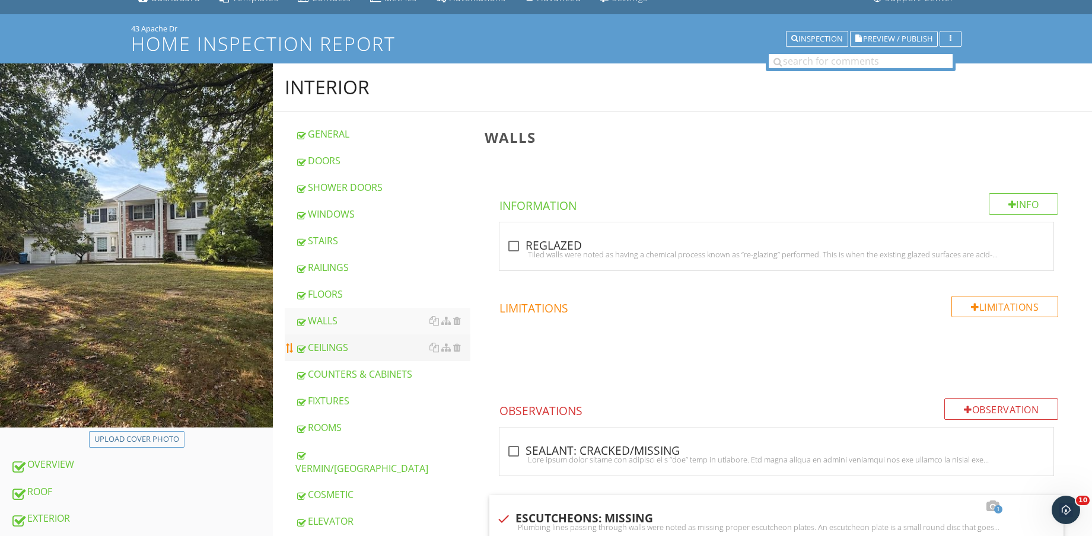
click at [338, 345] on div "CEILINGS" at bounding box center [382, 348] width 175 height 14
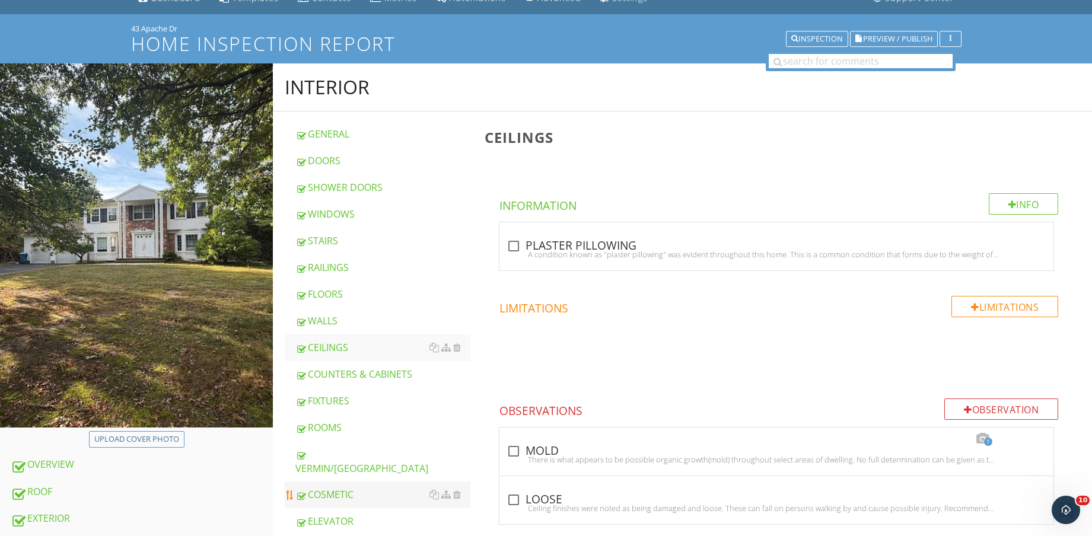
click at [355, 488] on div "COSMETIC" at bounding box center [382, 495] width 175 height 14
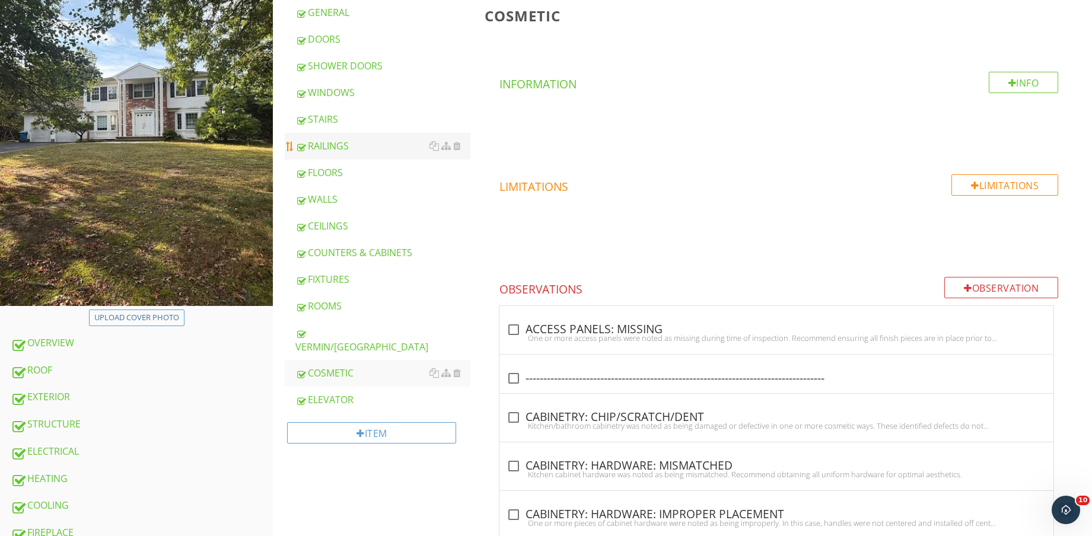
scroll to position [89, 0]
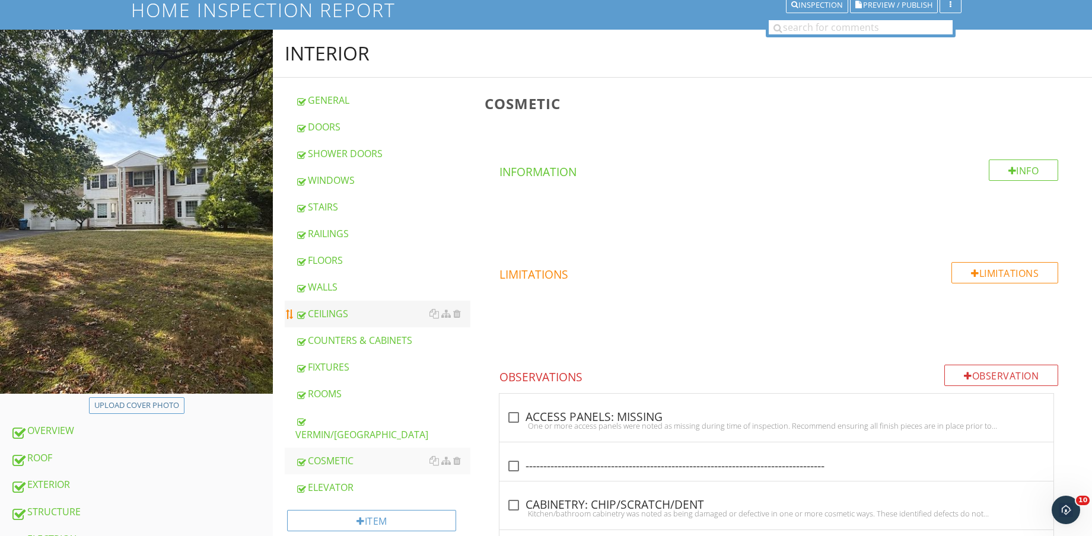
click at [360, 307] on div "CEILINGS" at bounding box center [382, 314] width 175 height 14
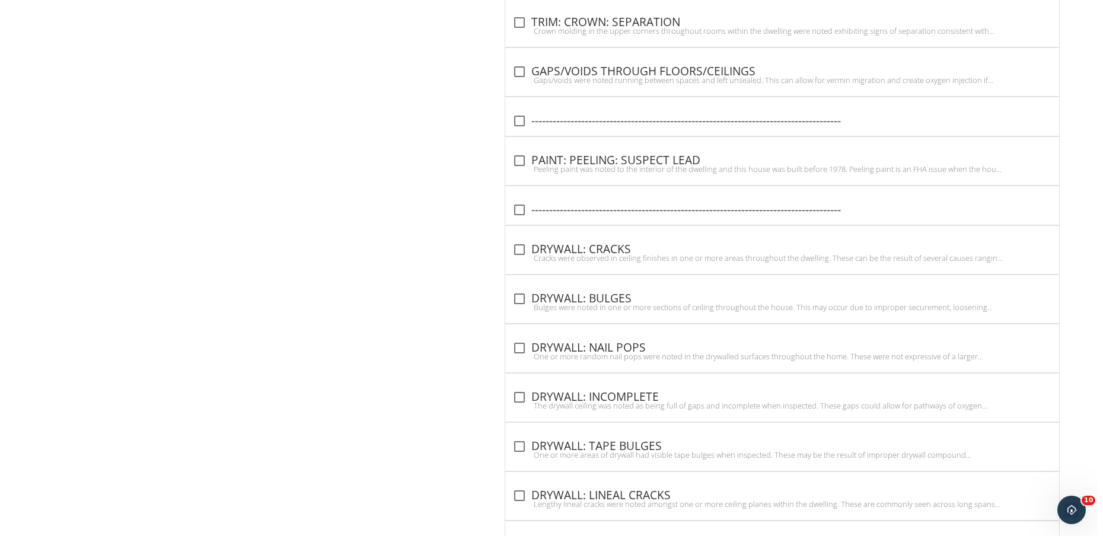
scroll to position [2091, 0]
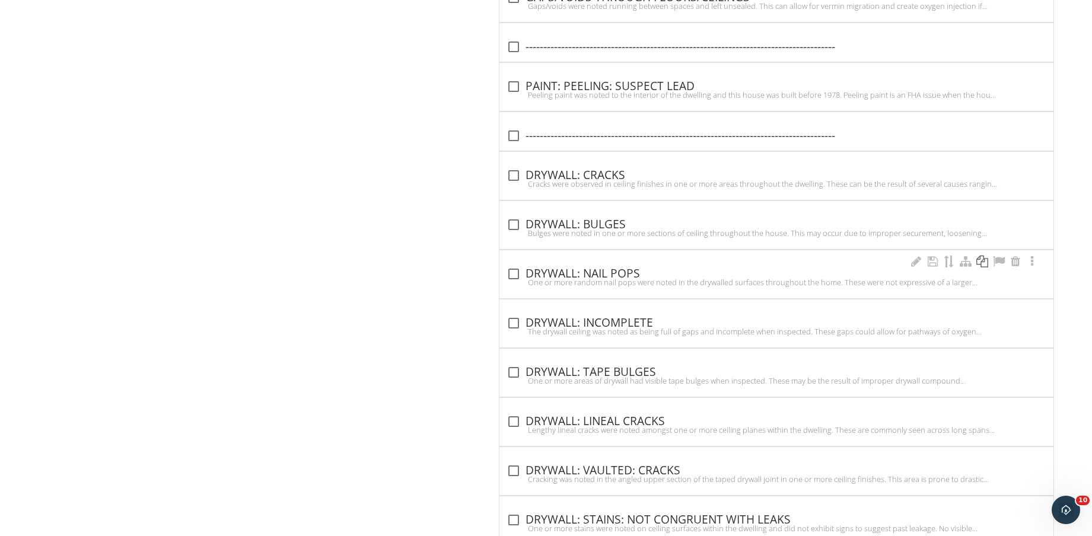
click at [985, 265] on div at bounding box center [982, 262] width 14 height 12
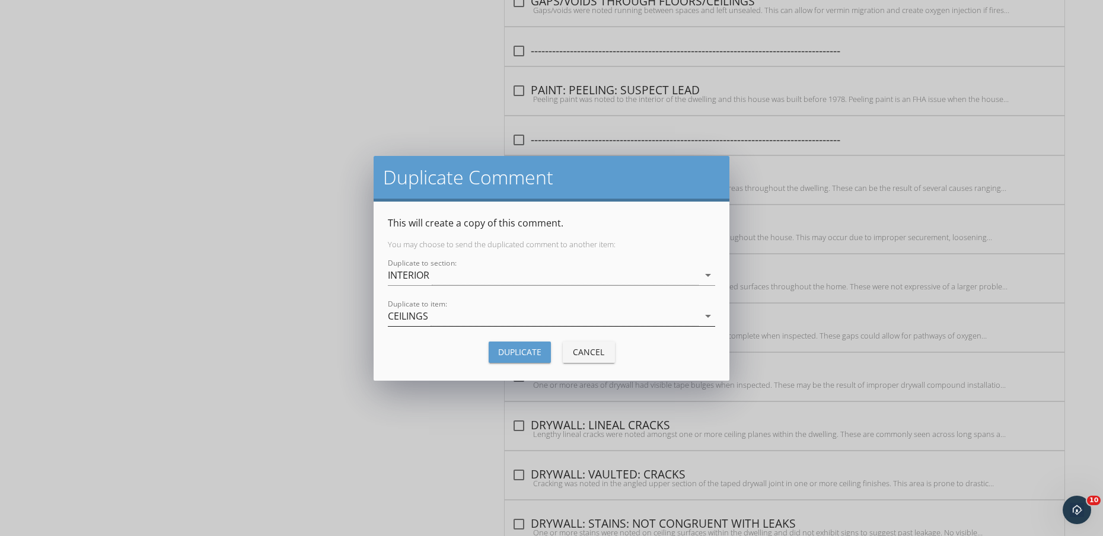
click at [467, 319] on div "CEILINGS" at bounding box center [543, 317] width 311 height 20
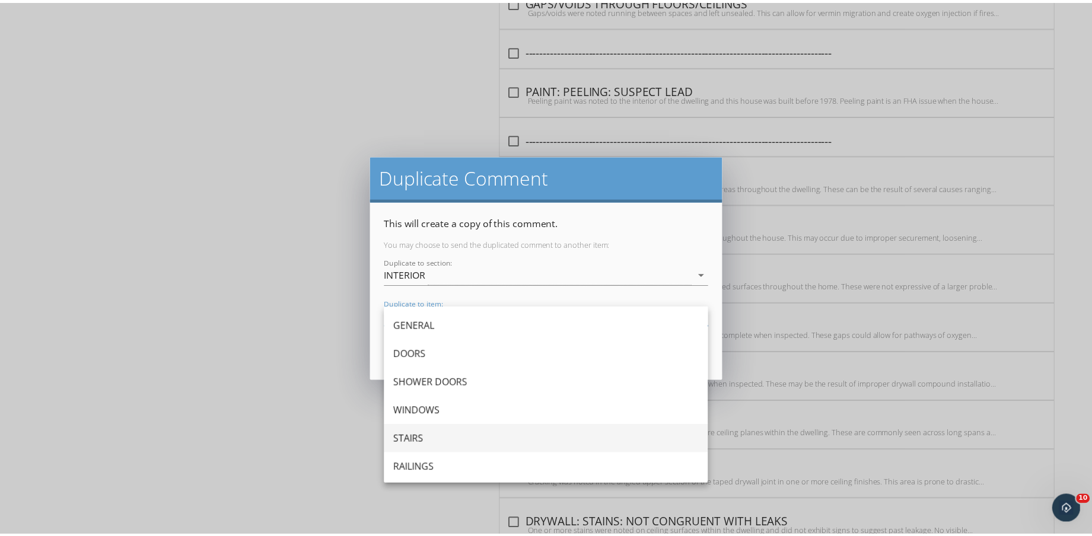
scroll to position [74, 0]
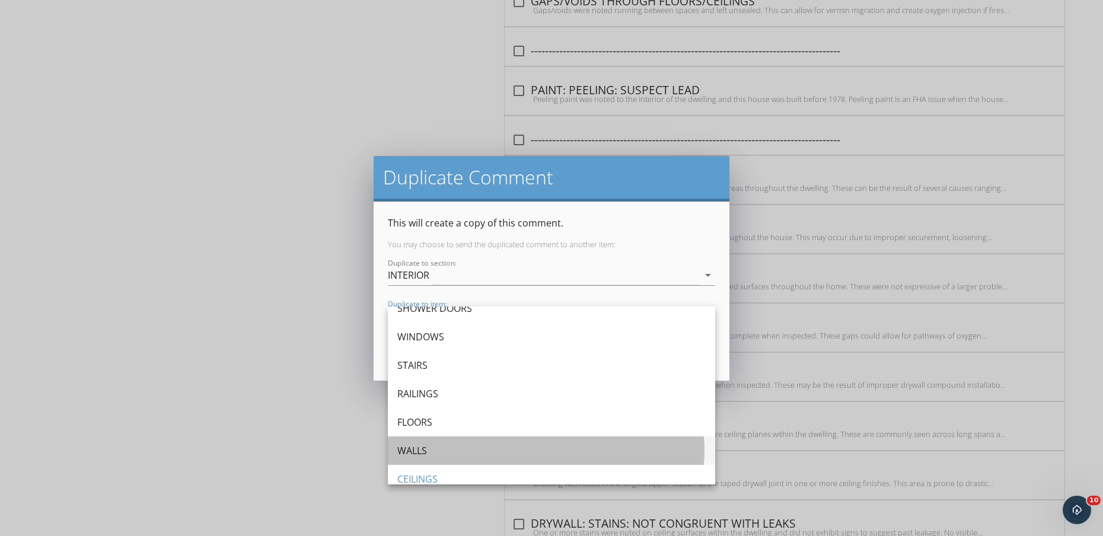
click at [446, 448] on div "WALLS" at bounding box center [551, 451] width 308 height 14
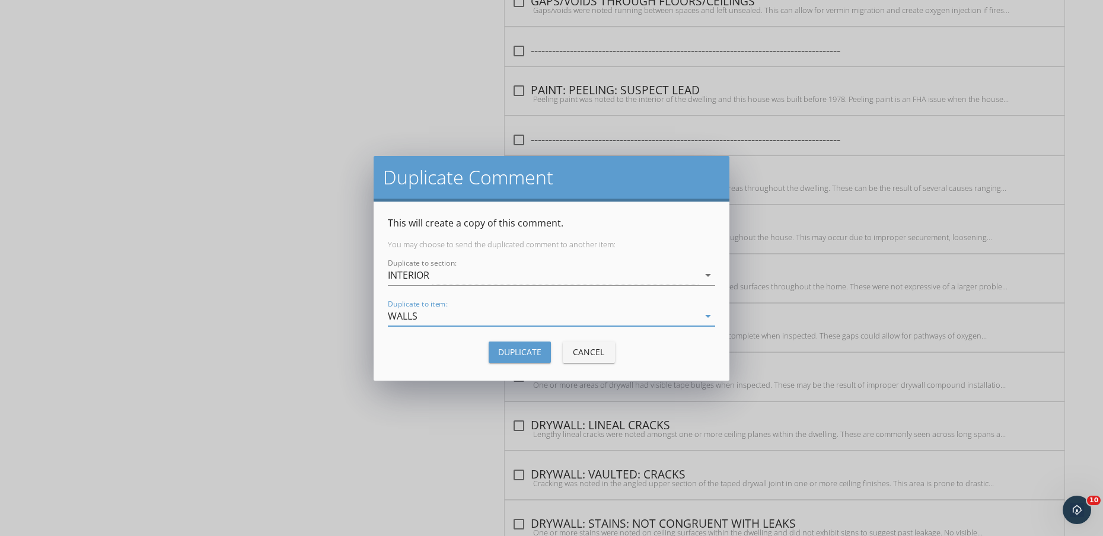
click at [539, 343] on button "Duplicate" at bounding box center [520, 352] width 62 height 21
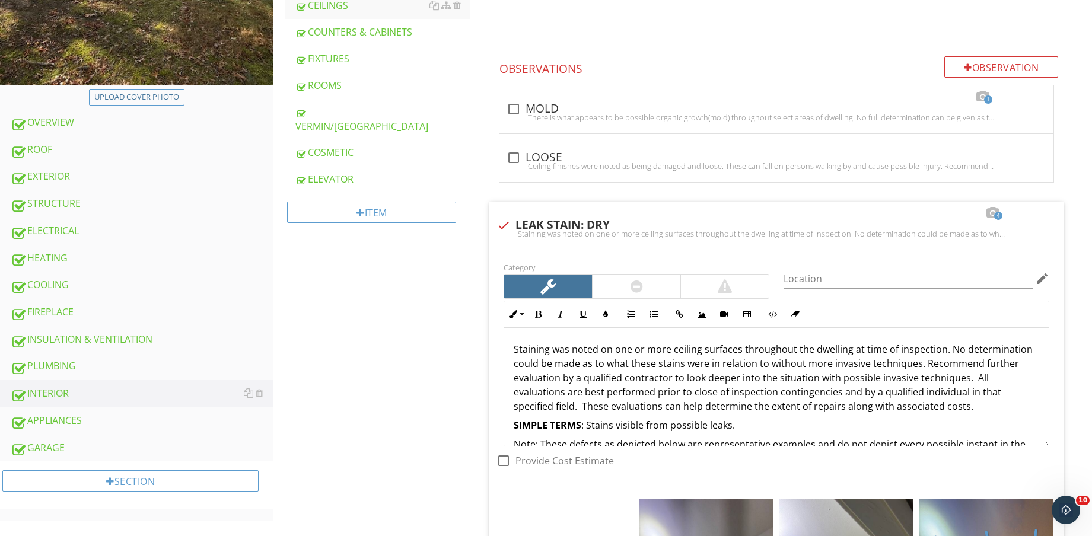
scroll to position [0, 0]
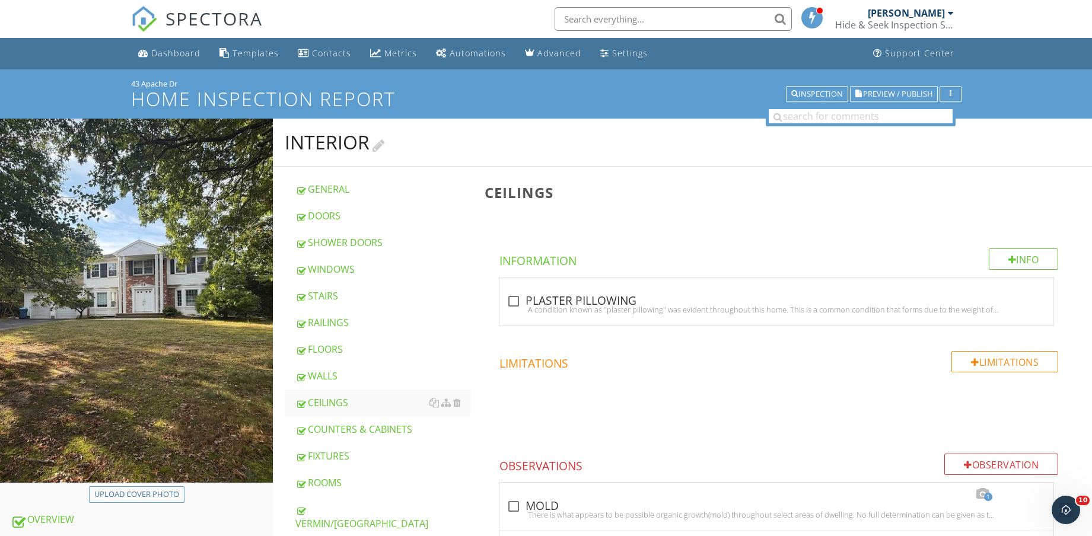
click at [375, 365] on link "WALLS" at bounding box center [382, 376] width 175 height 26
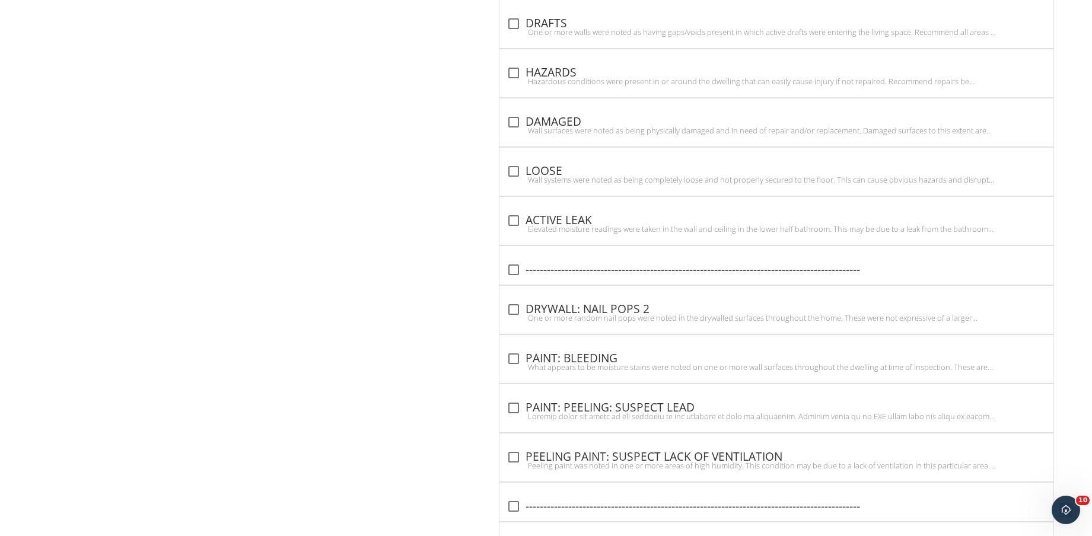
scroll to position [1418, 0]
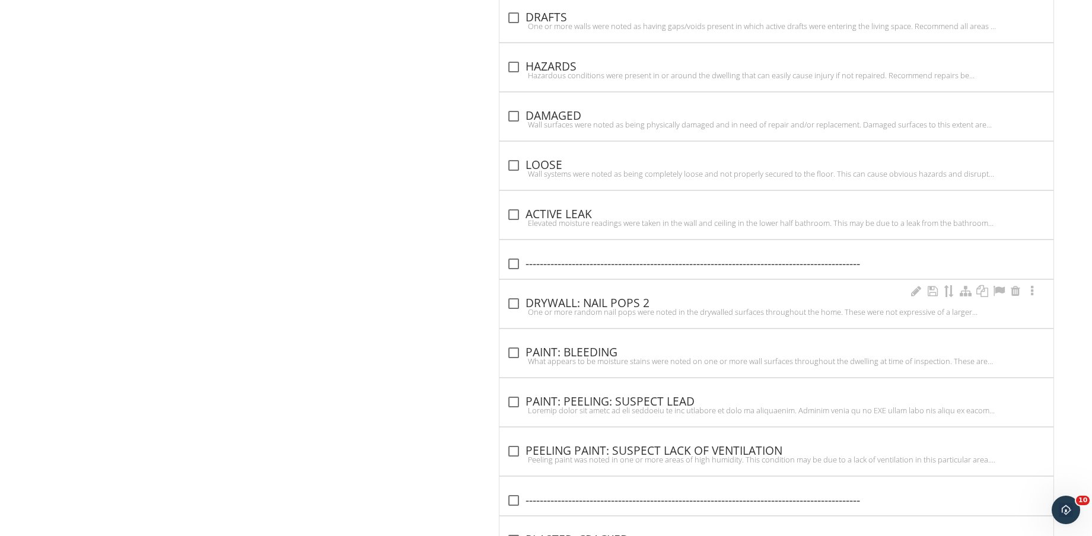
drag, startPoint x: 911, startPoint y: 291, endPoint x: 879, endPoint y: 307, distance: 35.0
click at [911, 291] on div at bounding box center [916, 291] width 14 height 12
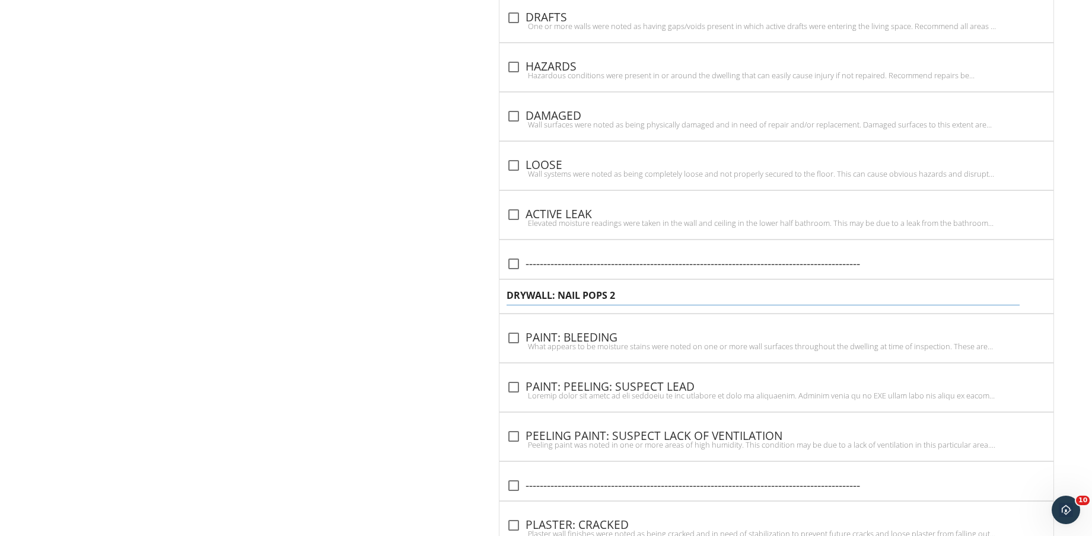
click at [672, 295] on input "DRYWALL: NAIL POPS 2" at bounding box center [763, 296] width 513 height 20
type input "DRYWALL: NAIL POPS"
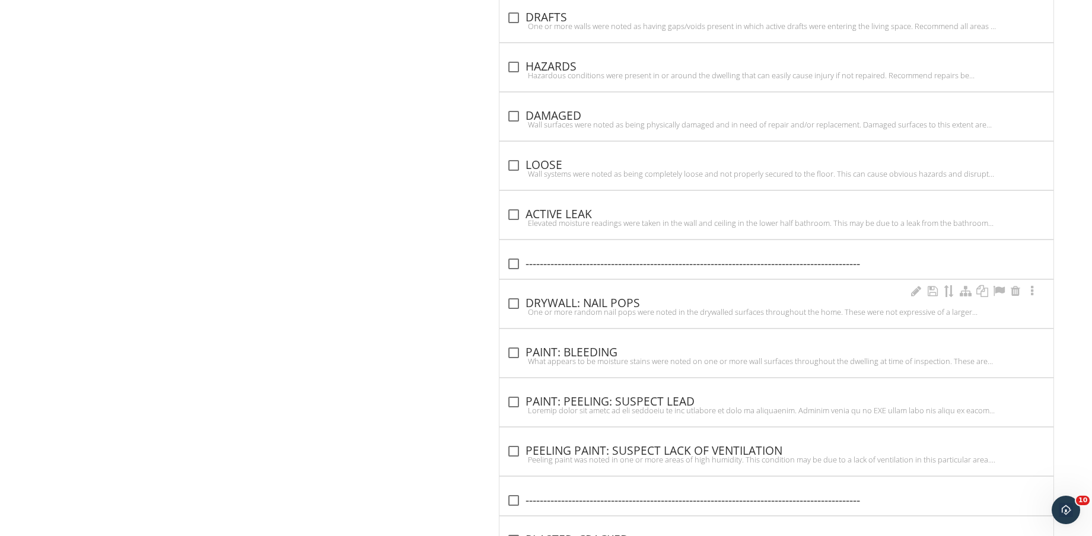
click at [516, 298] on div at bounding box center [514, 304] width 20 height 20
checkbox input "true"
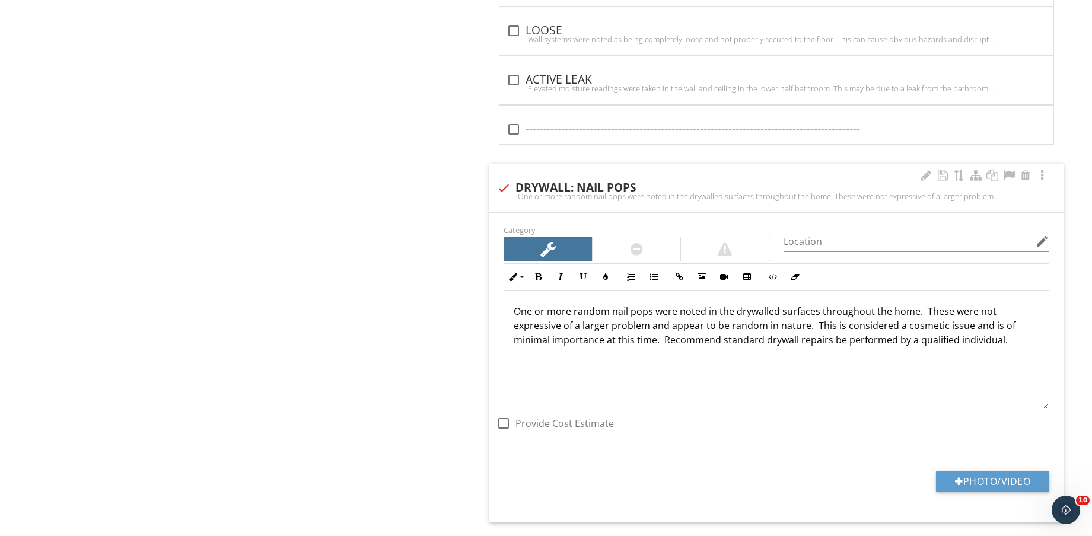
scroll to position [1640, 0]
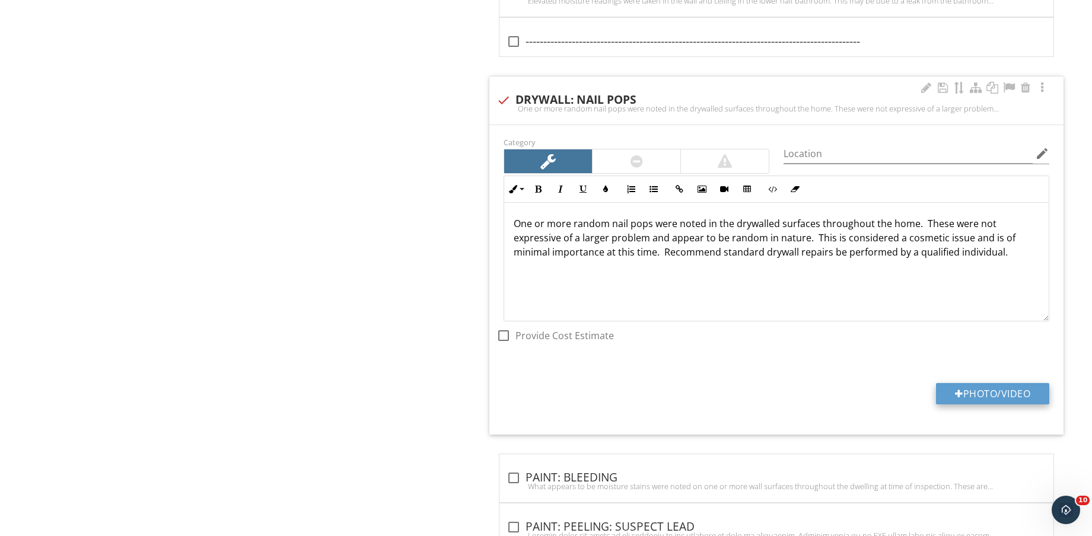
click at [984, 393] on button "Photo/Video" at bounding box center [992, 393] width 113 height 21
type input "C:\fakepath\IMG_9007.jpg"
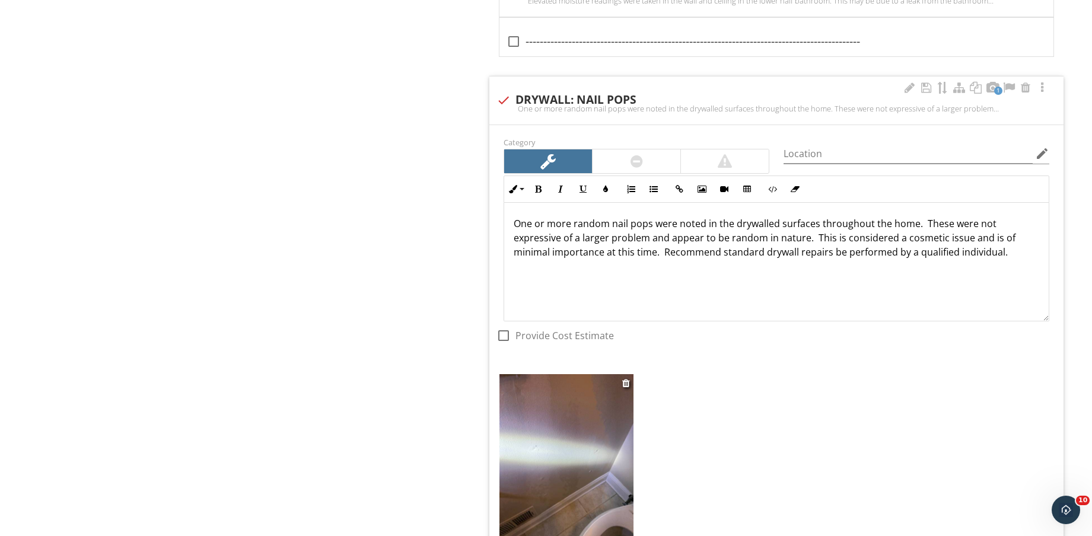
click at [585, 448] on img at bounding box center [567, 463] width 134 height 179
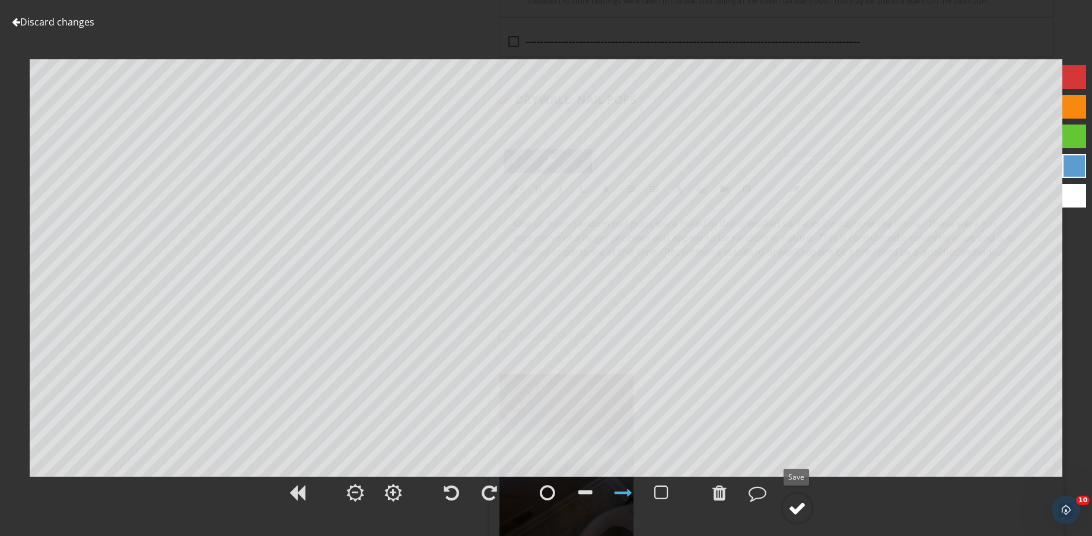
click at [794, 514] on div at bounding box center [797, 509] width 18 height 18
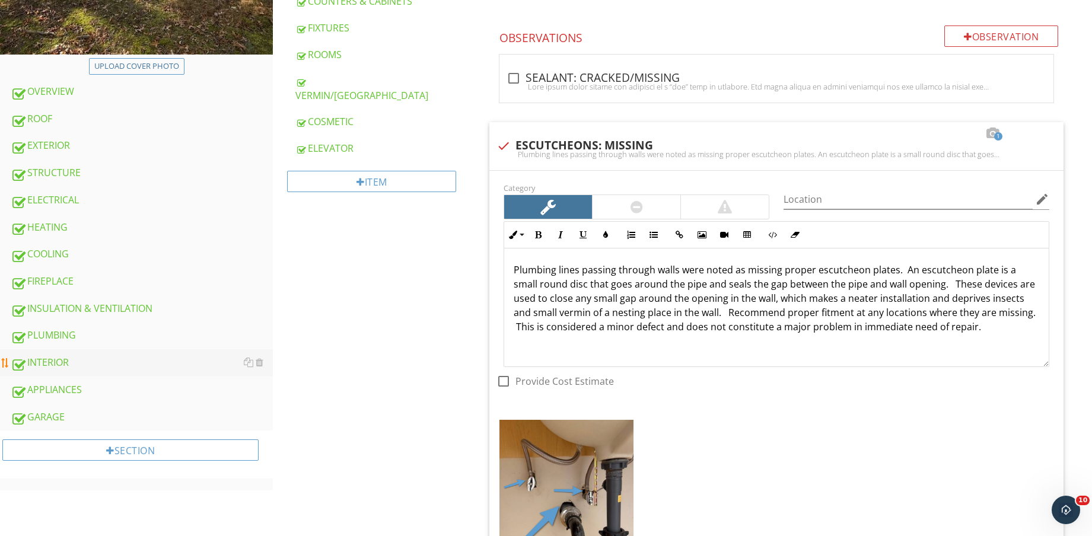
scroll to position [445, 0]
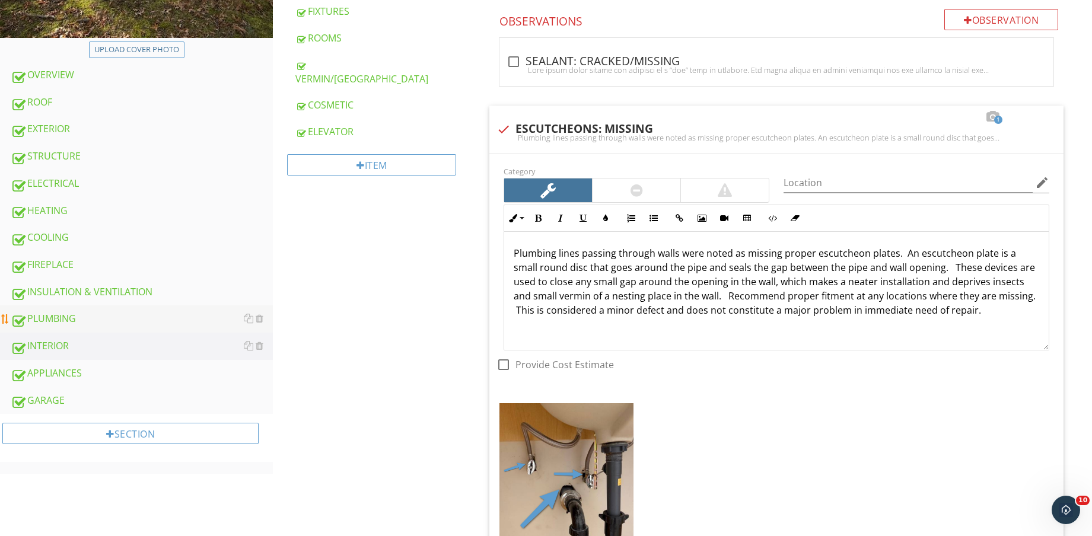
click at [100, 318] on div "PLUMBING" at bounding box center [142, 318] width 262 height 15
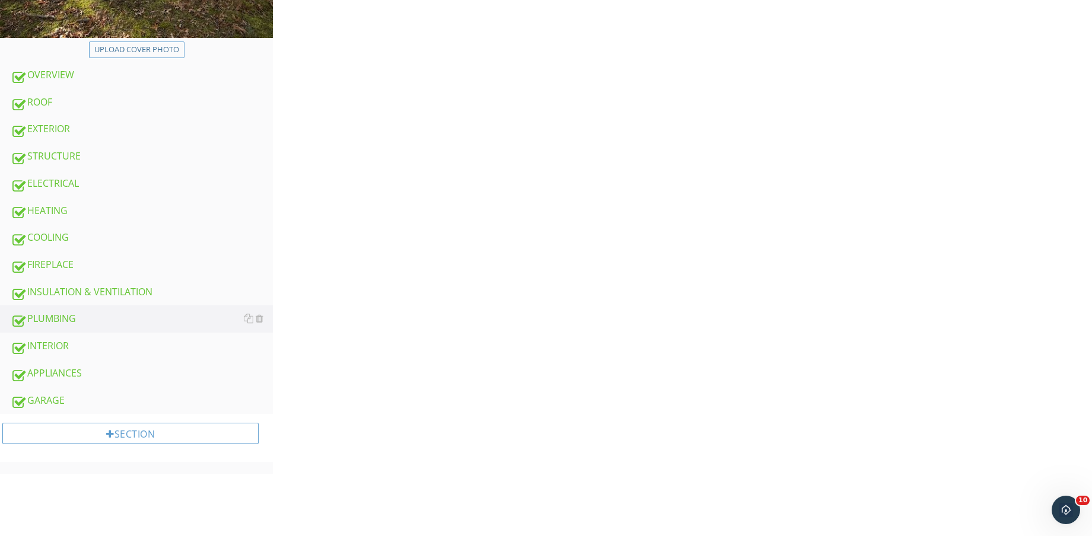
scroll to position [74, 0]
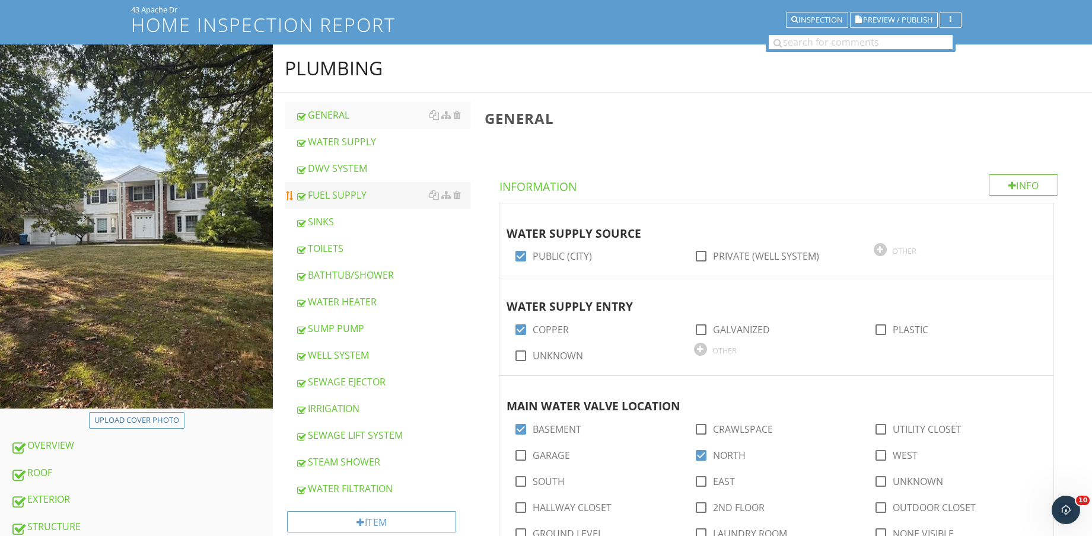
click at [348, 189] on div "FUEL SUPPLY" at bounding box center [382, 195] width 175 height 14
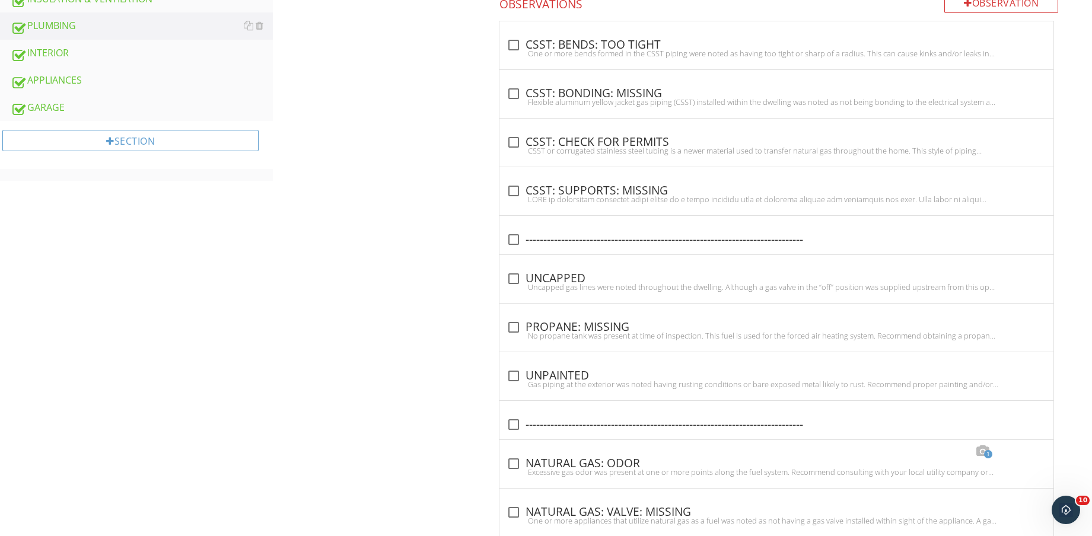
scroll to position [731, 0]
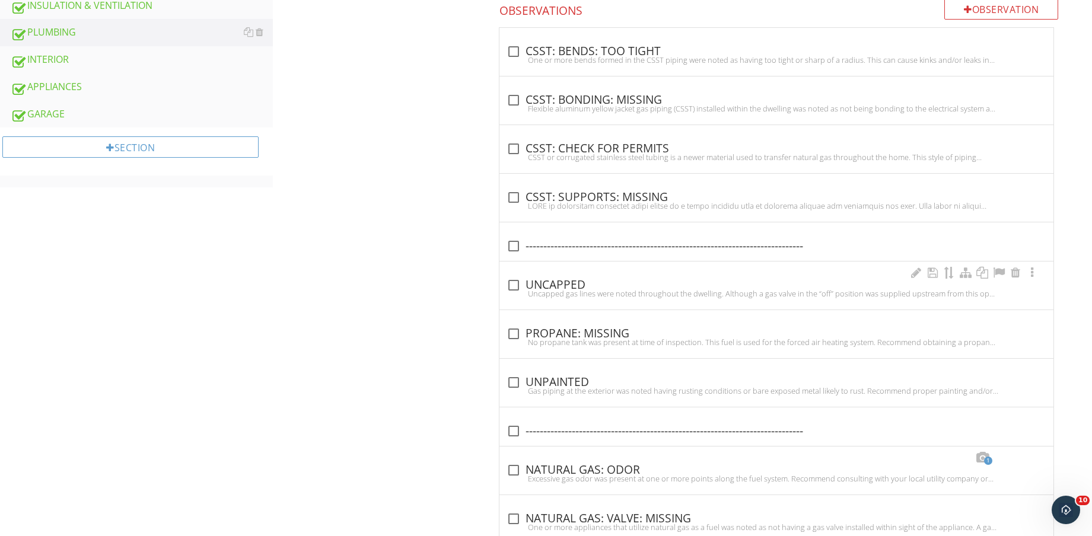
click at [549, 287] on div "check_box_outline_blank UNCAPPED" at bounding box center [777, 285] width 540 height 14
checkbox input "true"
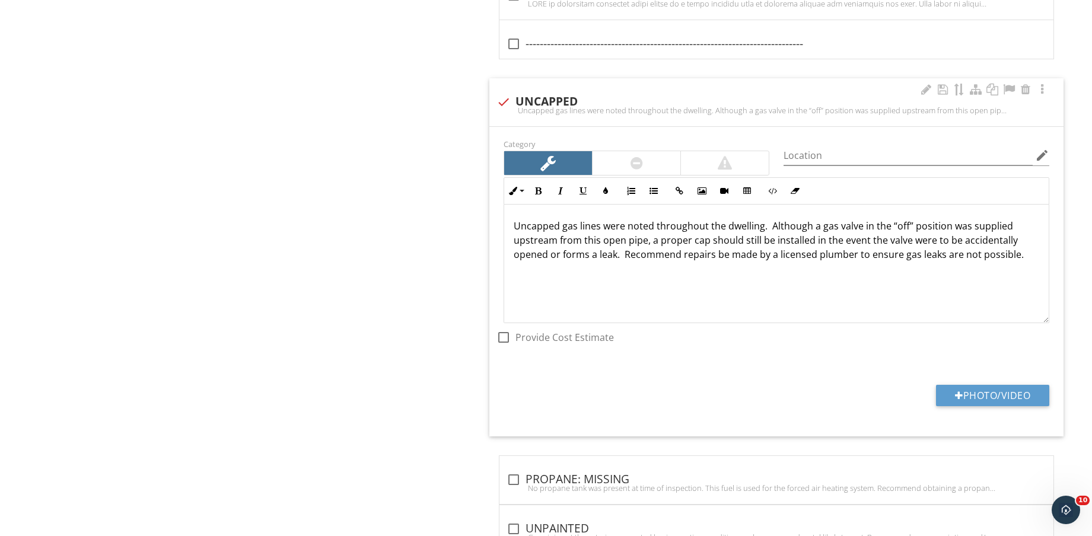
scroll to position [954, 0]
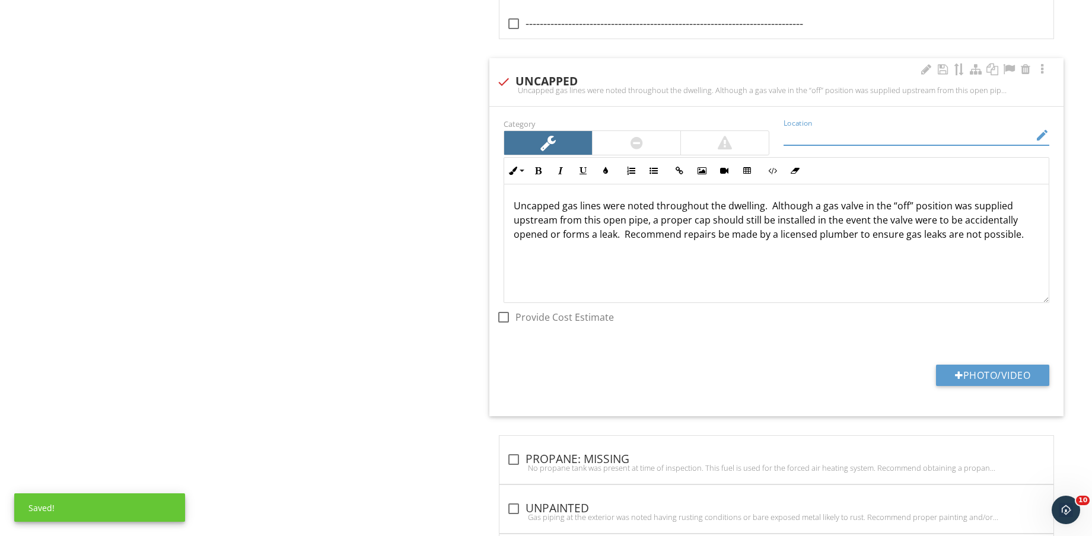
click at [889, 141] on input "Location" at bounding box center [908, 136] width 249 height 20
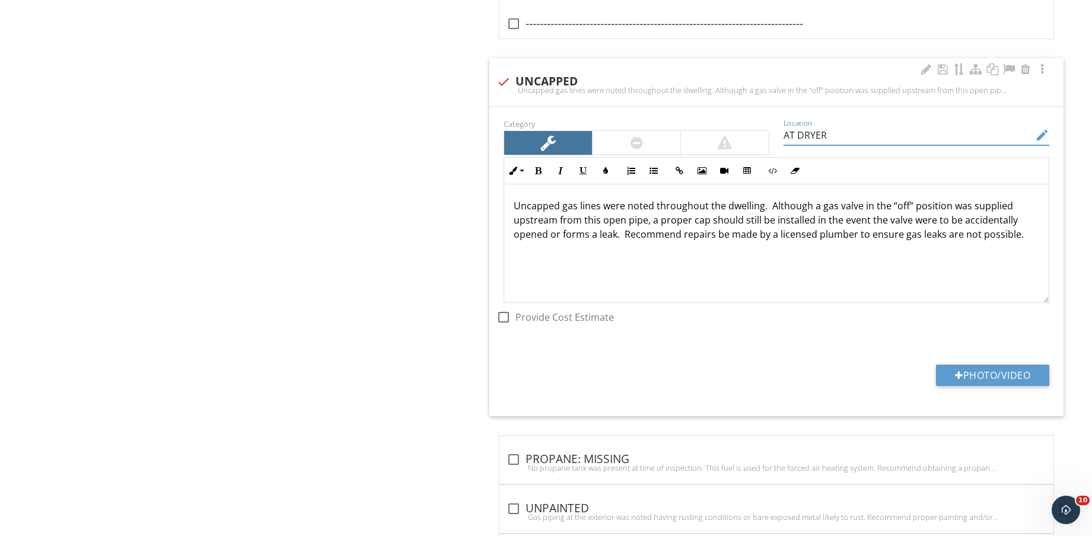
type input "AT DRYER"
click at [708, 141] on div at bounding box center [725, 143] width 88 height 24
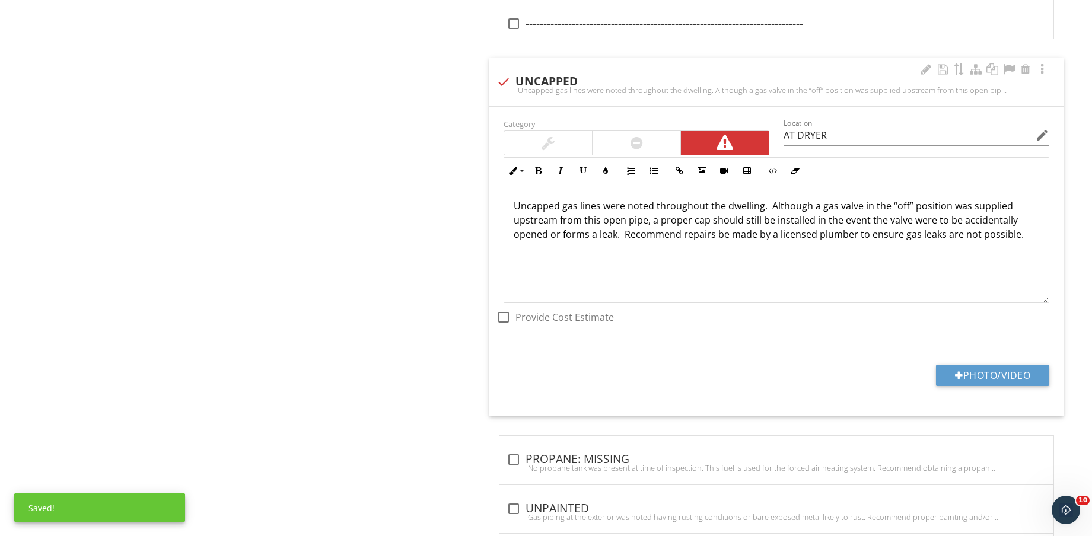
click at [964, 362] on div "Category Location AT DRYER edit Inline Style XLarge Large Normal Small Light Sm…" at bounding box center [776, 262] width 574 height 310
click at [970, 370] on button "Photo/Video" at bounding box center [992, 375] width 113 height 21
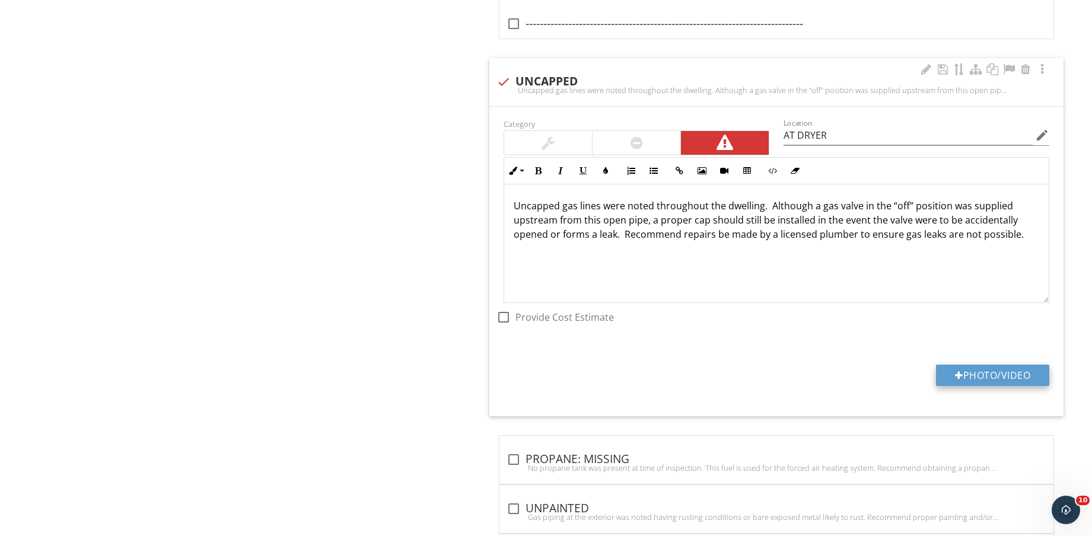
type input "C:\fakepath\IMG_9015.jpg"
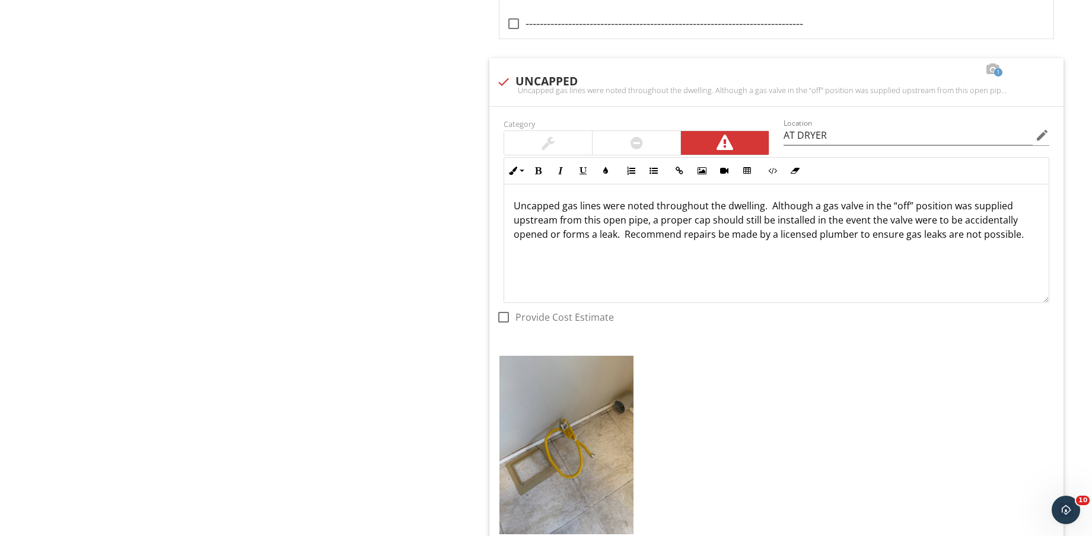
click at [571, 454] on img at bounding box center [567, 445] width 134 height 179
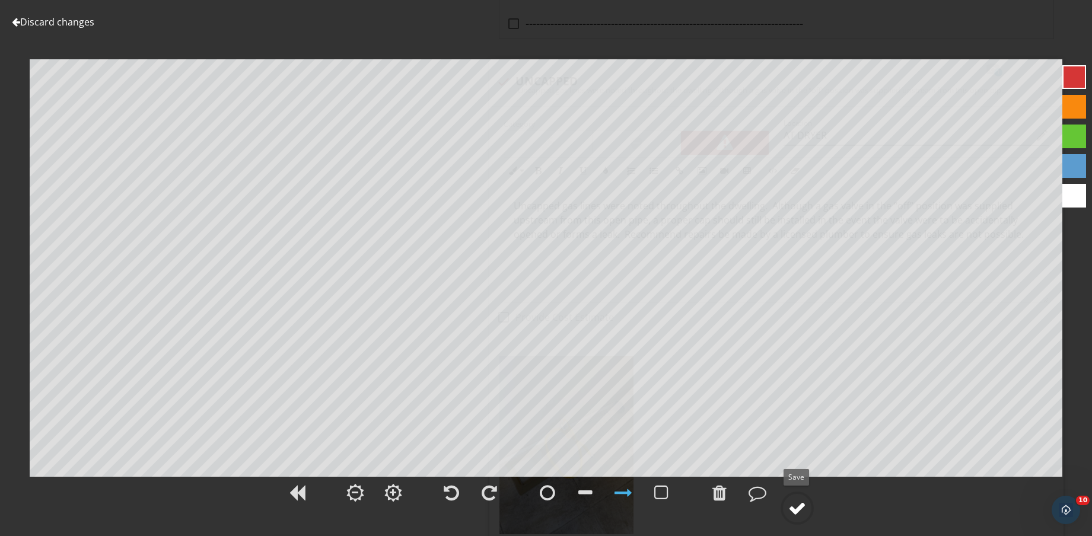
click at [803, 513] on div at bounding box center [797, 509] width 18 height 18
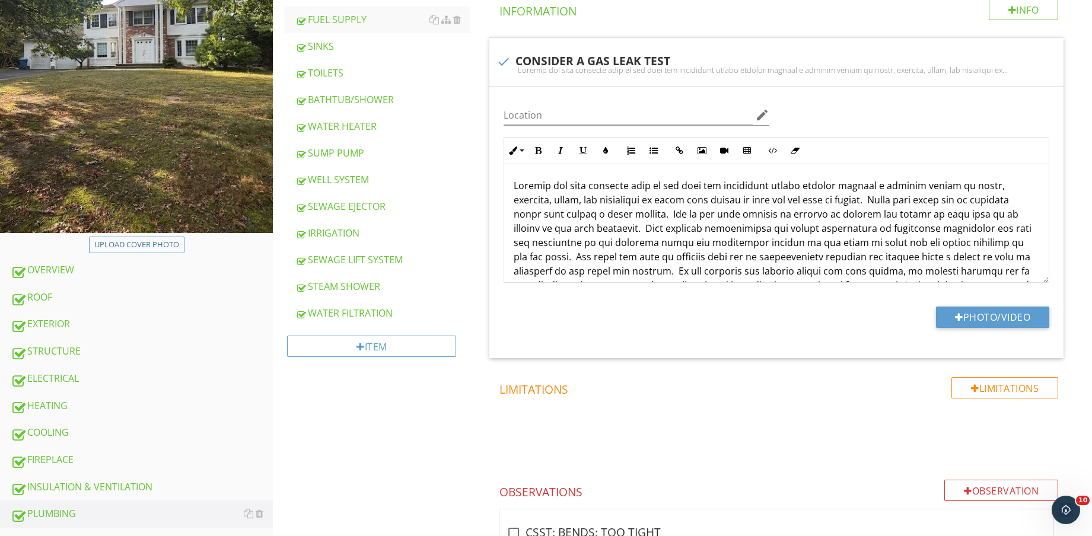
scroll to position [297, 0]
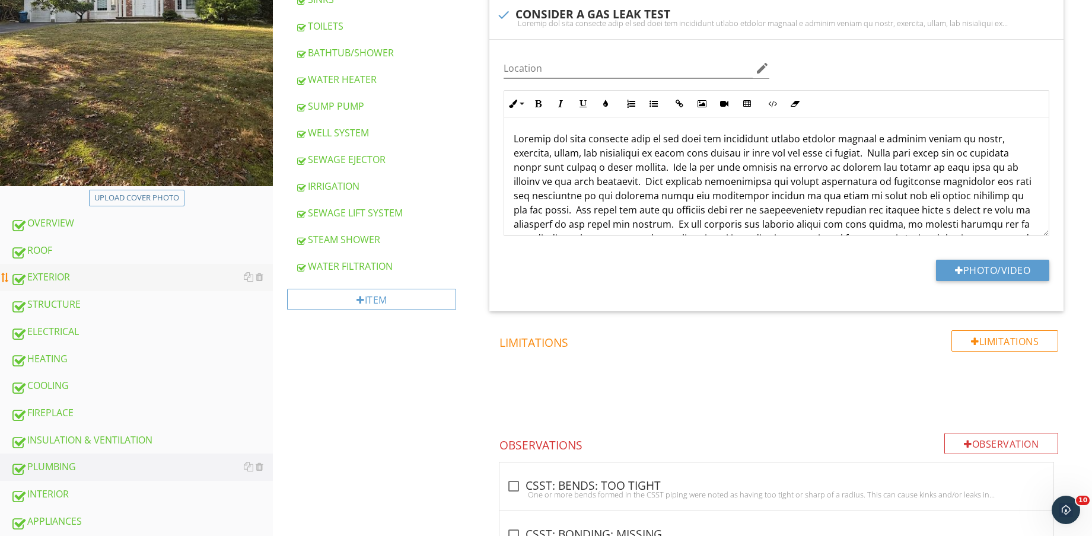
click at [110, 279] on div "EXTERIOR" at bounding box center [142, 277] width 262 height 15
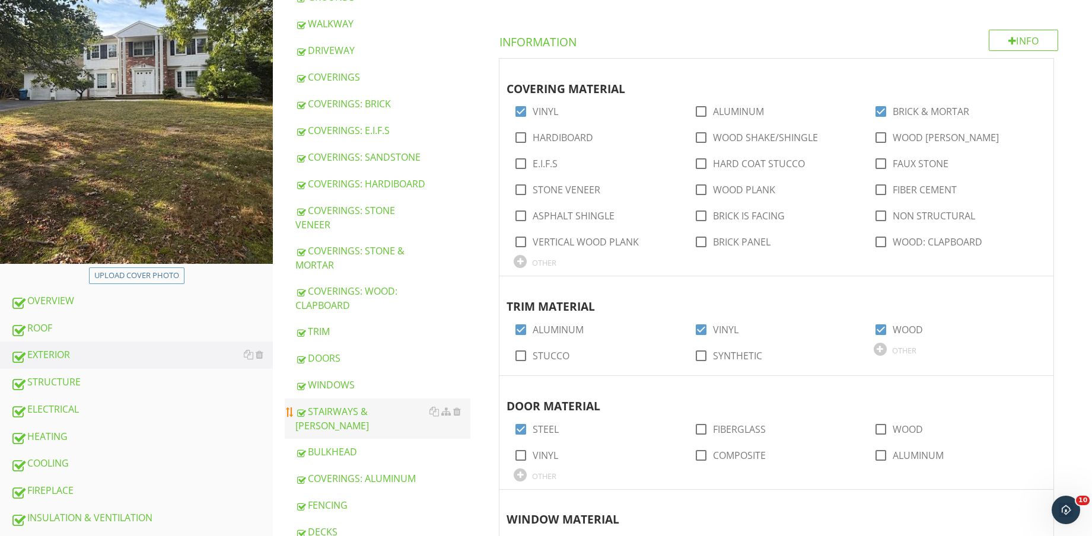
scroll to position [148, 0]
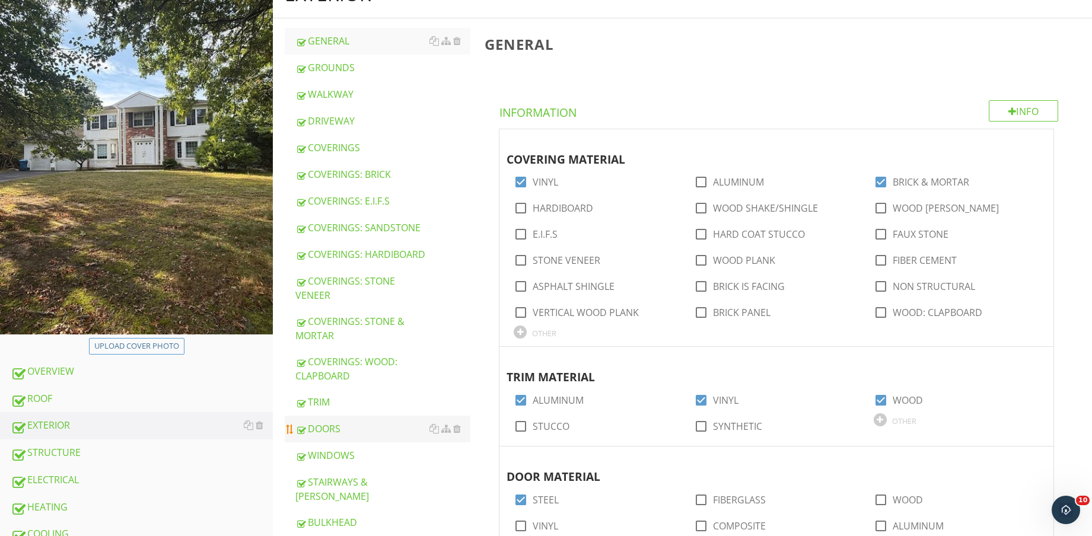
click at [336, 437] on link "DOORS" at bounding box center [382, 429] width 175 height 26
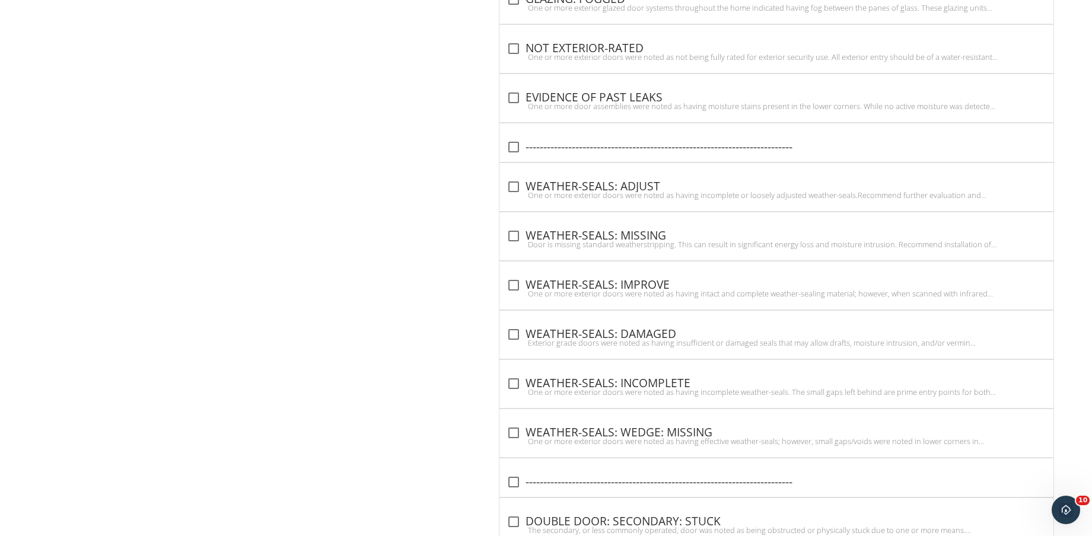
scroll to position [1520, 0]
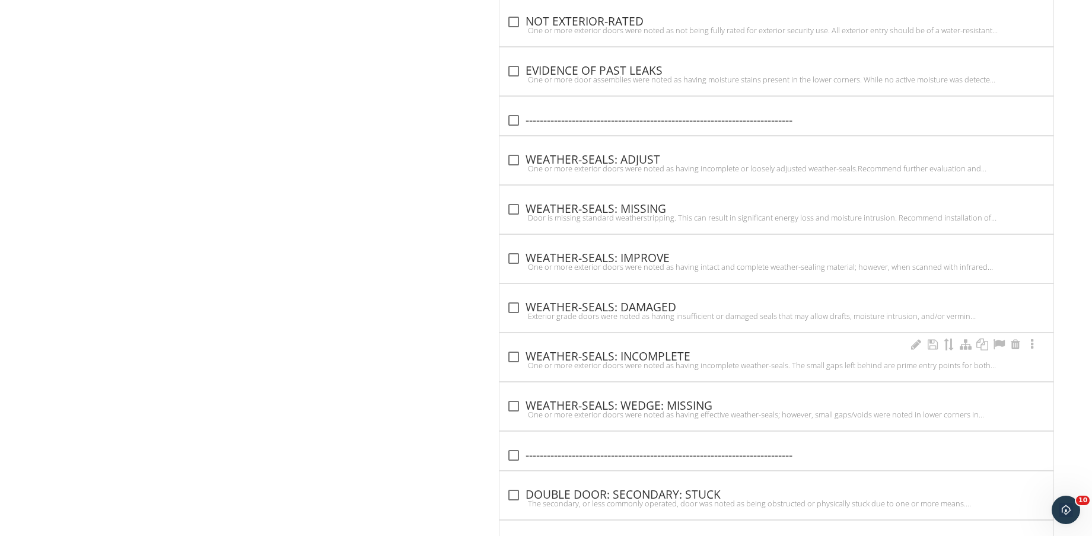
click at [641, 360] on div "check_box_outline_blank WEATHER-SEALS: INCOMPLETE One or more exterior doors we…" at bounding box center [777, 361] width 540 height 26
checkbox input "true"
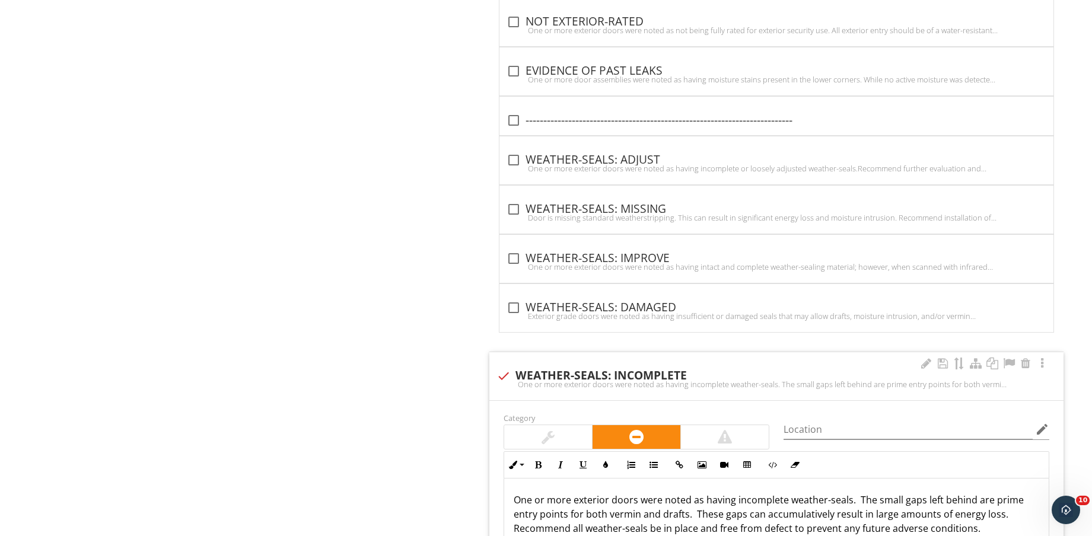
scroll to position [1817, 0]
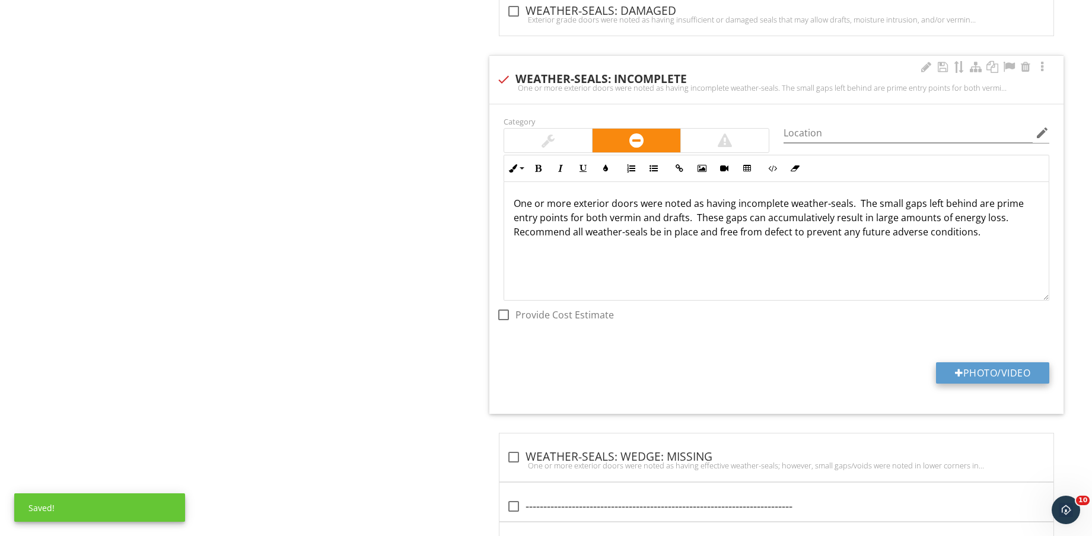
click at [973, 372] on button "Photo/Video" at bounding box center [992, 372] width 113 height 21
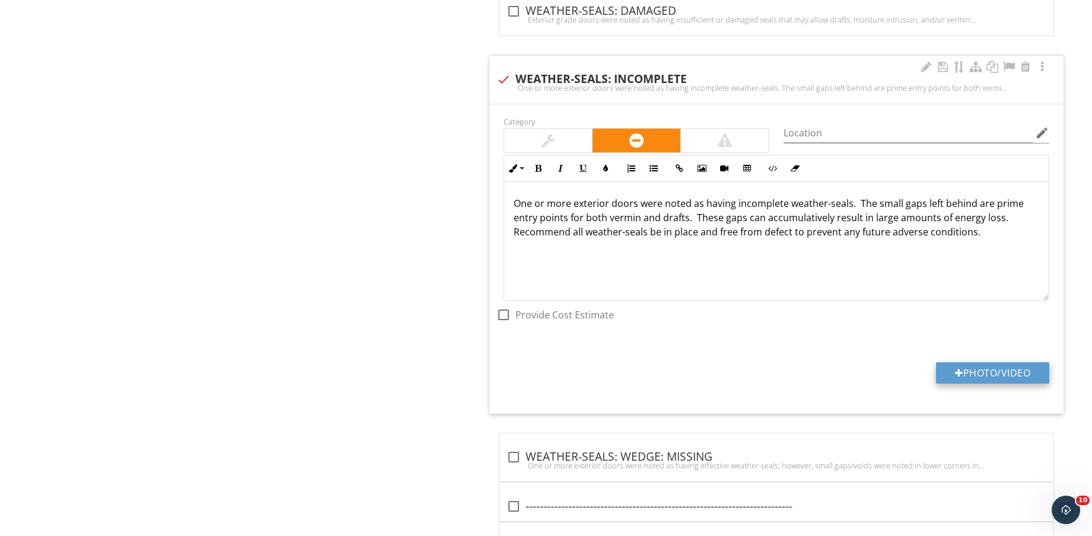
type input "C:\fakepath\IMG_9017.jpg"
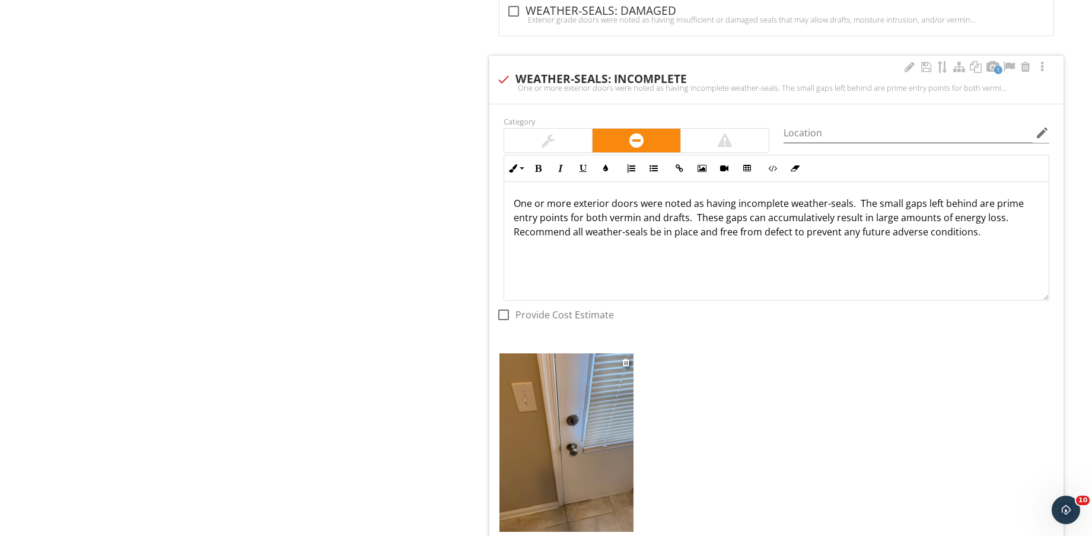
click at [584, 424] on img at bounding box center [567, 443] width 134 height 179
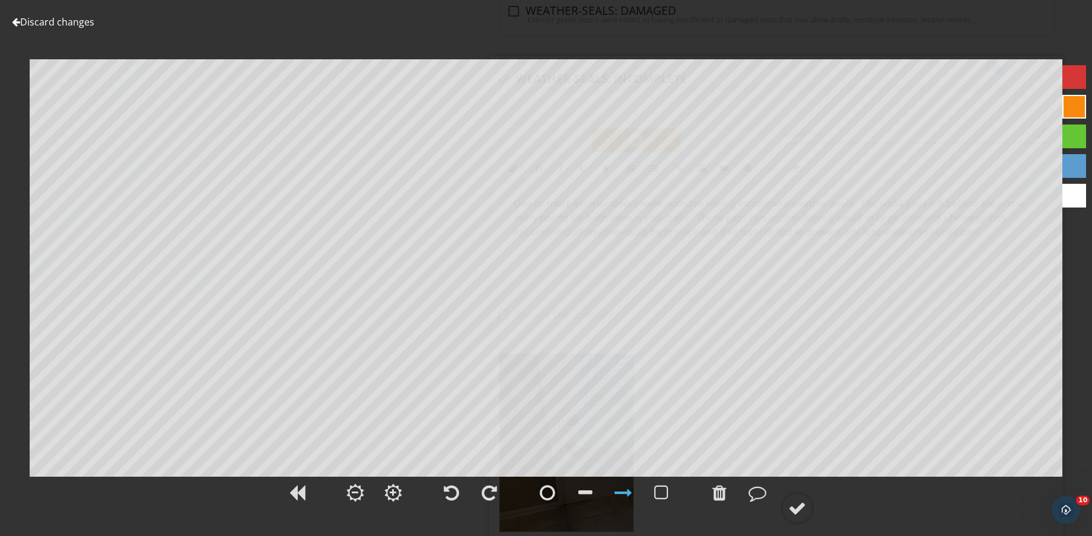
click at [815, 520] on div at bounding box center [546, 499] width 1092 height 49
click at [809, 514] on circle at bounding box center [797, 508] width 31 height 31
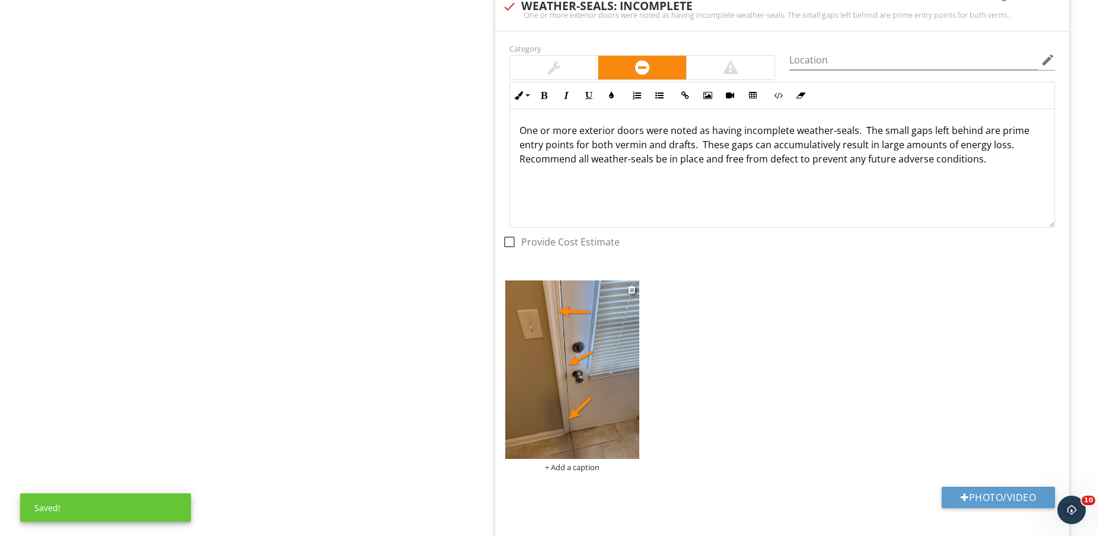
scroll to position [1965, 0]
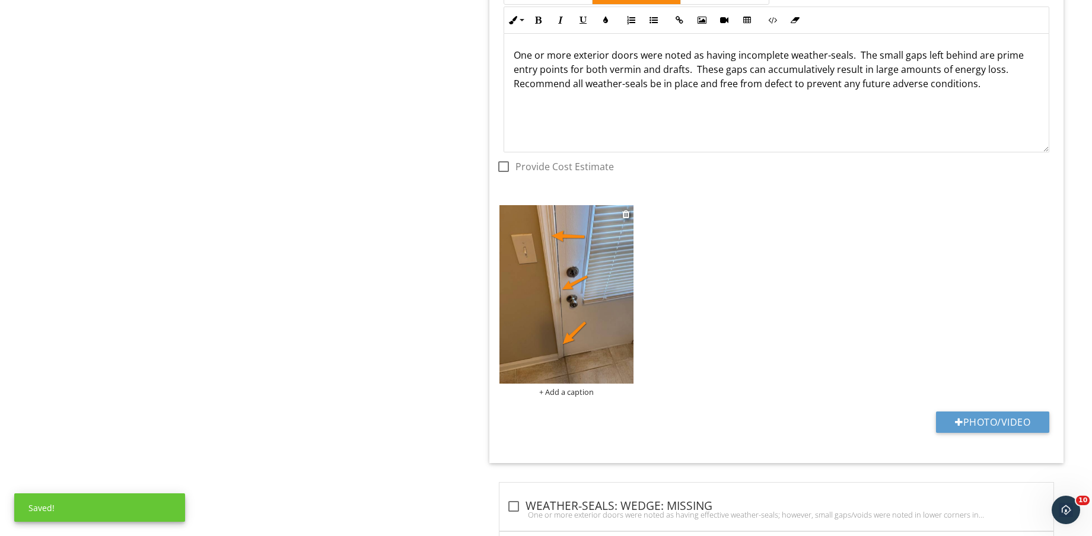
click at [574, 393] on div "+ Add a caption" at bounding box center [567, 391] width 134 height 9
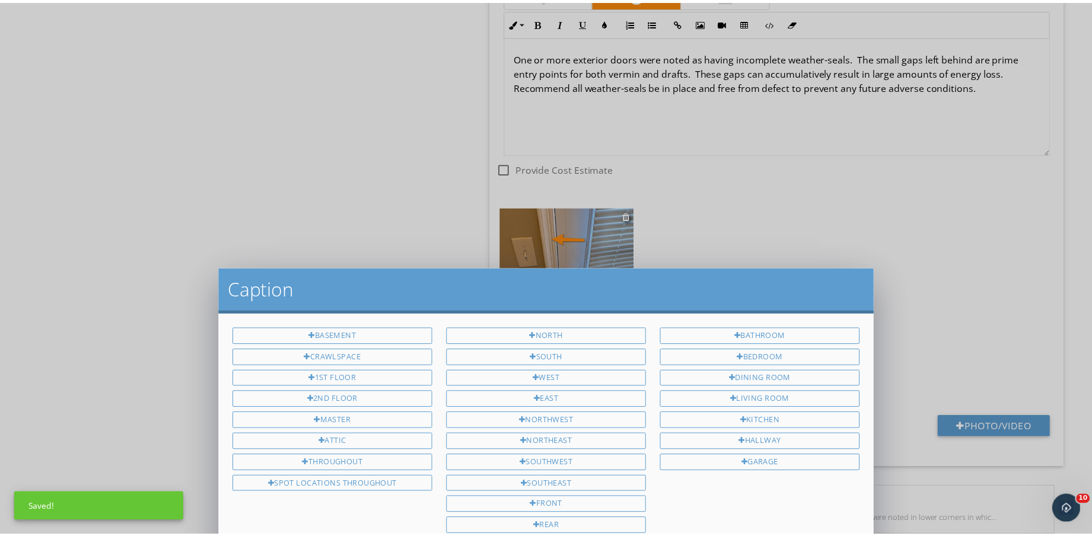
scroll to position [0, 0]
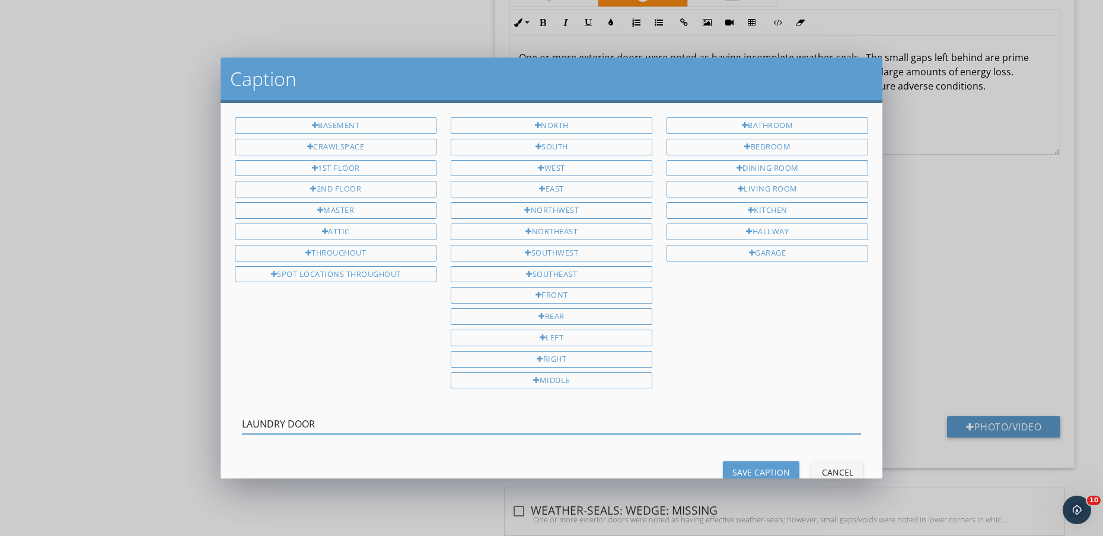
type input "LAUNDRY DOOR"
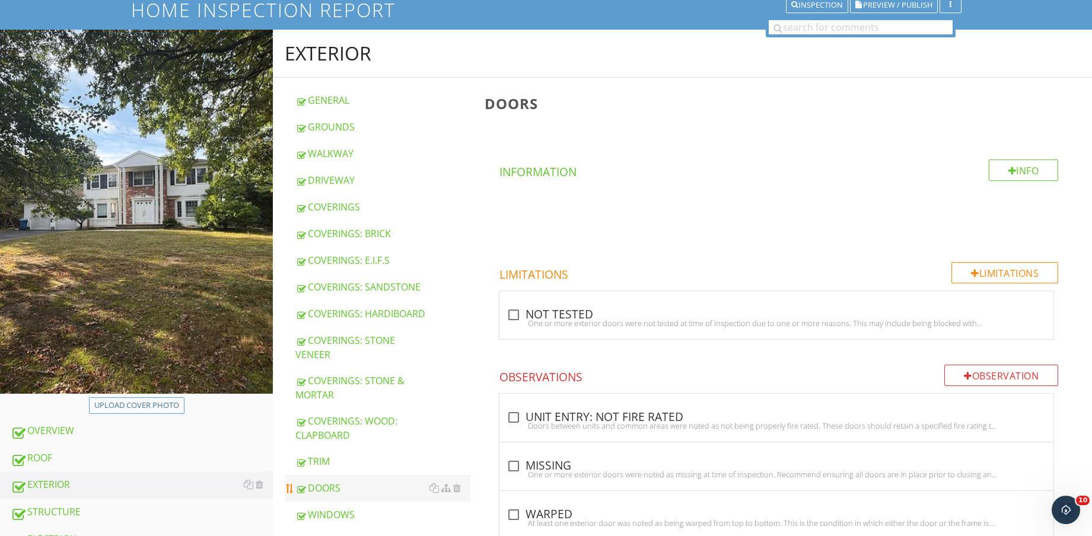
scroll to position [222, 0]
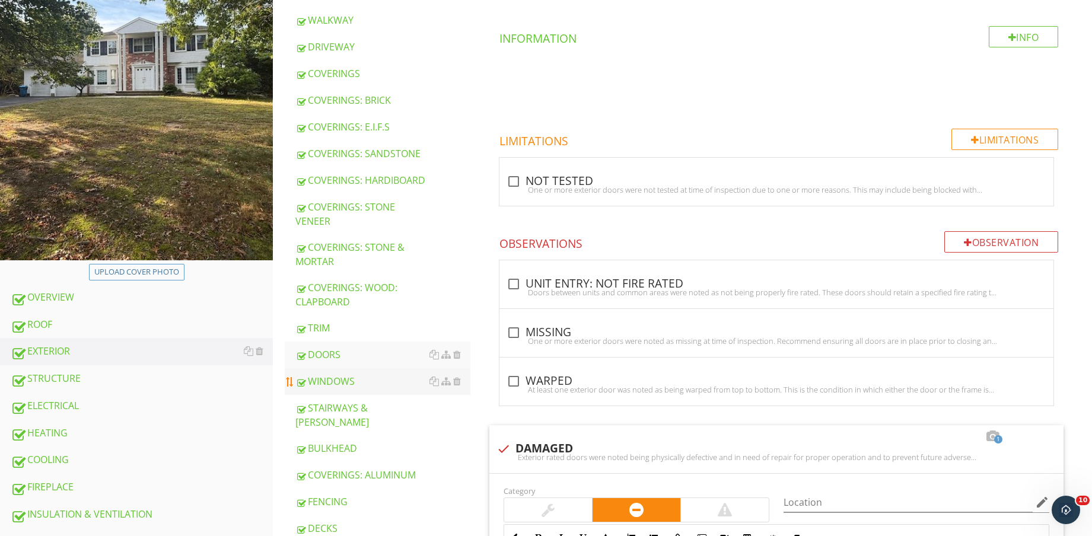
click at [349, 377] on div "WINDOWS" at bounding box center [382, 381] width 175 height 14
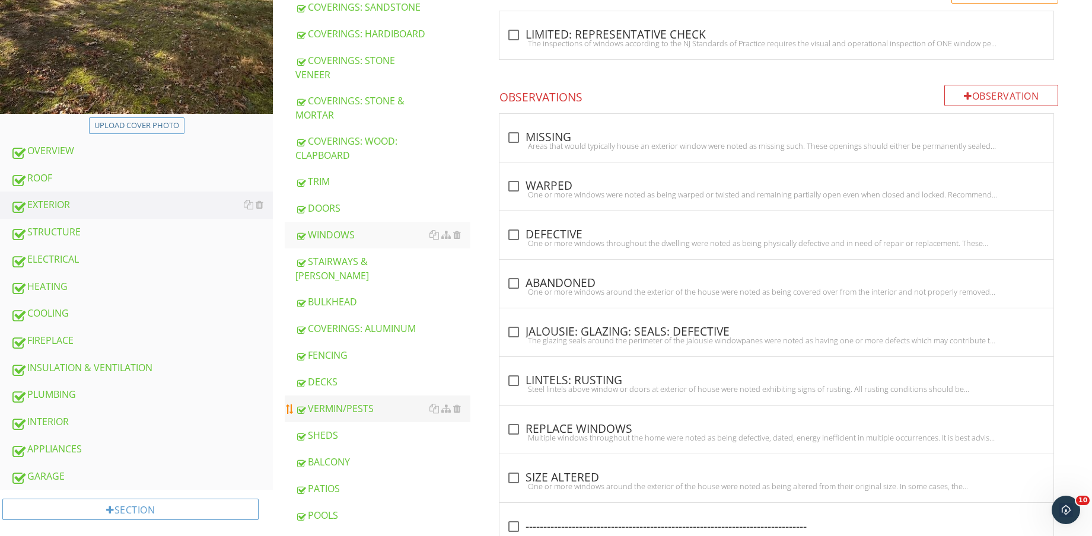
scroll to position [271, 0]
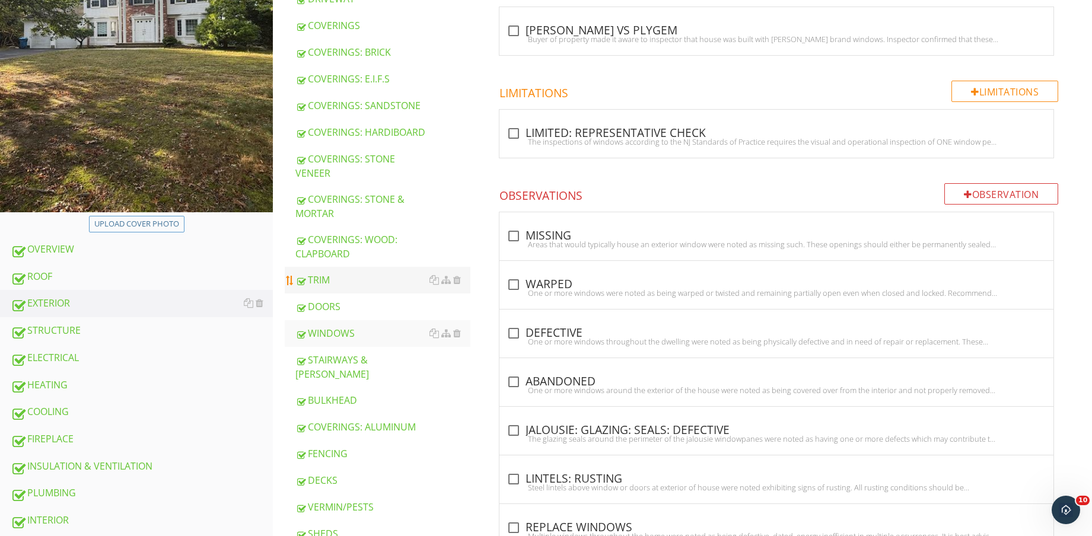
click at [358, 282] on div "TRIM" at bounding box center [382, 280] width 175 height 14
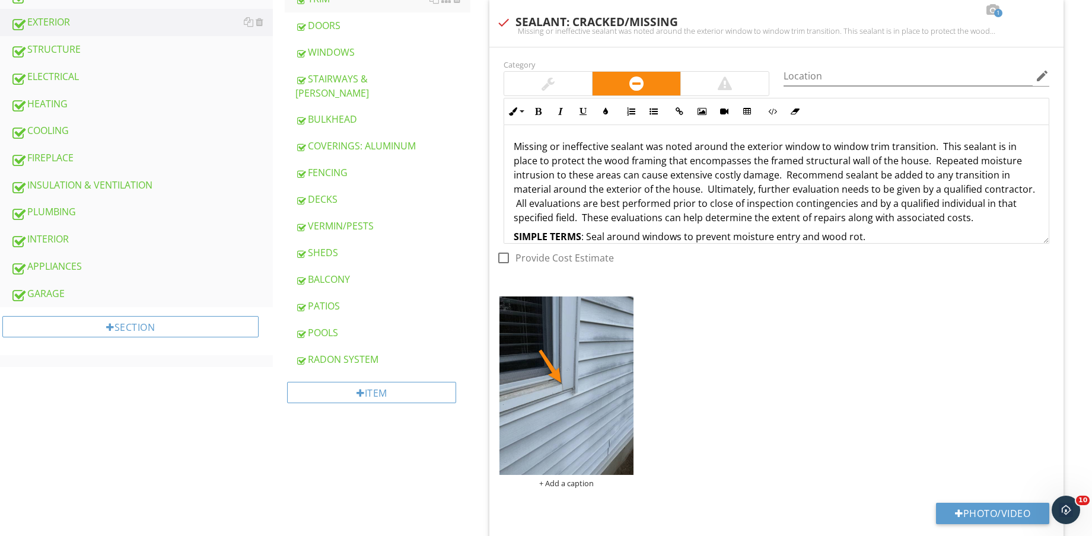
scroll to position [641, 0]
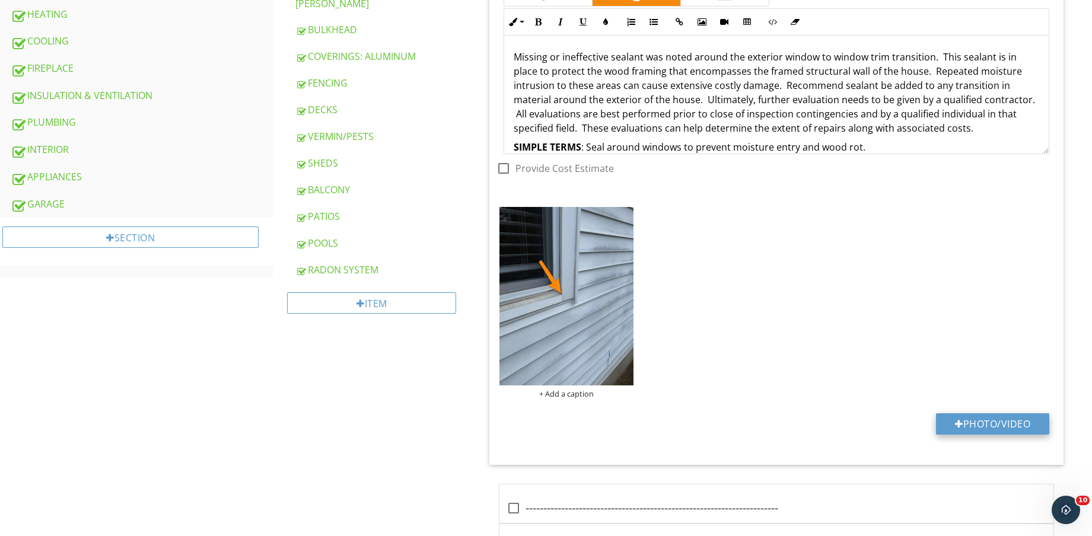
click at [1002, 418] on button "Photo/Video" at bounding box center [992, 423] width 113 height 21
type input "C:\fakepath\IMG_9018.jpg"
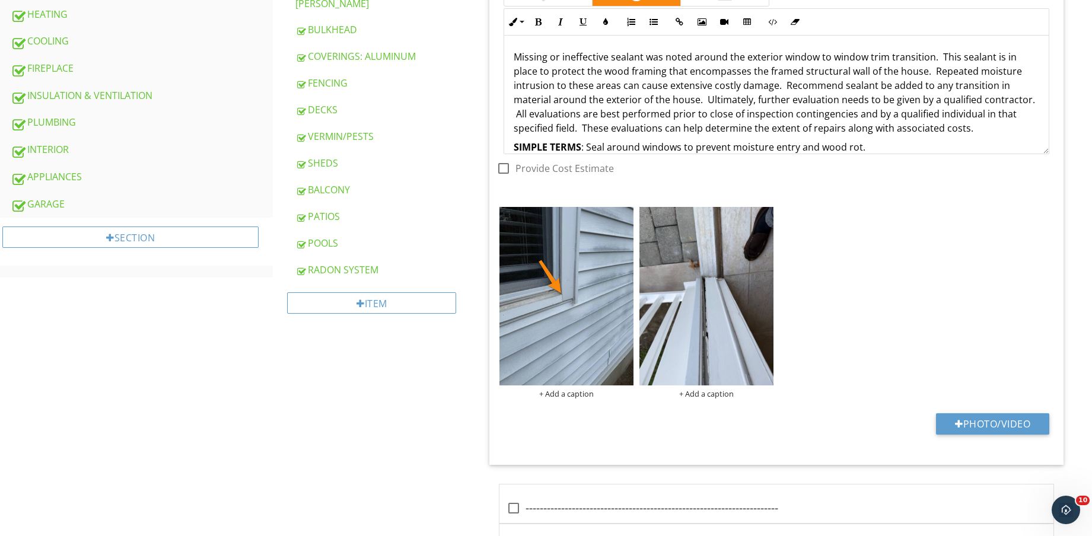
click at [694, 297] on img at bounding box center [707, 296] width 134 height 179
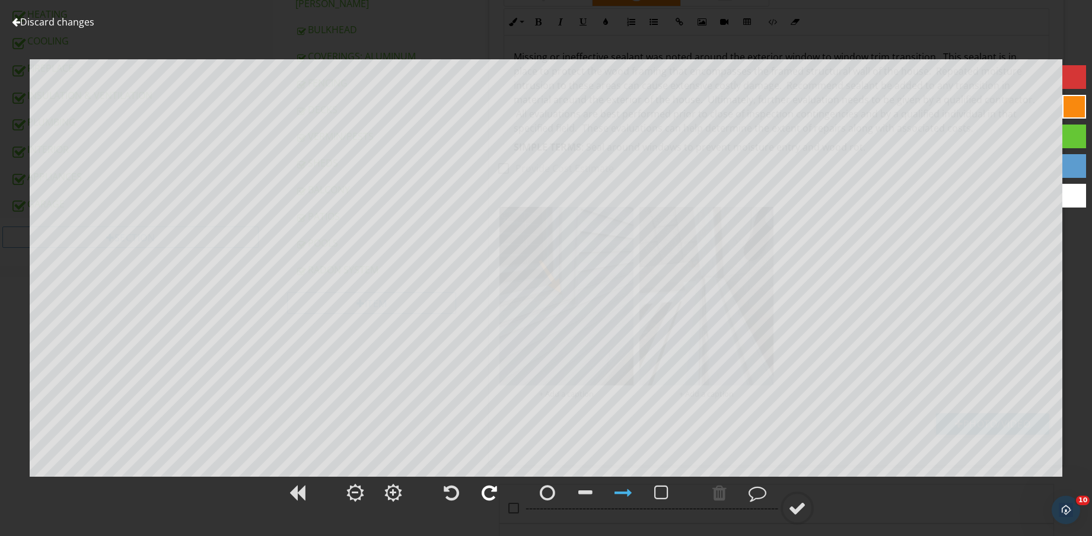
click at [490, 495] on div at bounding box center [489, 493] width 15 height 18
click at [792, 514] on div at bounding box center [797, 509] width 18 height 18
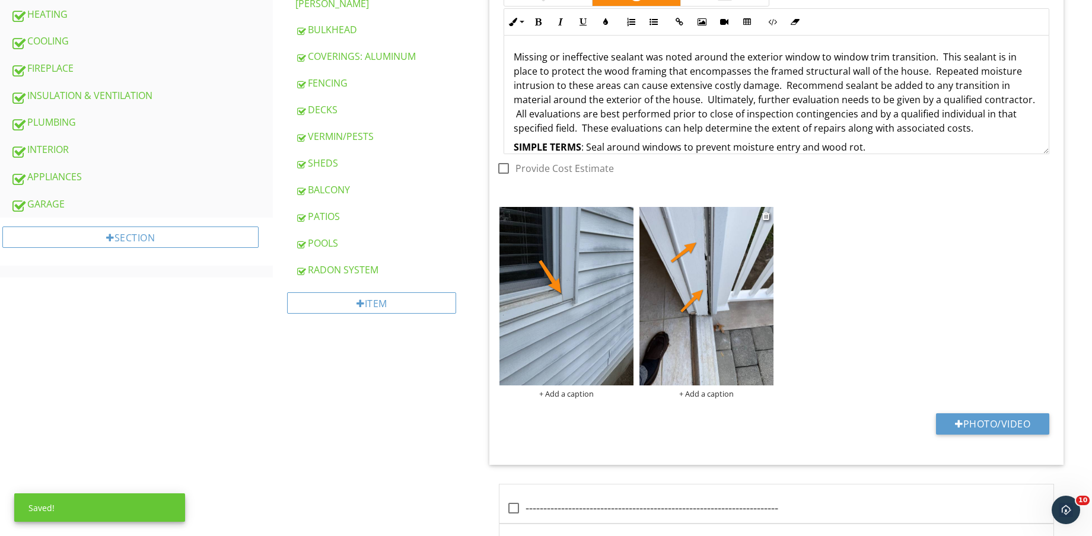
click at [703, 390] on div "+ Add a caption" at bounding box center [707, 393] width 134 height 9
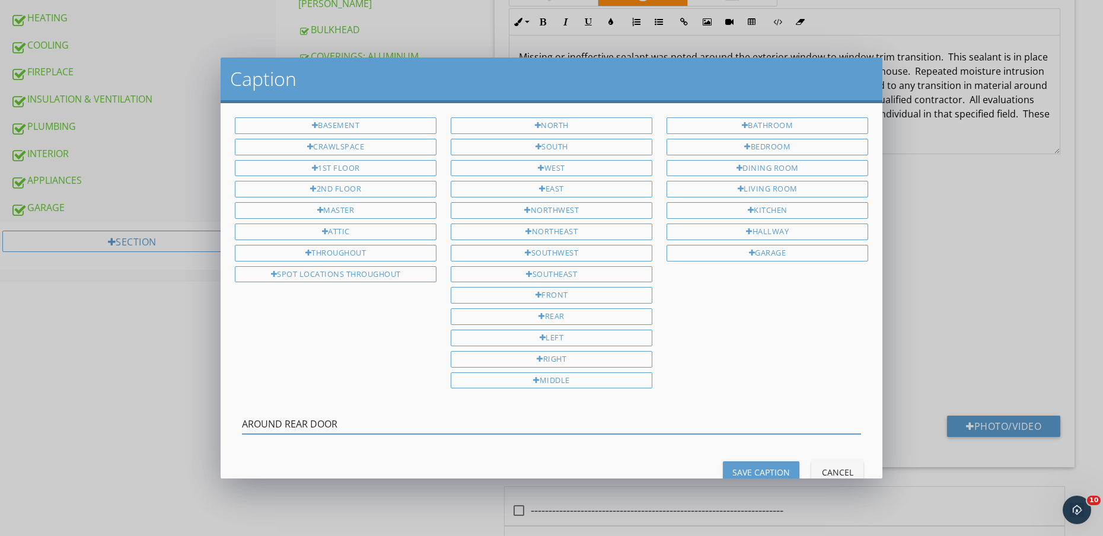
type input "AROUND REAR DOOR"
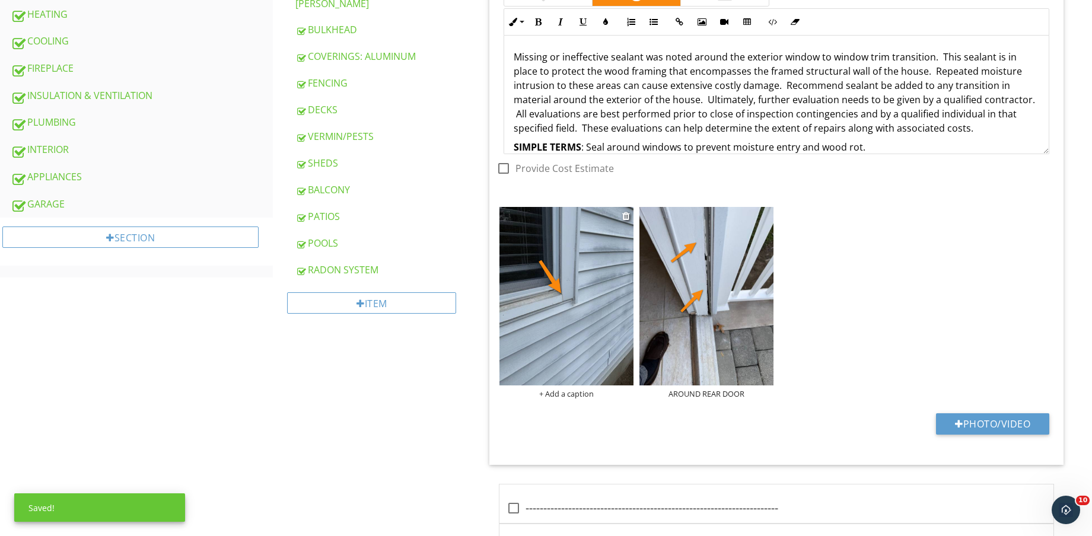
click at [579, 397] on div "+ Add a caption" at bounding box center [567, 393] width 134 height 9
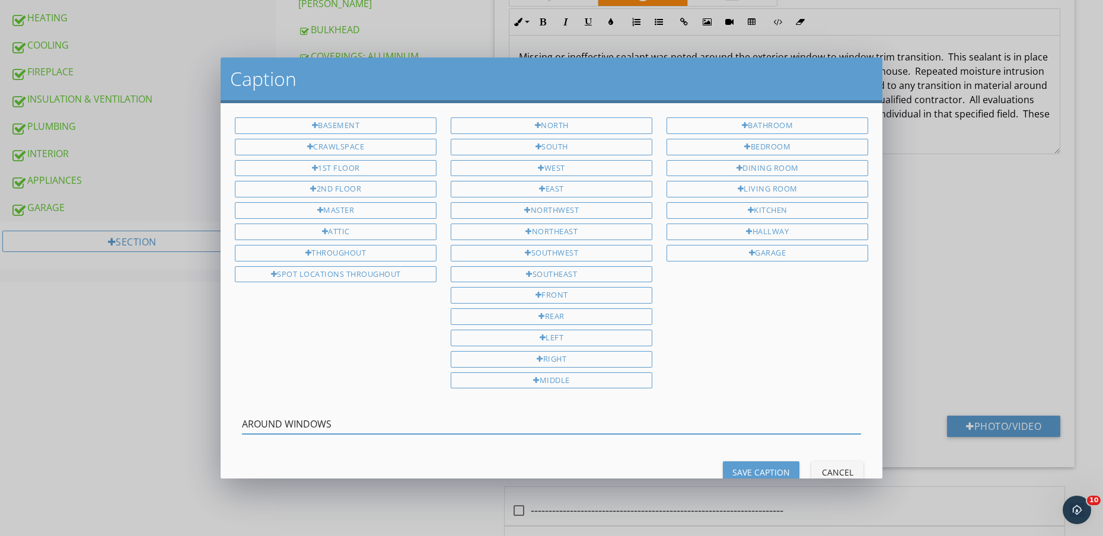
type input "AROUND WINDOWS"
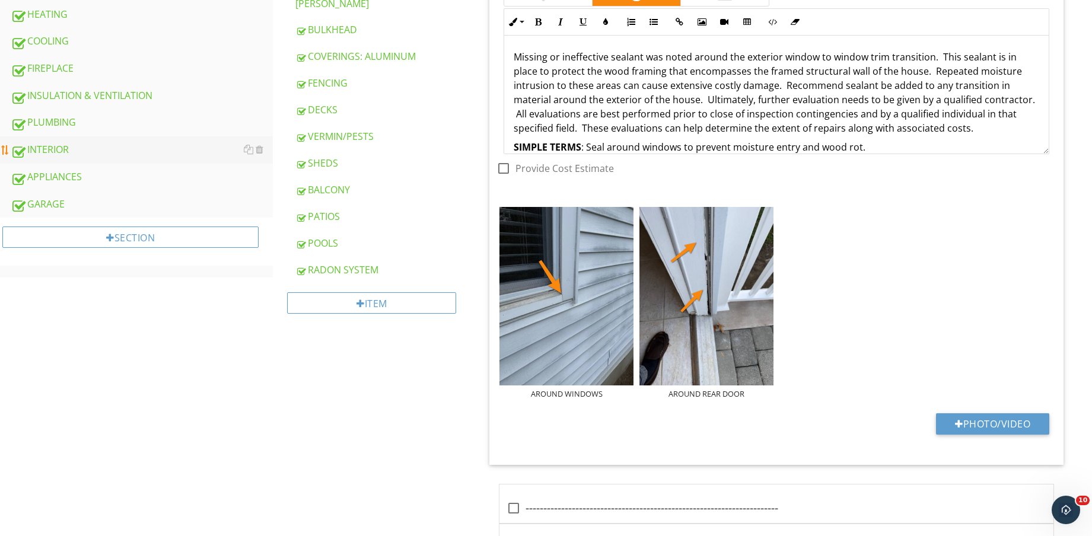
click at [58, 141] on link "INTERIOR" at bounding box center [142, 149] width 262 height 27
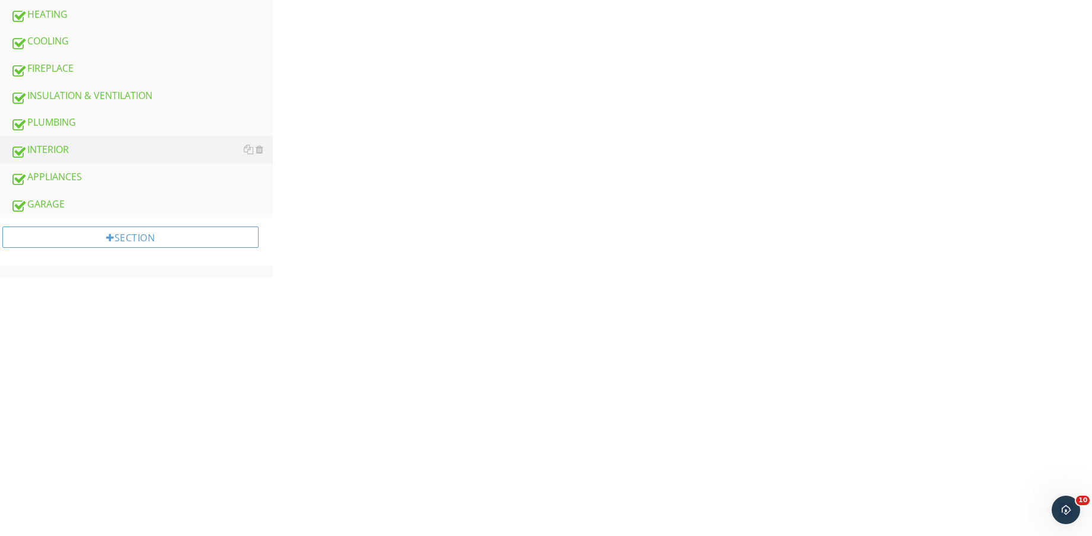
scroll to position [122, 0]
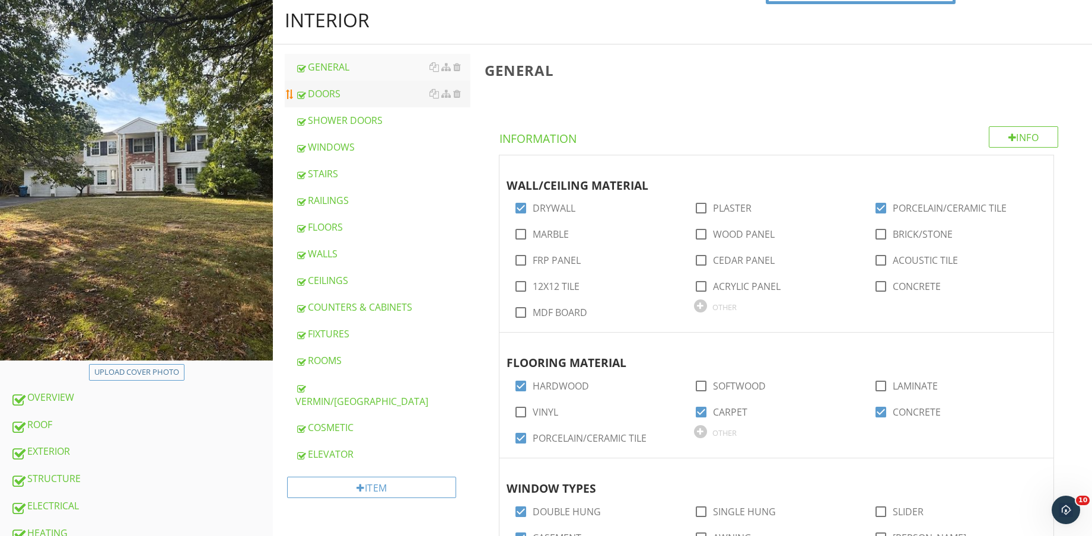
click at [358, 103] on link "DOORS" at bounding box center [382, 94] width 175 height 26
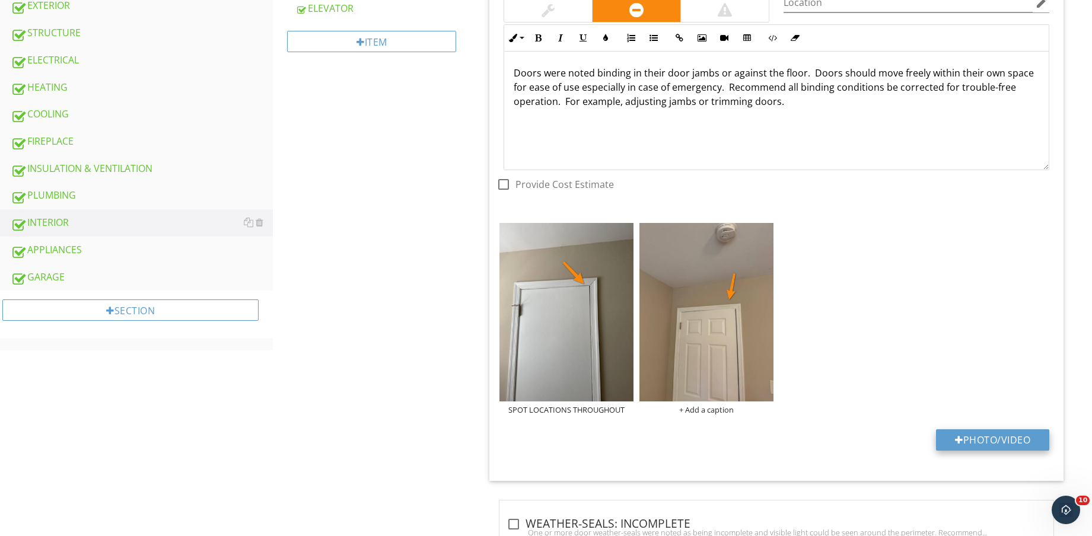
scroll to position [641, 0]
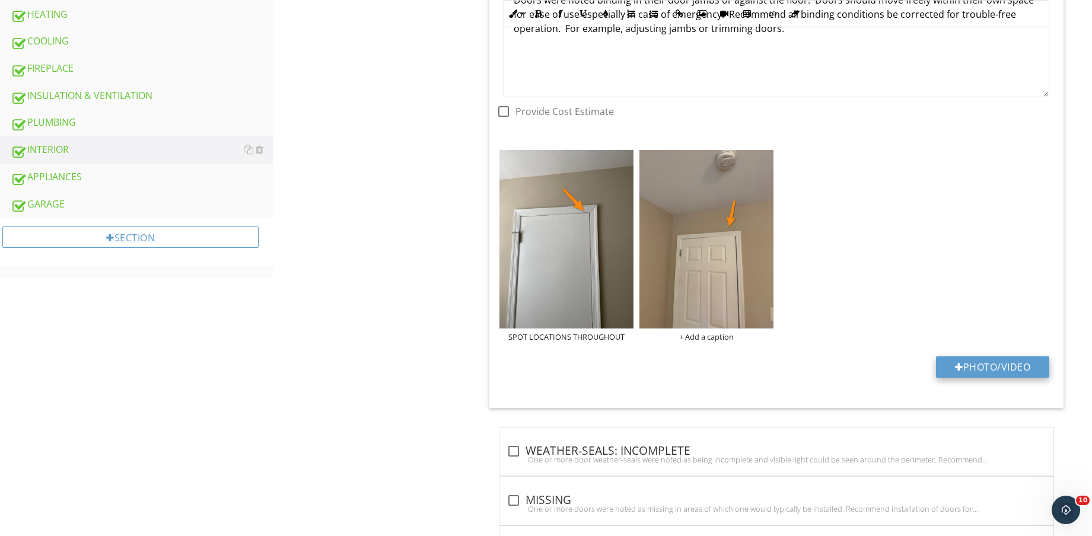
click at [1014, 360] on button "Photo/Video" at bounding box center [992, 367] width 113 height 21
type input "C:\fakepath\IMG_9027.jpg"
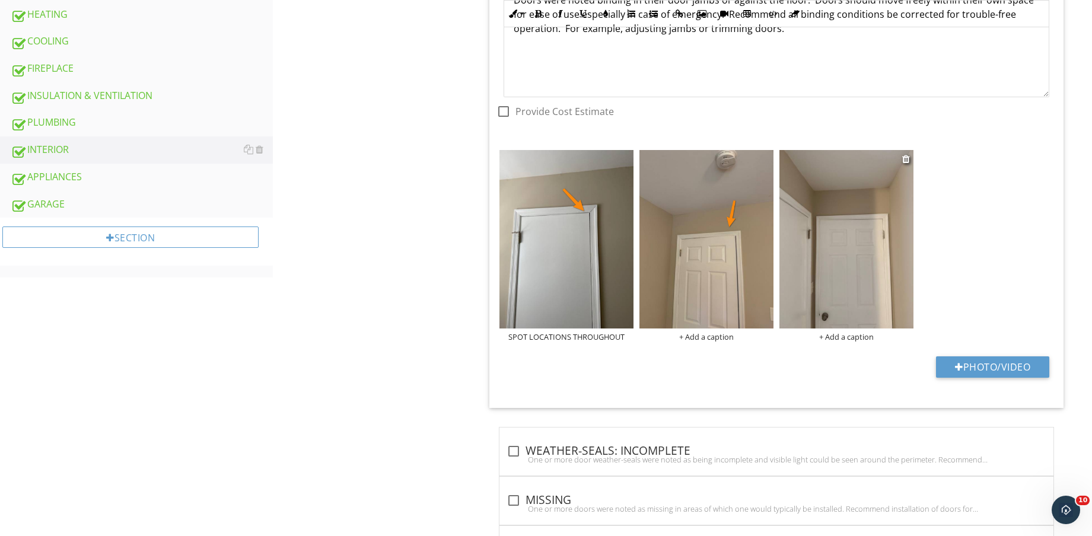
click at [823, 233] on img at bounding box center [847, 239] width 134 height 179
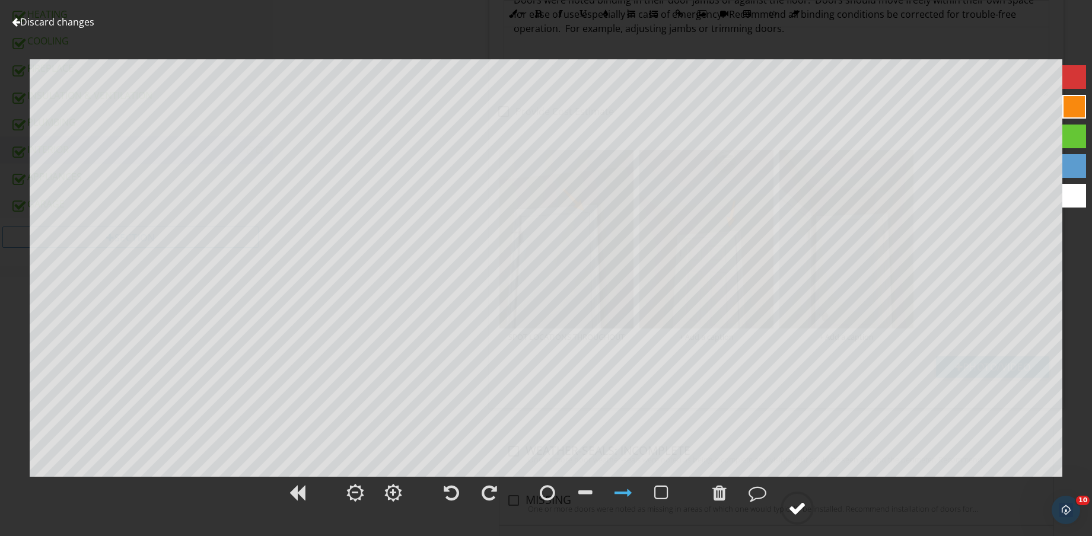
click at [804, 508] on div at bounding box center [797, 509] width 18 height 18
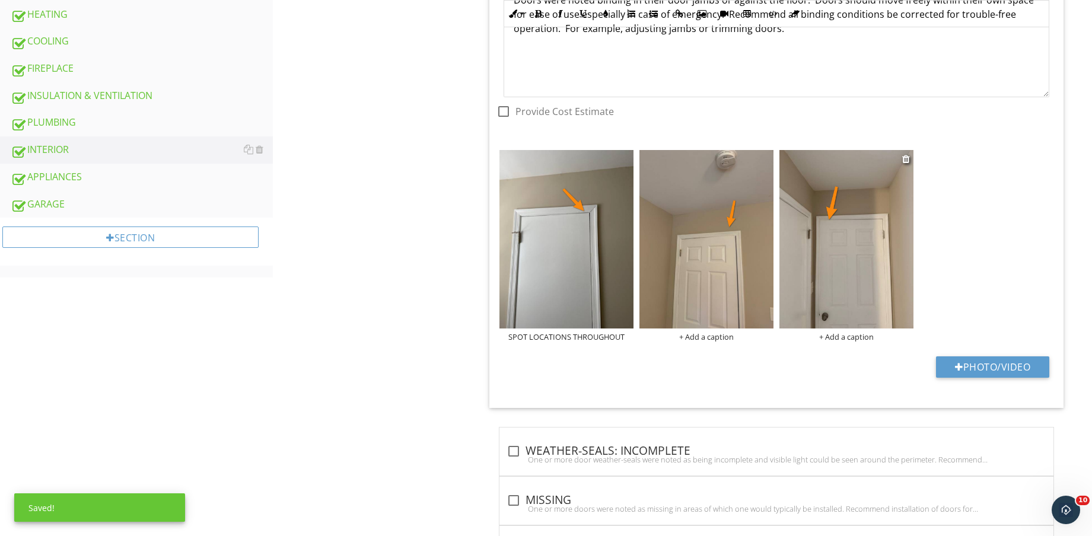
click at [831, 338] on div "+ Add a caption" at bounding box center [847, 336] width 134 height 9
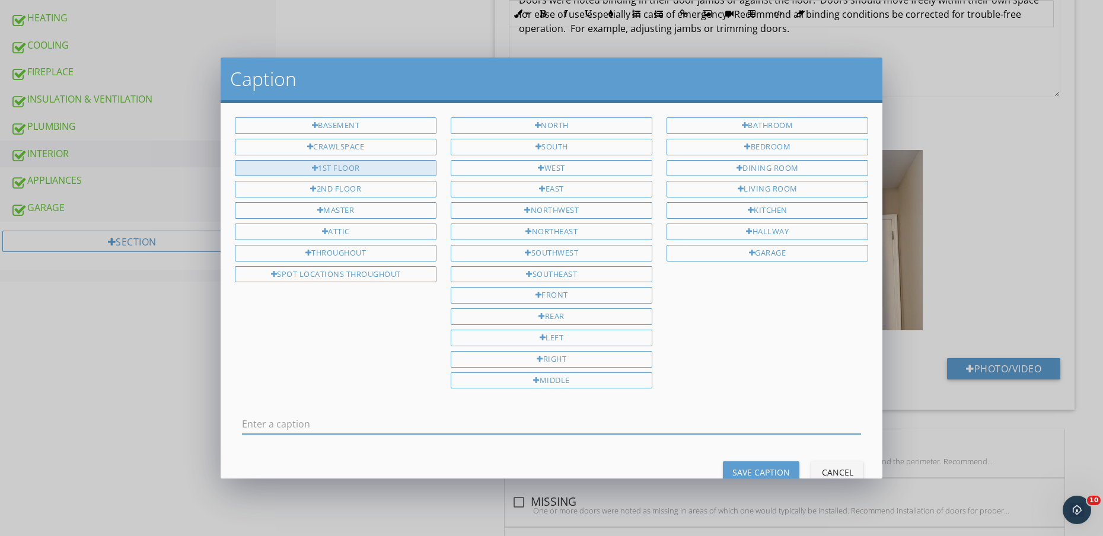
click at [346, 171] on div "1ST FLOOR" at bounding box center [336, 168] width 202 height 17
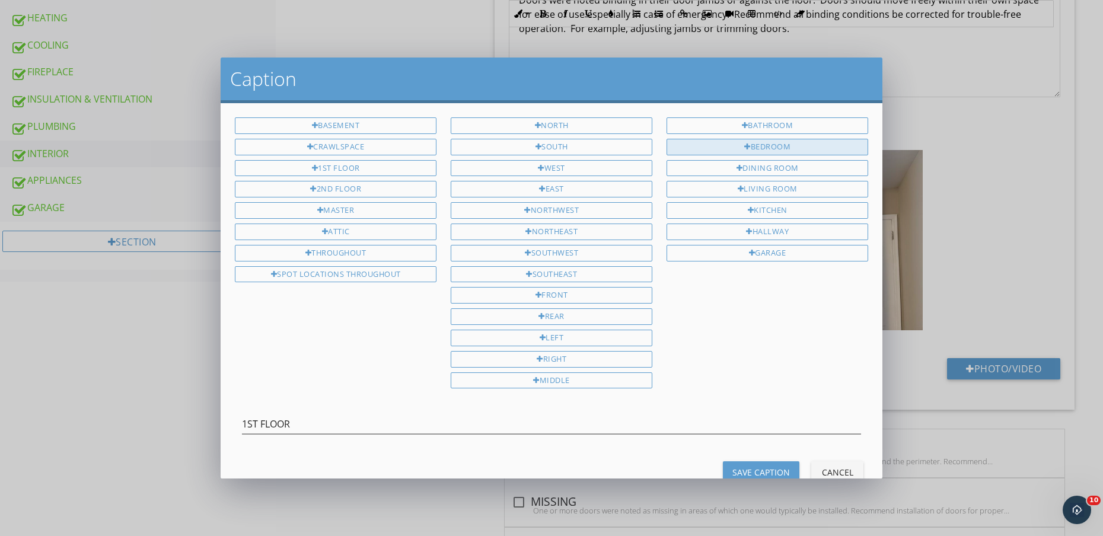
click at [737, 141] on div "BEDROOM" at bounding box center [768, 147] width 202 height 17
type input "1ST FLOOR BEDROOM"
click at [762, 464] on button "Save Caption" at bounding box center [761, 472] width 77 height 21
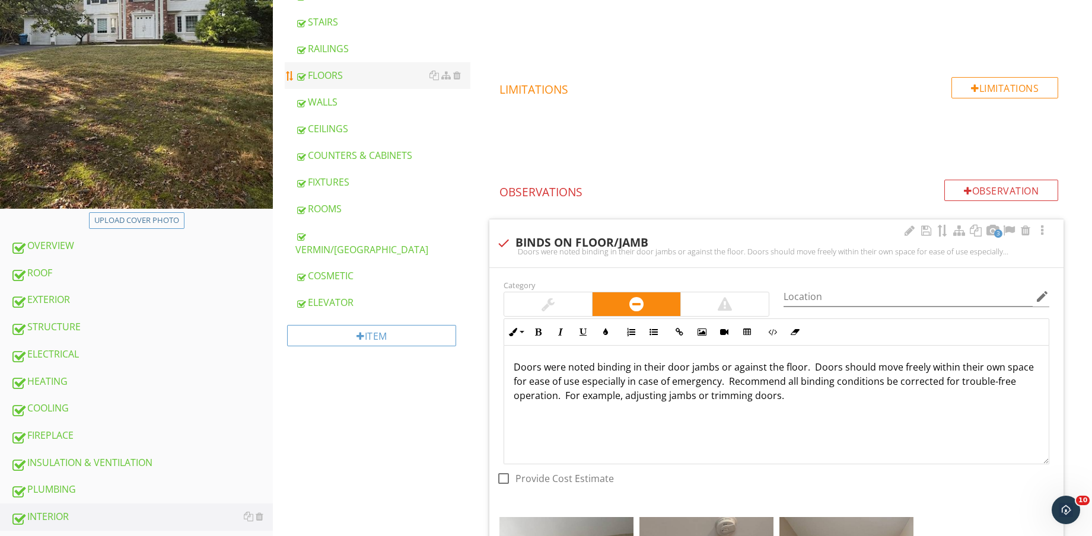
scroll to position [74, 0]
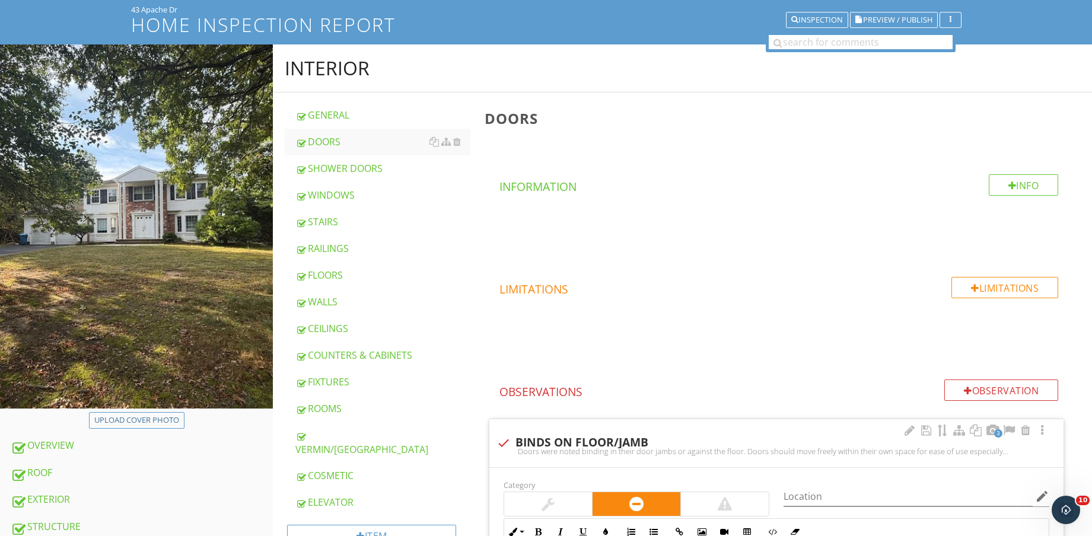
drag, startPoint x: 352, startPoint y: 429, endPoint x: 841, endPoint y: 300, distance: 505.1
click at [353, 429] on div "VERMIN/PEST" at bounding box center [382, 442] width 175 height 28
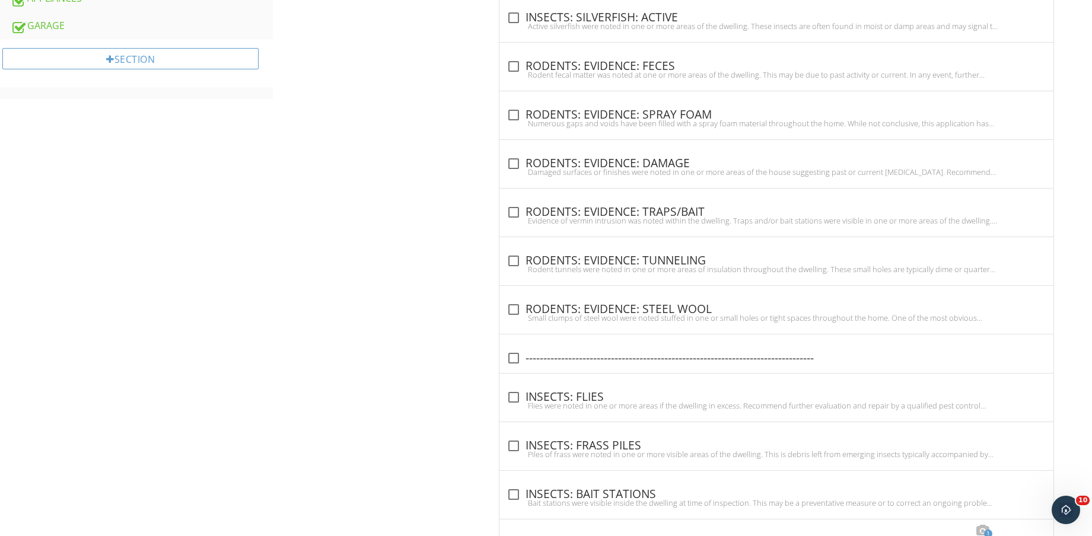
scroll to position [765, 0]
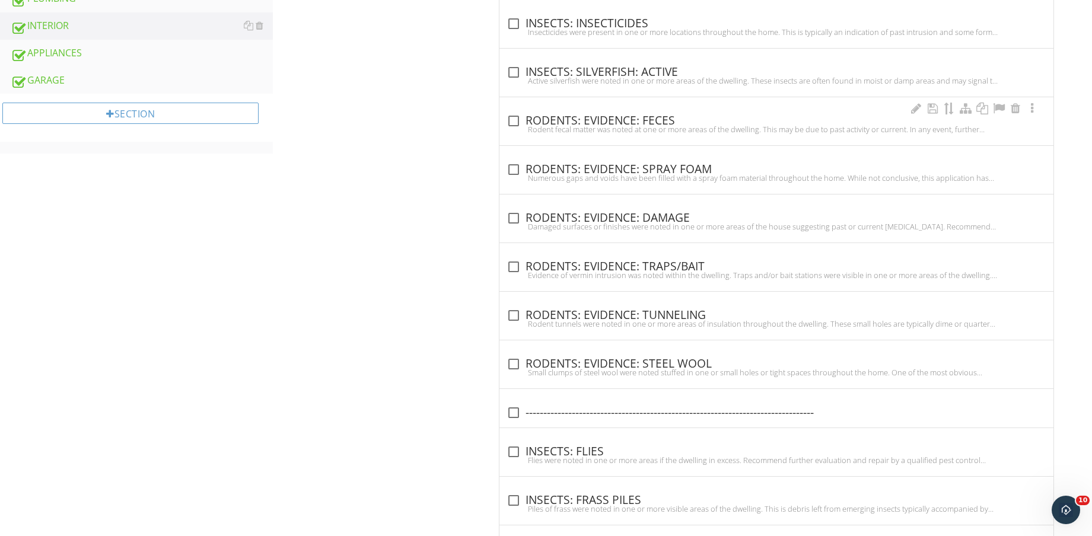
click at [677, 122] on div "check_box_outline_blank RODENTS: EVIDENCE: FECES" at bounding box center [777, 121] width 540 height 14
checkbox input "true"
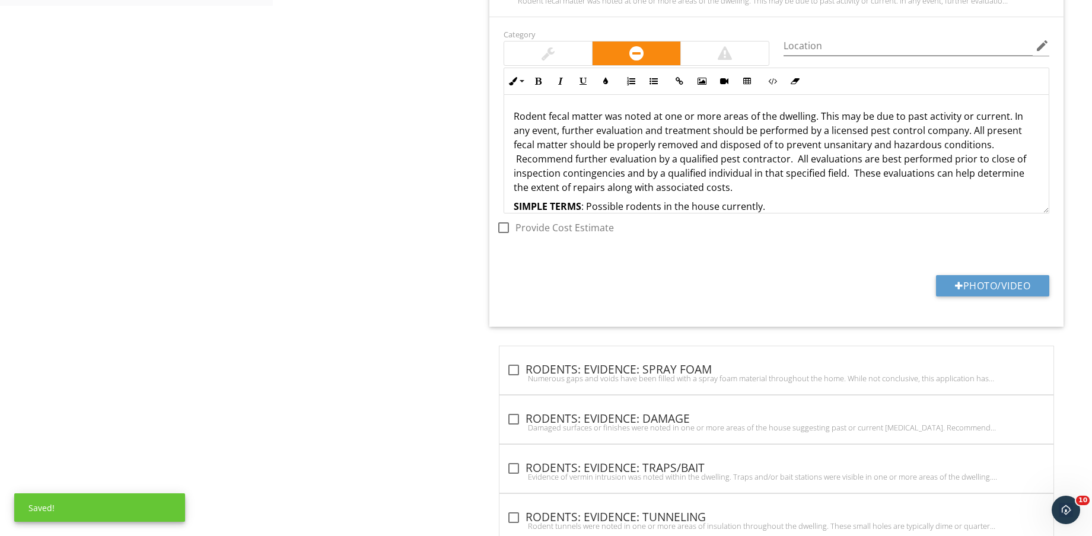
scroll to position [914, 0]
click at [986, 290] on button "Photo/Video" at bounding box center [992, 285] width 113 height 21
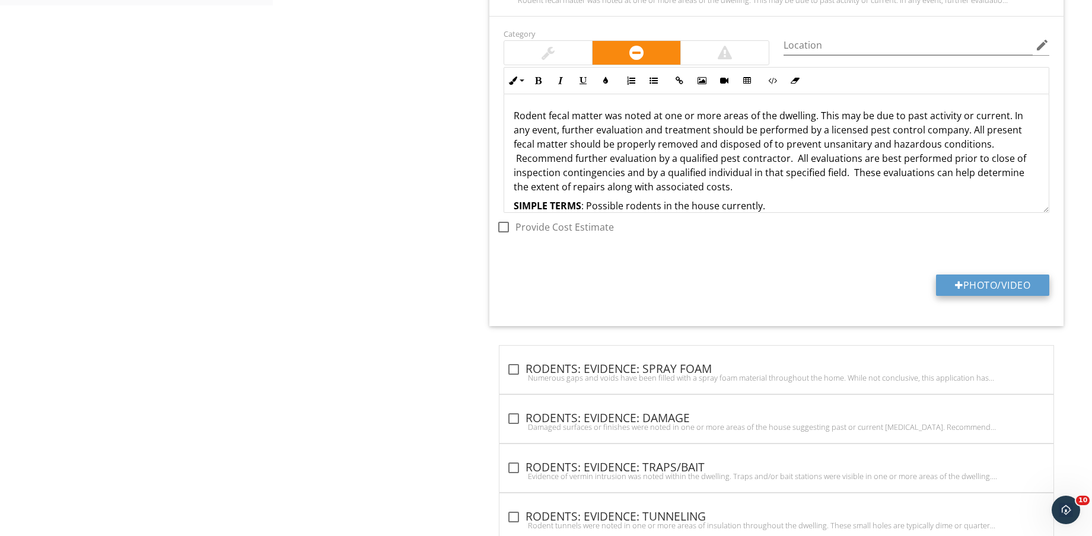
type input "C:\fakepath\IMG_9056.jpg"
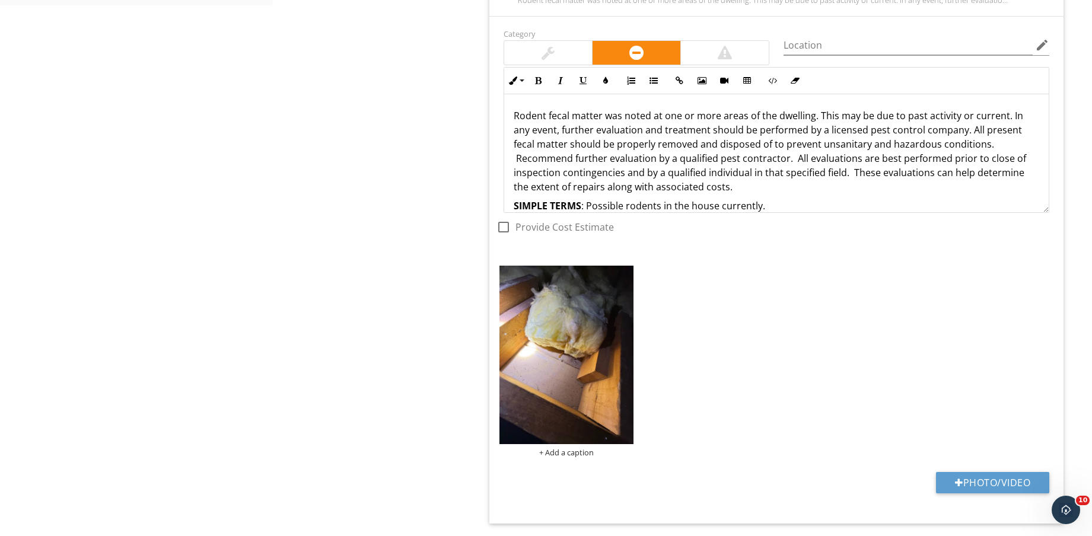
click at [583, 360] on img at bounding box center [567, 355] width 134 height 179
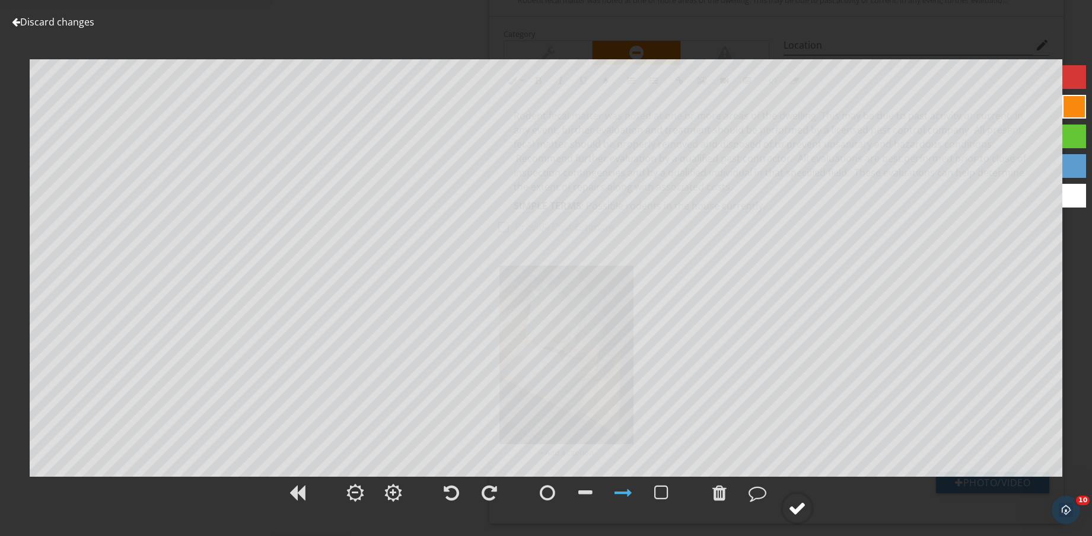
click at [806, 505] on div at bounding box center [797, 509] width 18 height 18
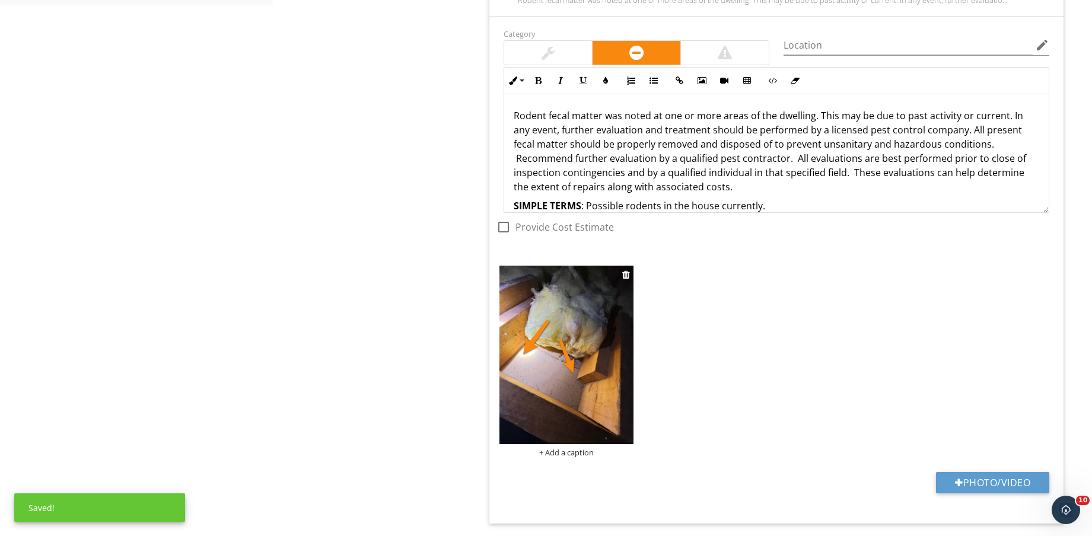
click at [585, 452] on div "+ Add a caption" at bounding box center [567, 452] width 134 height 9
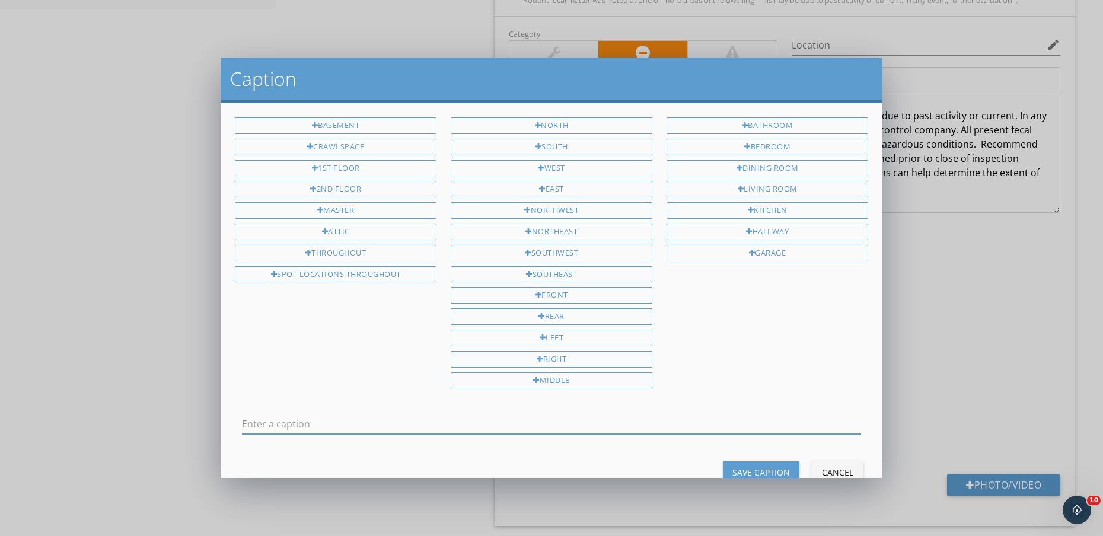
click at [339, 219] on div "BASEMENT CRAWLSPACE 1ST FLOOR 2ND FLOOR MASTER ATTIC THROUGHOUT SPOT LOCATIONS …" at bounding box center [336, 202] width 216 height 170
click at [342, 233] on div "ATTIC" at bounding box center [336, 232] width 202 height 17
type input "ATTIC"
click at [740, 479] on div "Caption BASEMENT CRAWLSPACE 1ST FLOOR 2ND FLOOR MASTER ATTIC THROUGHOUT SPOT LO…" at bounding box center [551, 268] width 1103 height 536
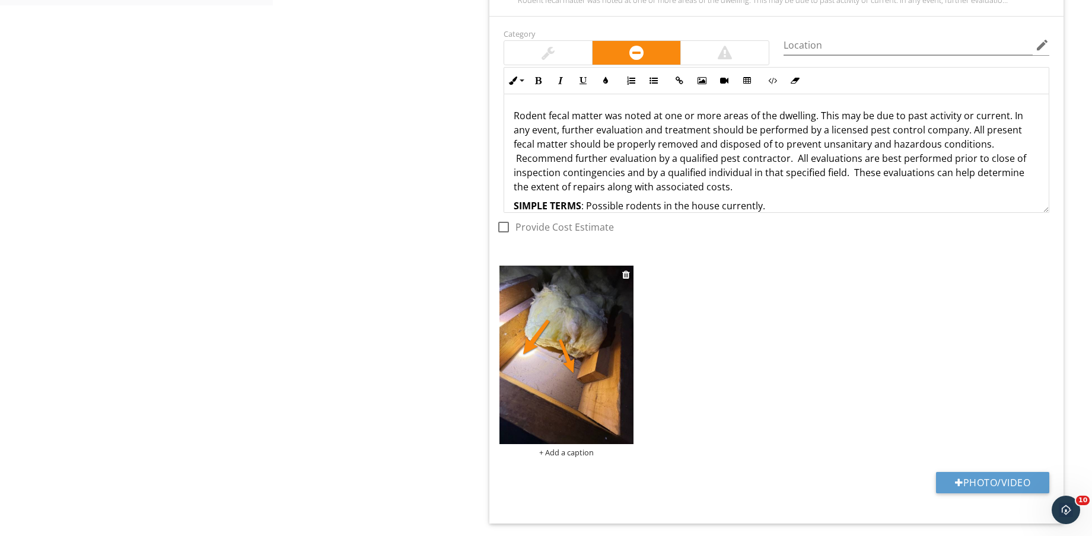
click at [558, 444] on div at bounding box center [567, 357] width 134 height 182
click at [561, 452] on div "+ Add a caption" at bounding box center [567, 452] width 134 height 9
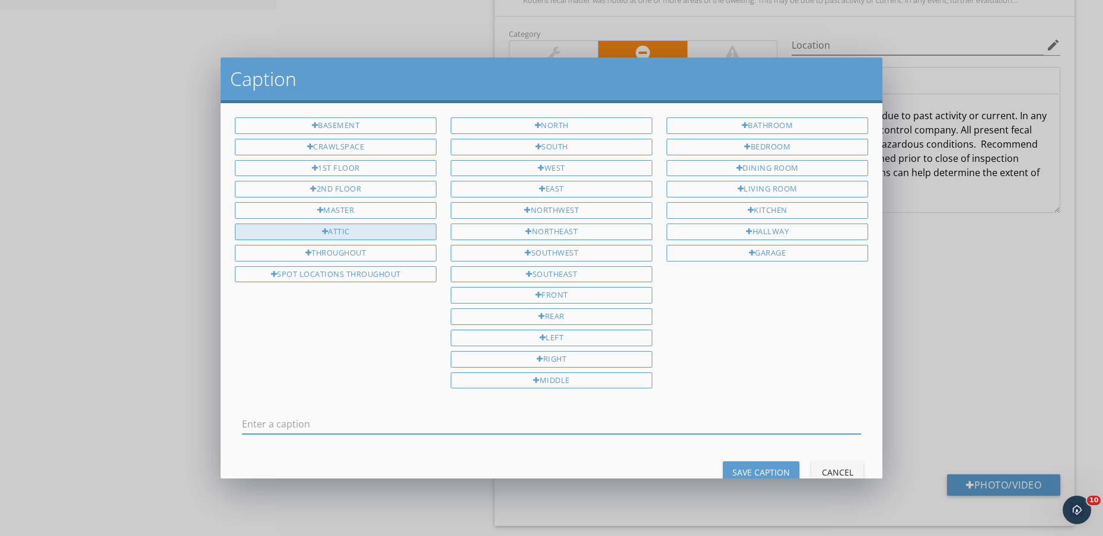
click at [349, 227] on div "ATTIC" at bounding box center [336, 232] width 202 height 17
type input "ATTIC"
click at [750, 467] on div "Save Caption" at bounding box center [762, 472] width 58 height 12
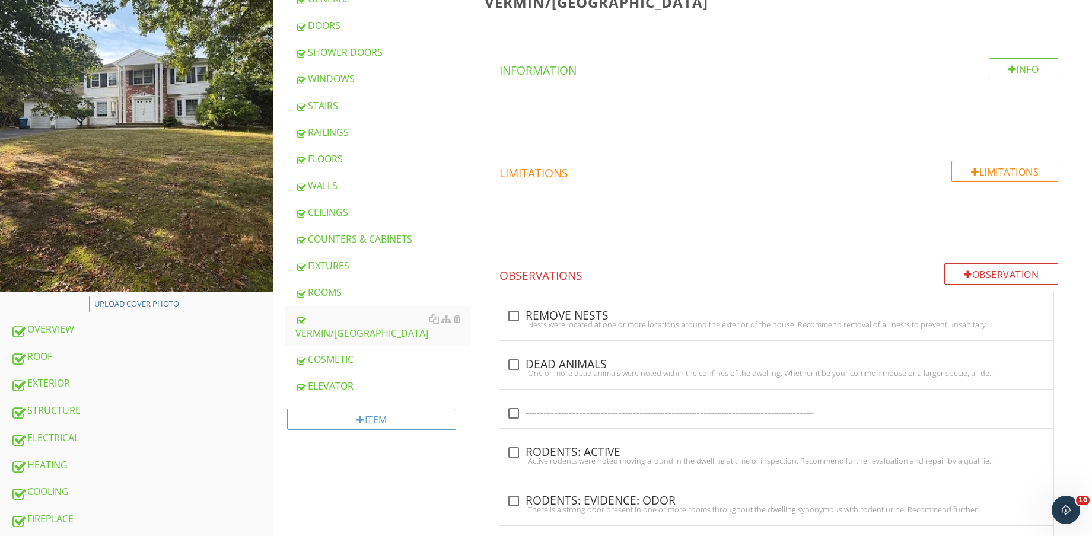
scroll to position [222, 0]
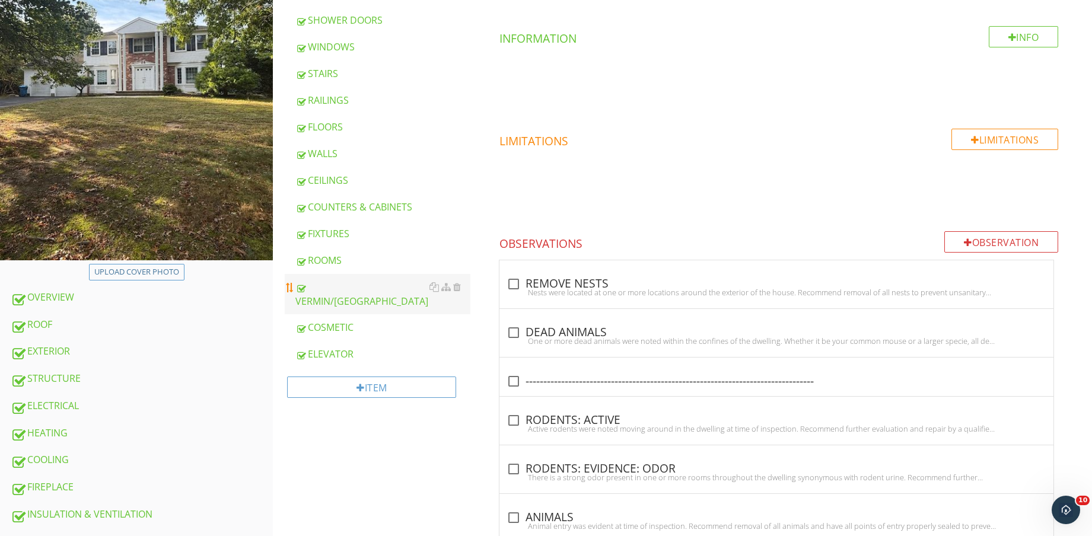
click at [363, 285] on div "VERMIN/PEST" at bounding box center [382, 294] width 175 height 28
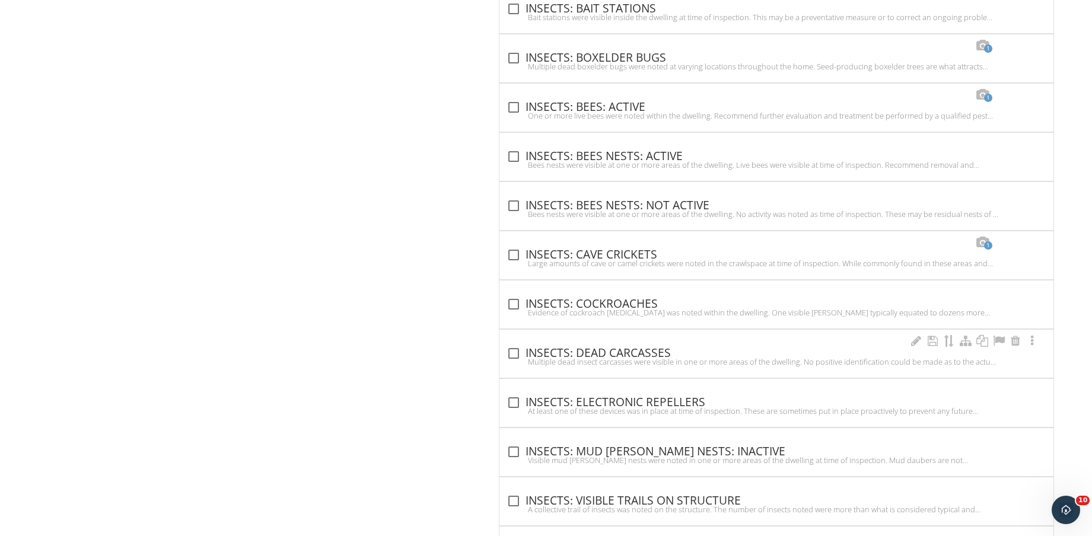
scroll to position [1830, 0]
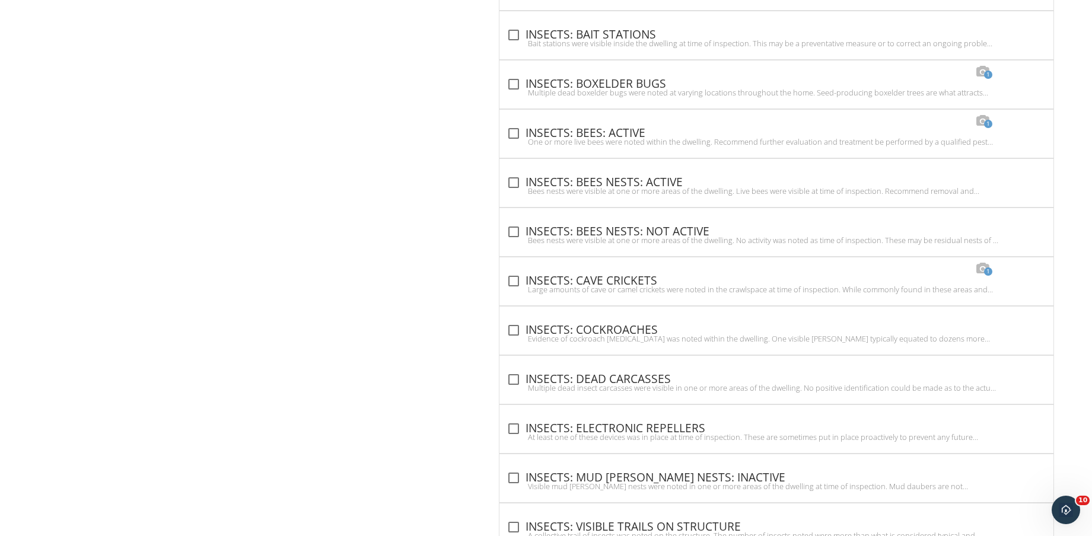
click at [654, 224] on div "check_box_outline_blank INSECTS: BEES NESTS: NOT ACTIVE" at bounding box center [777, 230] width 540 height 17
checkbox input "true"
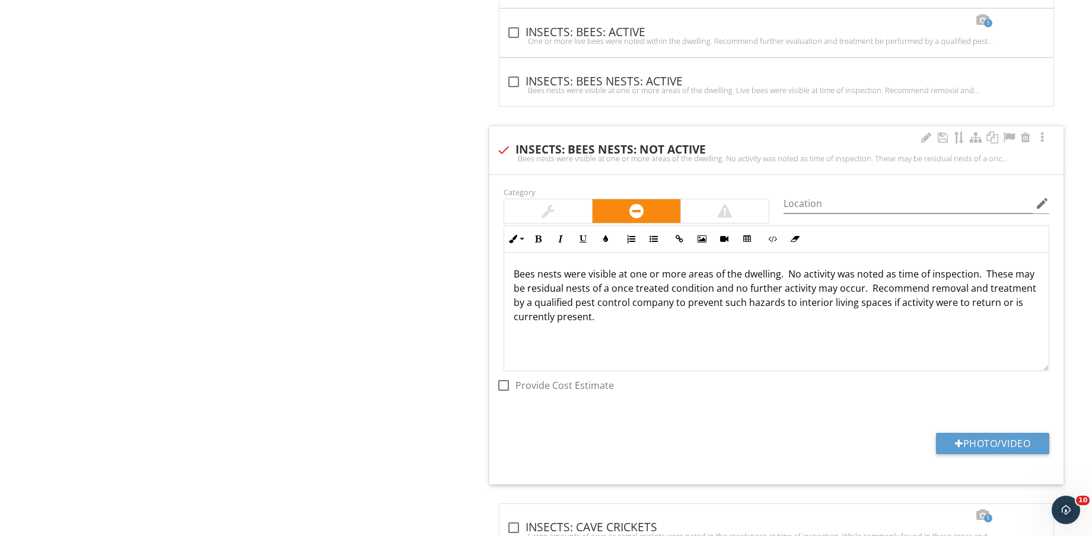
scroll to position [2053, 0]
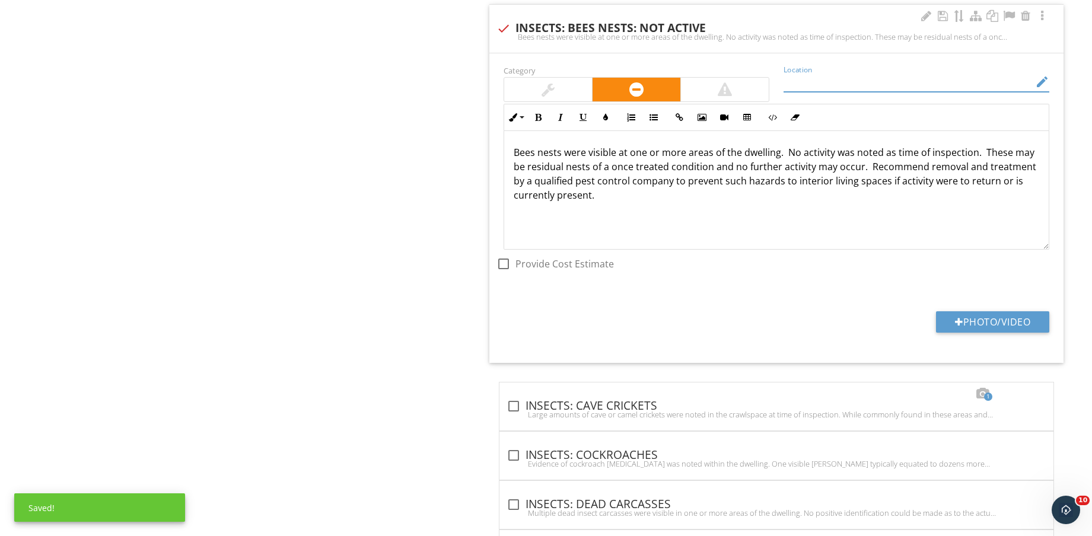
click at [898, 85] on input "Location" at bounding box center [908, 82] width 249 height 20
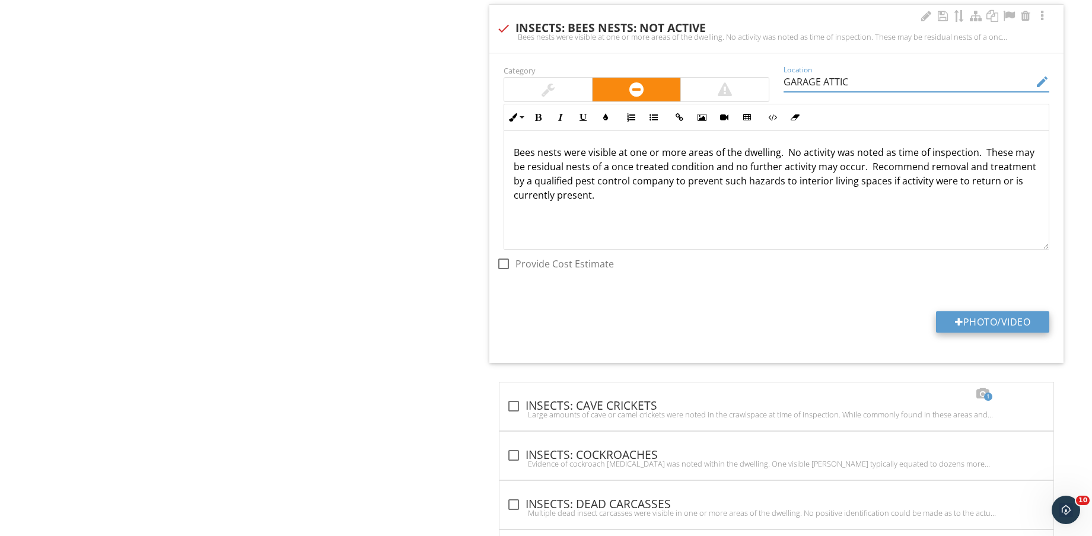
type input "GARAGE ATTIC"
click at [1013, 323] on button "Photo/Video" at bounding box center [992, 321] width 113 height 21
type input "C:\fakepath\IMG_9060.jpg"
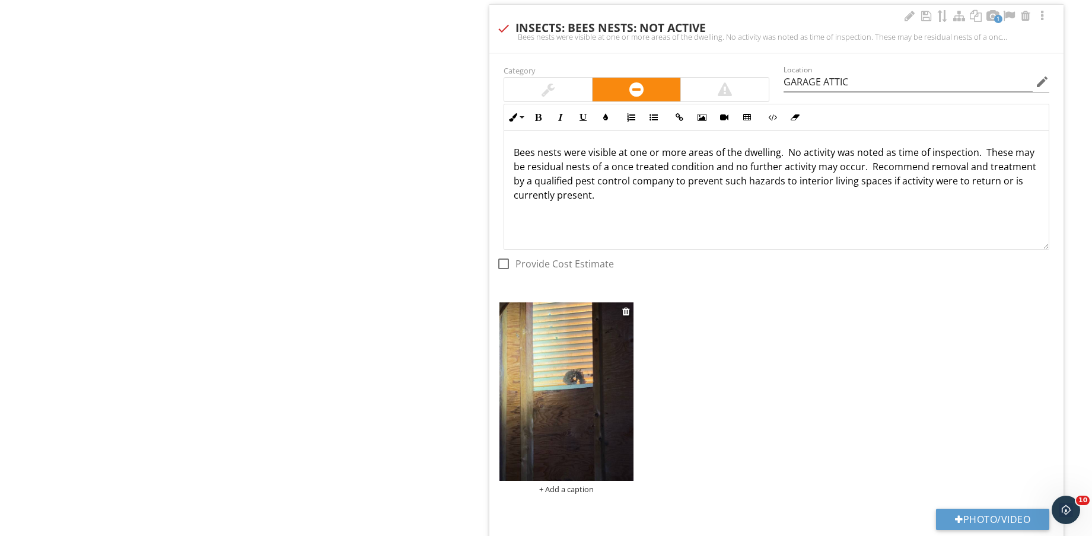
click at [564, 415] on img at bounding box center [567, 392] width 134 height 179
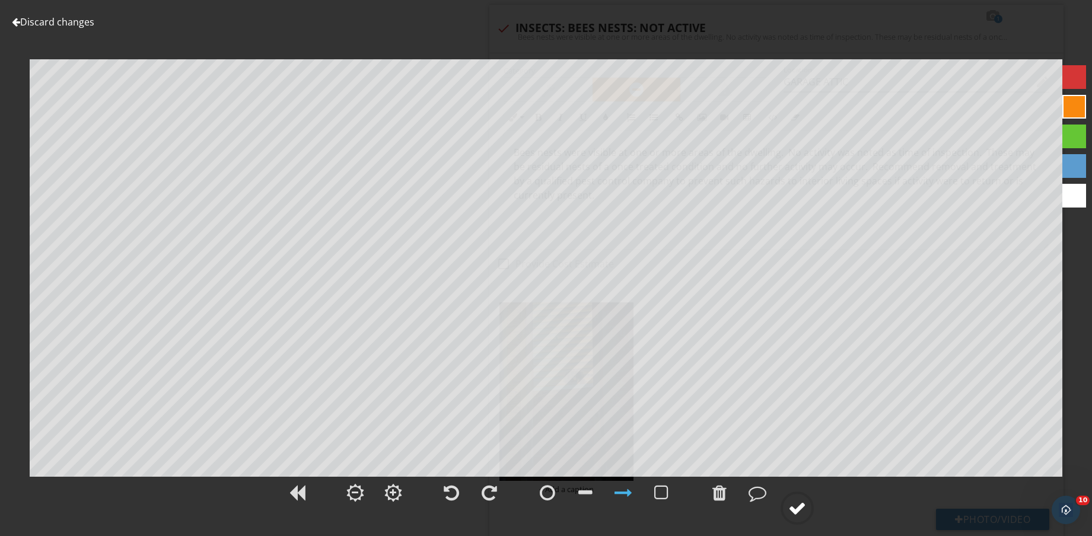
click at [797, 516] on div at bounding box center [797, 509] width 18 height 18
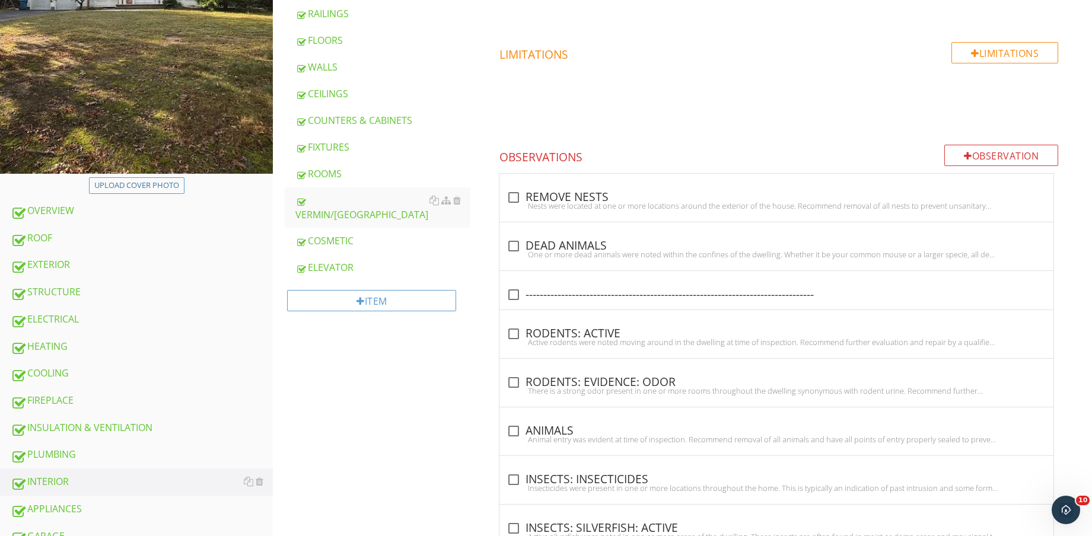
scroll to position [222, 0]
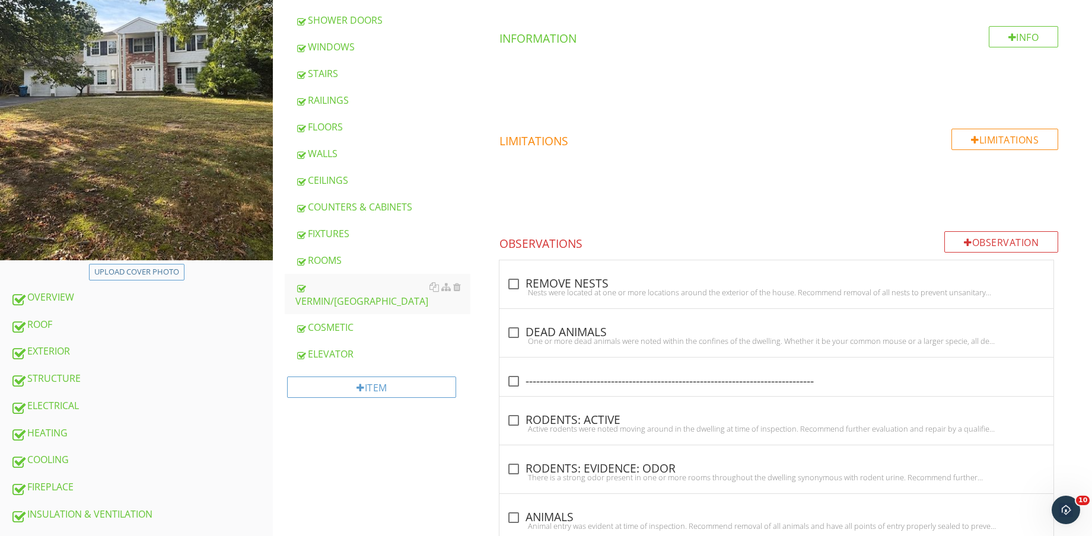
click at [348, 177] on div "CEILINGS" at bounding box center [382, 180] width 175 height 14
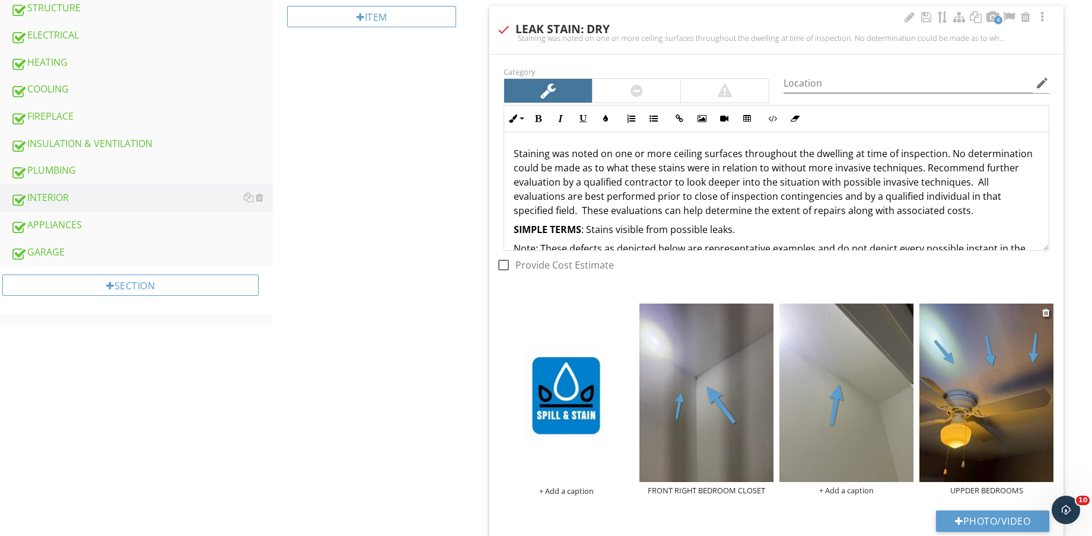
scroll to position [742, 0]
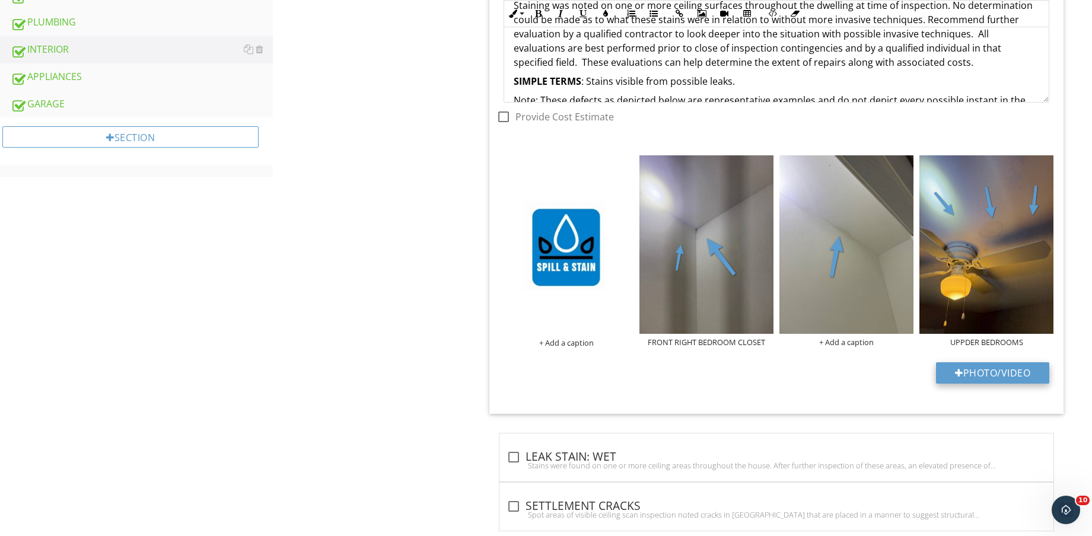
click at [1001, 370] on button "Photo/Video" at bounding box center [992, 372] width 113 height 21
type input "C:\fakepath\IMG_9078.jpg"
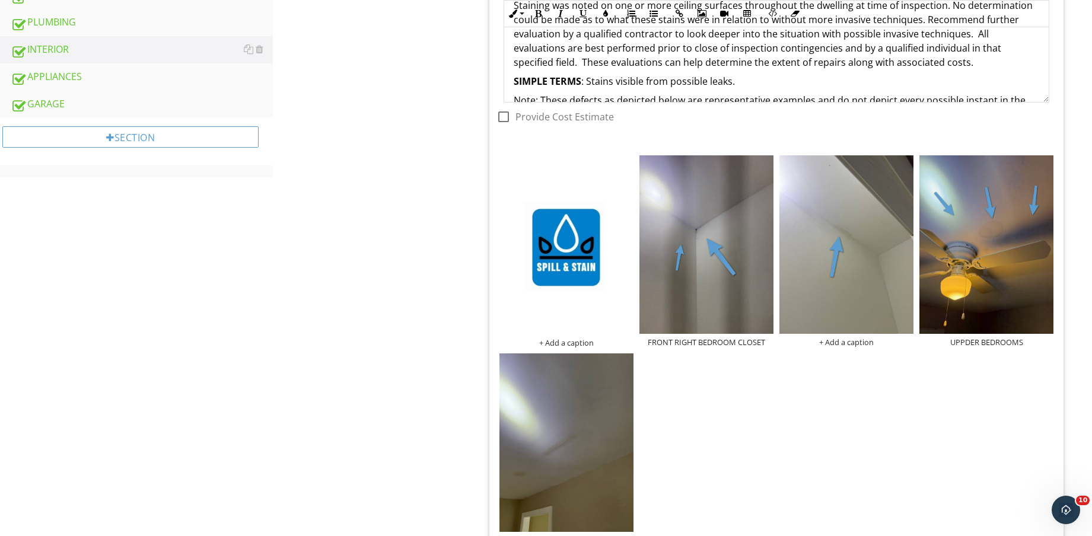
click at [585, 443] on img at bounding box center [567, 443] width 134 height 179
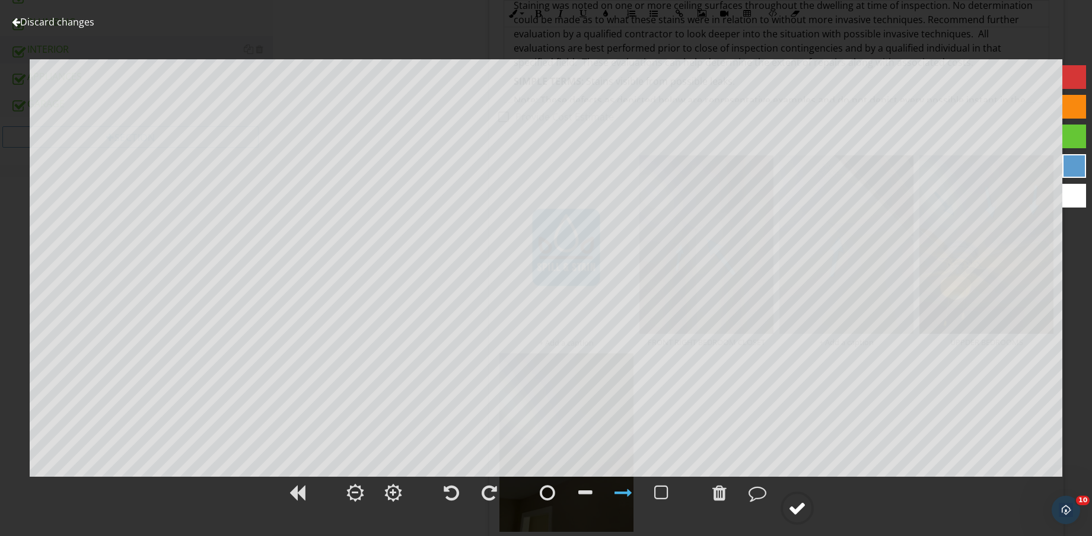
click at [799, 502] on div at bounding box center [797, 509] width 18 height 18
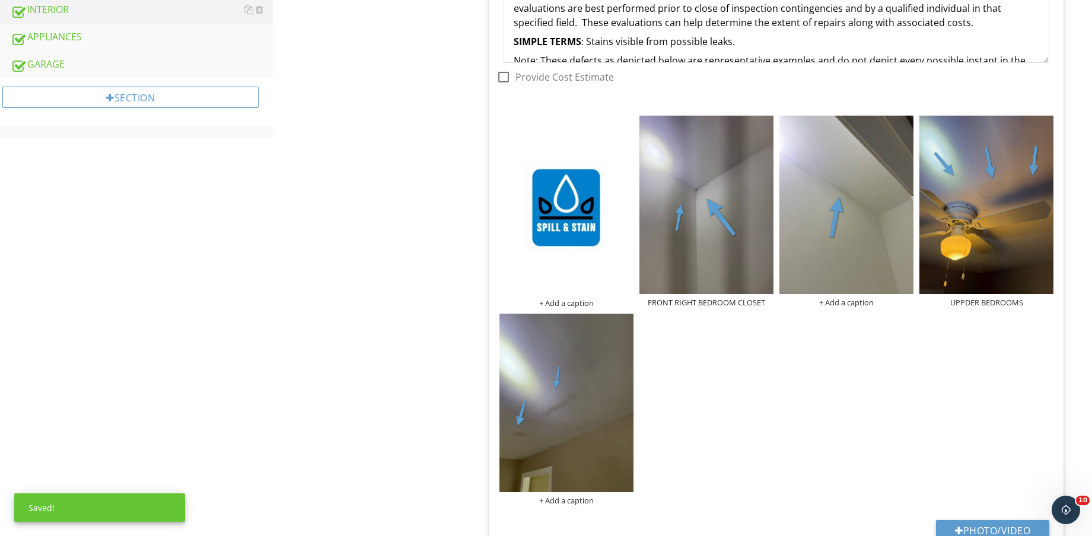
scroll to position [890, 0]
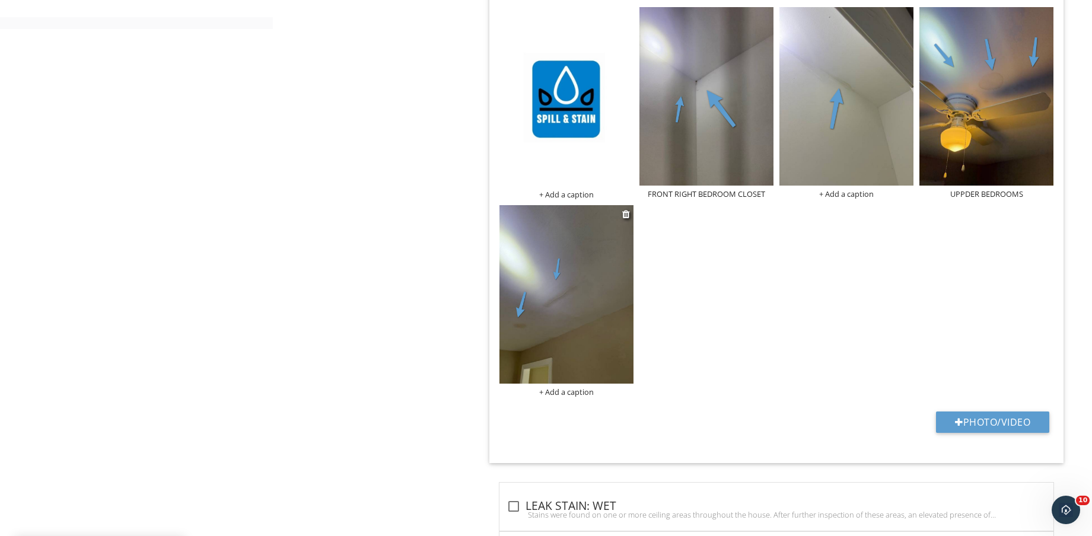
click at [580, 394] on div "+ Add a caption" at bounding box center [567, 391] width 134 height 9
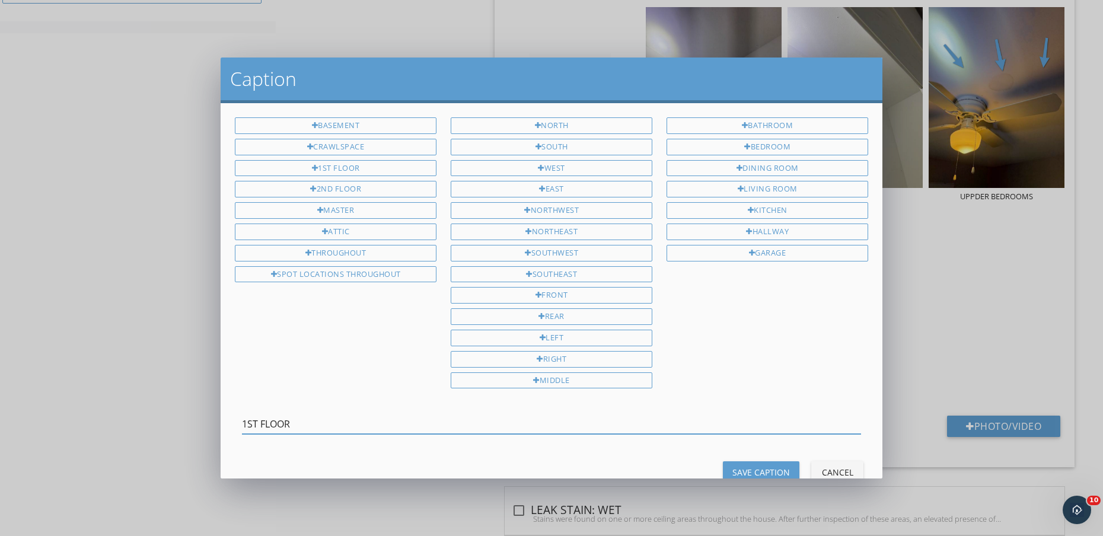
type input "1ST FLOOR"
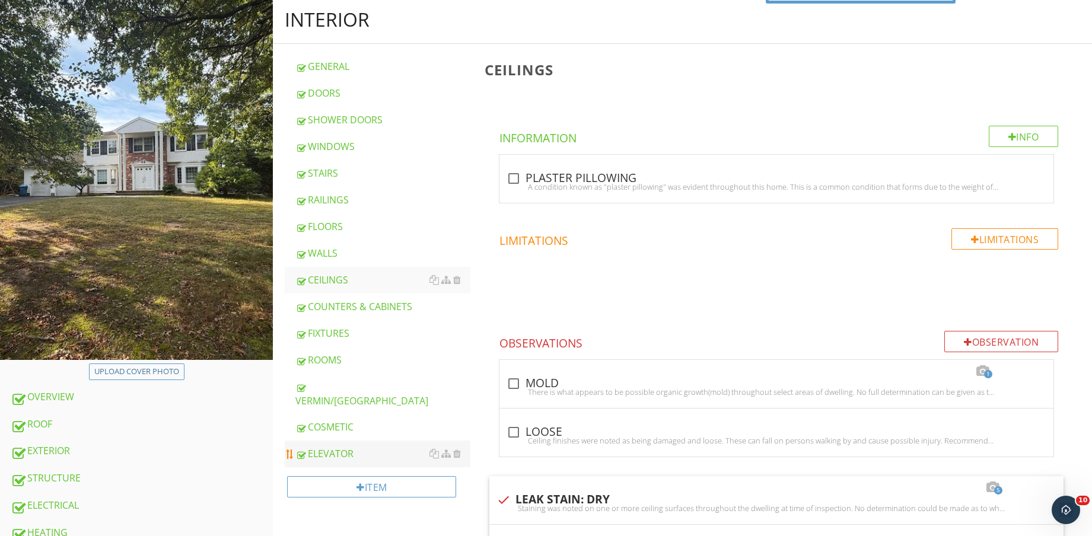
scroll to position [297, 0]
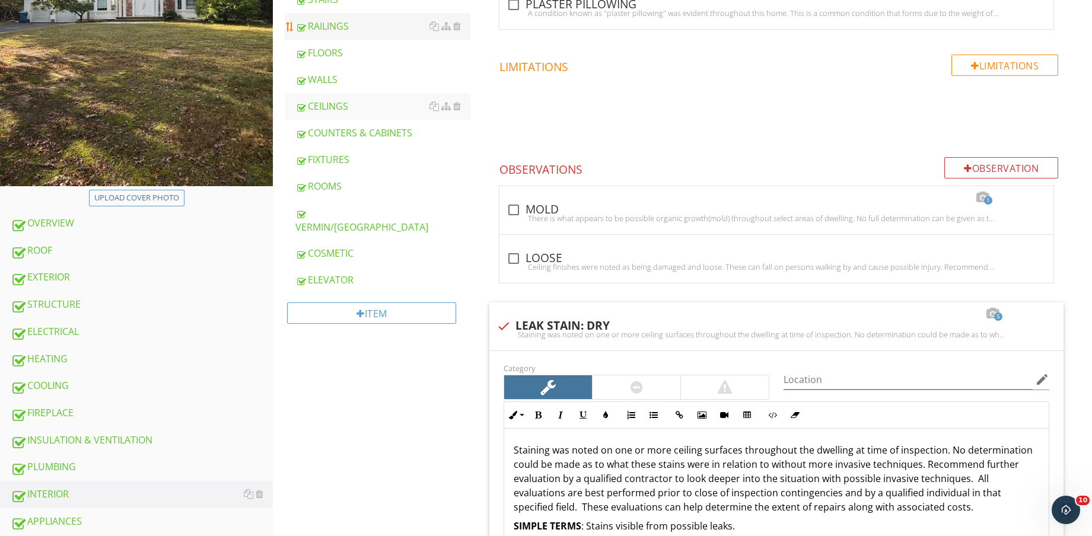
click at [358, 25] on div "RAILINGS" at bounding box center [382, 26] width 175 height 14
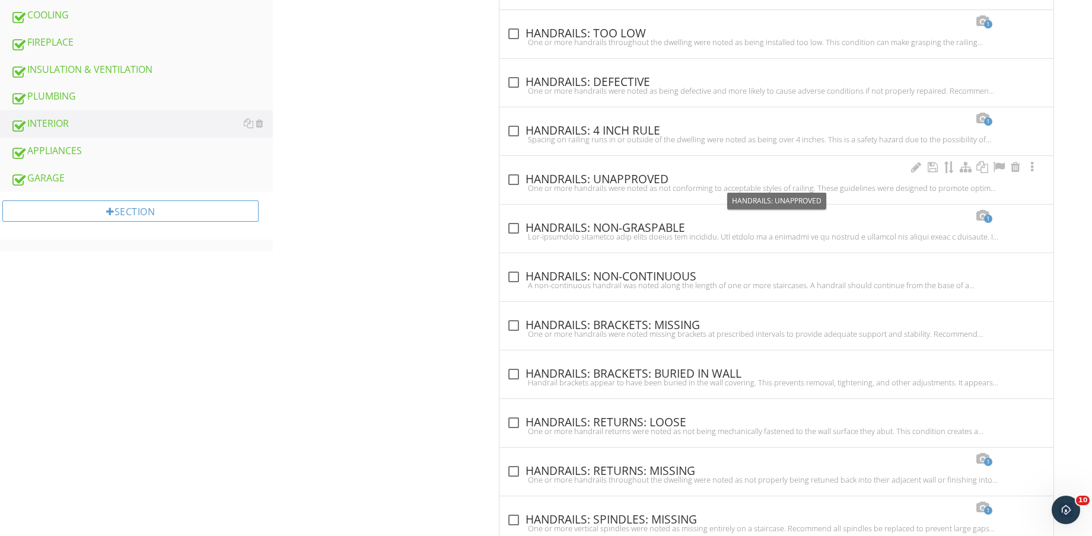
scroll to position [742, 0]
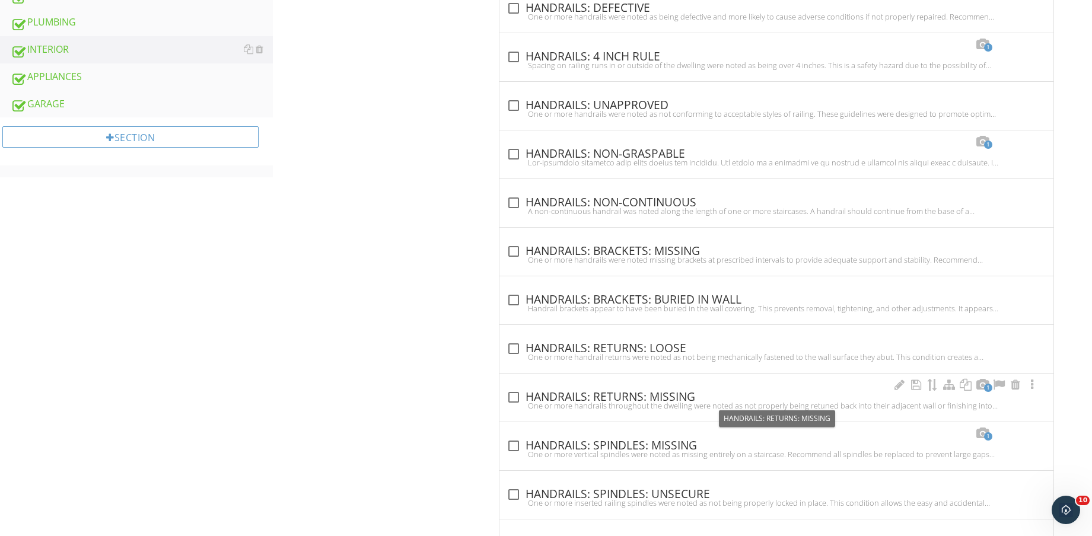
click at [650, 398] on div "check_box_outline_blank HANDRAILS: RETURNS: MISSING" at bounding box center [777, 397] width 540 height 14
checkbox input "true"
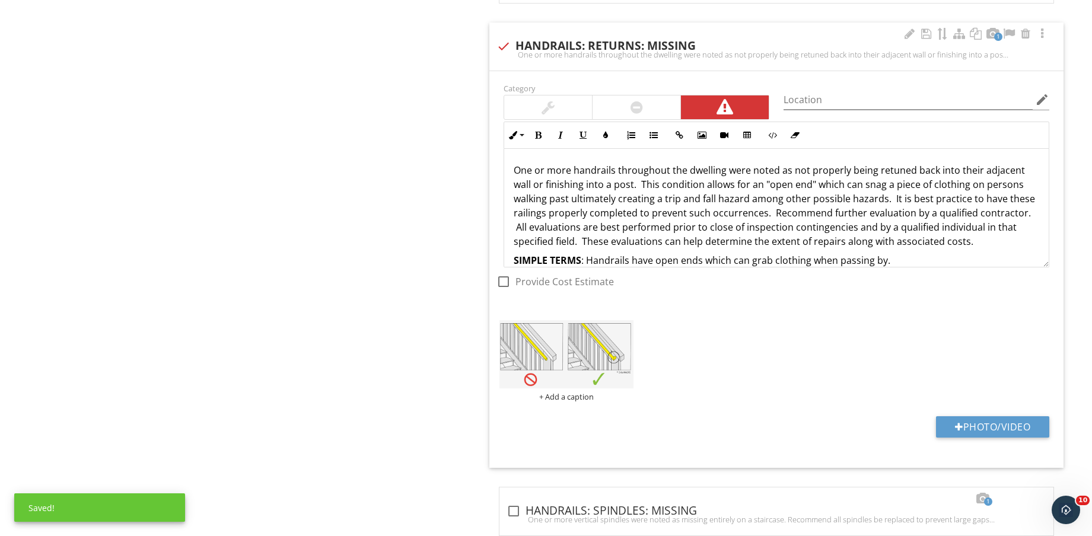
scroll to position [1112, 0]
click at [1008, 420] on button "Photo/Video" at bounding box center [992, 426] width 113 height 21
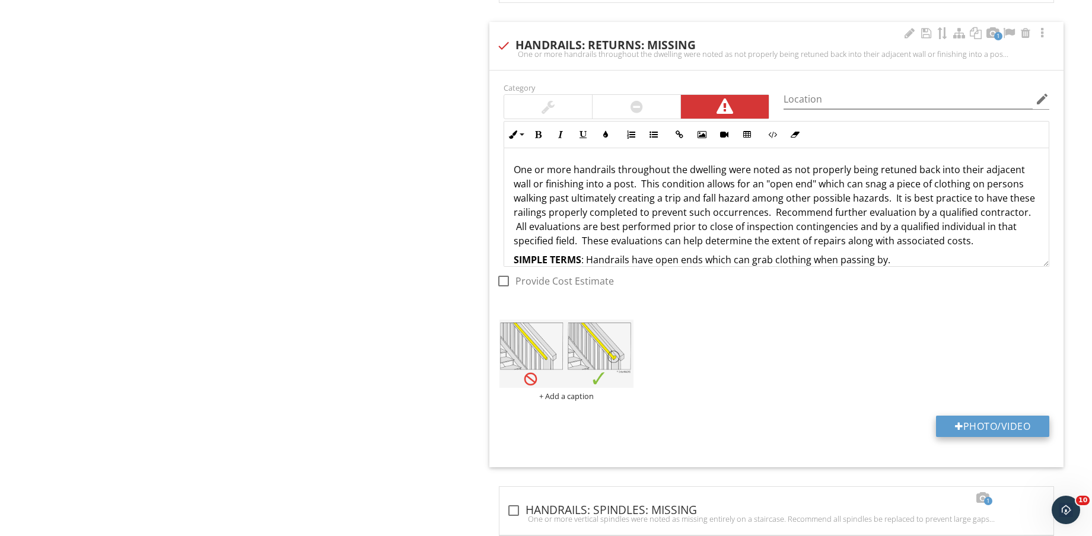
type input "C:\fakepath\IMG_9108.jpg"
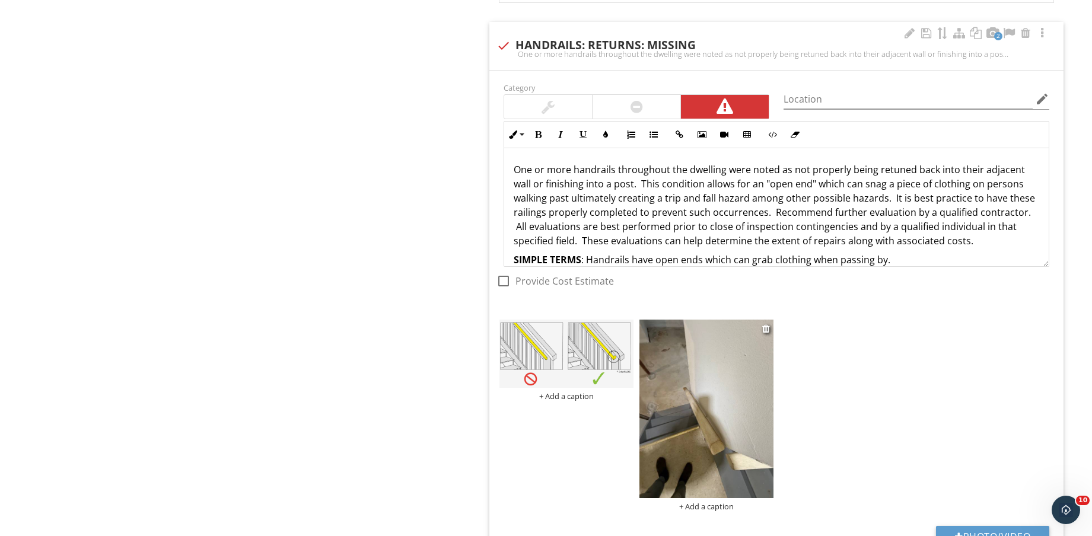
click at [712, 448] on img at bounding box center [707, 409] width 134 height 179
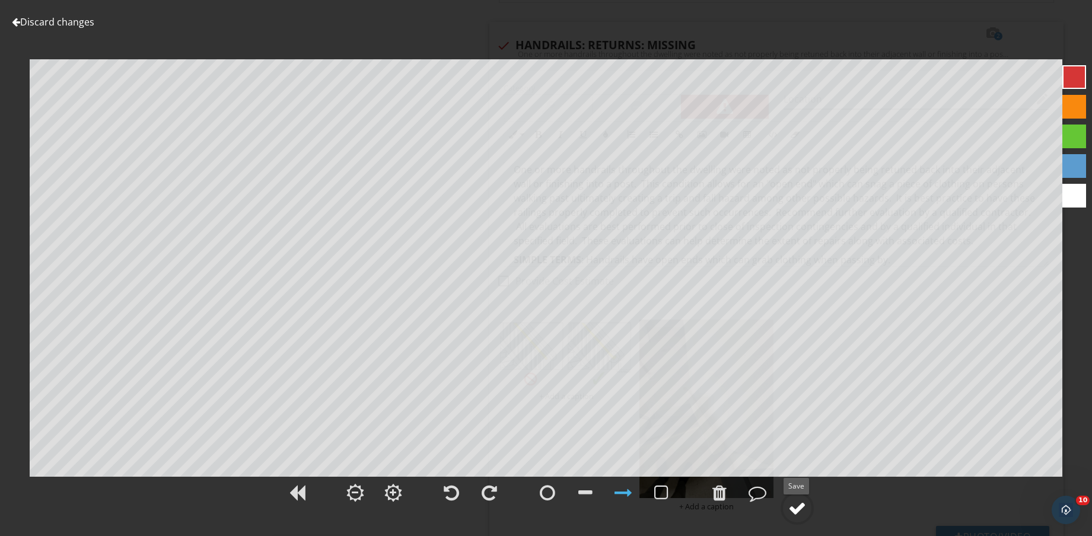
click at [806, 504] on div at bounding box center [797, 508] width 33 height 33
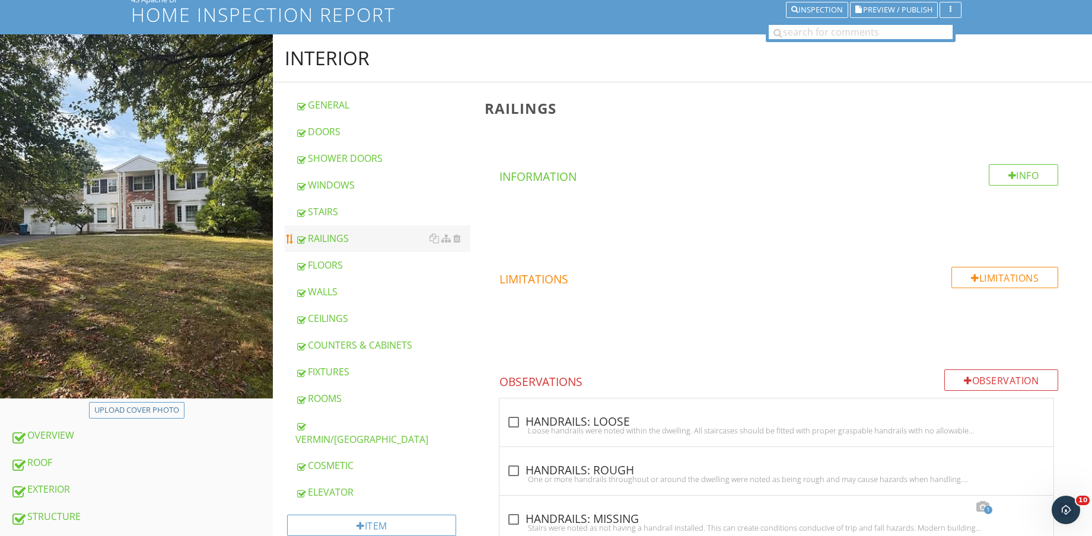
scroll to position [74, 0]
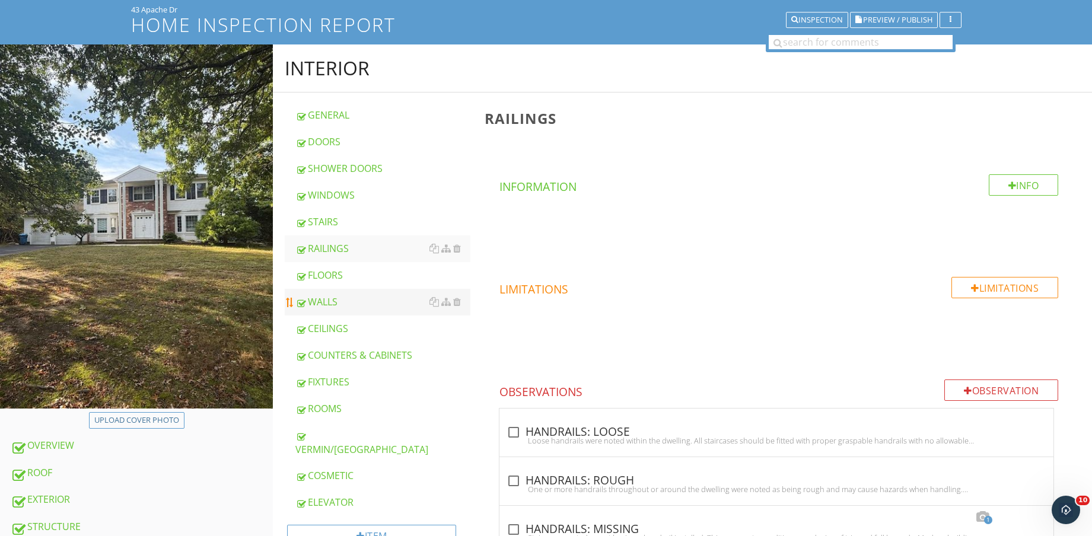
click at [360, 298] on div "WALLS" at bounding box center [382, 302] width 175 height 14
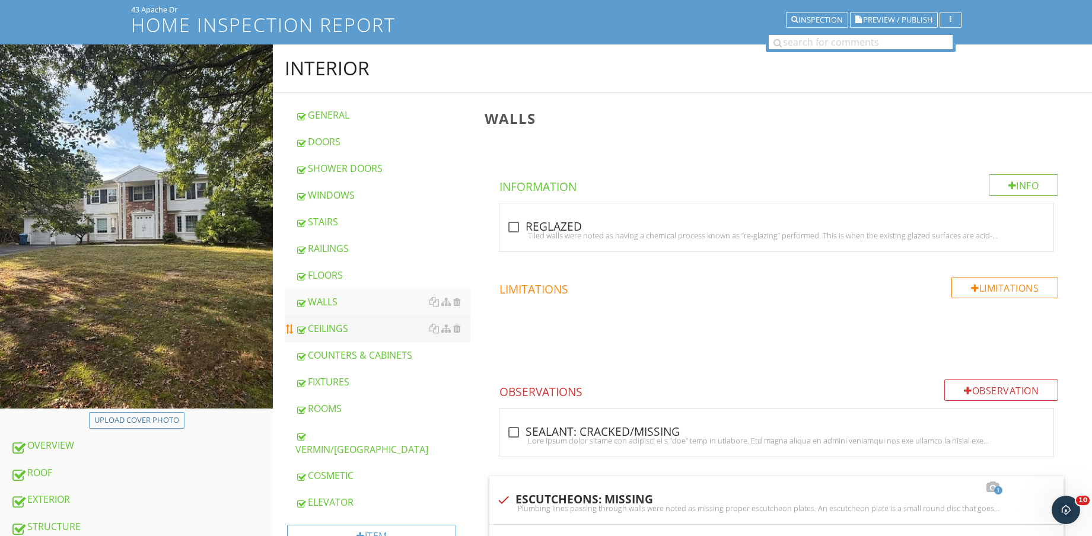
click at [344, 333] on div "CEILINGS" at bounding box center [382, 329] width 175 height 14
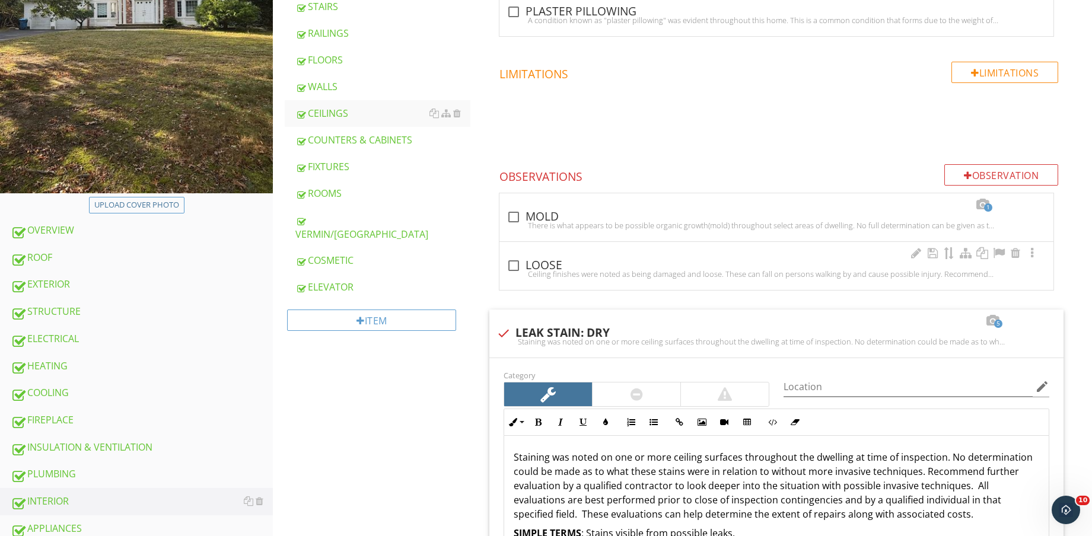
scroll to position [297, 0]
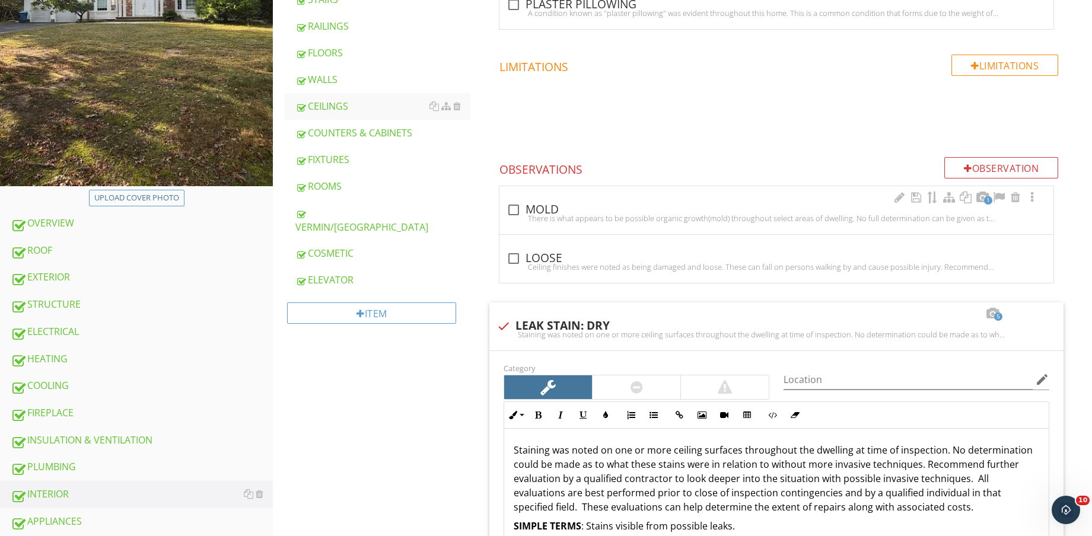
click at [566, 216] on div "There is what appears to be possible organic growth(mold) throughout select are…" at bounding box center [777, 218] width 540 height 9
checkbox input "true"
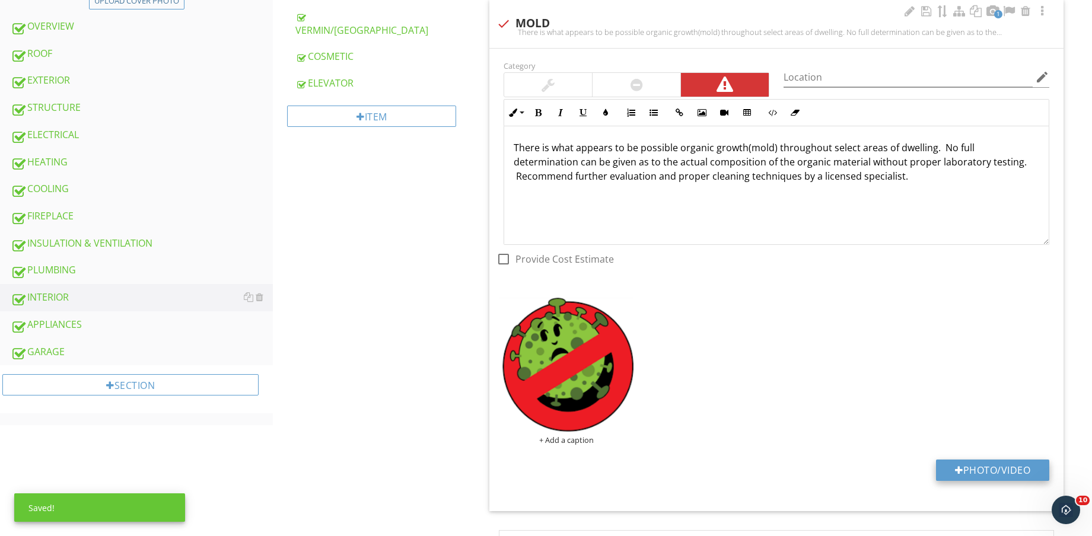
scroll to position [519, 0]
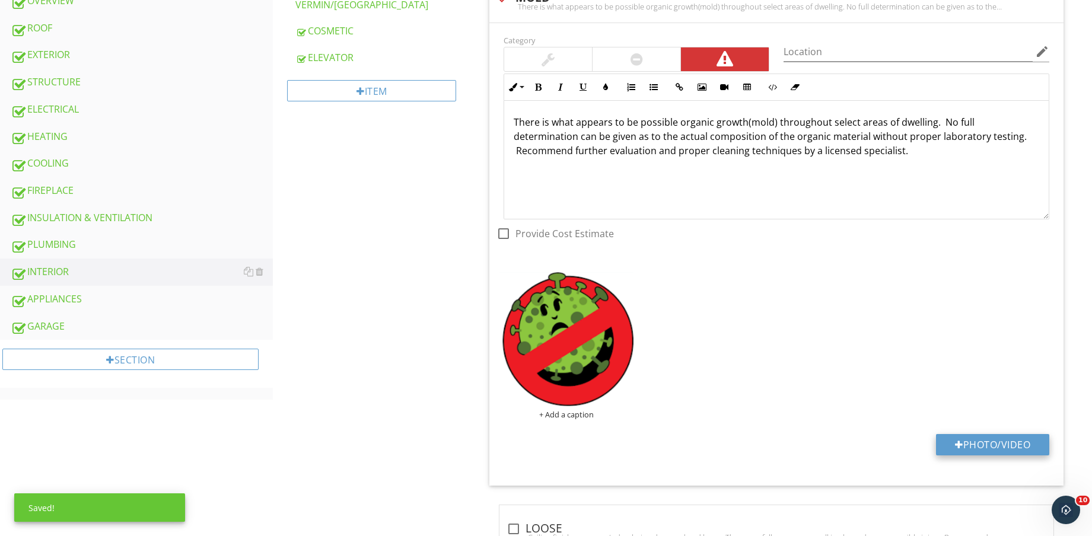
click at [996, 440] on button "Photo/Video" at bounding box center [992, 444] width 113 height 21
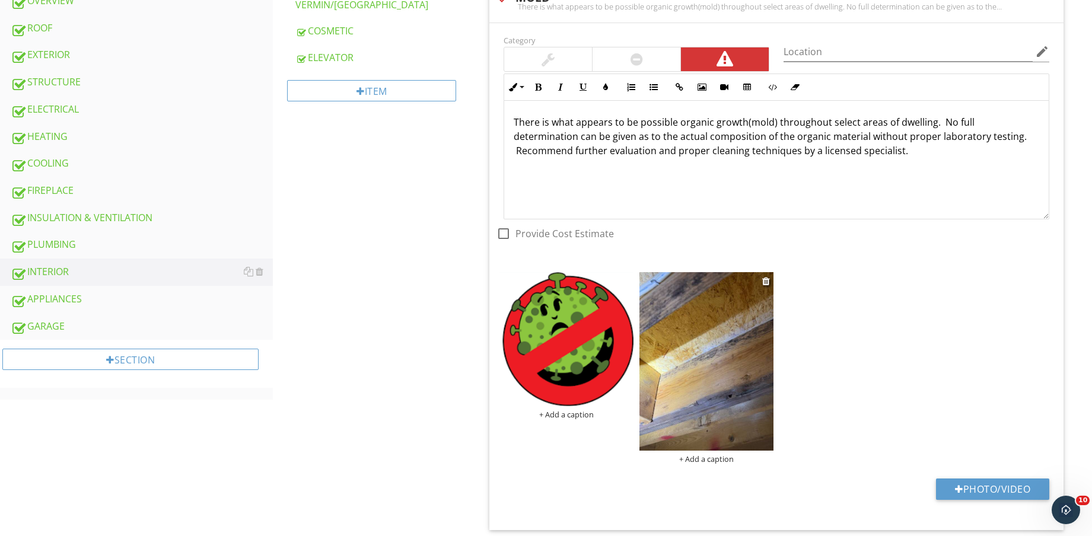
click at [703, 392] on img at bounding box center [707, 361] width 134 height 179
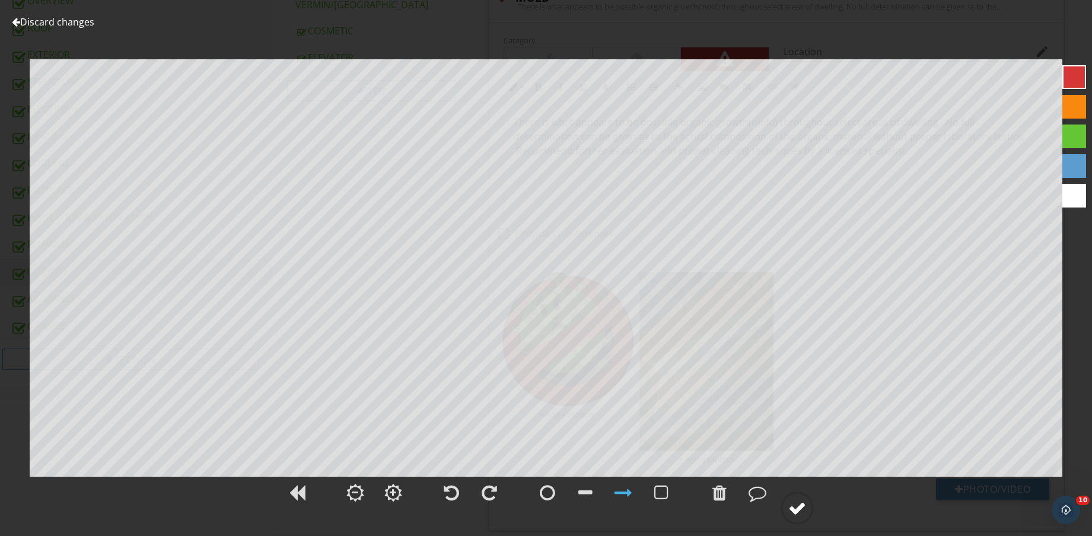
click at [799, 509] on div at bounding box center [797, 509] width 18 height 18
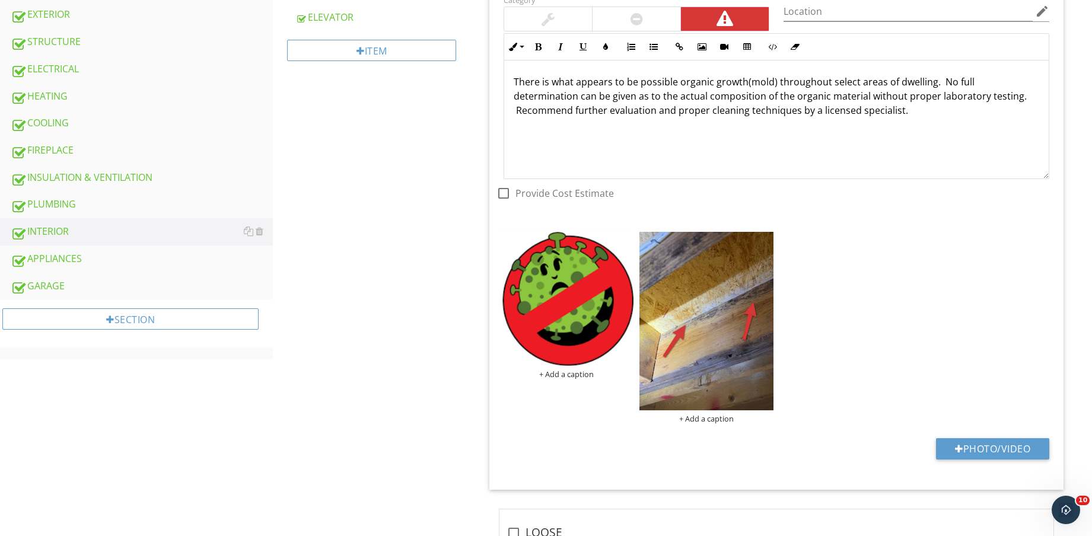
scroll to position [593, 0]
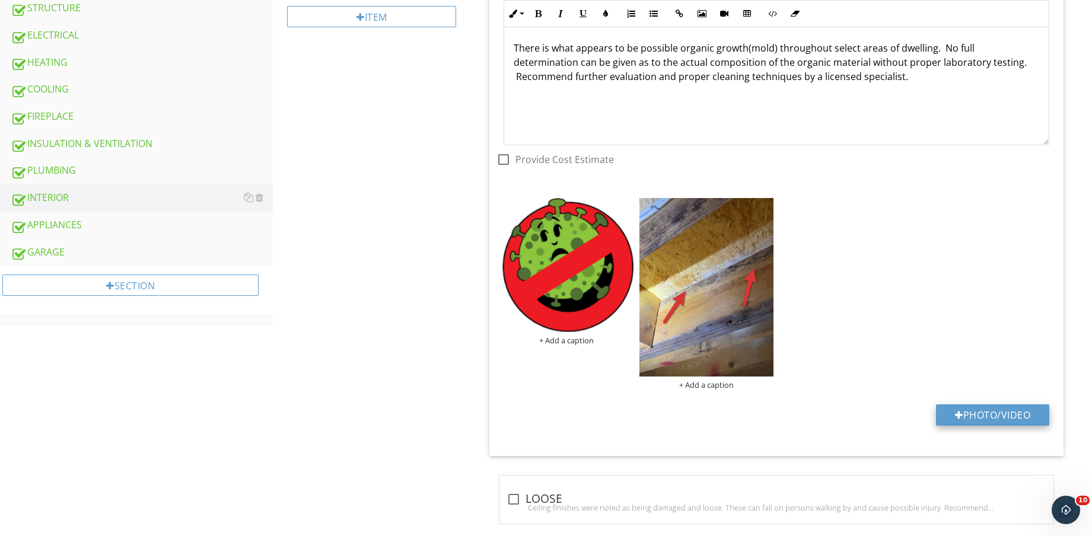
click at [997, 418] on button "Photo/Video" at bounding box center [992, 415] width 113 height 21
type input "C:\fakepath\IMG_9117.jpg"
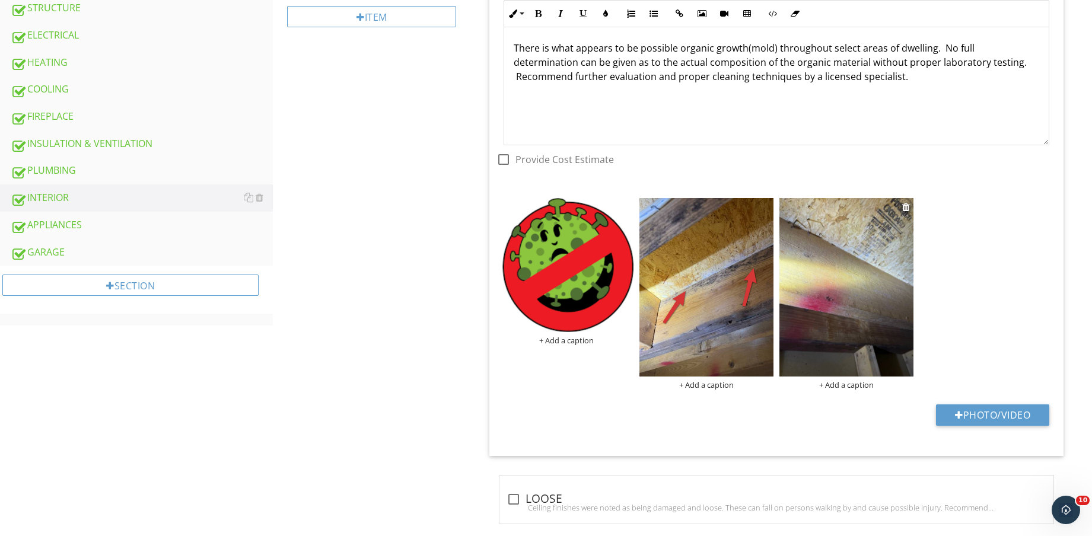
click at [836, 305] on img at bounding box center [847, 287] width 134 height 179
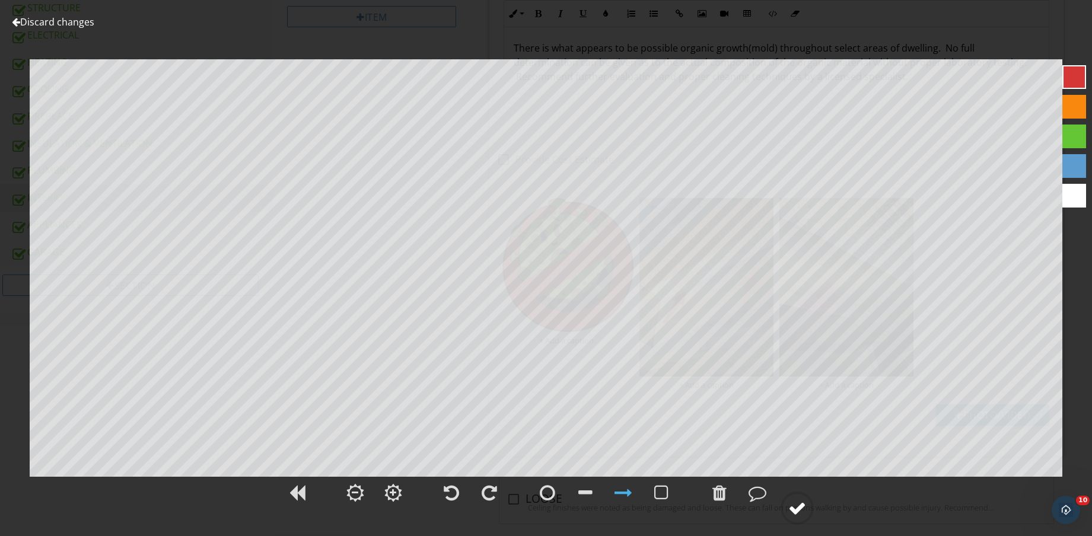
click at [804, 507] on div at bounding box center [797, 509] width 18 height 18
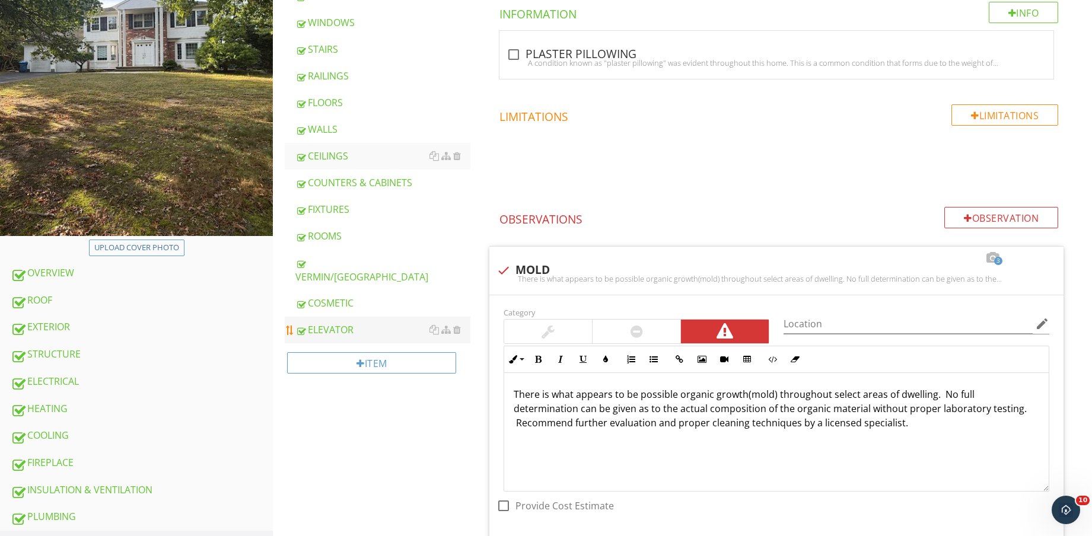
scroll to position [222, 0]
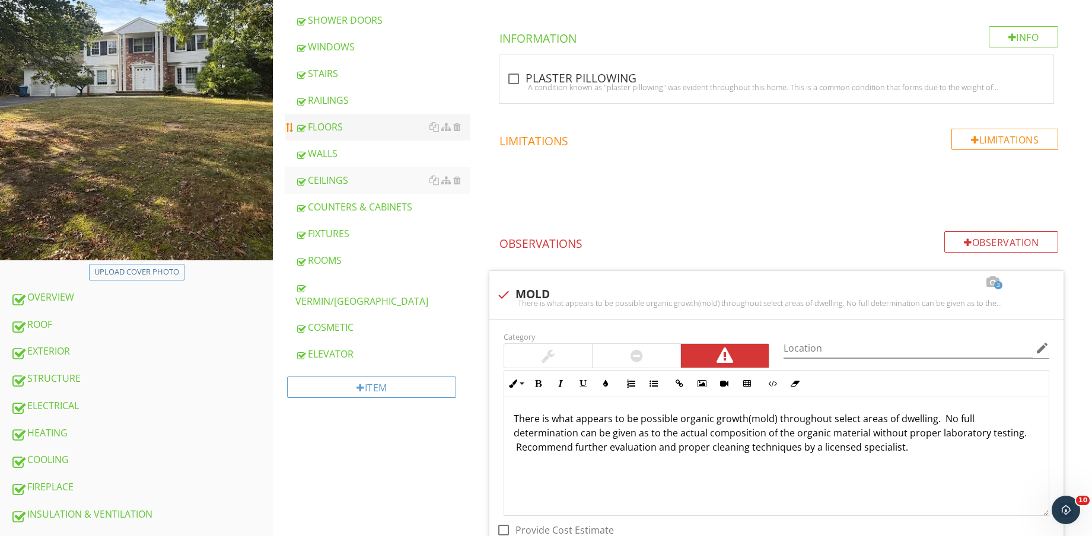
click at [348, 126] on div "FLOORS" at bounding box center [382, 127] width 175 height 14
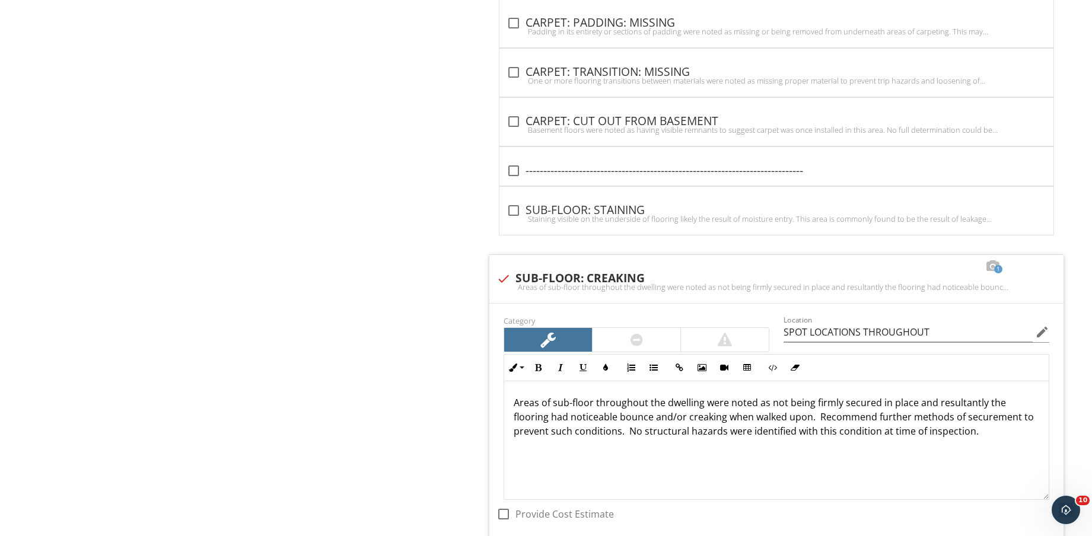
scroll to position [4227, 0]
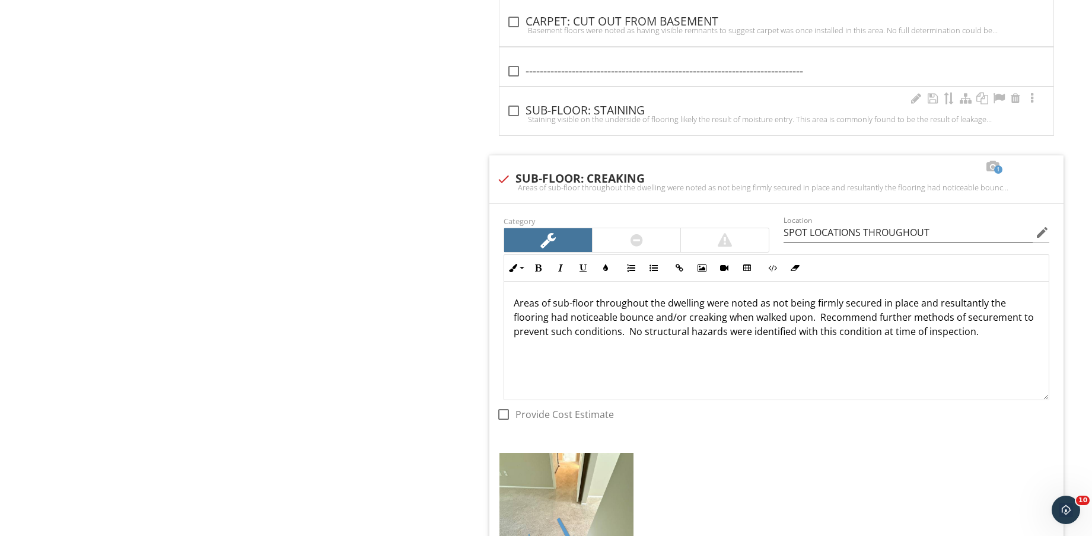
click at [618, 117] on div "Staining visible on the underside of flooring likely the result of moisture ent…" at bounding box center [777, 118] width 540 height 9
checkbox input "true"
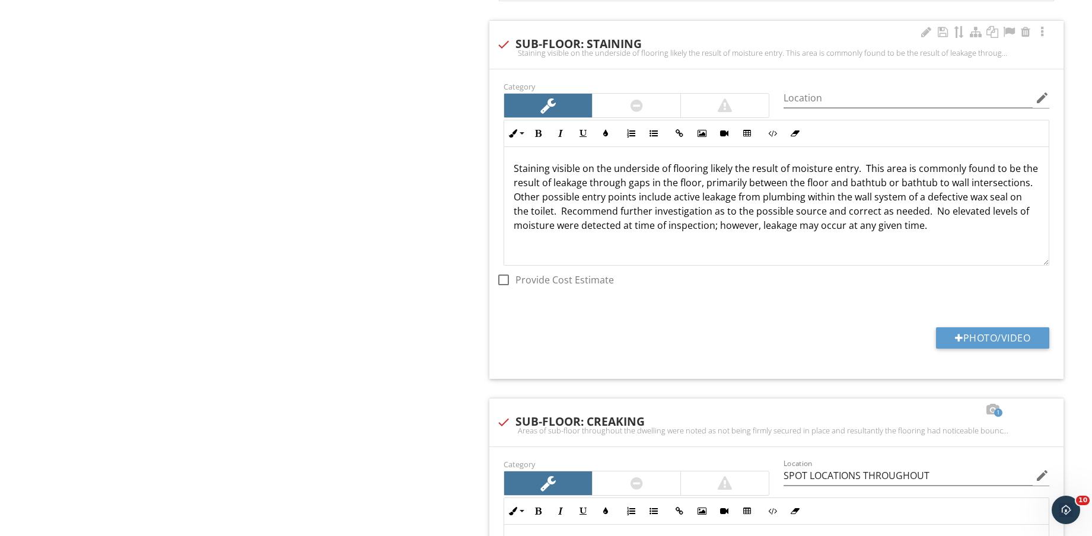
scroll to position [4375, 0]
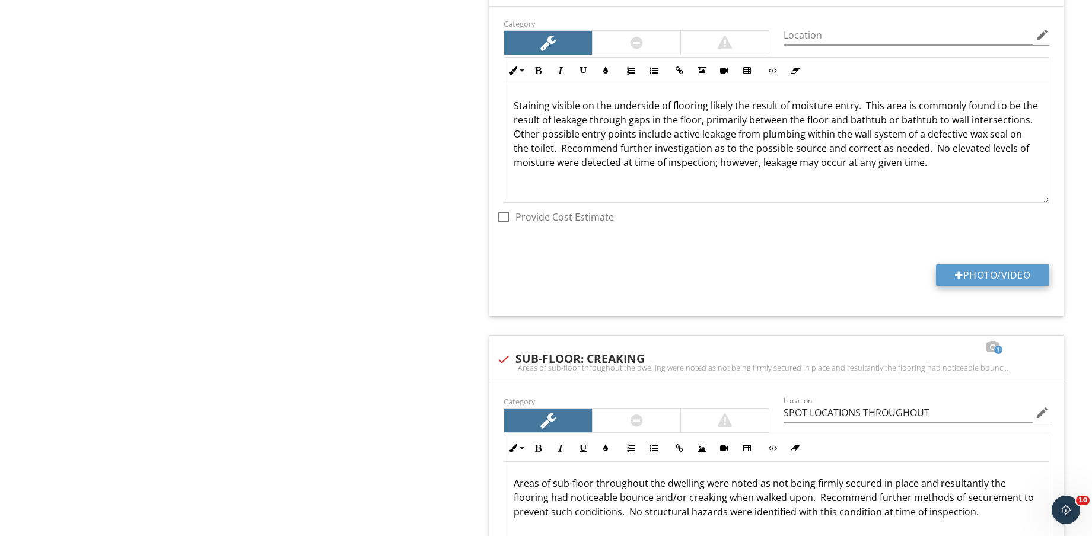
click at [981, 277] on button "Photo/Video" at bounding box center [992, 275] width 113 height 21
type input "C:\fakepath\IMG_9118.jpg"
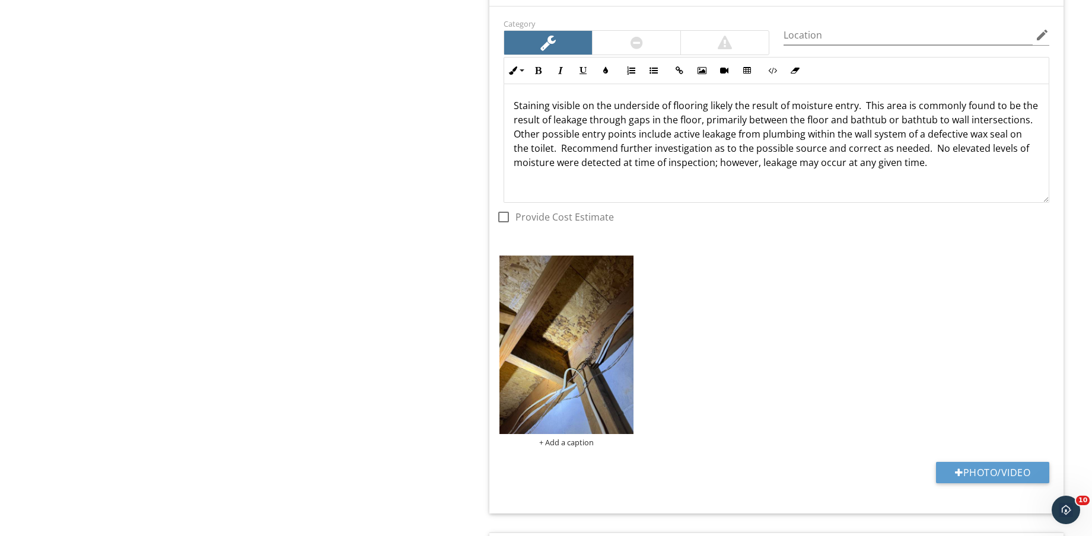
click at [572, 385] on img at bounding box center [567, 345] width 134 height 179
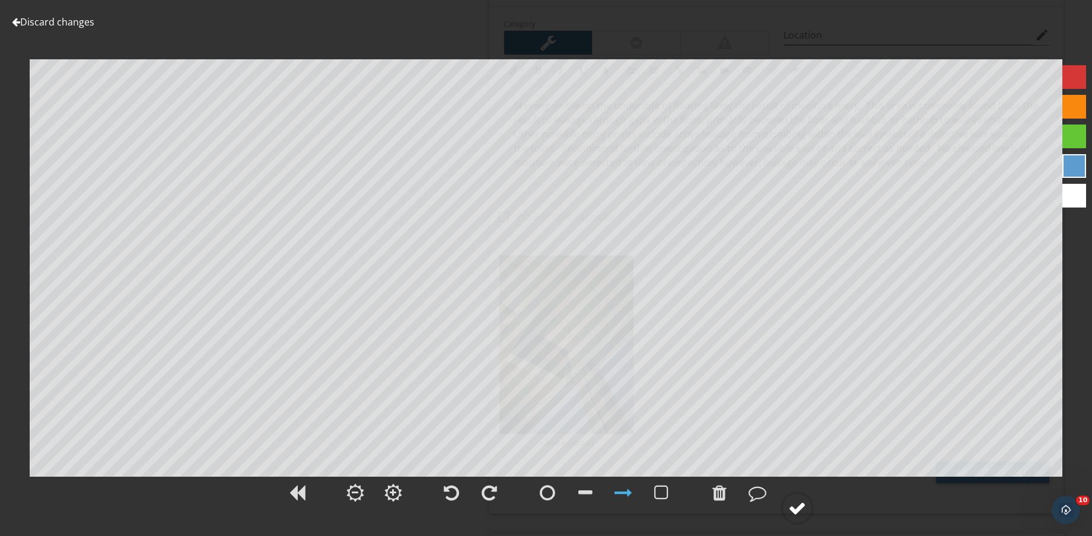
click at [799, 516] on div at bounding box center [797, 509] width 18 height 18
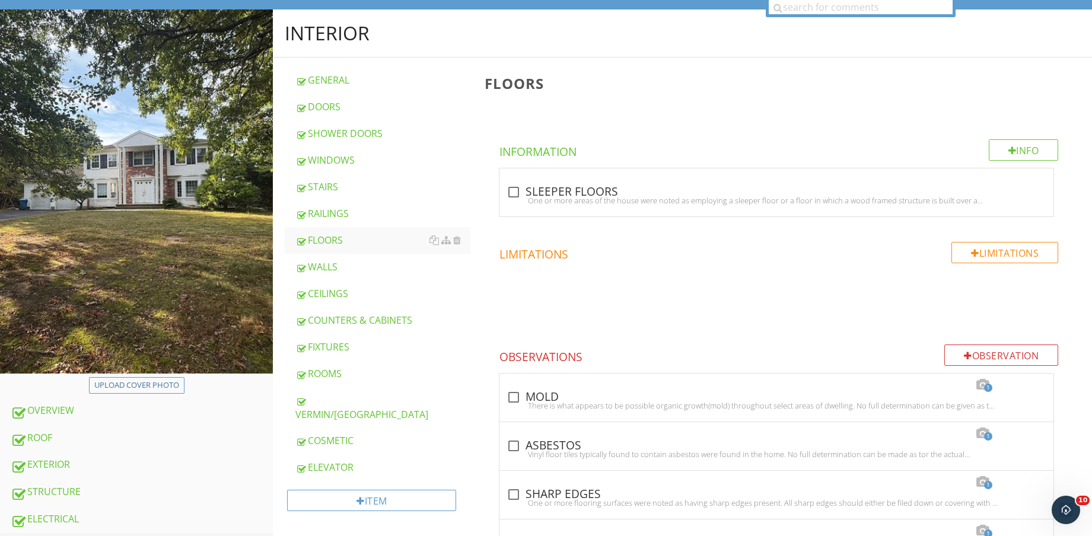
scroll to position [371, 0]
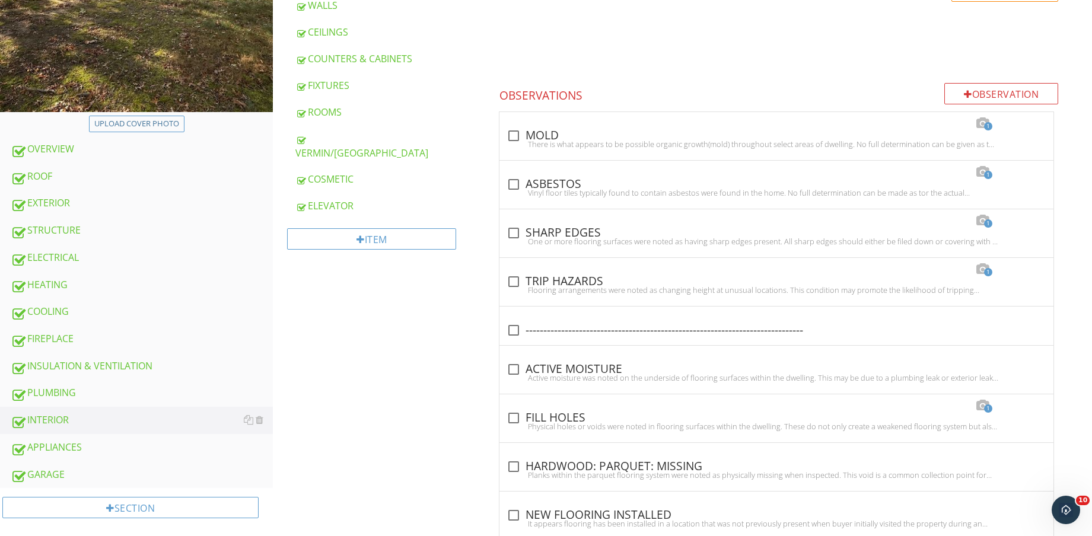
click at [74, 395] on div "PLUMBING" at bounding box center [142, 393] width 262 height 15
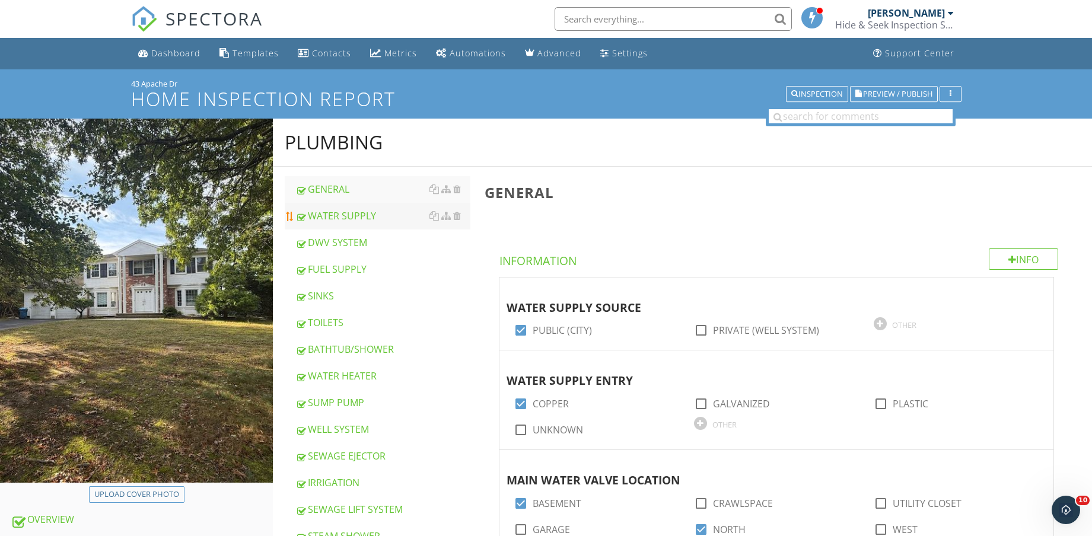
click at [376, 217] on div "WATER SUPPLY" at bounding box center [382, 216] width 175 height 14
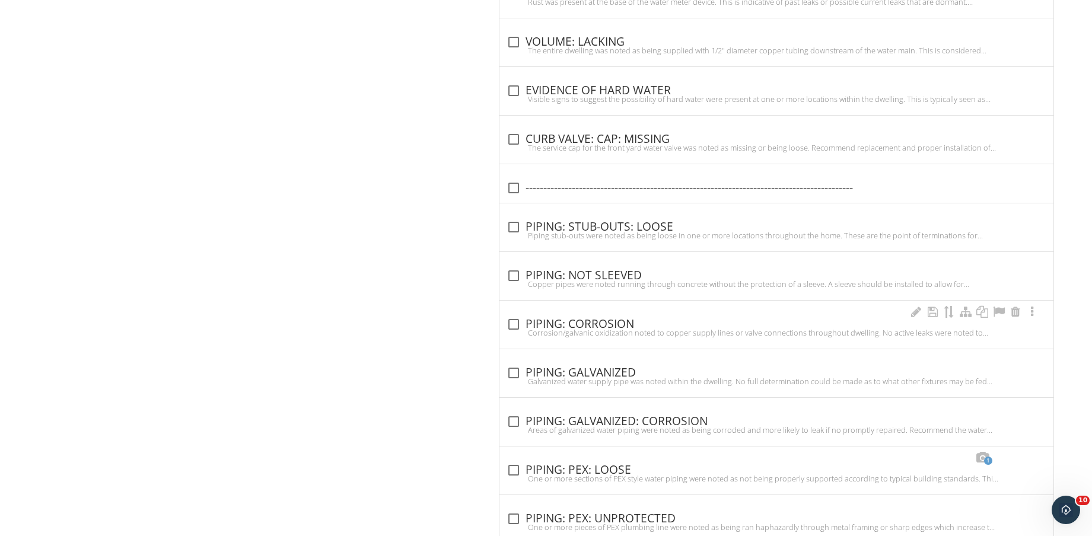
click at [587, 320] on div "check_box_outline_blank PIPING: CORROSION" at bounding box center [777, 324] width 540 height 14
checkbox input "true"
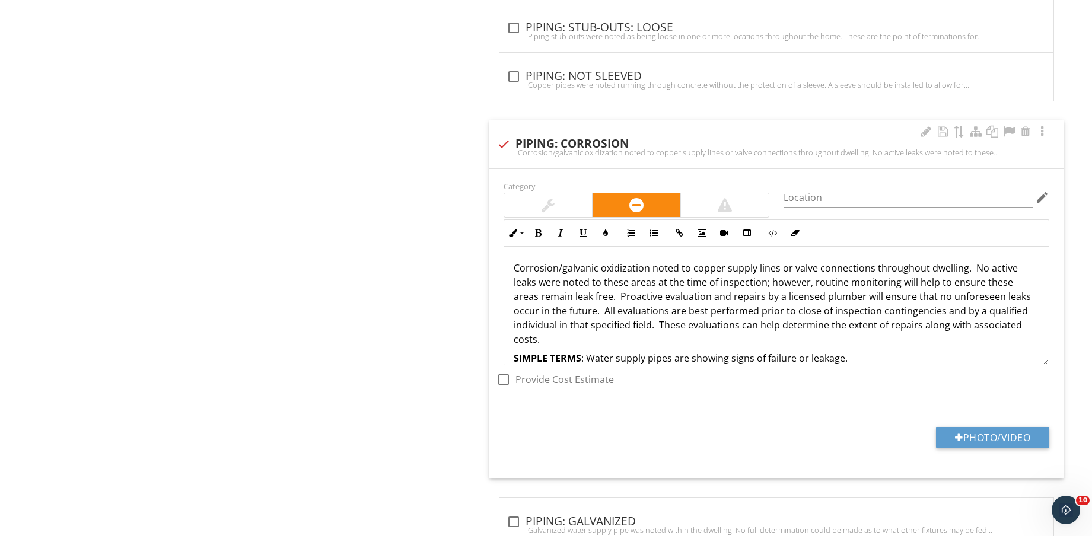
scroll to position [1903, 0]
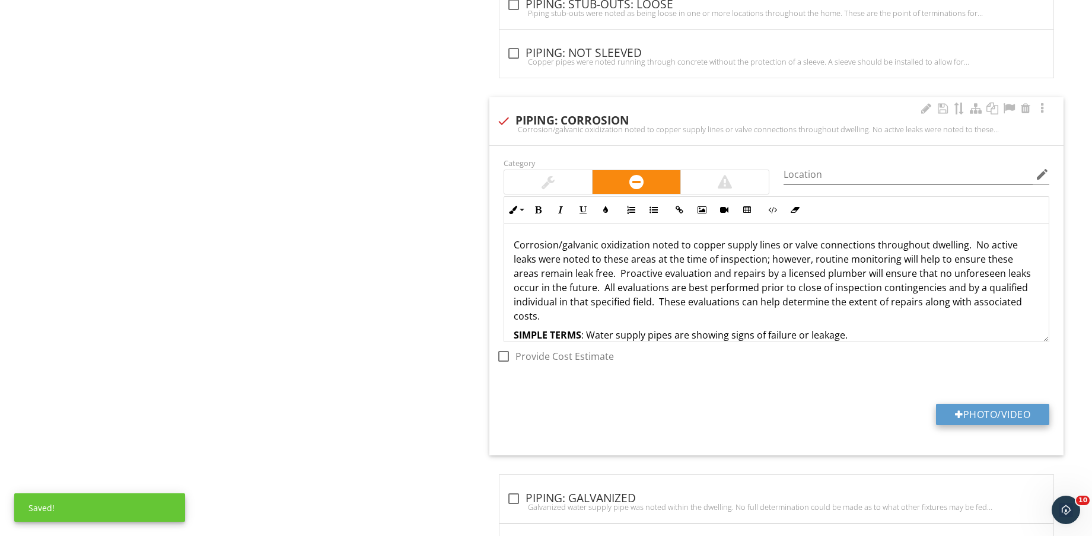
click at [991, 413] on button "Photo/Video" at bounding box center [992, 414] width 113 height 21
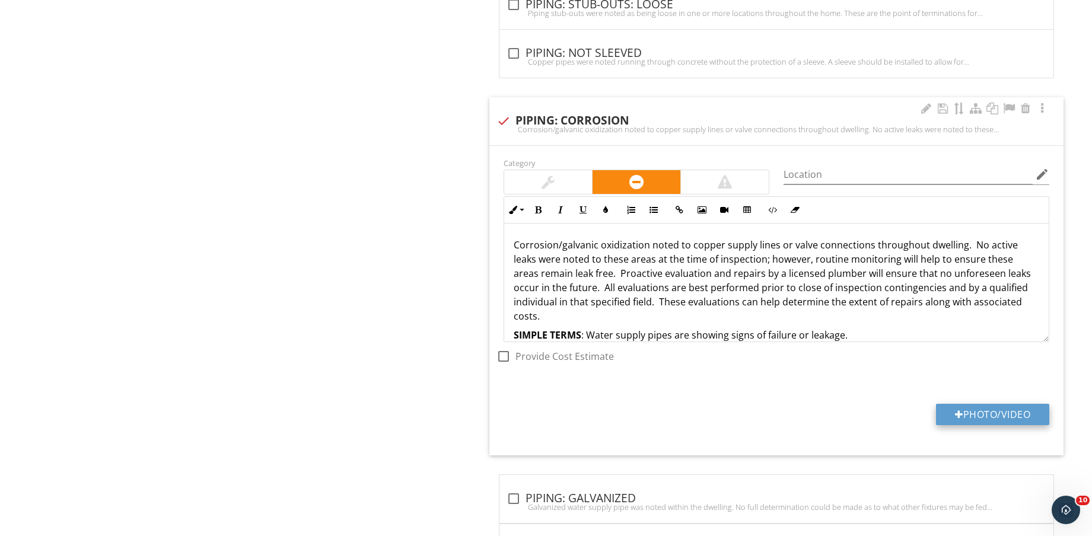
type input "C:\fakepath\IMG_9119.jpg"
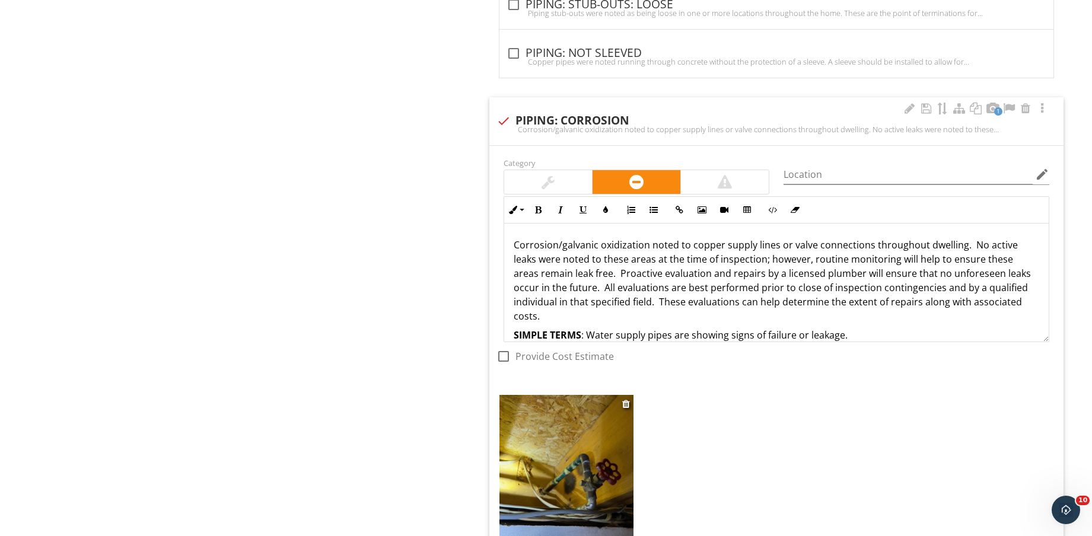
click at [580, 480] on img at bounding box center [567, 484] width 134 height 179
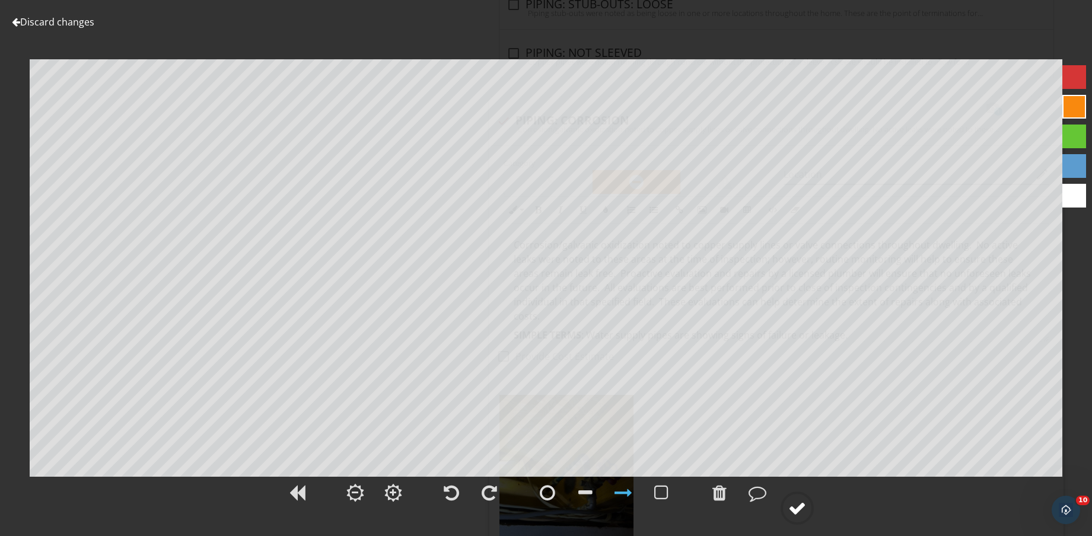
click at [795, 512] on div at bounding box center [797, 509] width 18 height 18
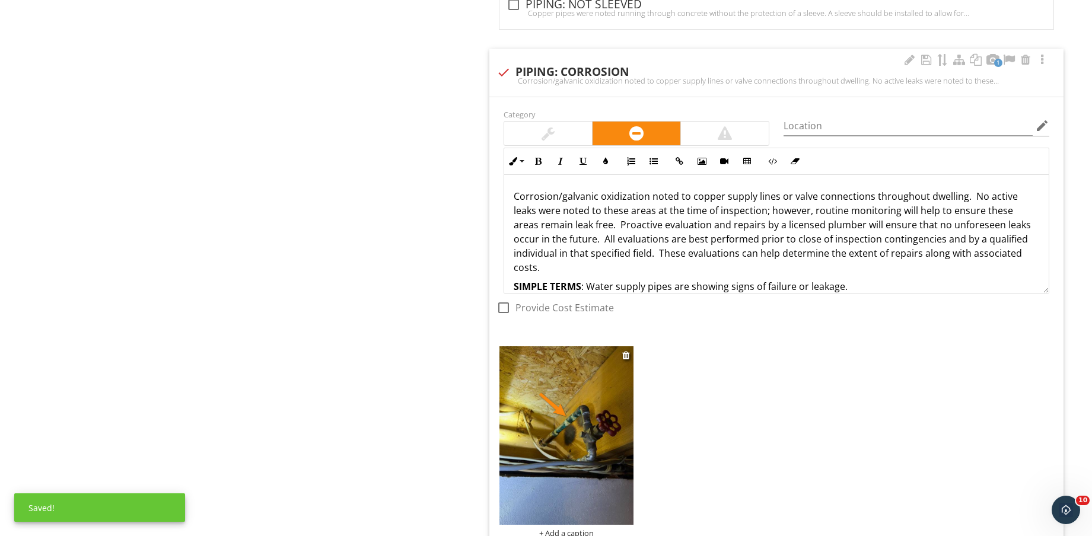
scroll to position [1977, 0]
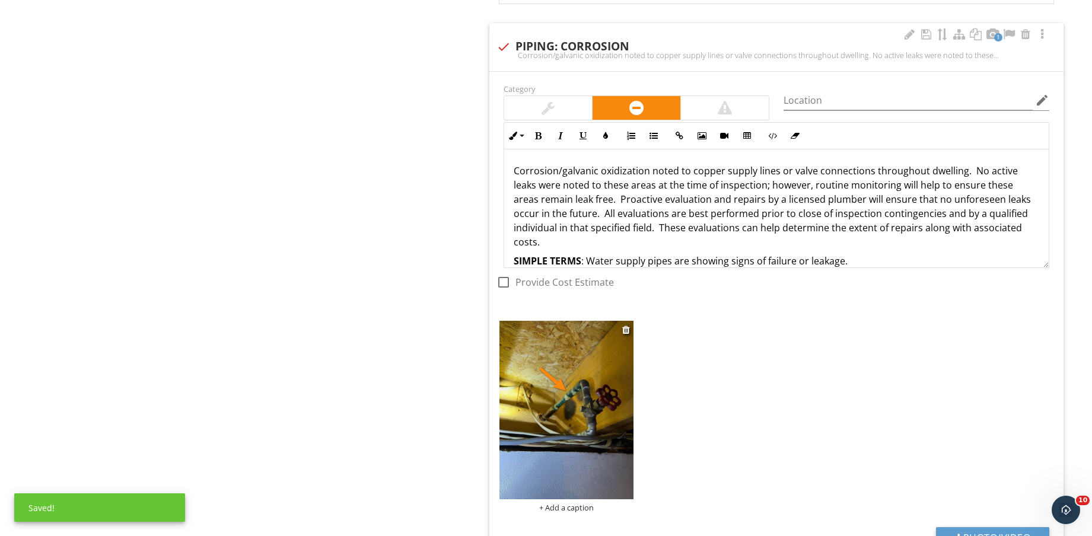
click at [580, 508] on div "+ Add a caption" at bounding box center [567, 507] width 134 height 9
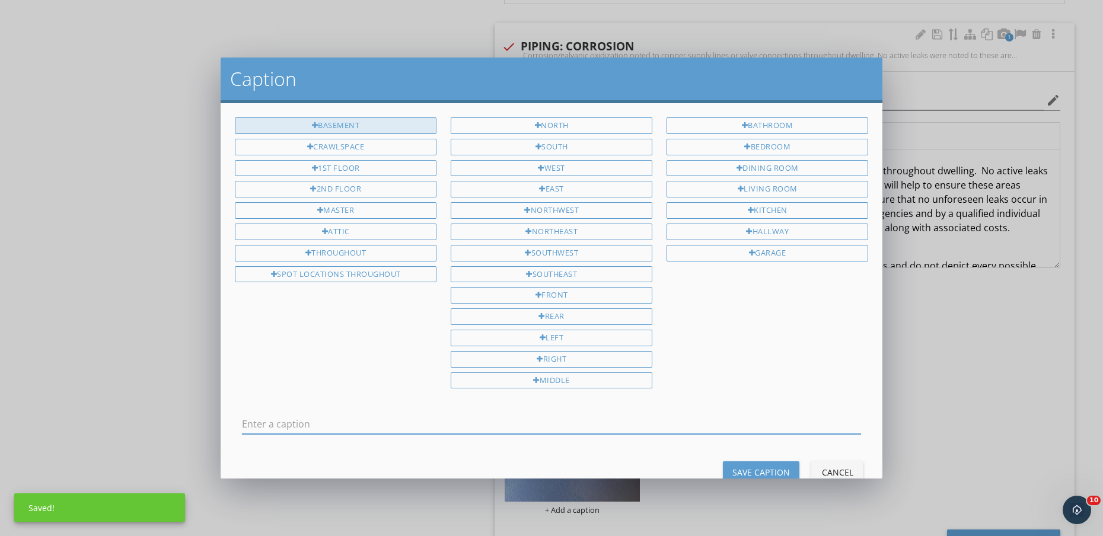
click at [386, 126] on div "BASEMENT" at bounding box center [336, 125] width 202 height 17
type input "BASEMENT"
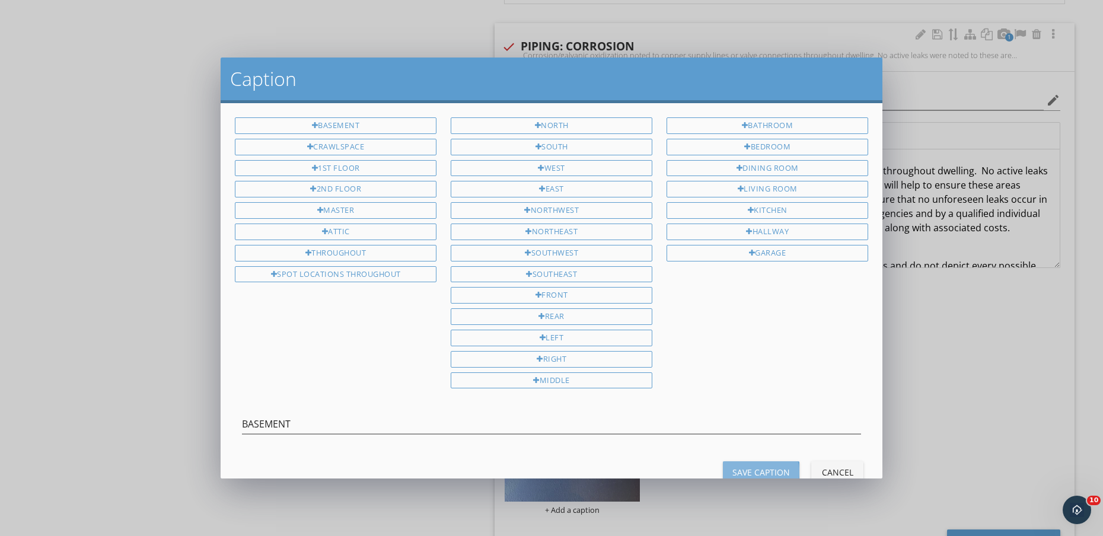
click at [761, 467] on div "Save Caption" at bounding box center [762, 472] width 58 height 12
